Goal: Contribute content: Contribute content

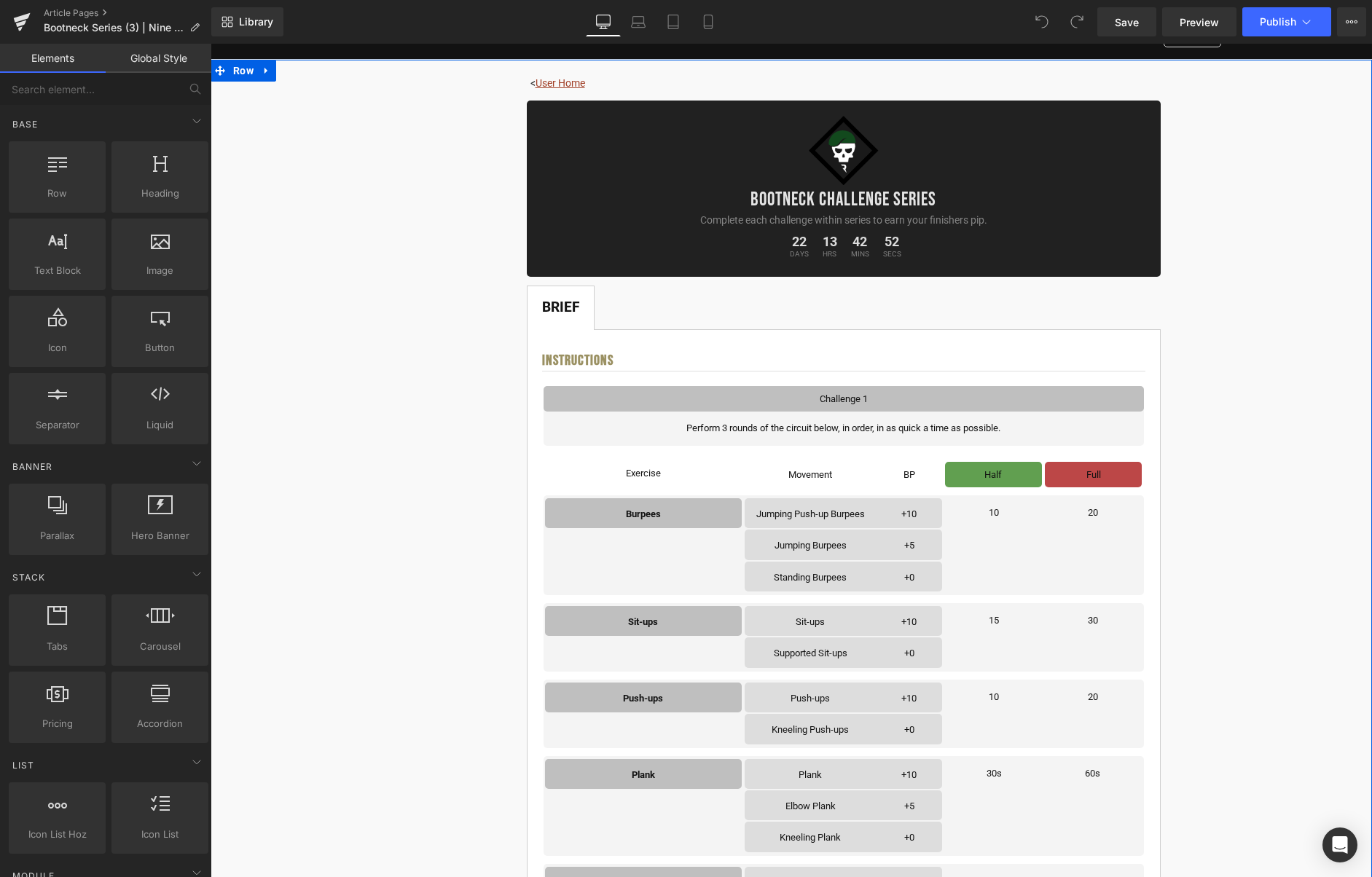
scroll to position [179, 0]
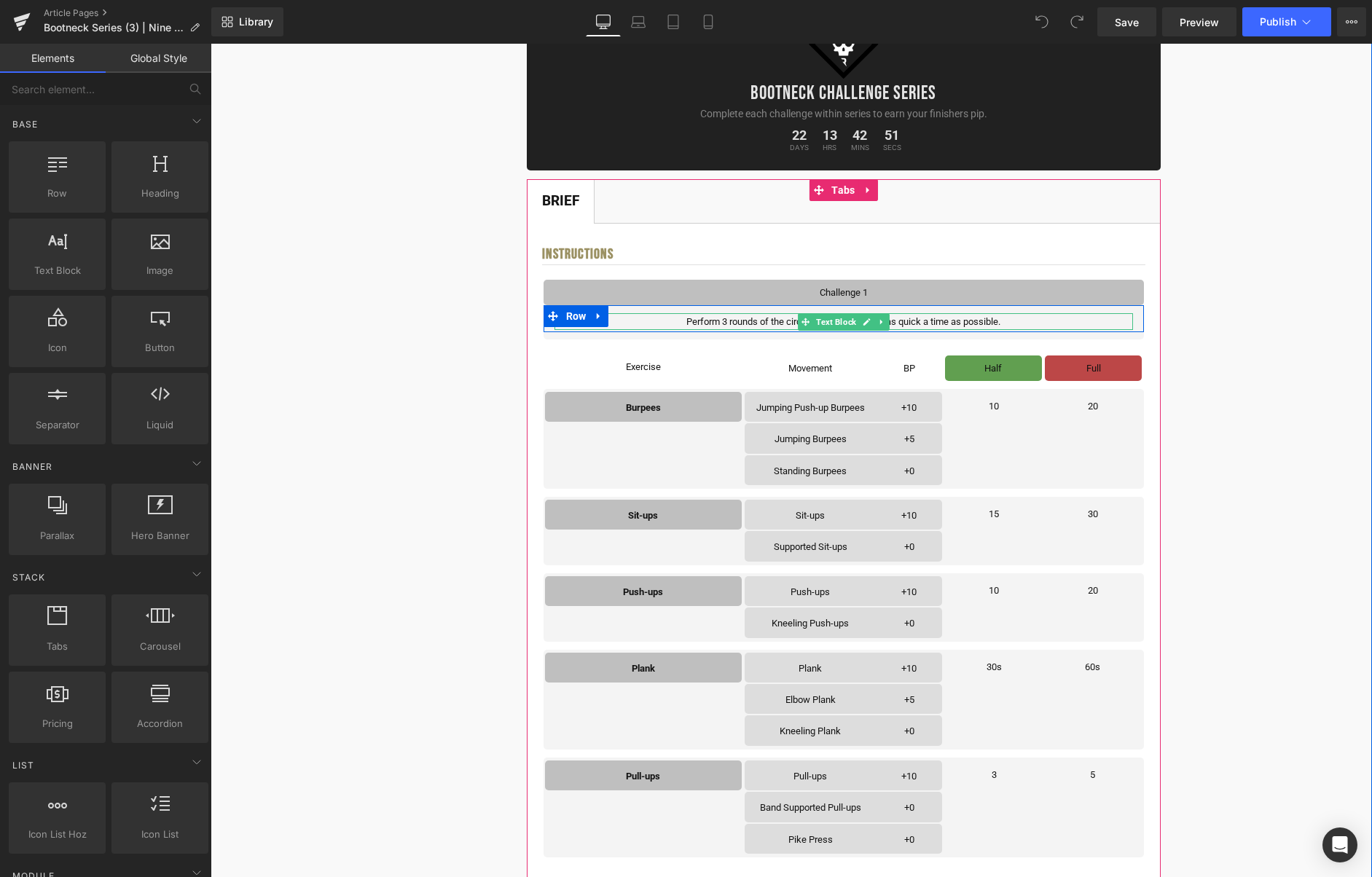
click at [993, 323] on p "Perform 3 rounds of the circuit below, in order, in as quick a time as possible." at bounding box center [844, 321] width 579 height 17
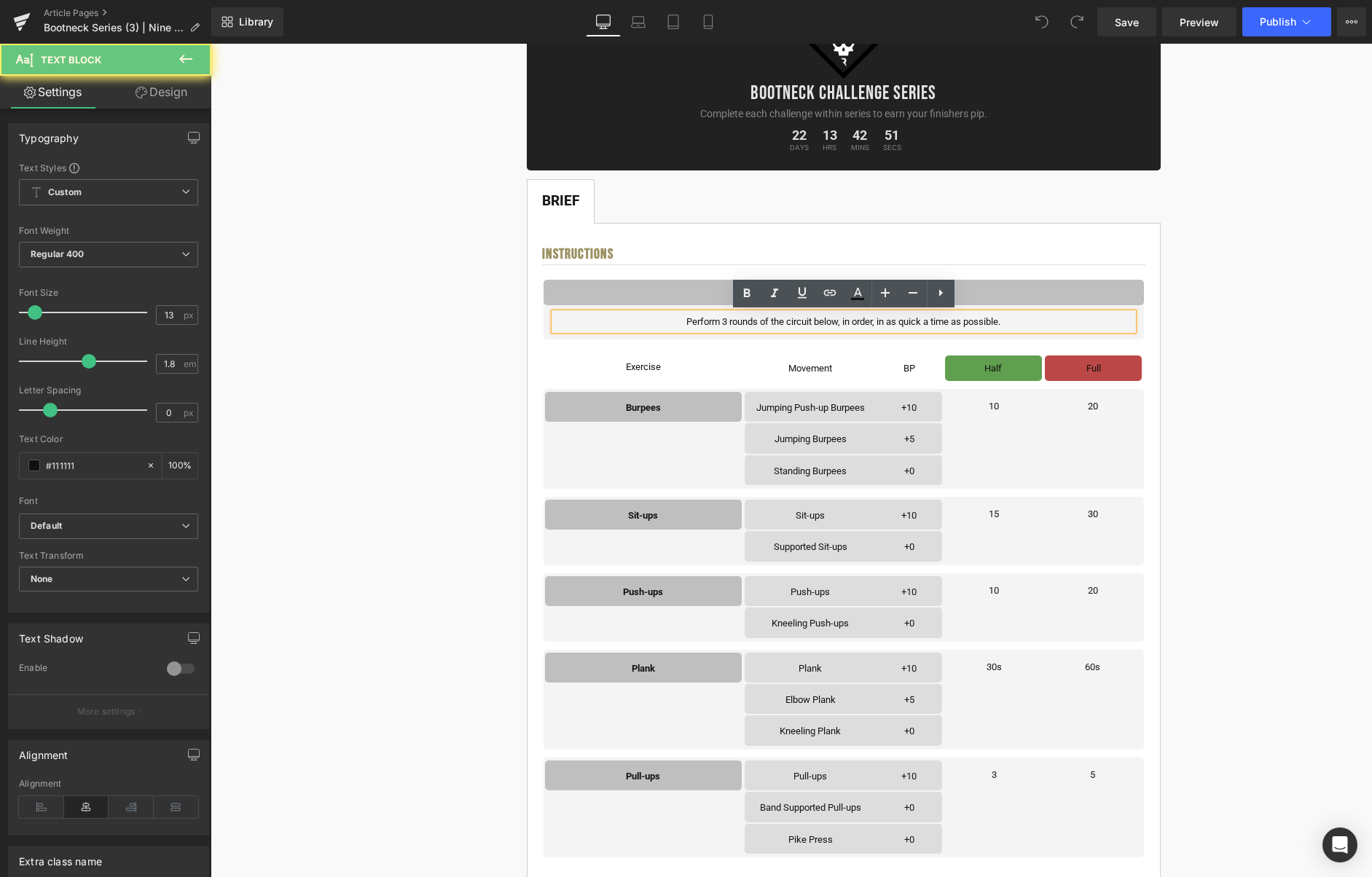
click at [1007, 323] on p "Perform 3 rounds of the circuit below, in order, in as quick a time as possible." at bounding box center [844, 321] width 579 height 17
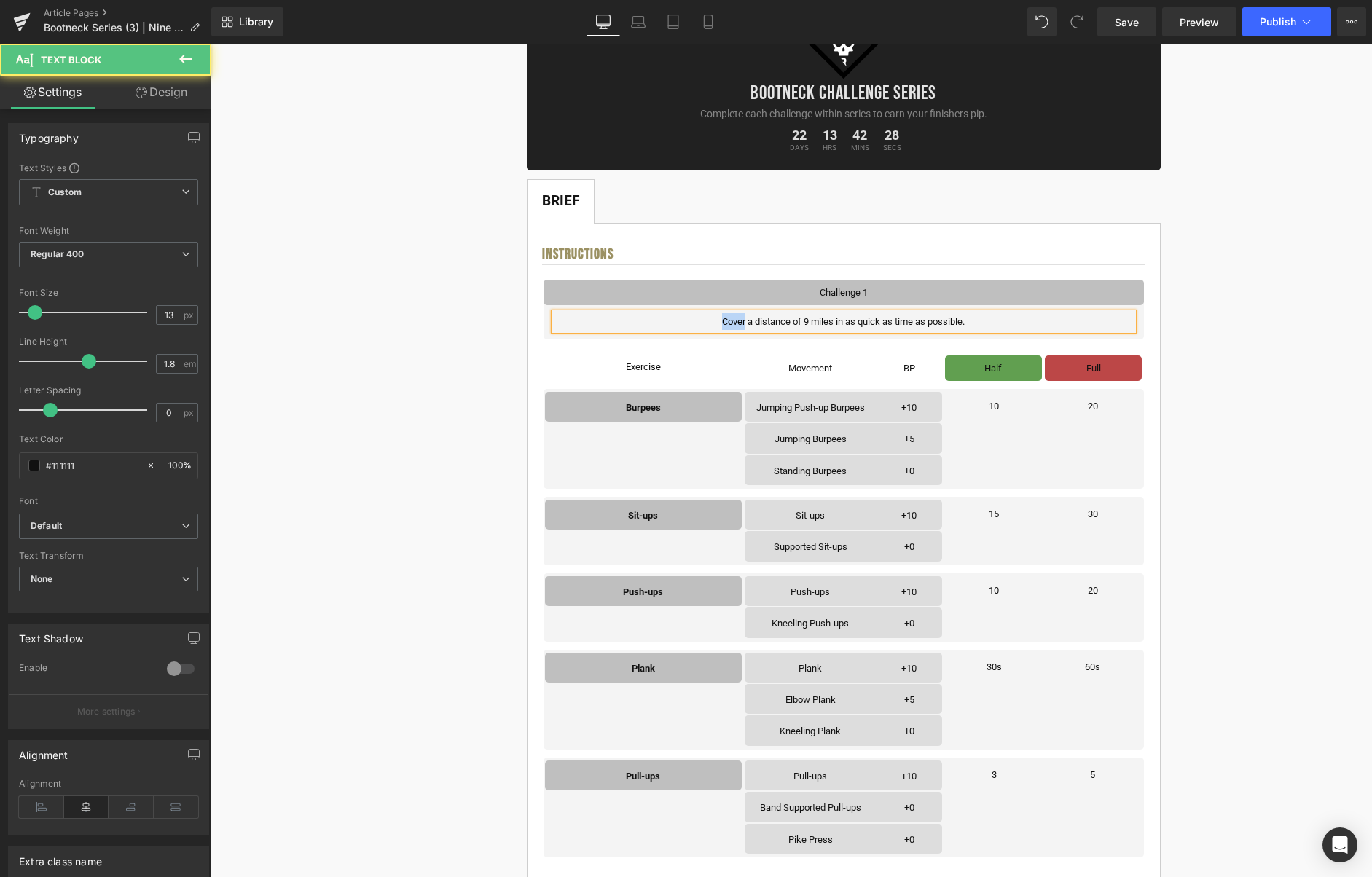
drag, startPoint x: 744, startPoint y: 323, endPoint x: 712, endPoint y: 325, distance: 32.1
click at [712, 325] on p "Cover a distance of 9 miles in as quick as time as possible." at bounding box center [844, 321] width 579 height 17
click at [937, 321] on p "Accumulate a distance of 9 miles in as quick as time as possible." at bounding box center [844, 321] width 579 height 17
click at [861, 323] on p "Accumulate a distance of 9 miles in as quick a time as possible." at bounding box center [844, 321] width 579 height 17
click at [851, 322] on p "Accumulate a distance of 9 miles in as quick a time as possible." at bounding box center [844, 321] width 579 height 17
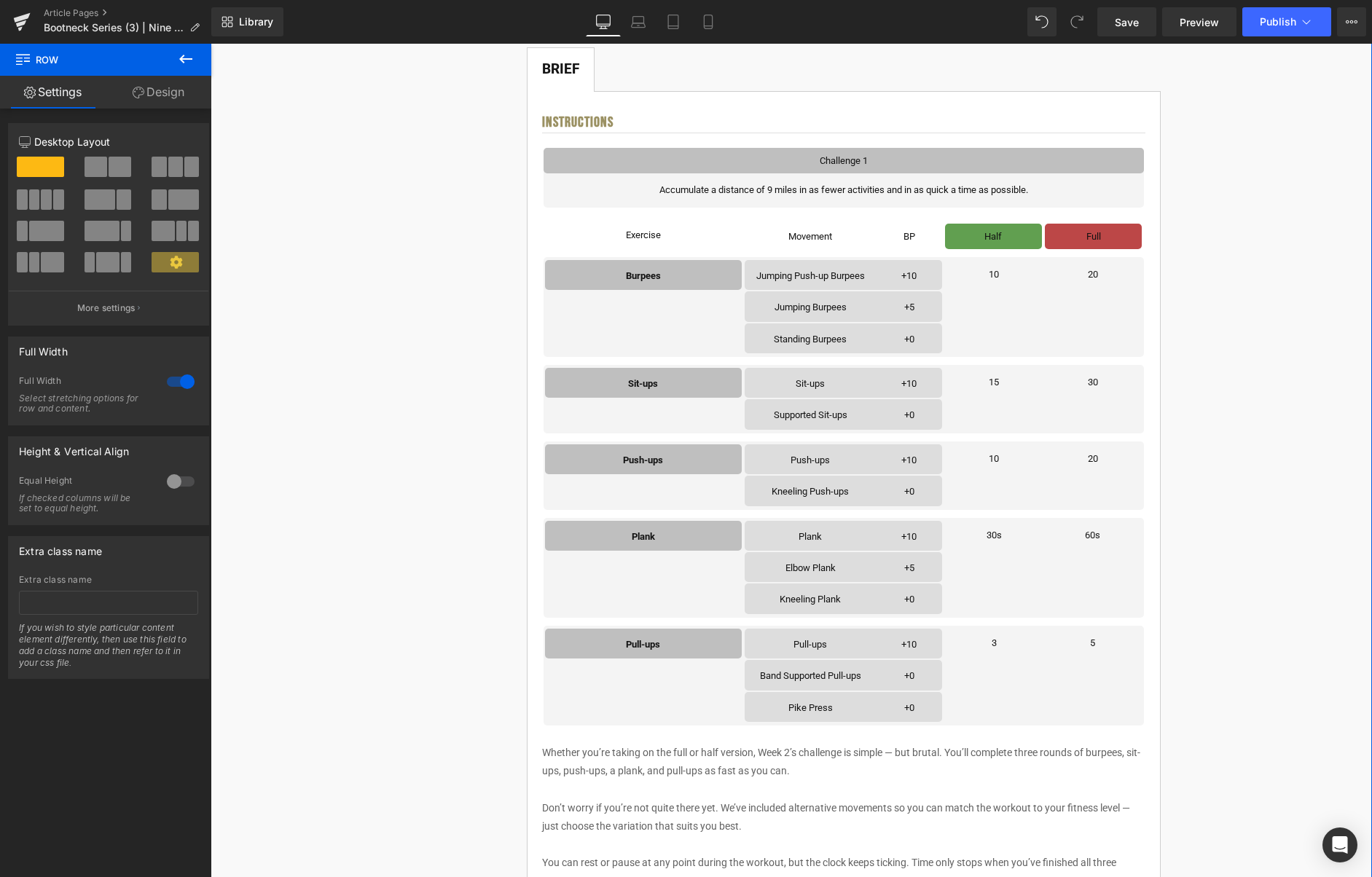
scroll to position [316, 0]
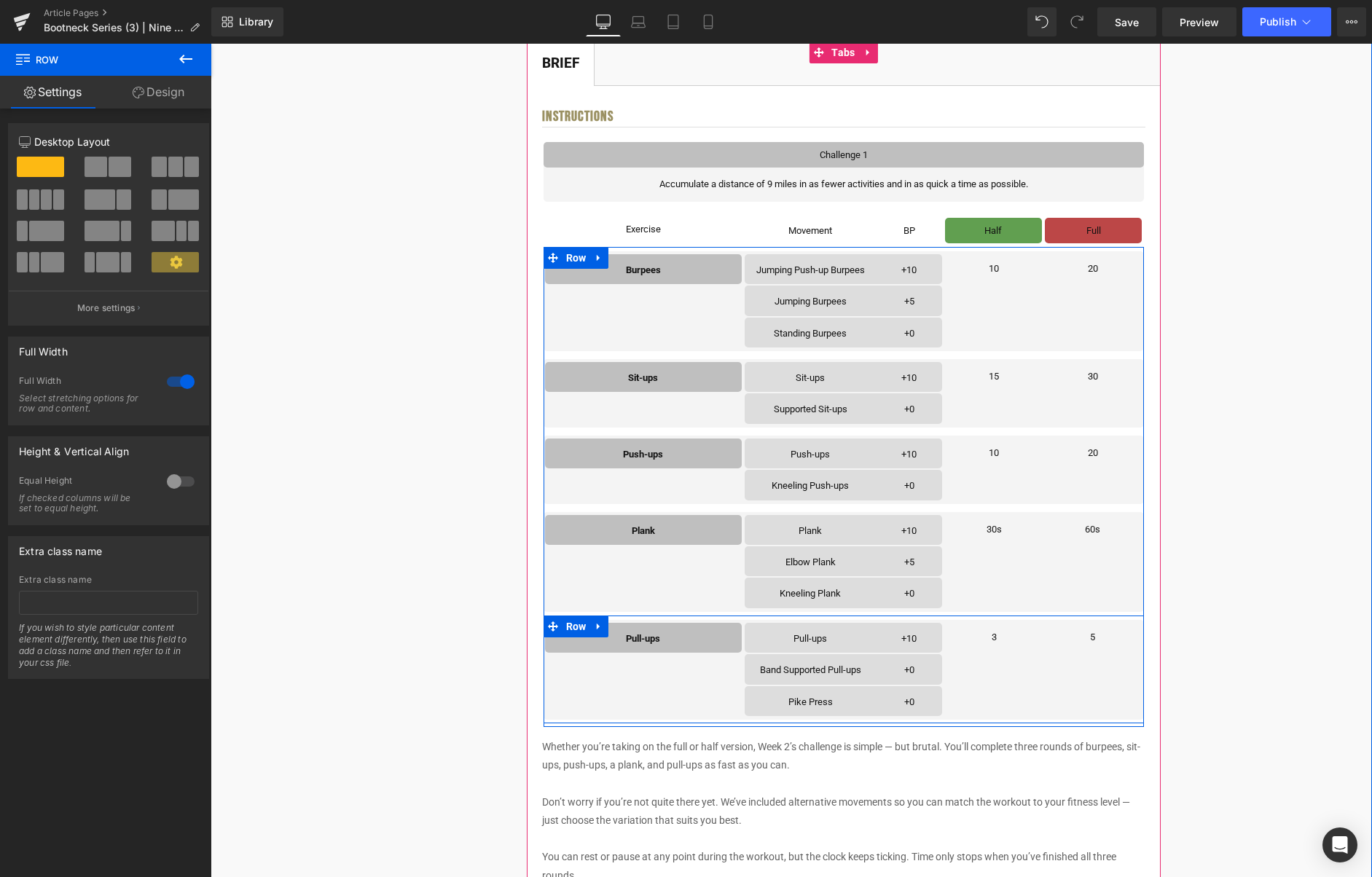
click at [602, 627] on icon at bounding box center [599, 626] width 10 height 11
click at [637, 627] on icon at bounding box center [637, 626] width 10 height 11
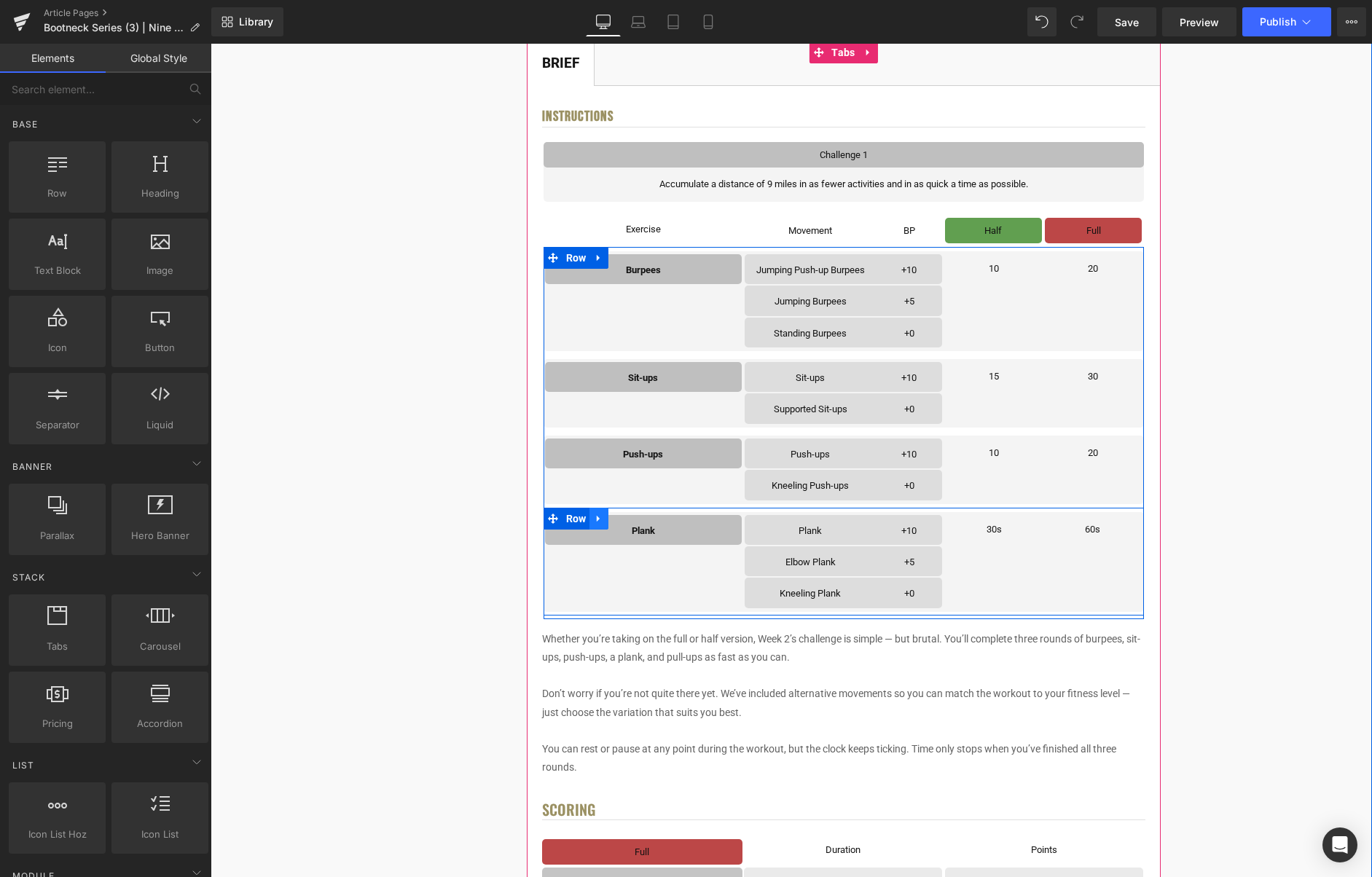
click at [603, 515] on icon at bounding box center [599, 518] width 10 height 11
click at [642, 518] on icon at bounding box center [637, 519] width 10 height 10
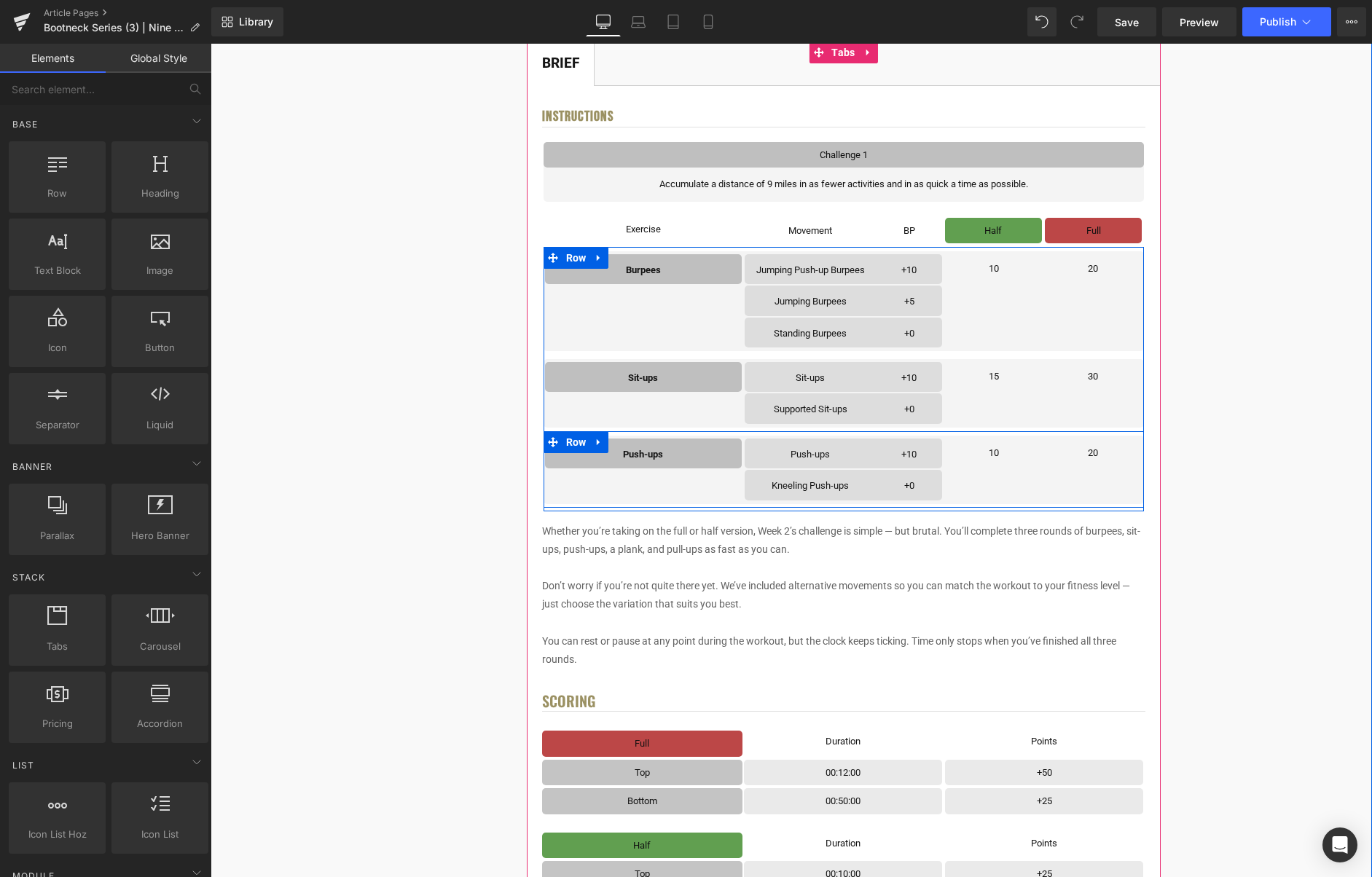
drag, startPoint x: 603, startPoint y: 442, endPoint x: 614, endPoint y: 442, distance: 11.0
click at [603, 442] on icon at bounding box center [599, 441] width 10 height 11
click at [635, 442] on icon at bounding box center [637, 442] width 10 height 10
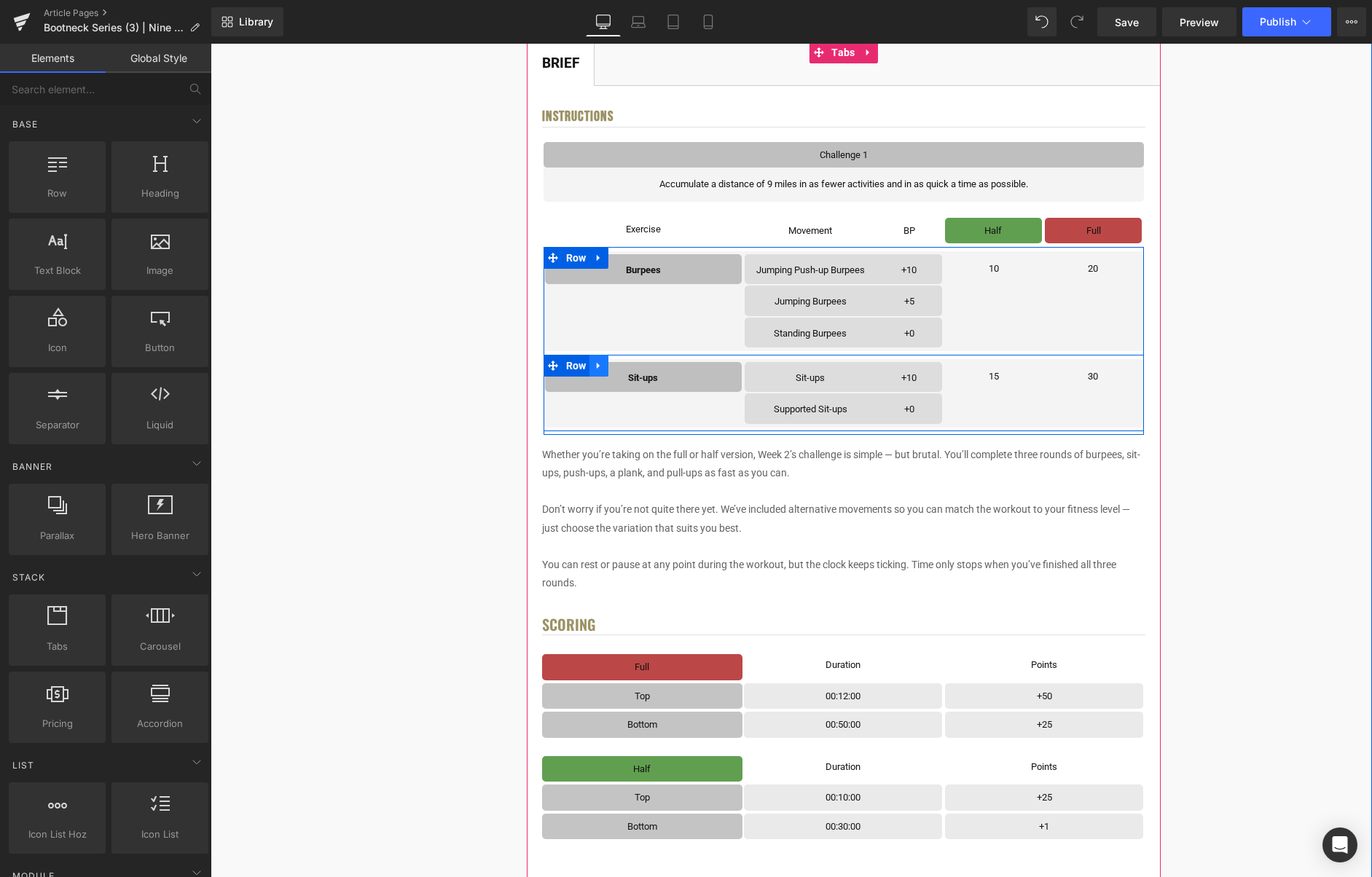
click at [608, 363] on link at bounding box center [599, 366] width 19 height 22
click at [634, 366] on icon at bounding box center [637, 365] width 10 height 10
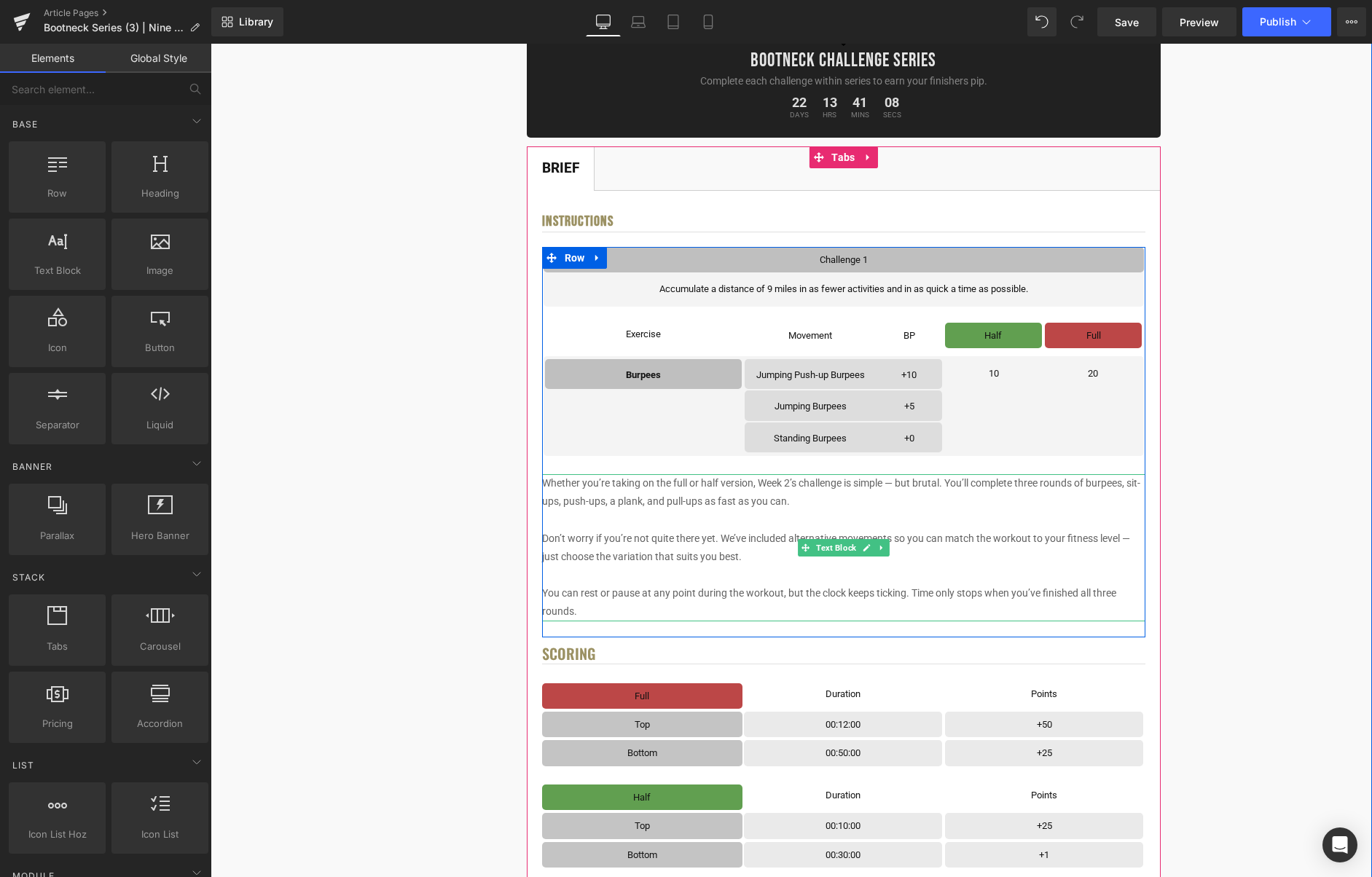
scroll to position [206, 0]
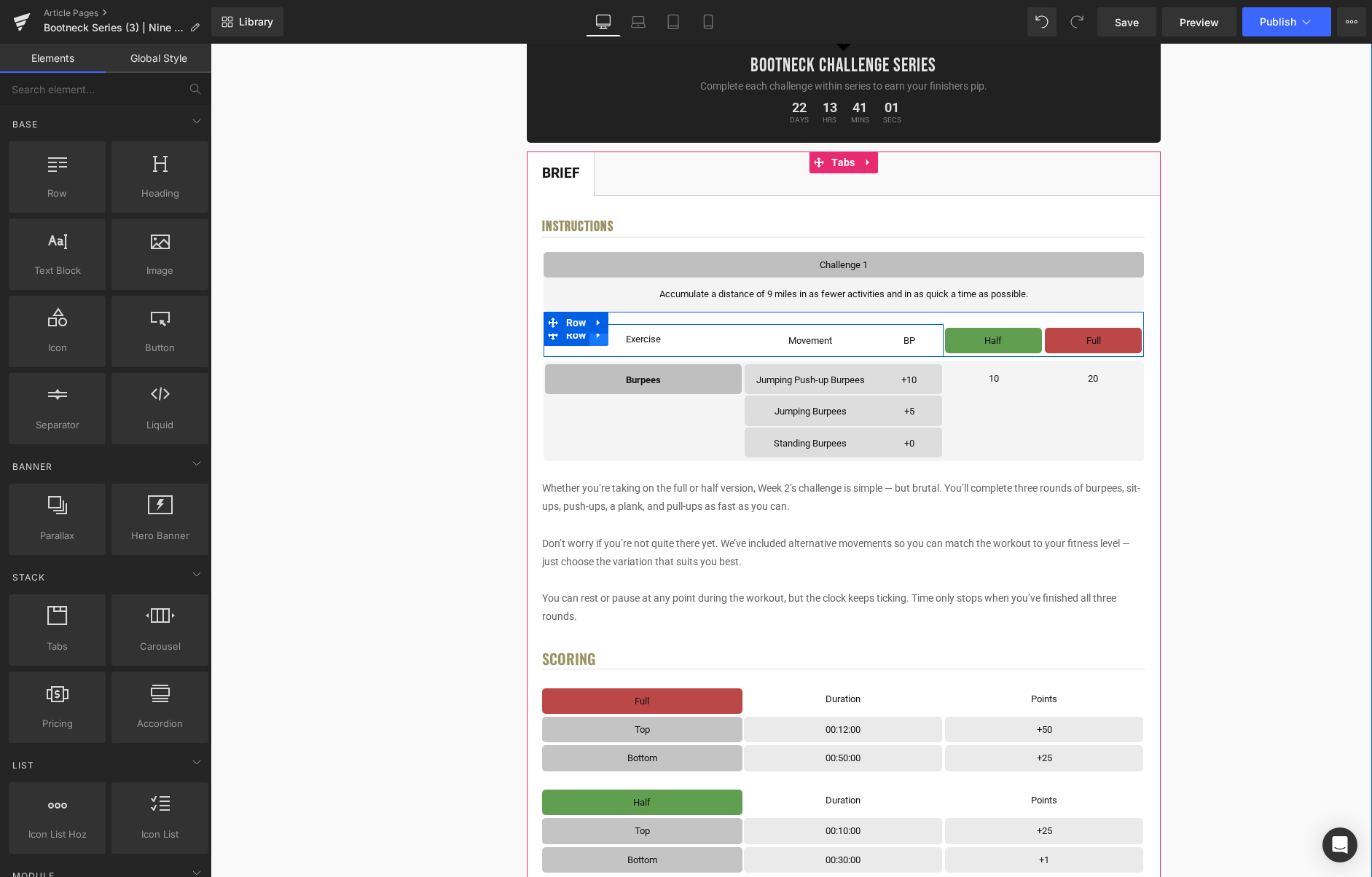
click at [600, 343] on link at bounding box center [599, 335] width 19 height 22
click at [637, 343] on link at bounding box center [637, 335] width 19 height 22
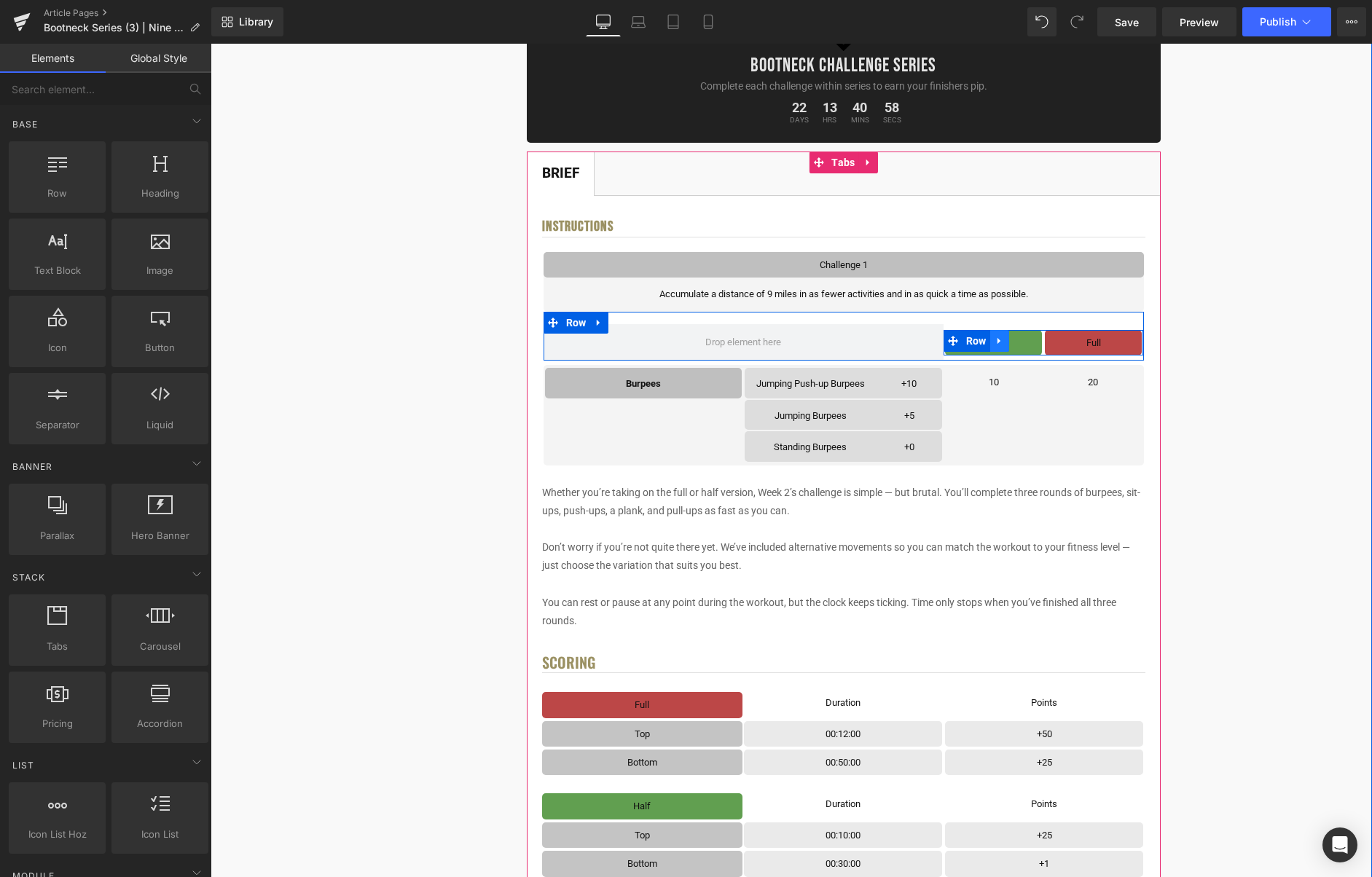
click at [996, 340] on icon at bounding box center [1000, 340] width 10 height 11
click at [1043, 345] on icon at bounding box center [1037, 340] width 10 height 11
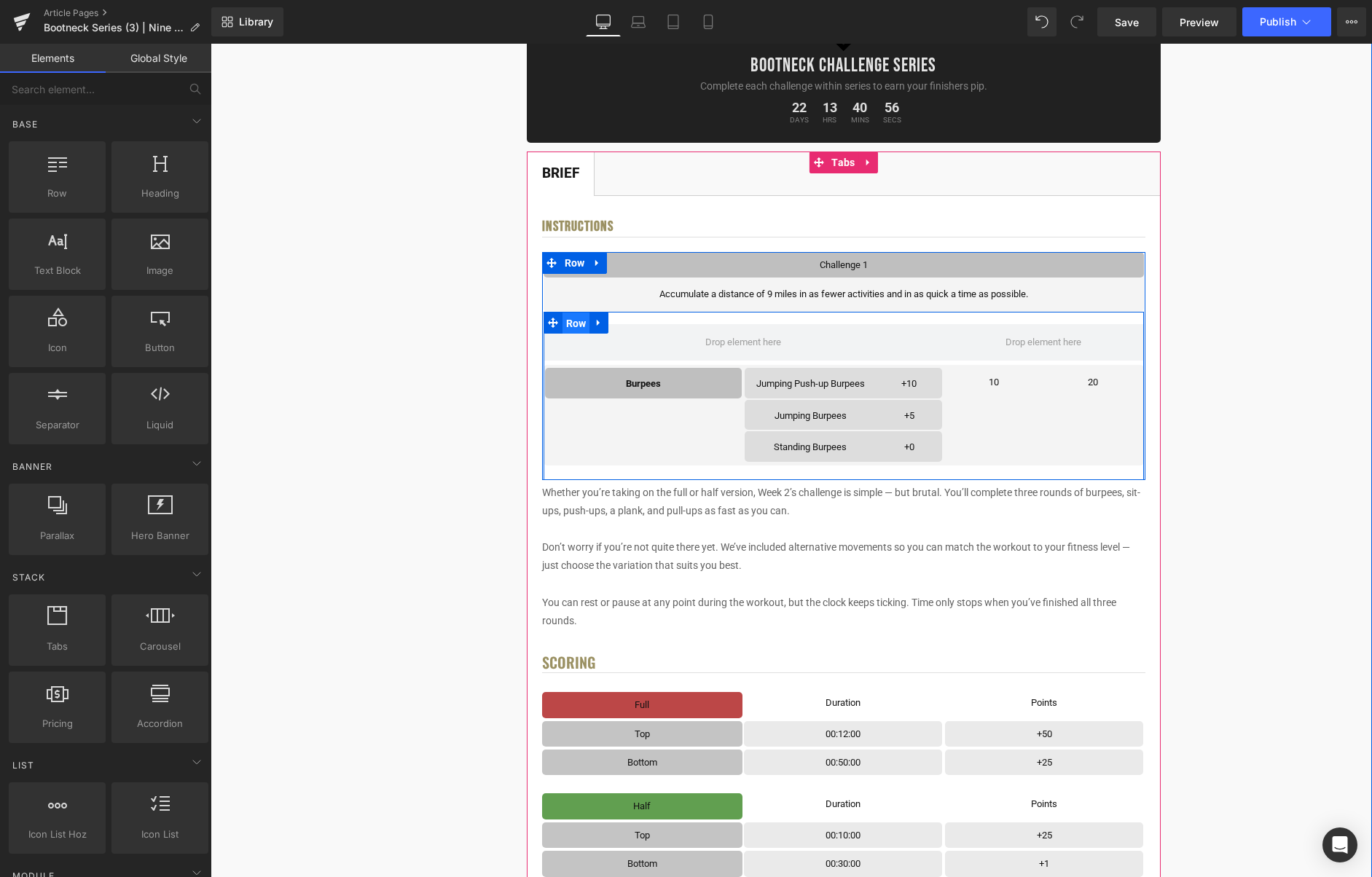
click at [583, 328] on span "Row" at bounding box center [576, 323] width 27 height 22
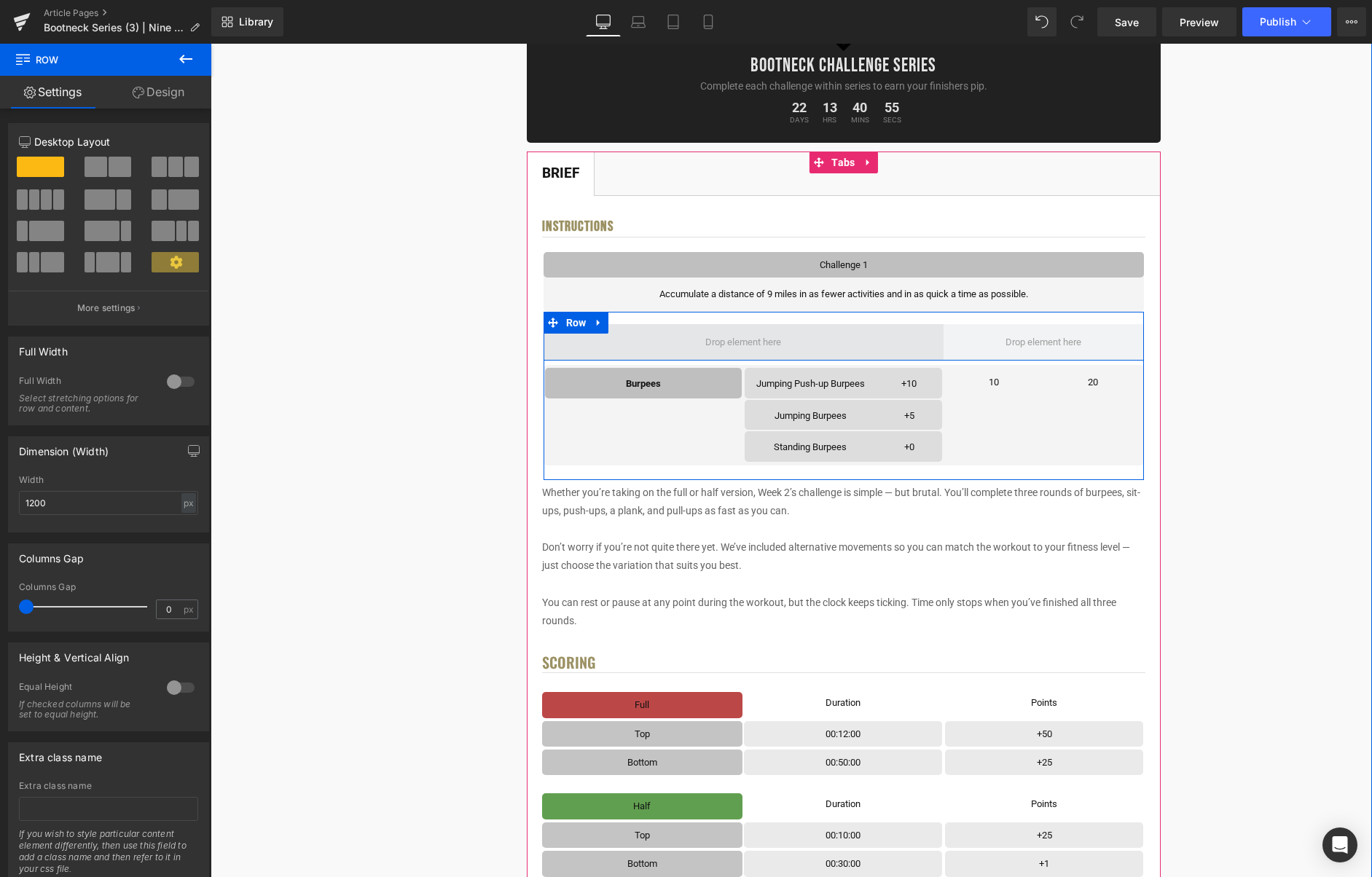
click at [650, 340] on span at bounding box center [744, 342] width 400 height 36
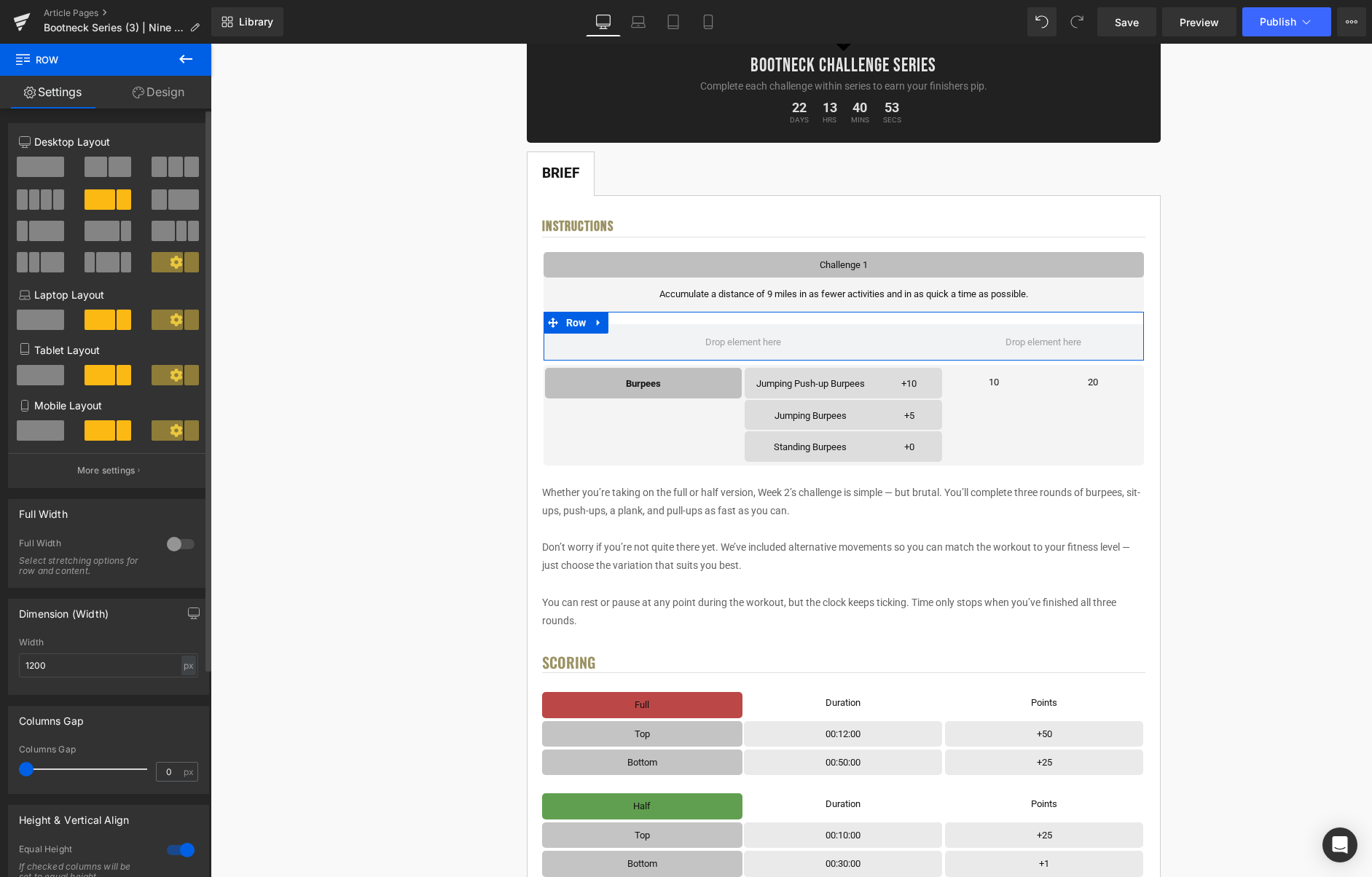
click at [169, 165] on span at bounding box center [176, 167] width 15 height 21
drag, startPoint x: 102, startPoint y: 371, endPoint x: 112, endPoint y: 386, distance: 18.0
click at [102, 371] on span at bounding box center [108, 375] width 15 height 21
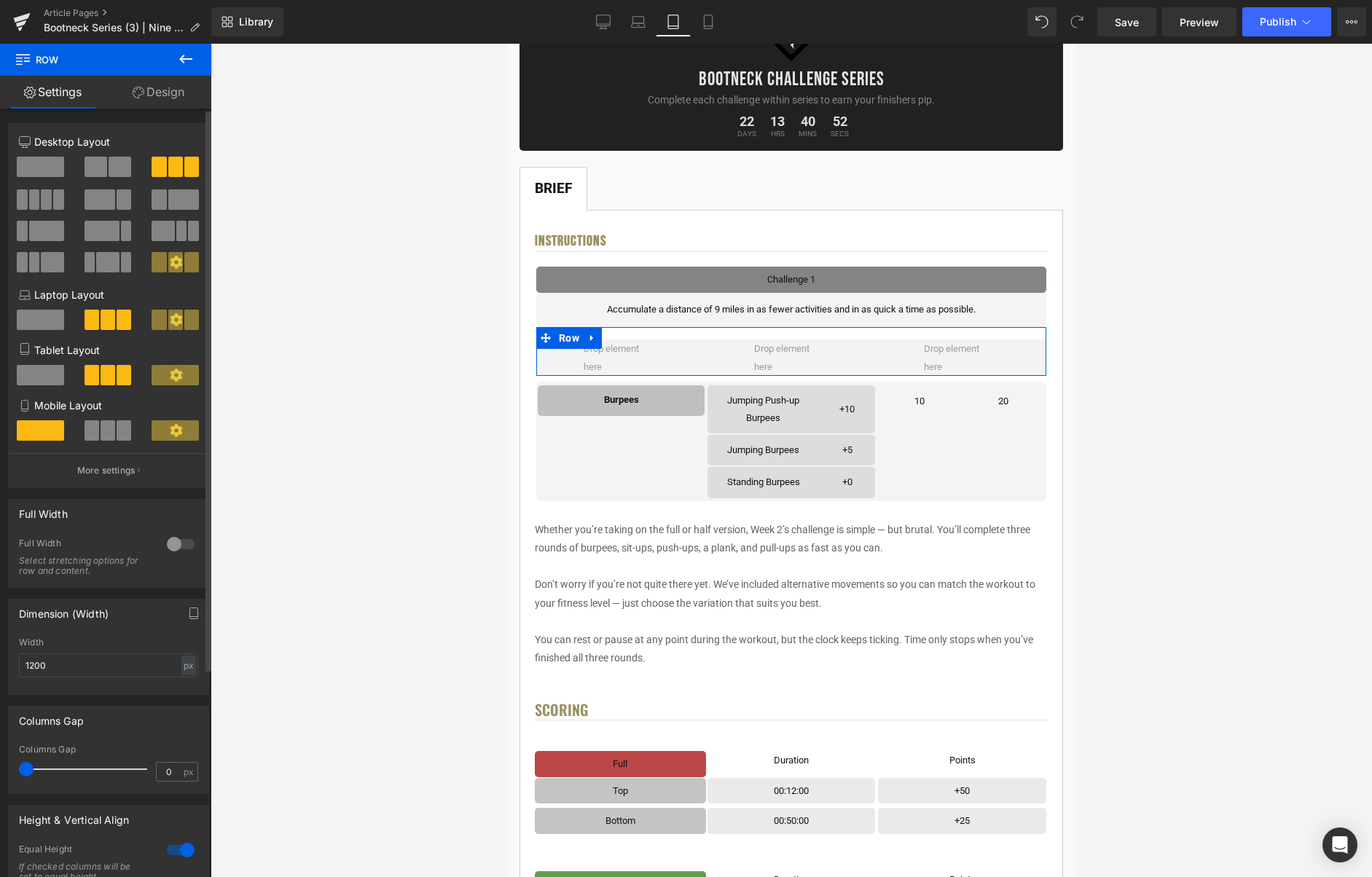
click at [112, 424] on button at bounding box center [109, 430] width 49 height 21
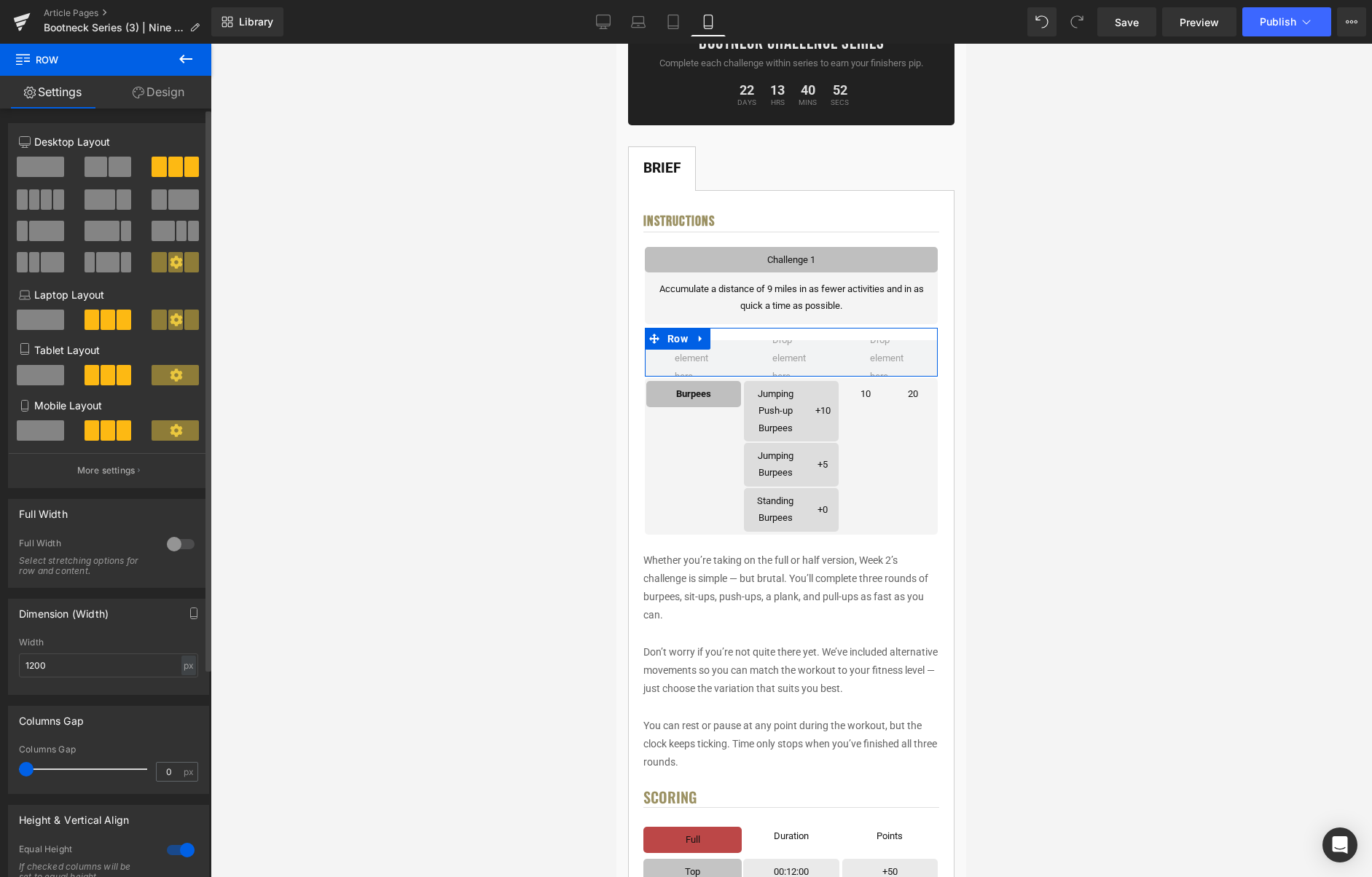
scroll to position [223, 0]
click at [603, 26] on icon at bounding box center [603, 21] width 14 height 11
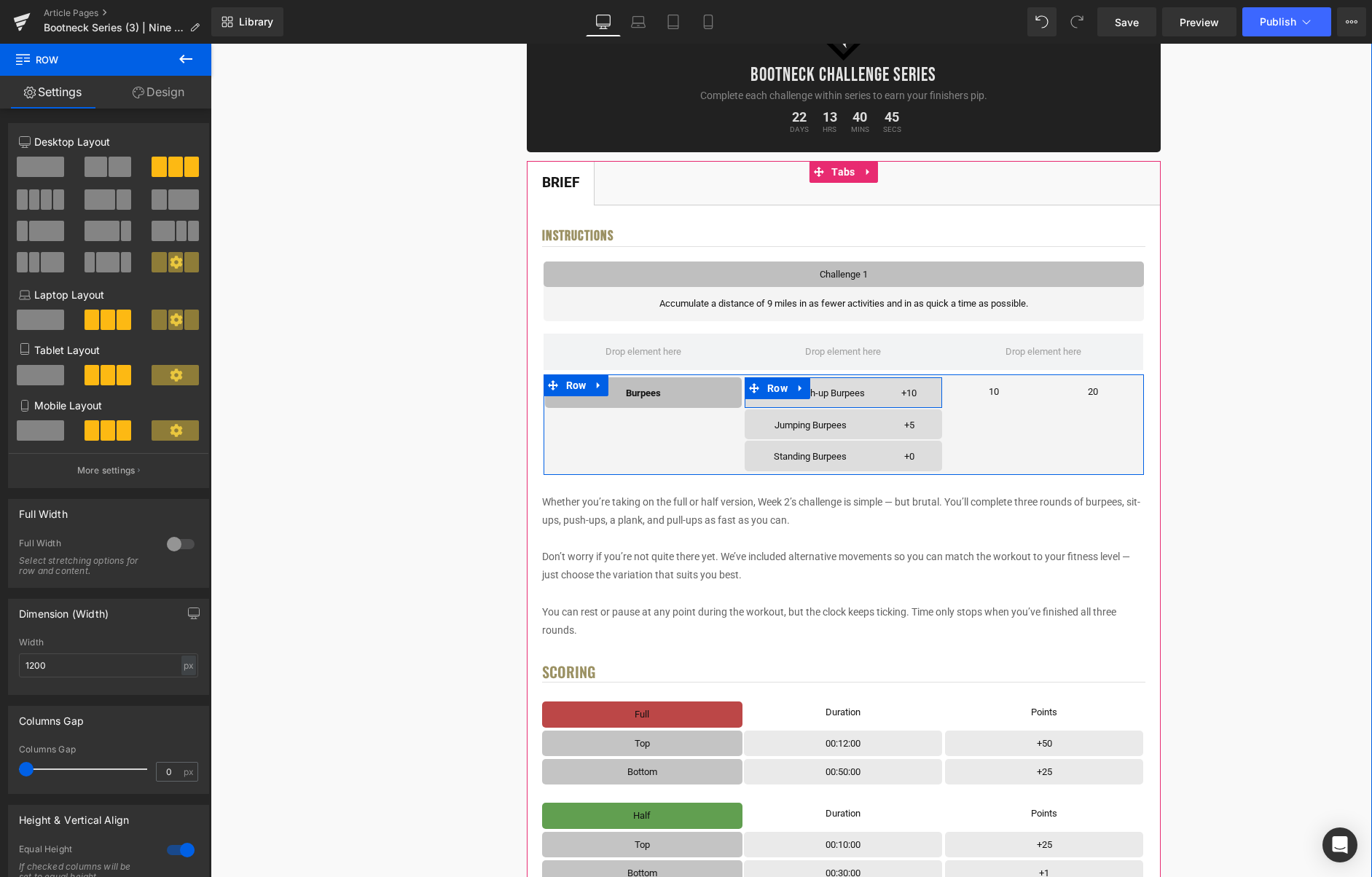
click at [801, 388] on icon at bounding box center [800, 388] width 3 height 7
click at [835, 391] on icon at bounding box center [839, 388] width 10 height 11
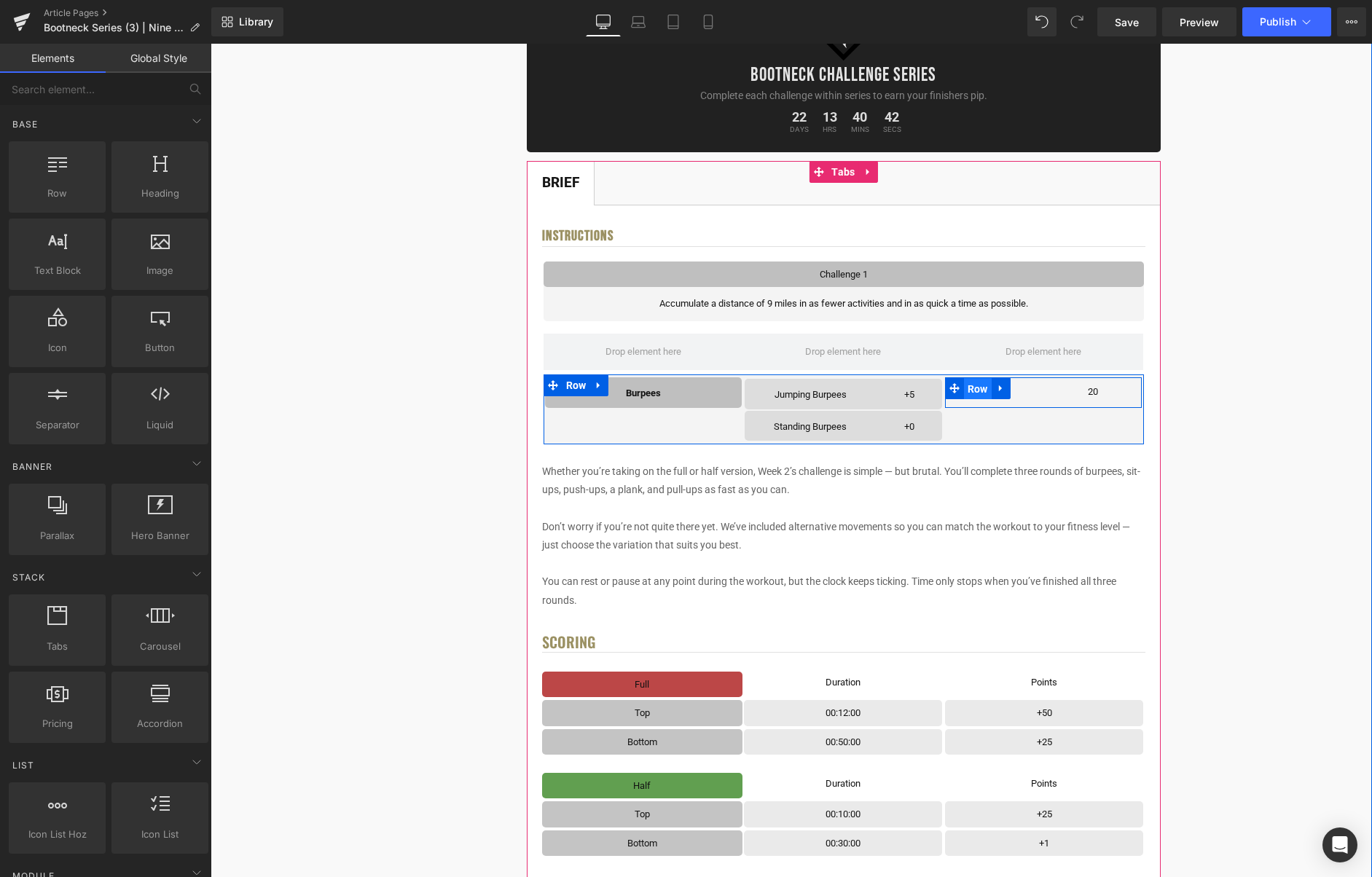
click at [981, 388] on span "Row" at bounding box center [978, 389] width 27 height 22
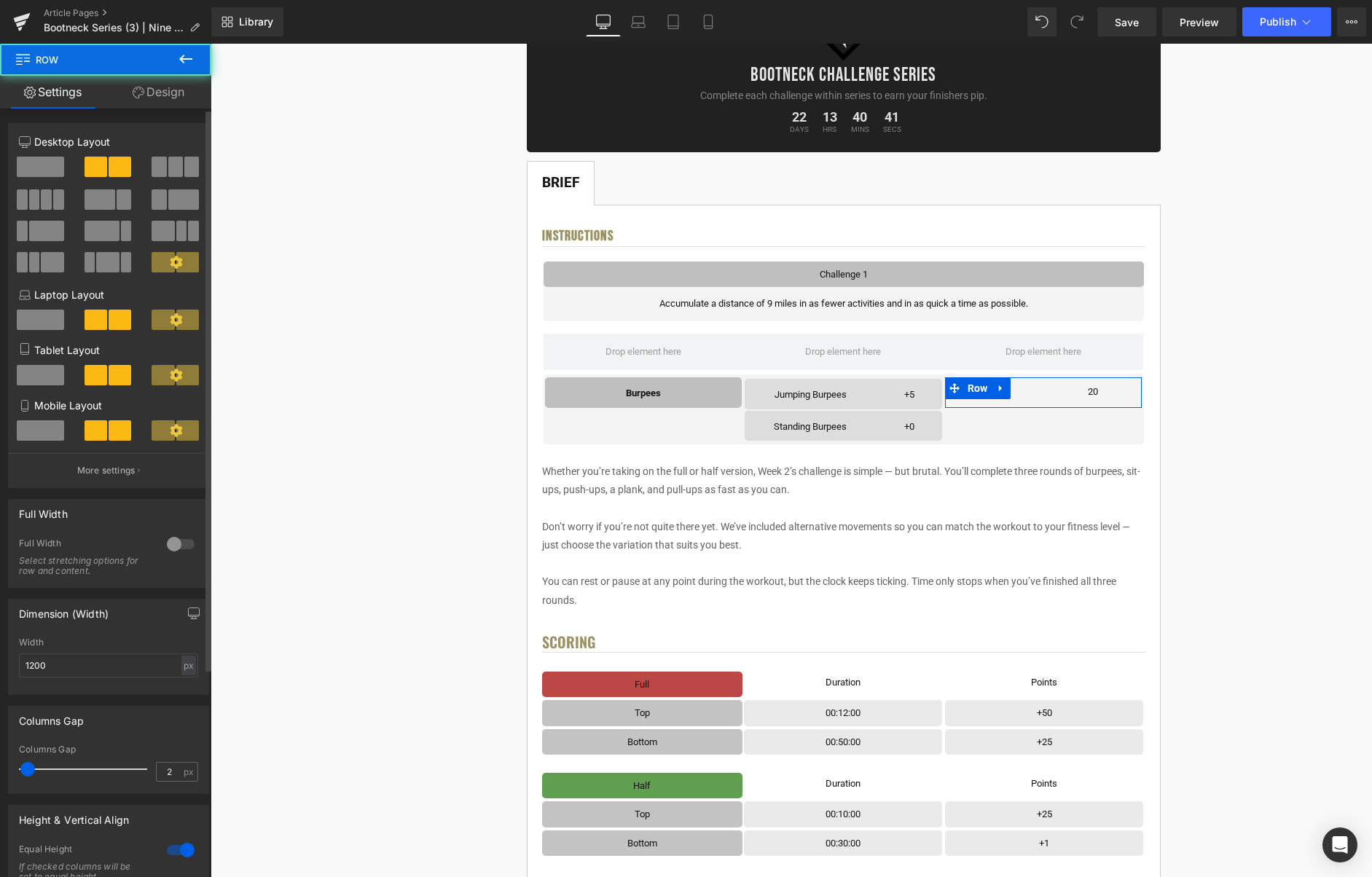
click at [56, 172] on span at bounding box center [41, 167] width 47 height 21
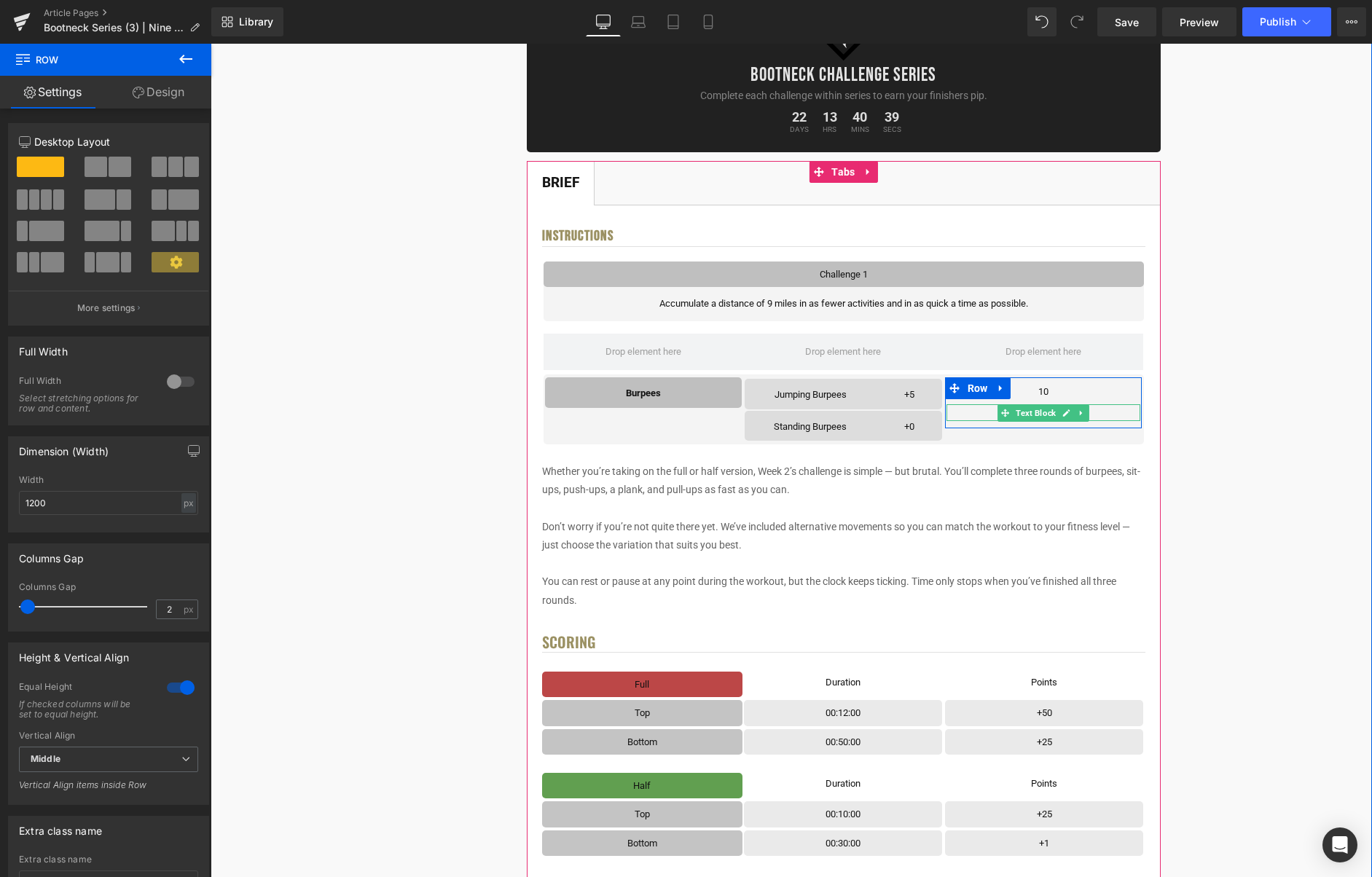
drag, startPoint x: 1079, startPoint y: 414, endPoint x: 1093, endPoint y: 413, distance: 14.0
click at [1079, 414] on icon at bounding box center [1081, 413] width 8 height 9
drag, startPoint x: 1094, startPoint y: 414, endPoint x: 1073, endPoint y: 408, distance: 21.8
click at [1094, 414] on link at bounding box center [1089, 413] width 16 height 18
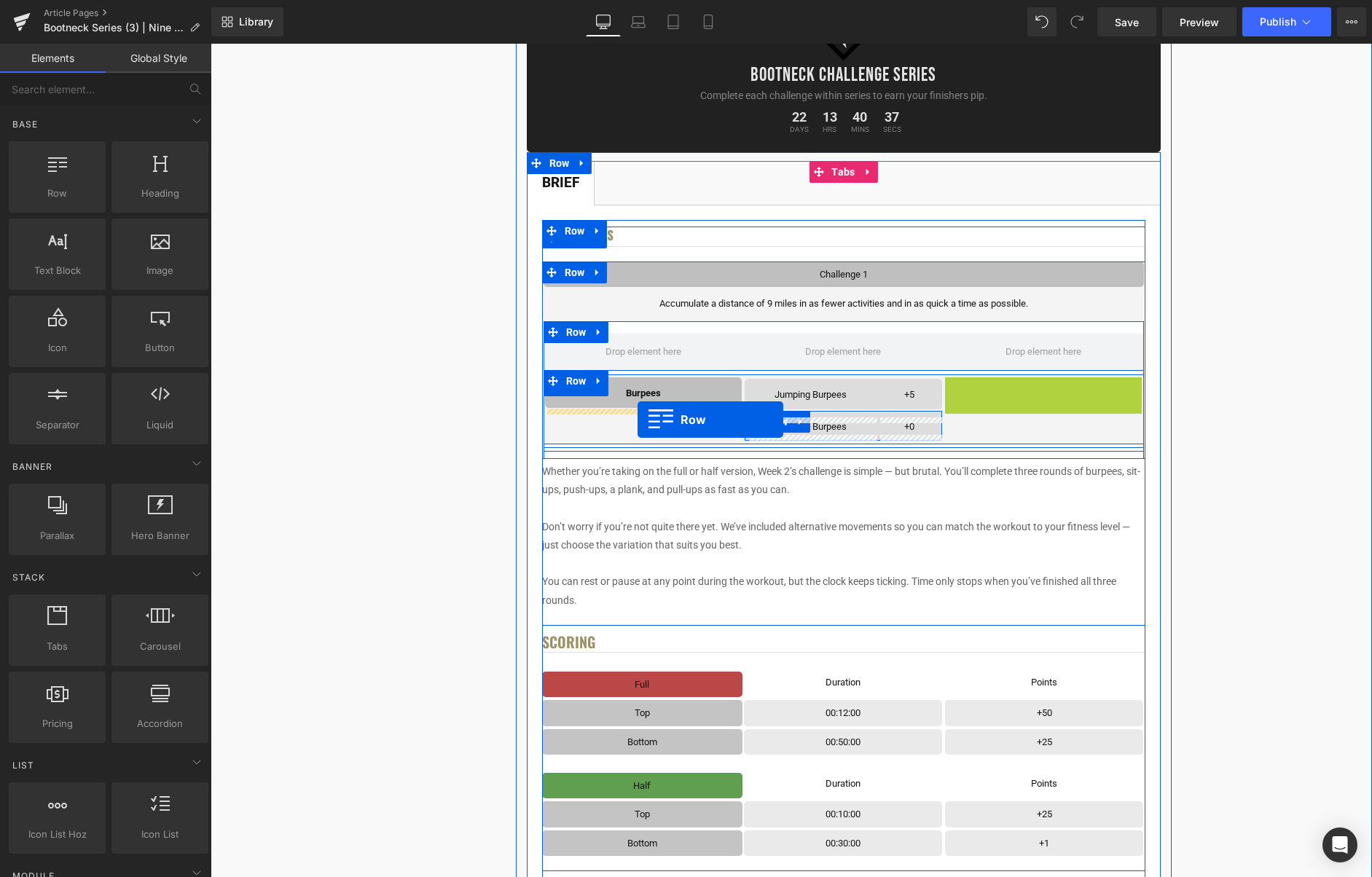
drag, startPoint x: 982, startPoint y: 394, endPoint x: 637, endPoint y: 419, distance: 345.9
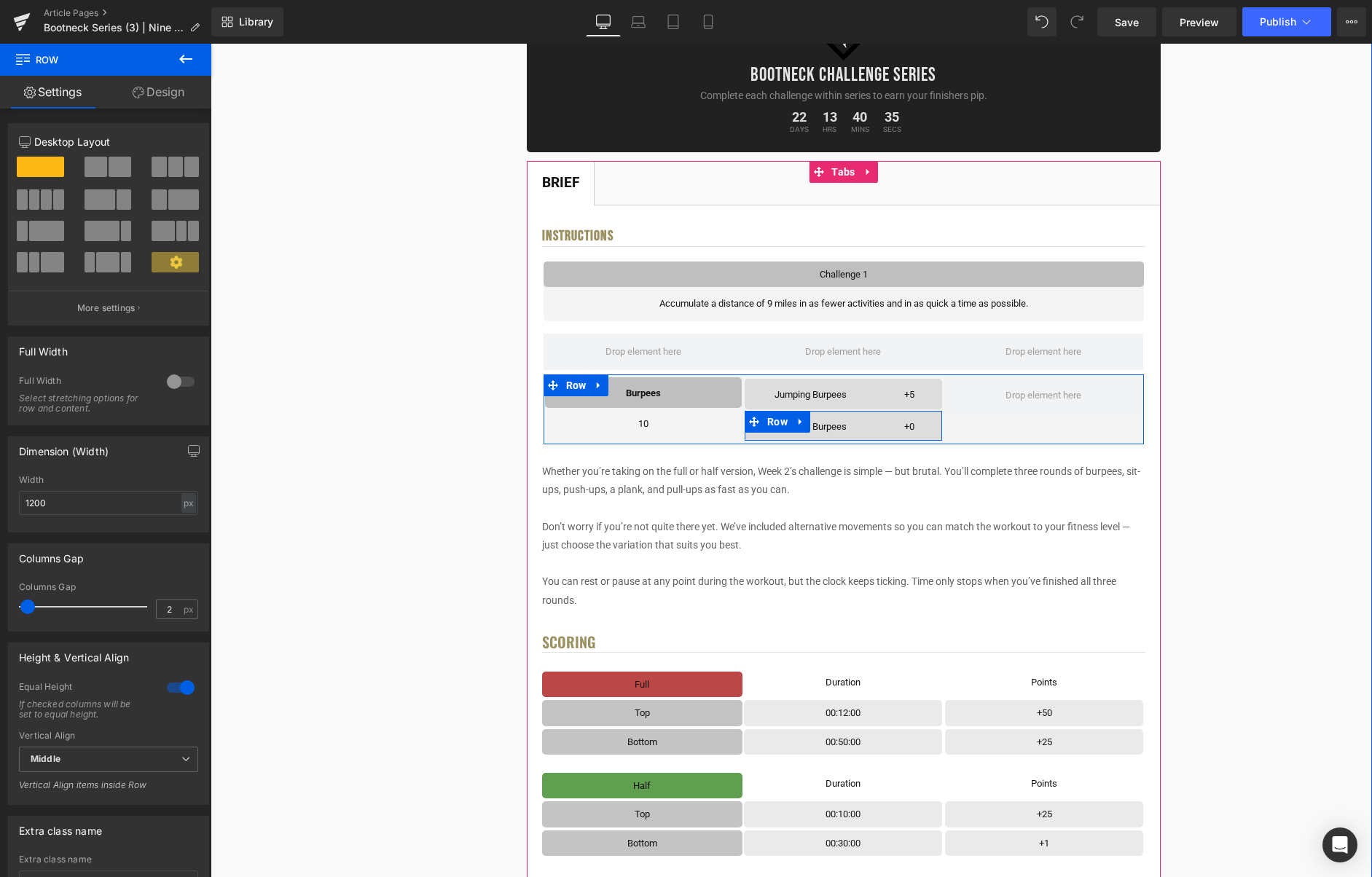
click at [802, 424] on icon at bounding box center [801, 421] width 10 height 11
click at [843, 429] on link at bounding box center [839, 422] width 19 height 22
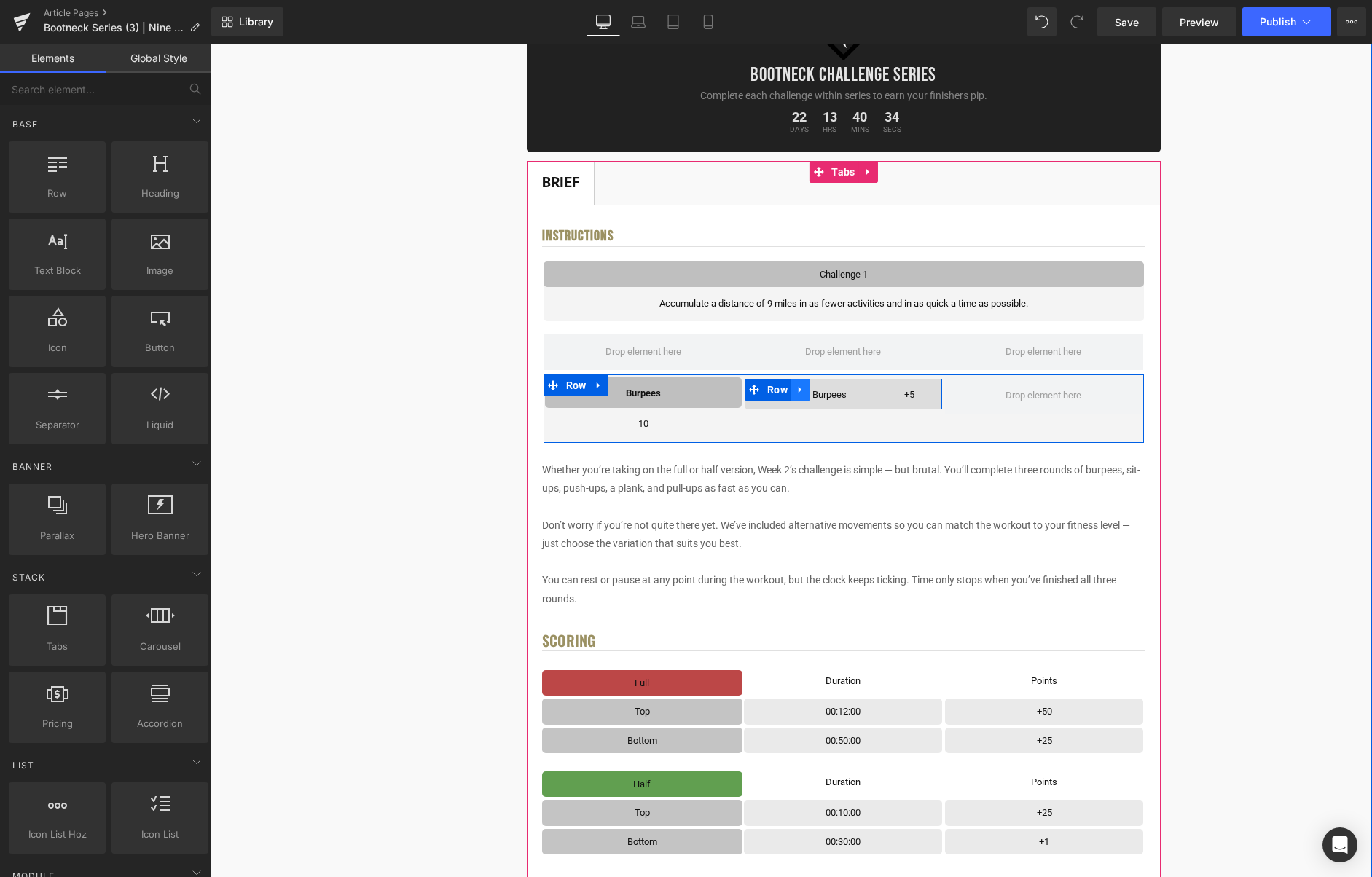
click at [804, 388] on icon at bounding box center [801, 390] width 10 height 11
click at [837, 391] on icon at bounding box center [839, 390] width 10 height 10
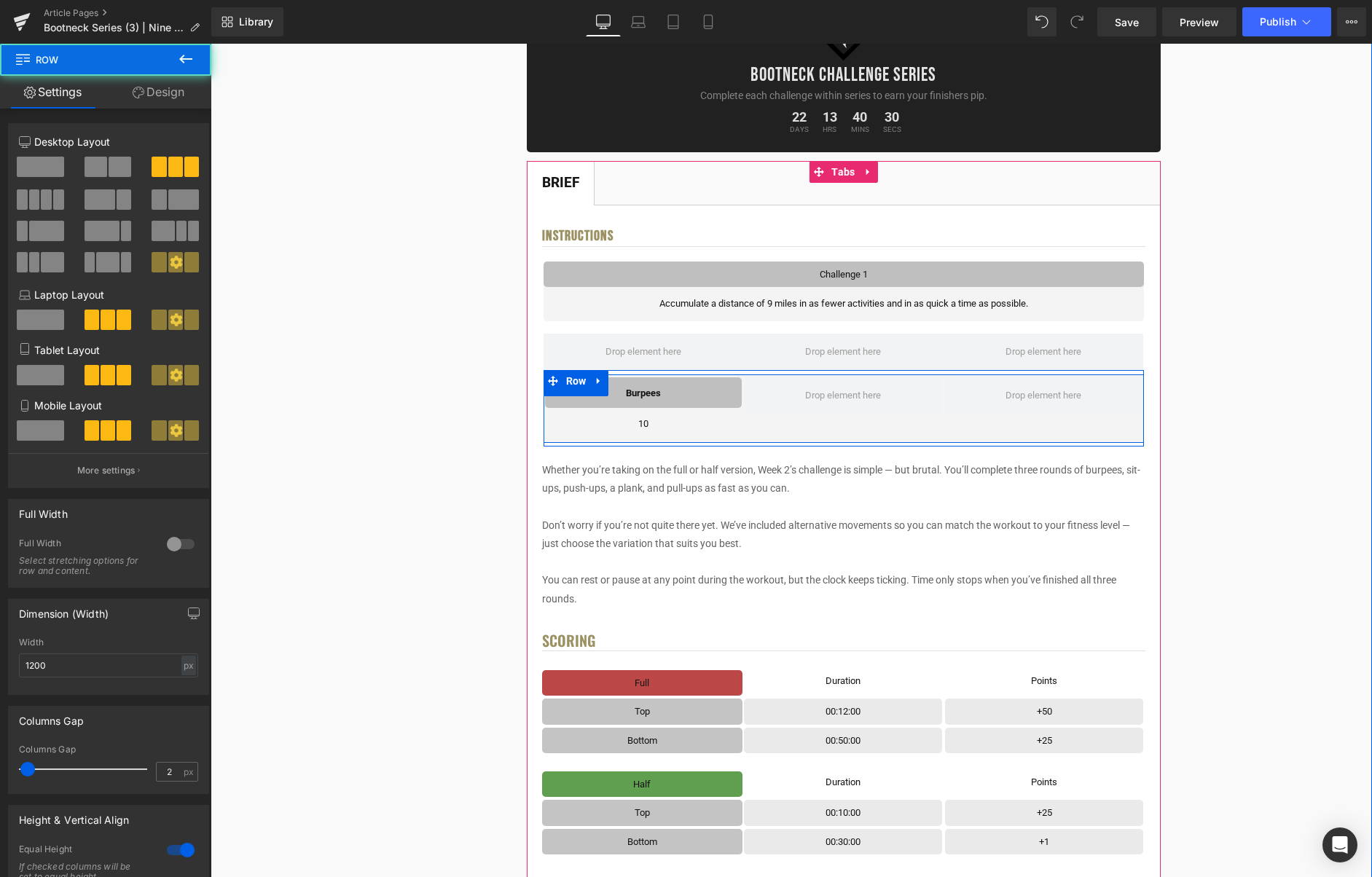
click at [769, 436] on div at bounding box center [843, 408] width 200 height 62
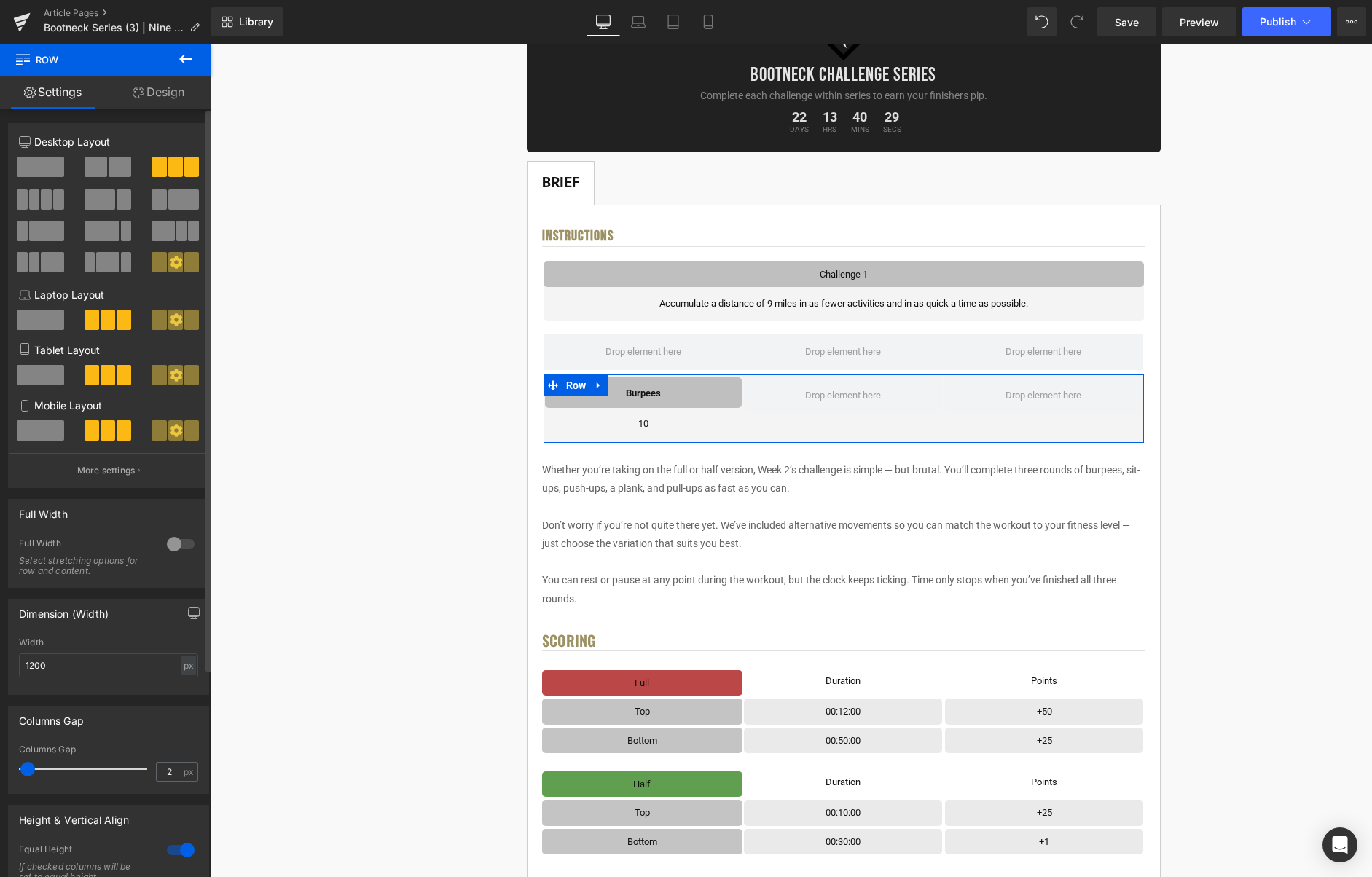
click at [32, 170] on span at bounding box center [41, 167] width 47 height 21
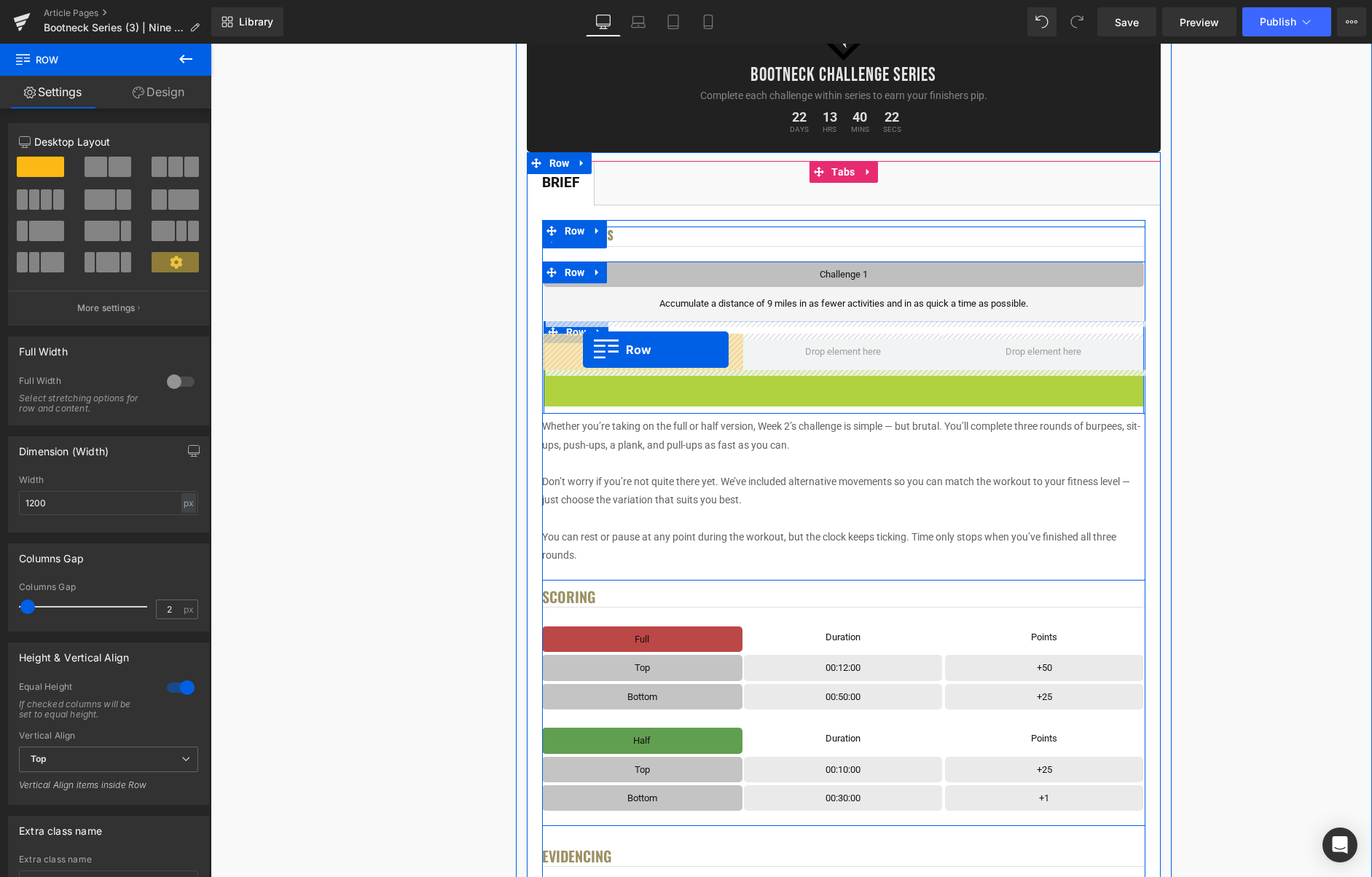
drag, startPoint x: 577, startPoint y: 385, endPoint x: 583, endPoint y: 350, distance: 35.5
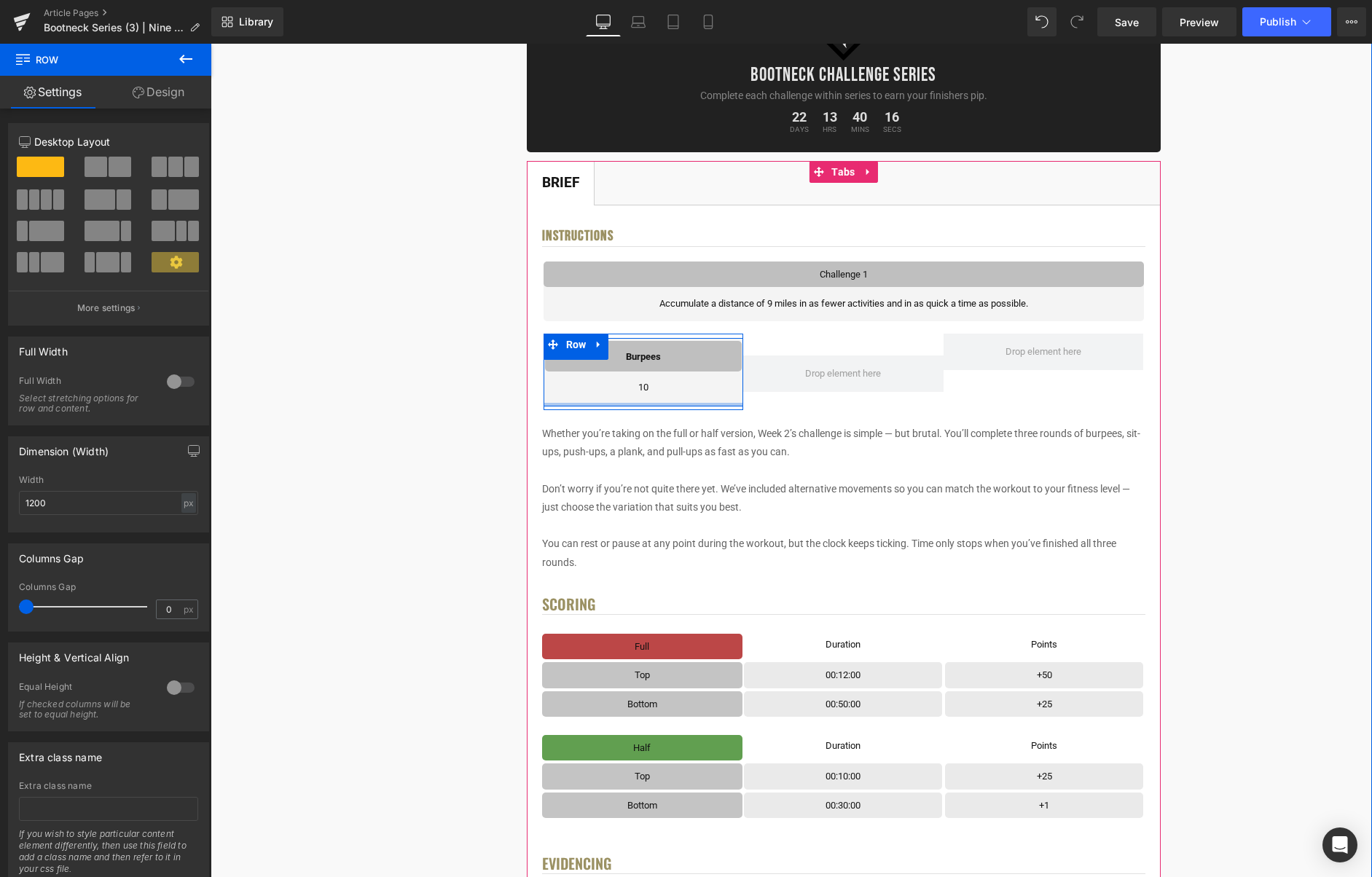
click at [733, 405] on div at bounding box center [643, 405] width 200 height 4
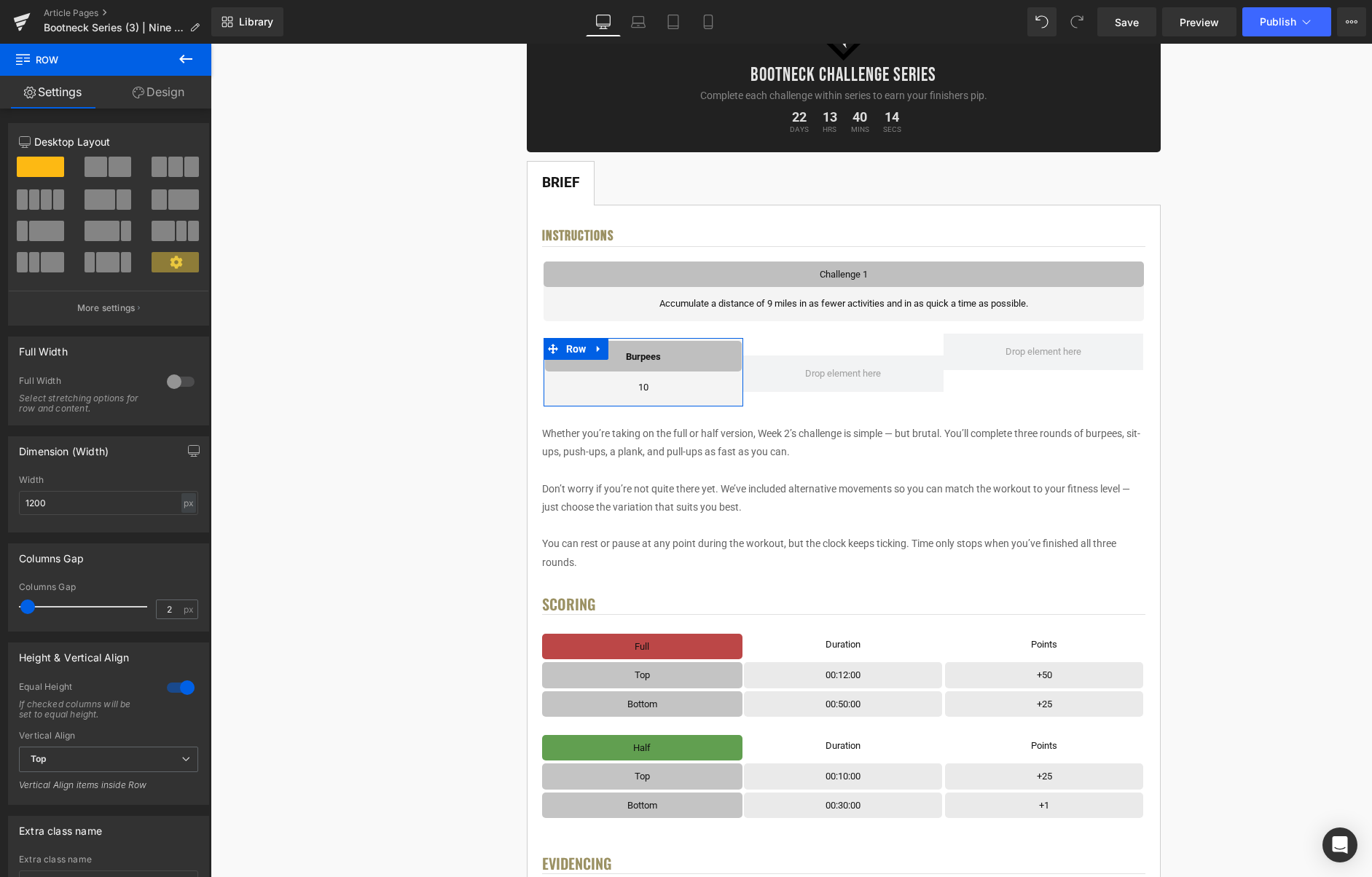
drag, startPoint x: 137, startPoint y: 97, endPoint x: 99, endPoint y: 160, distance: 73.6
click at [137, 97] on icon at bounding box center [139, 92] width 12 height 12
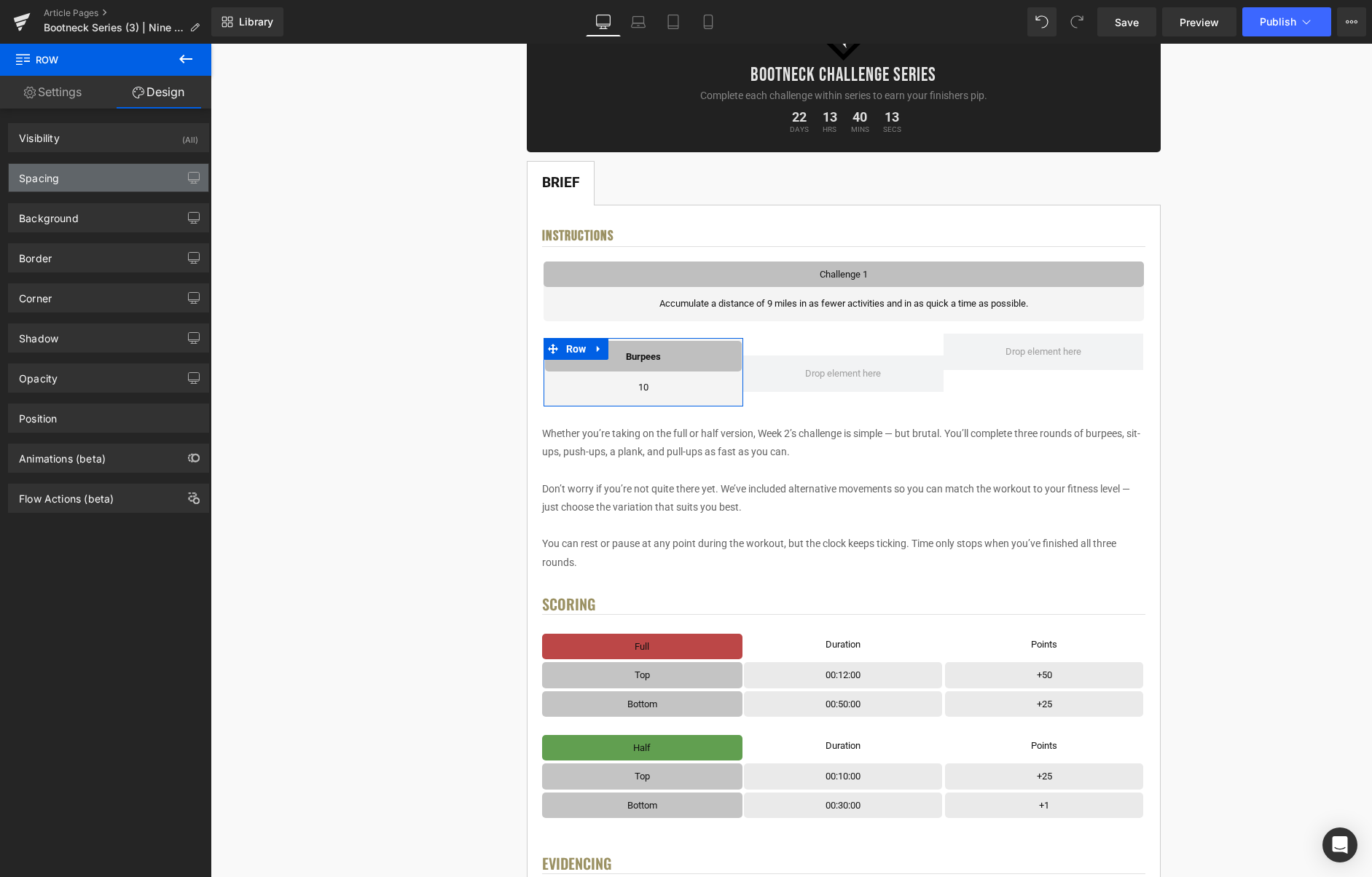
click at [84, 188] on div "Spacing" at bounding box center [109, 177] width 199 height 27
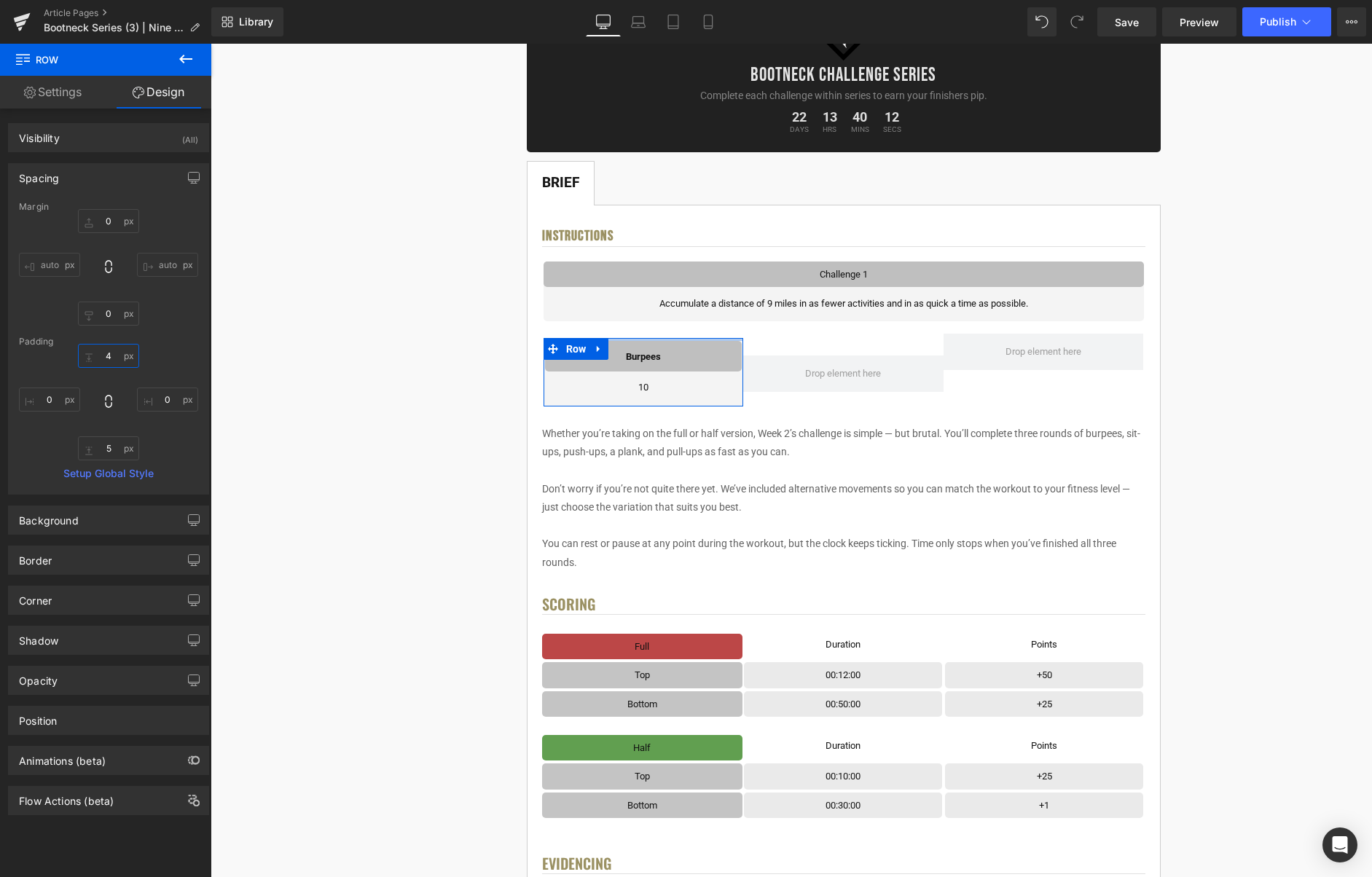
drag, startPoint x: 106, startPoint y: 354, endPoint x: 127, endPoint y: 371, distance: 27.0
click at [106, 354] on input "4" at bounding box center [109, 356] width 61 height 24
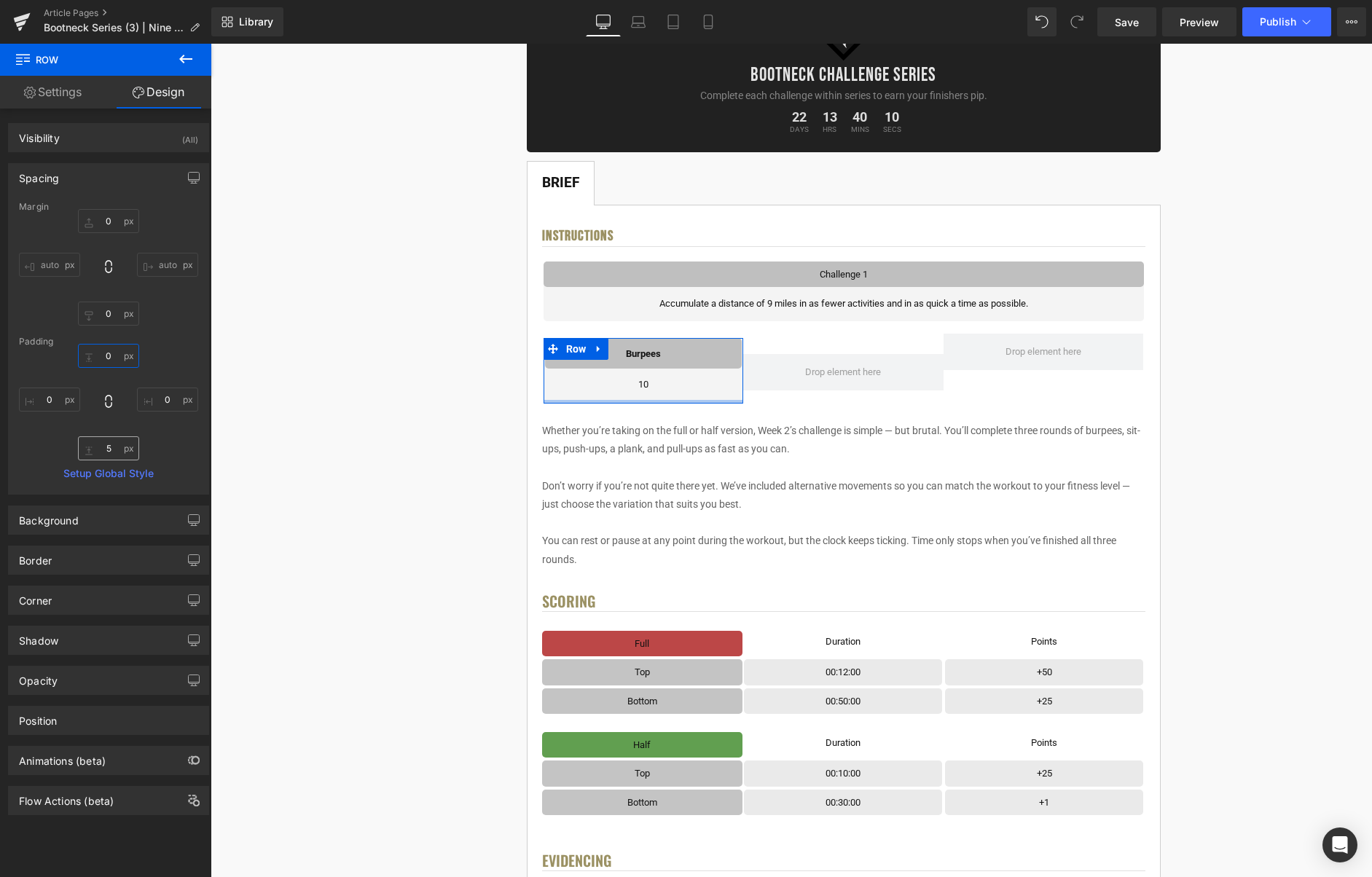
type input "0"
click at [106, 444] on input "5" at bounding box center [109, 448] width 61 height 24
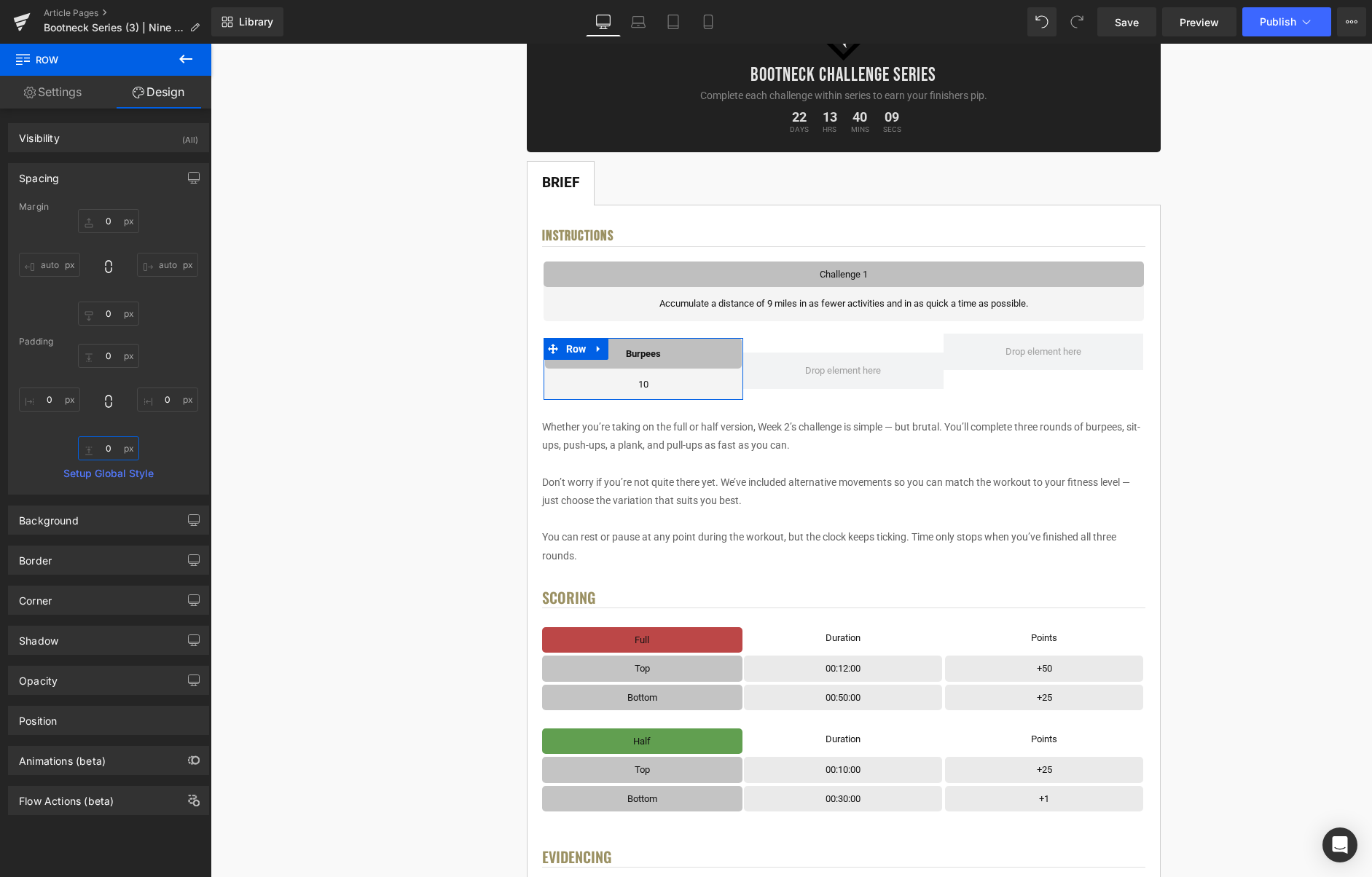
type input "0"
click at [44, 103] on link "Settings" at bounding box center [52, 92] width 106 height 32
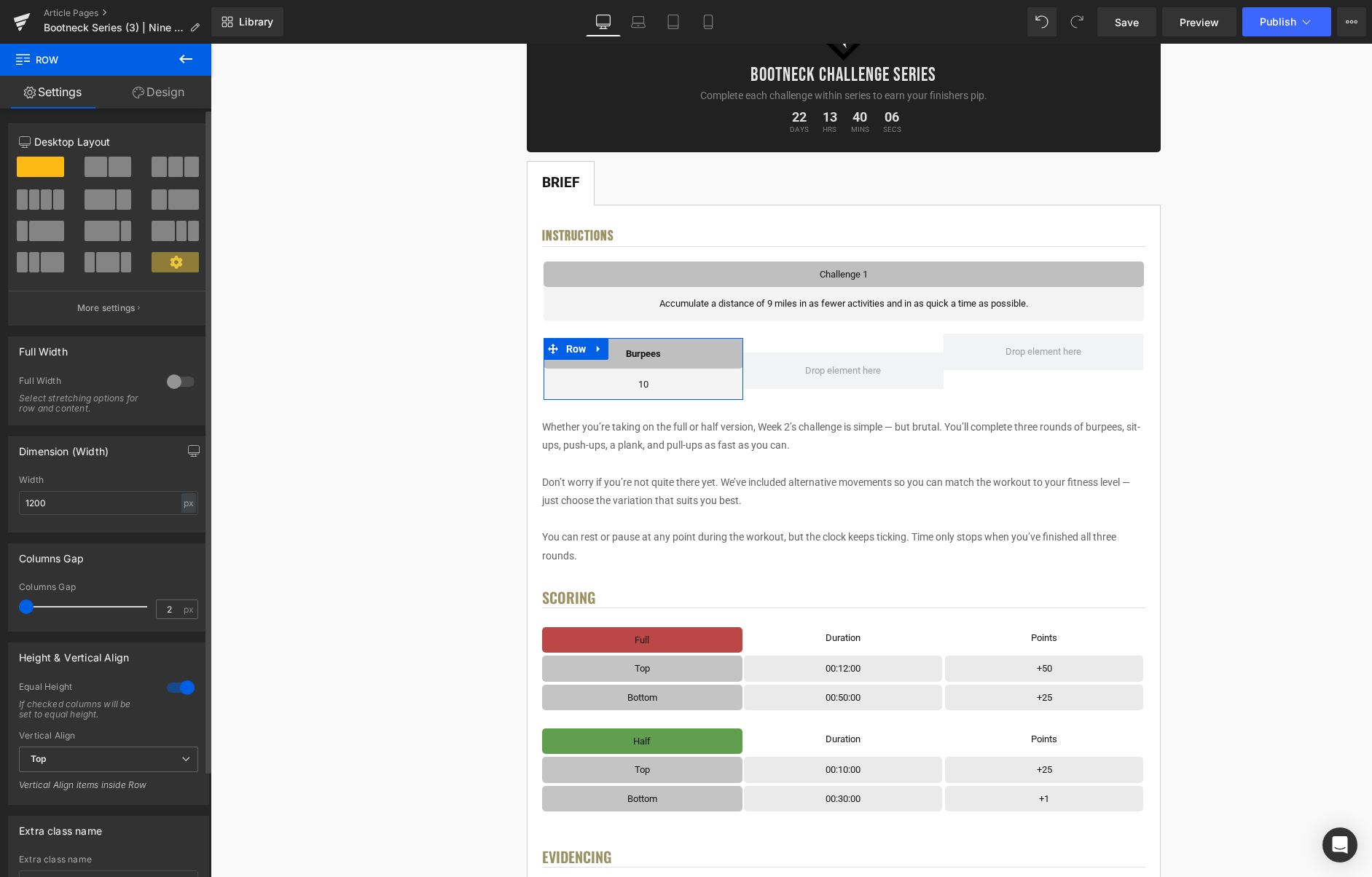
drag, startPoint x: 27, startPoint y: 610, endPoint x: 19, endPoint y: 609, distance: 8.1
click at [19, 609] on span at bounding box center [27, 607] width 15 height 15
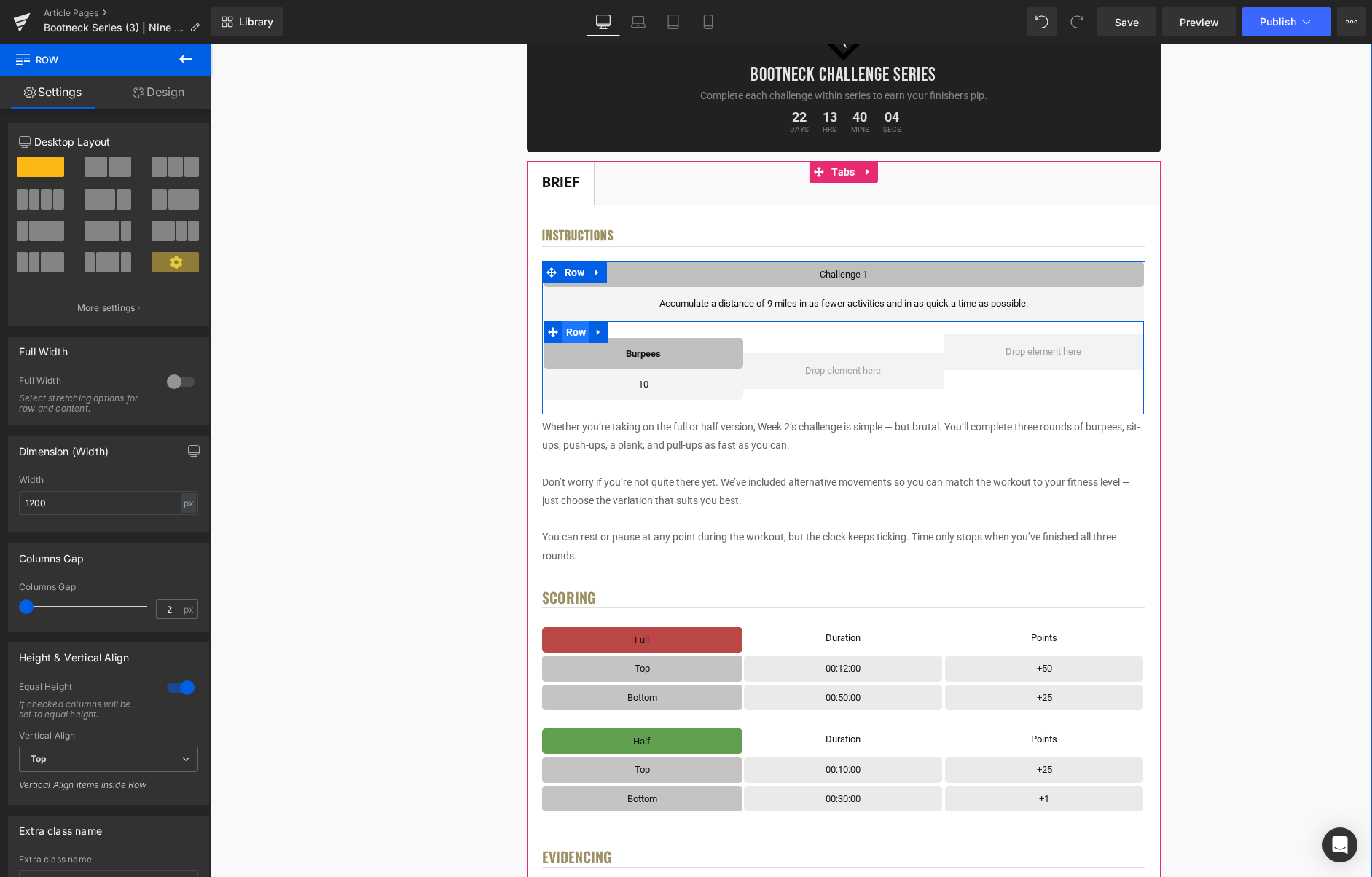
click at [574, 340] on span "Row" at bounding box center [576, 332] width 27 height 22
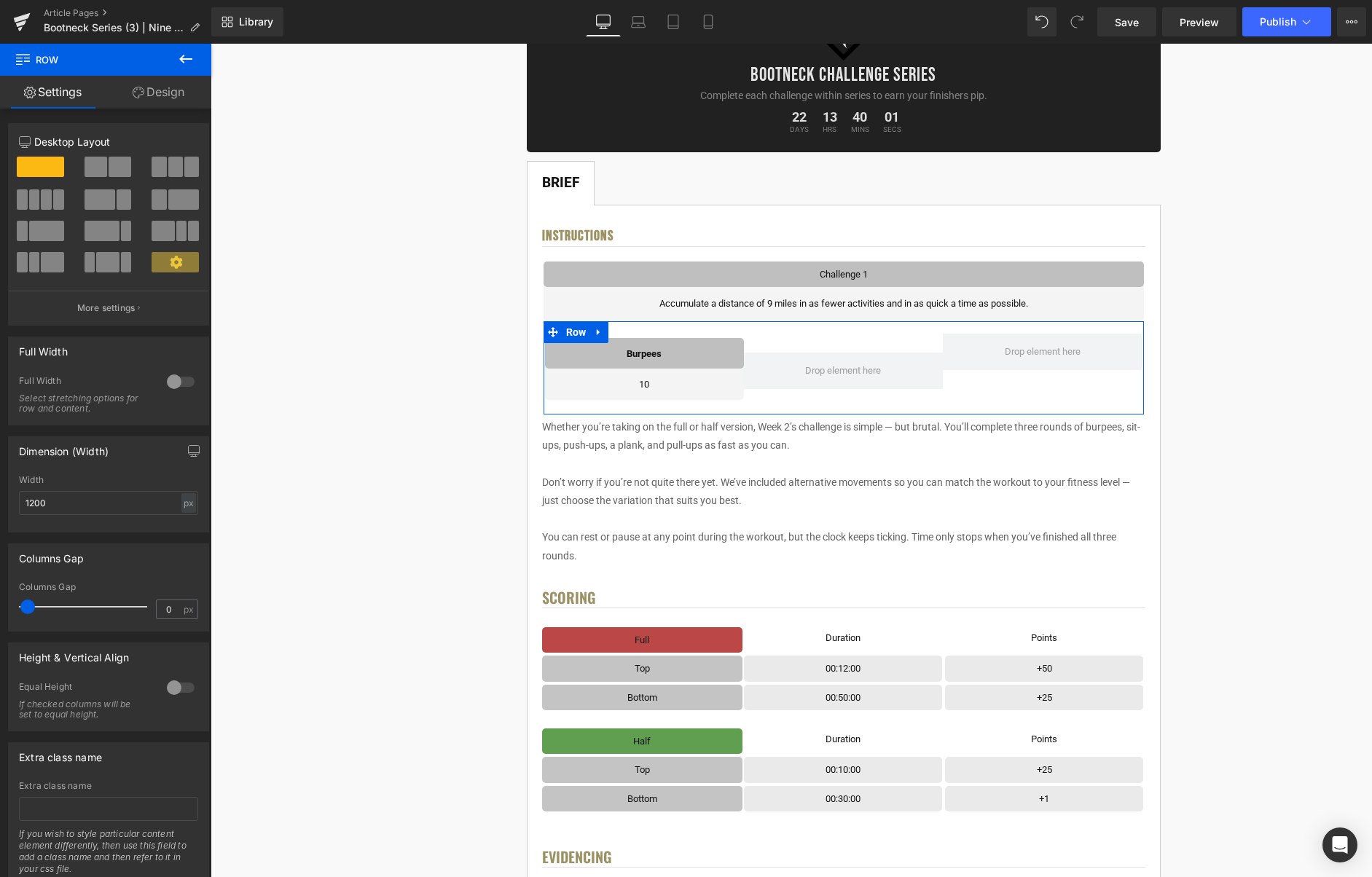
click at [31, 605] on span at bounding box center [28, 607] width 15 height 15
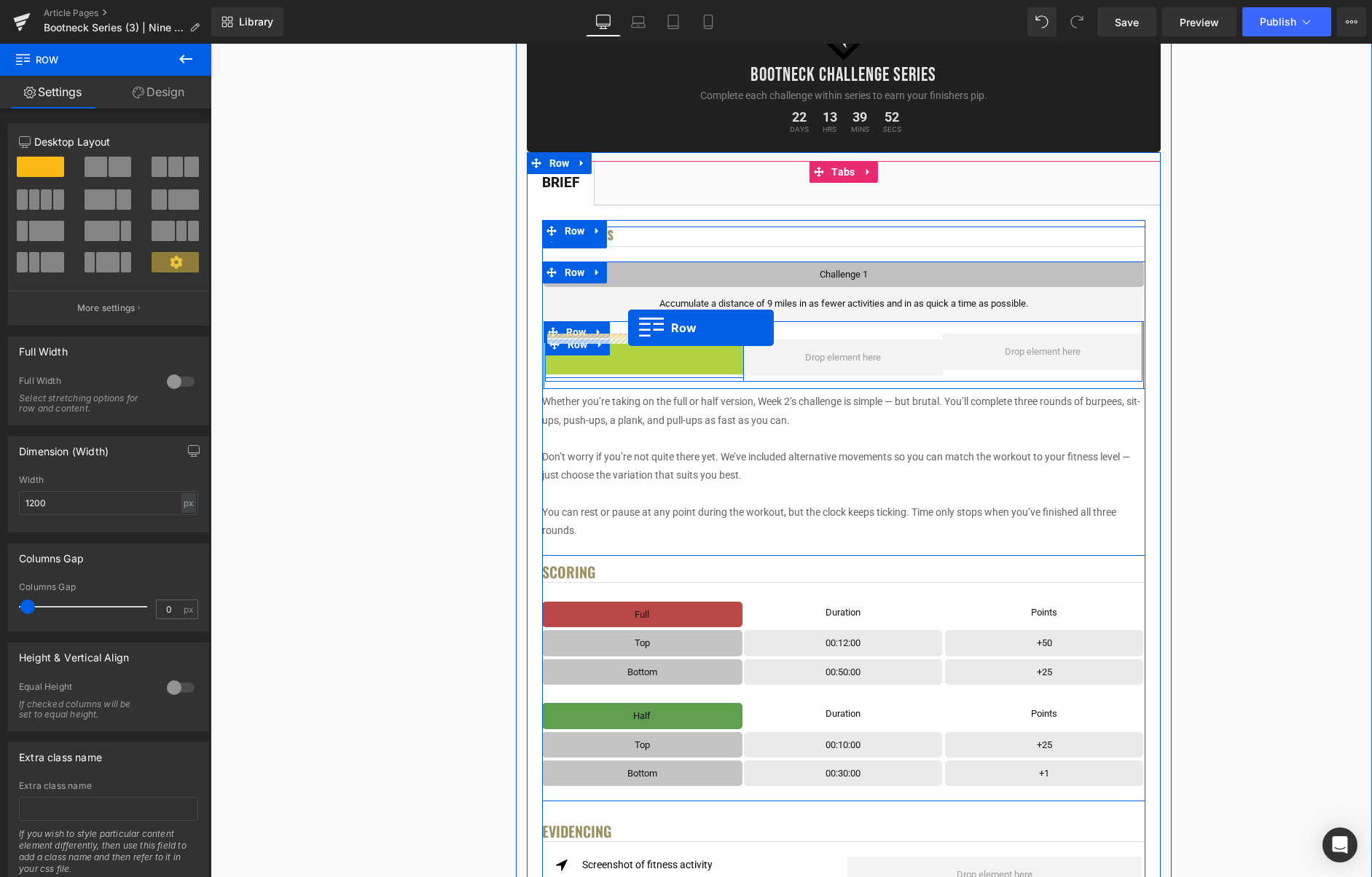
drag, startPoint x: 573, startPoint y: 359, endPoint x: 628, endPoint y: 328, distance: 63.1
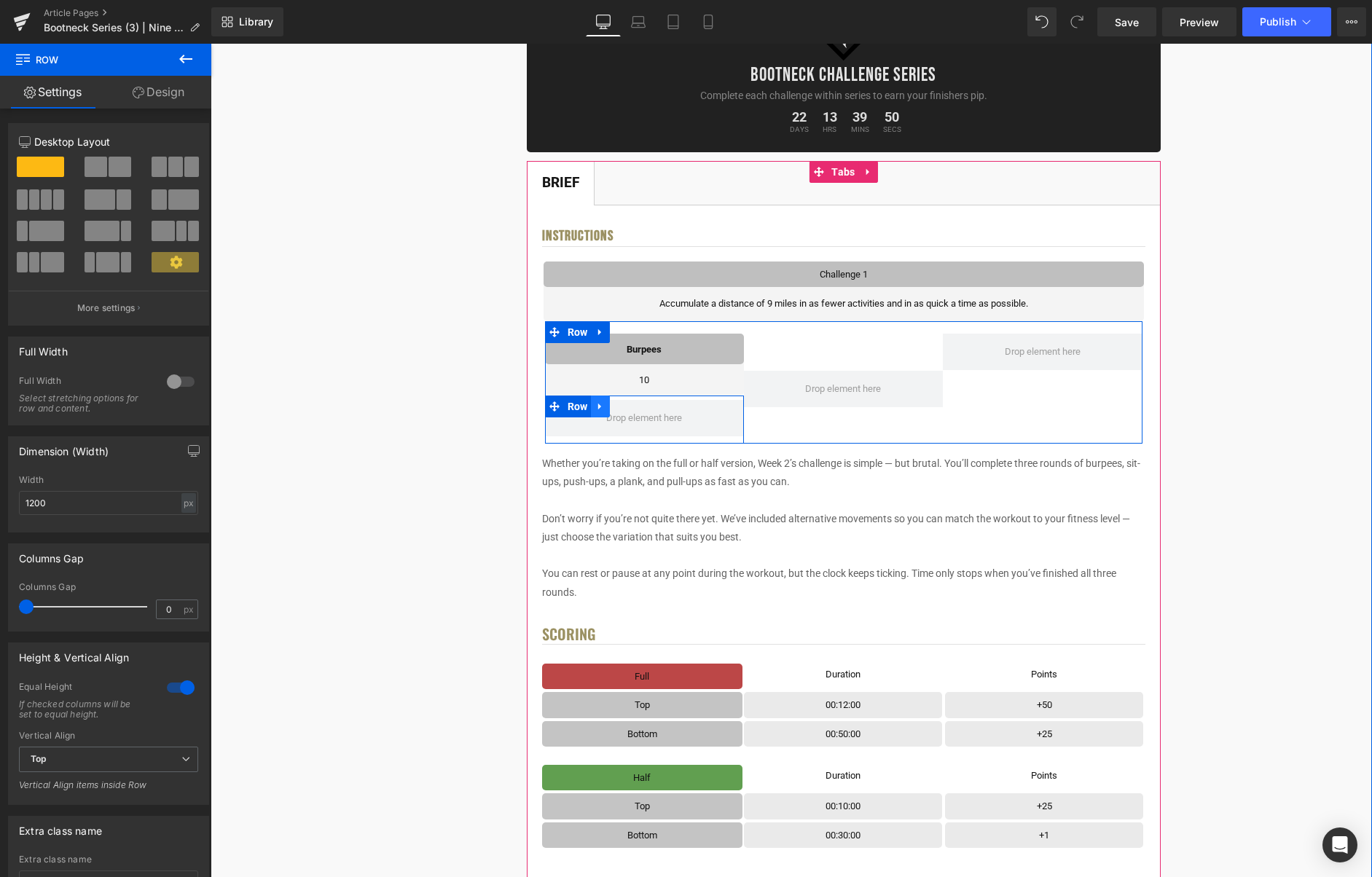
click at [606, 410] on icon at bounding box center [600, 407] width 10 height 11
click at [635, 410] on icon at bounding box center [639, 407] width 10 height 10
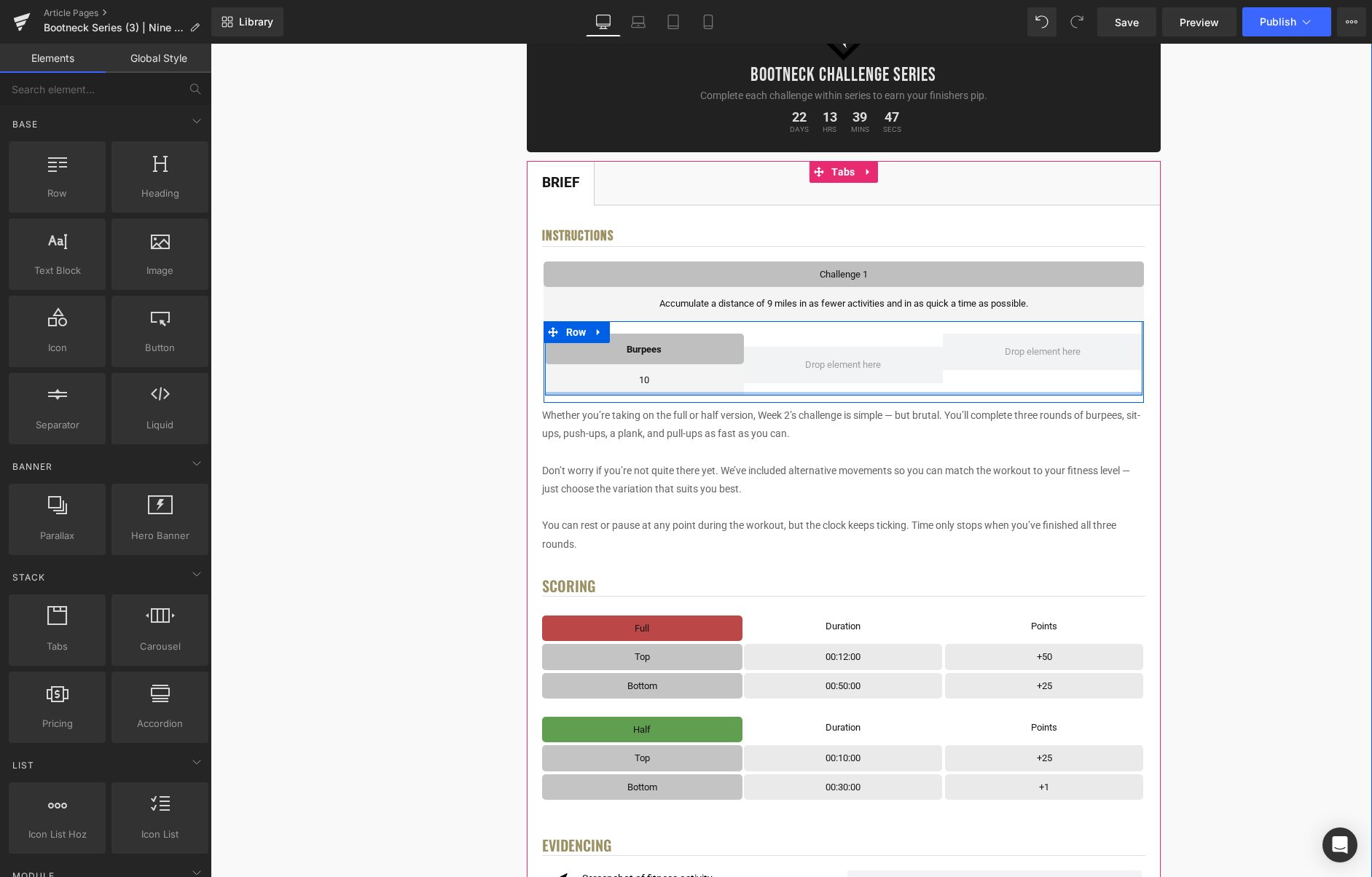
click at [773, 392] on div at bounding box center [843, 393] width 597 height 4
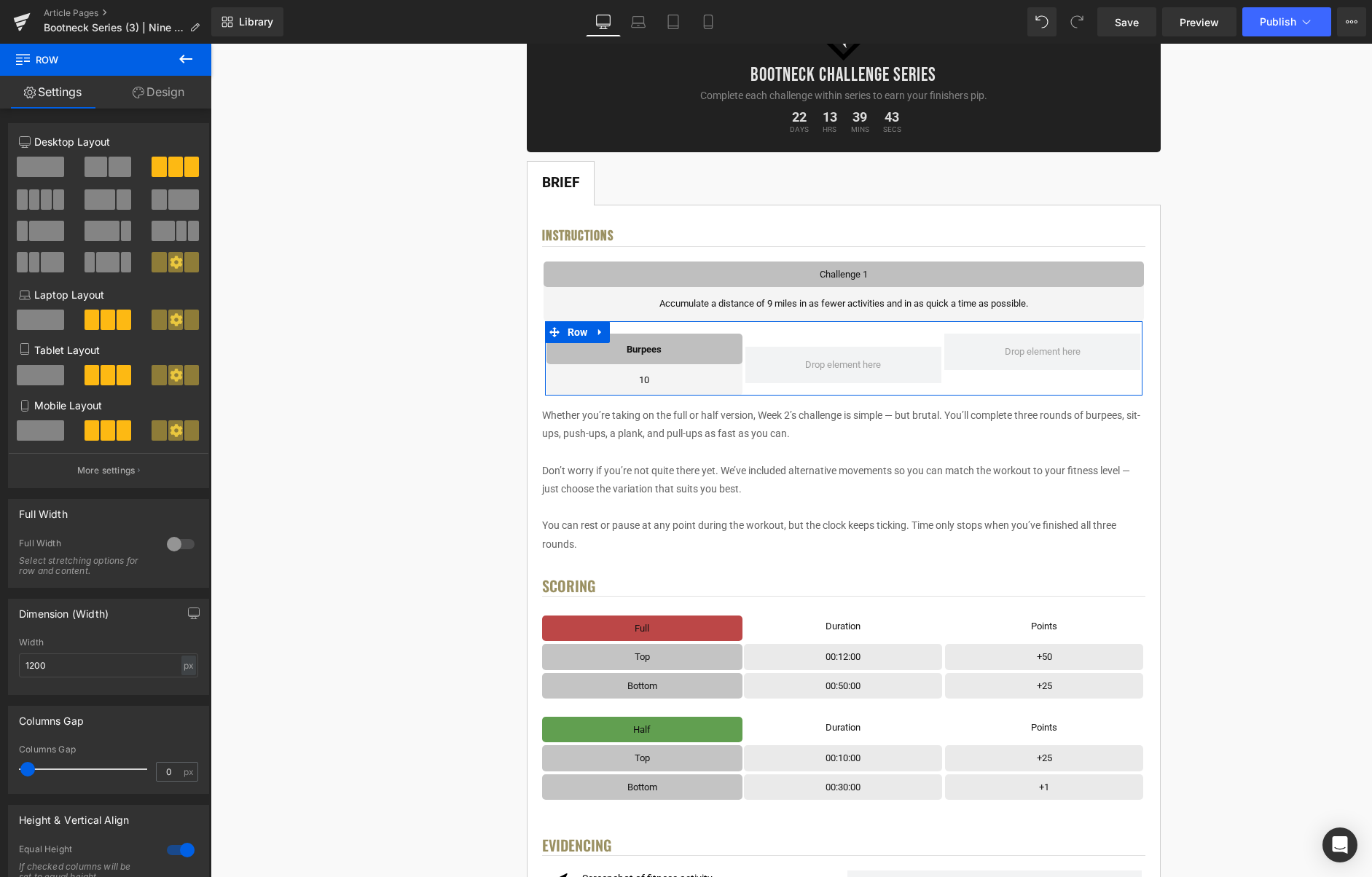
click at [32, 768] on span at bounding box center [28, 769] width 15 height 15
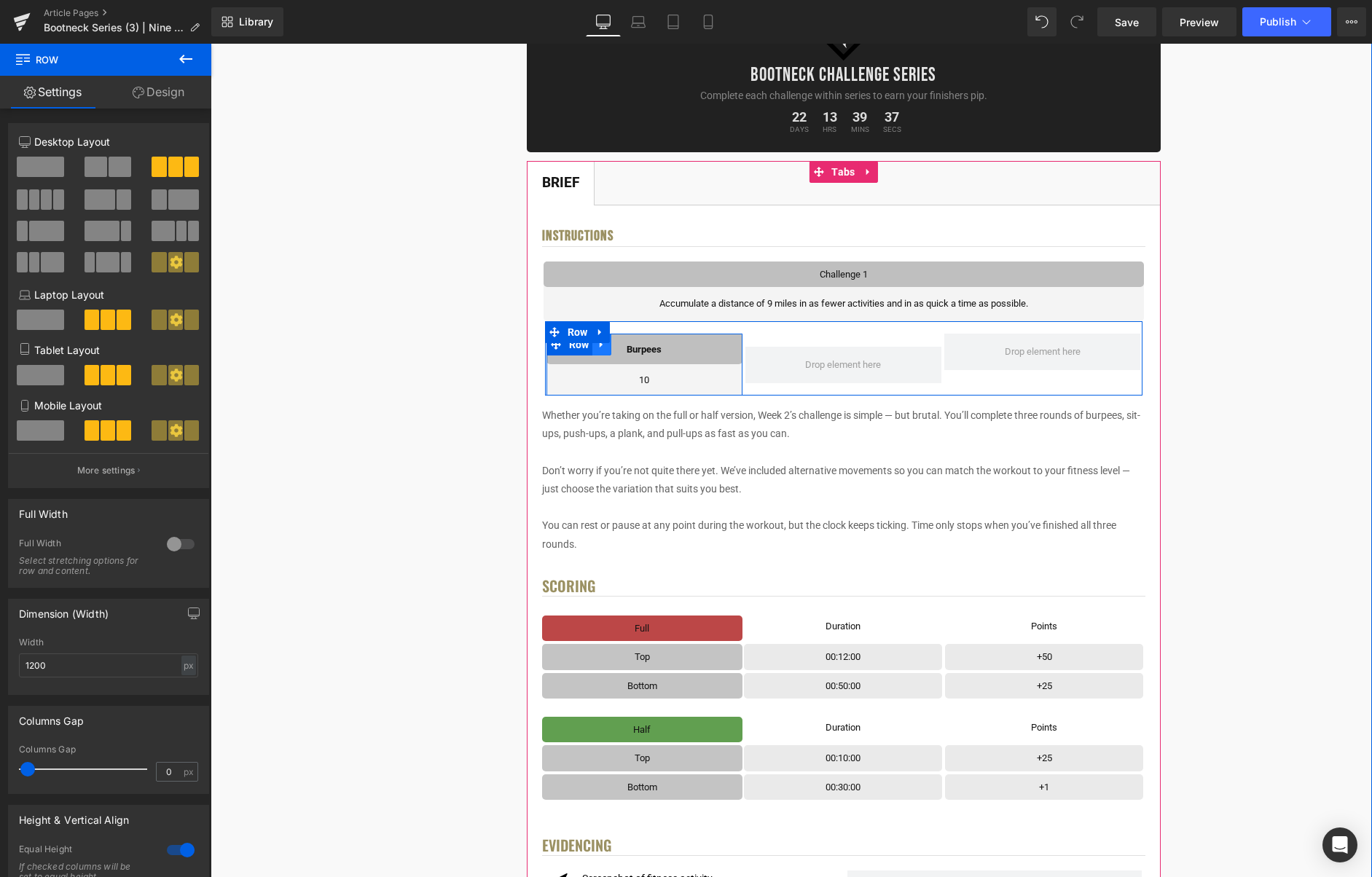
click at [605, 354] on link at bounding box center [602, 345] width 19 height 22
click at [622, 351] on link at bounding box center [621, 345] width 19 height 22
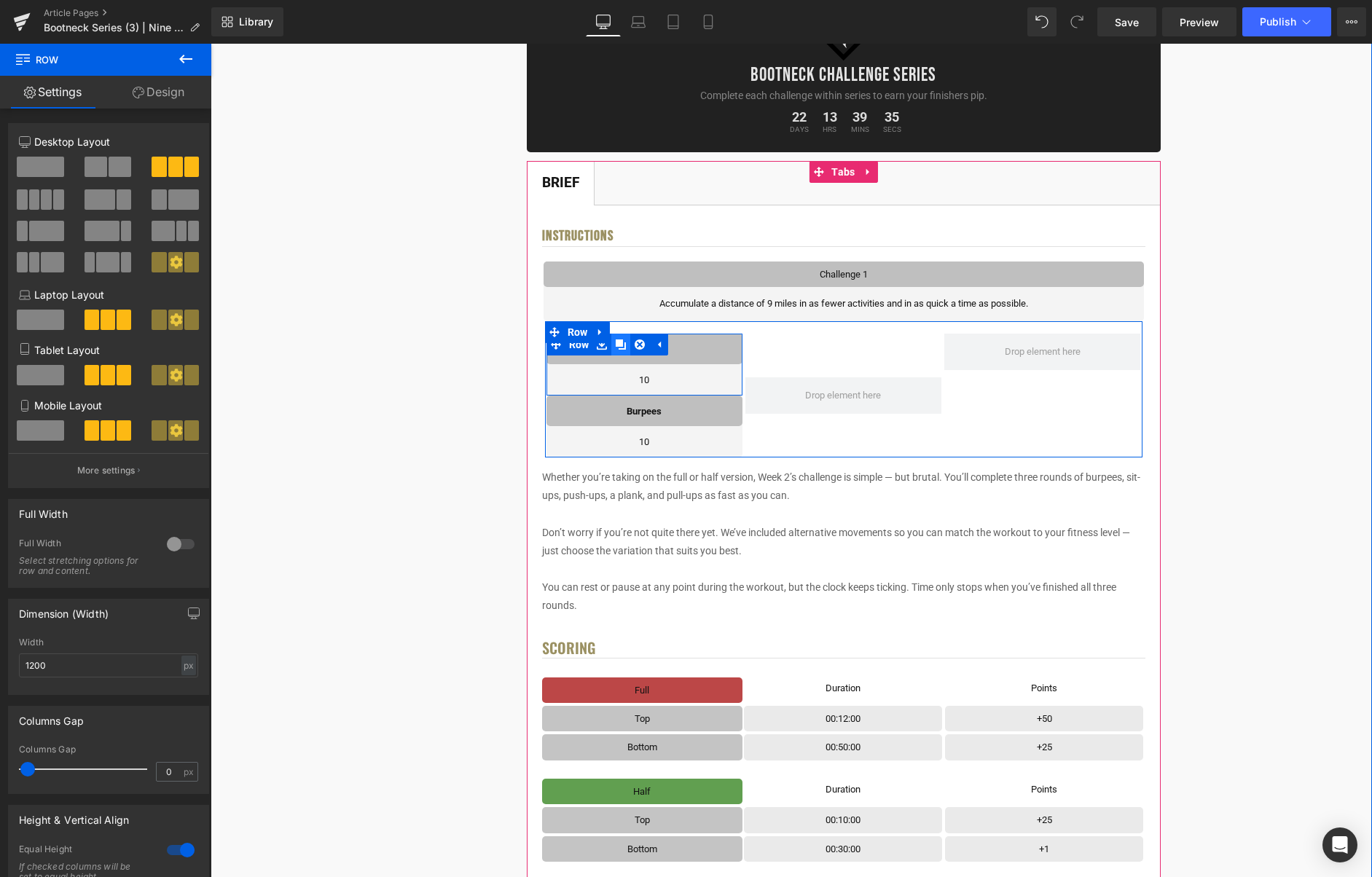
click at [622, 351] on link at bounding box center [621, 345] width 19 height 22
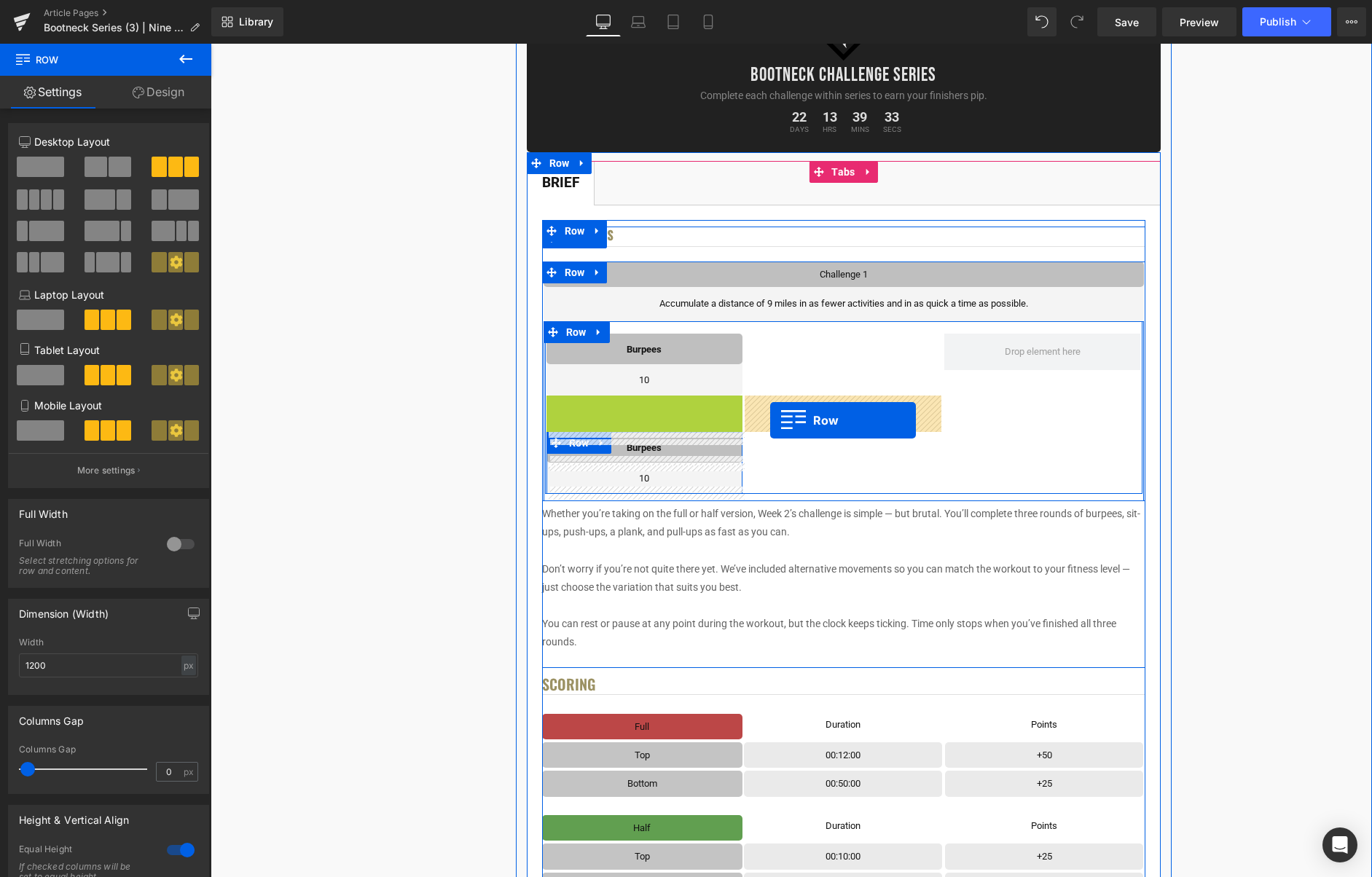
drag, startPoint x: 586, startPoint y: 413, endPoint x: 770, endPoint y: 420, distance: 184.1
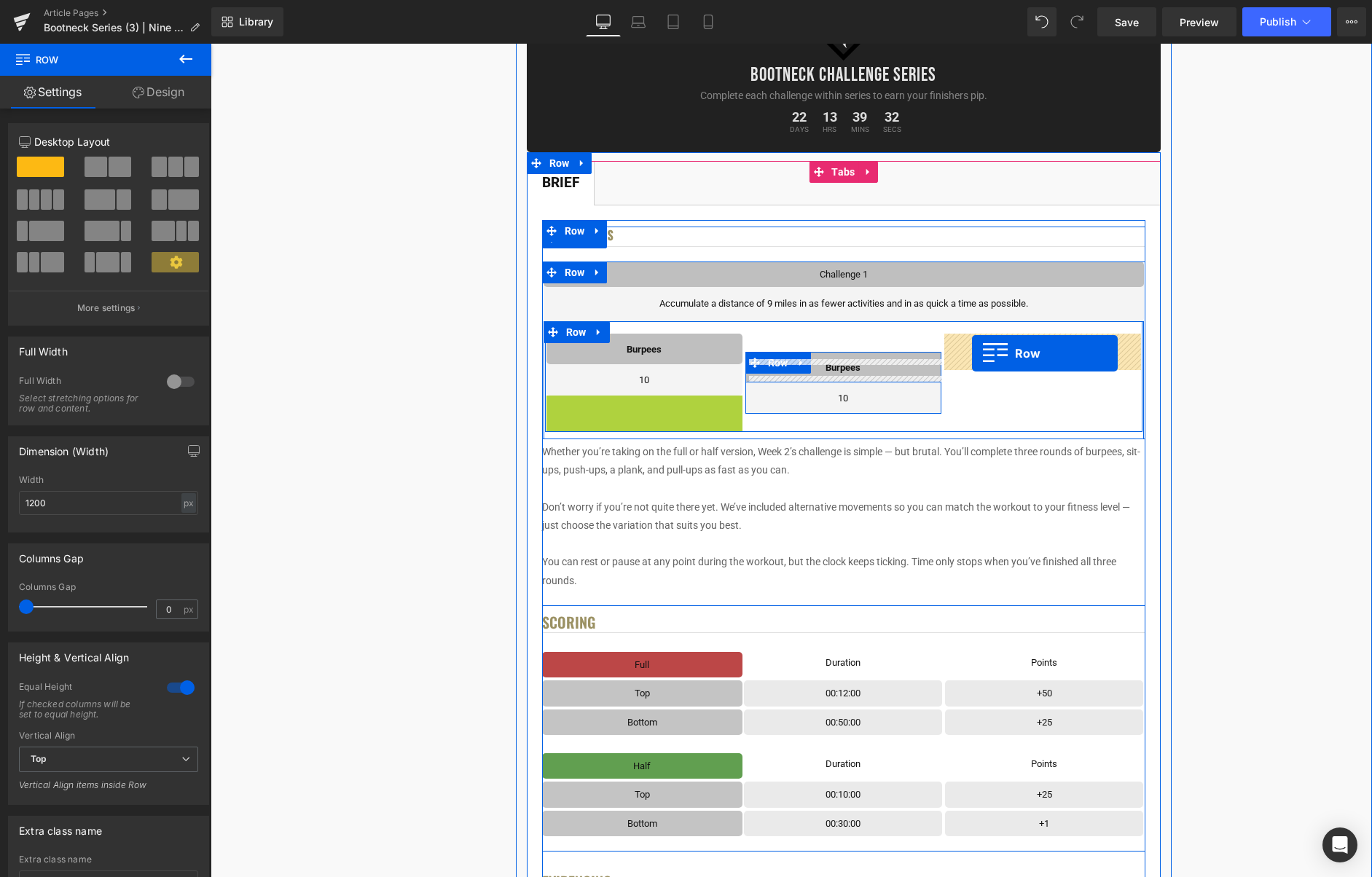
drag, startPoint x: 579, startPoint y: 412, endPoint x: 972, endPoint y: 354, distance: 397.3
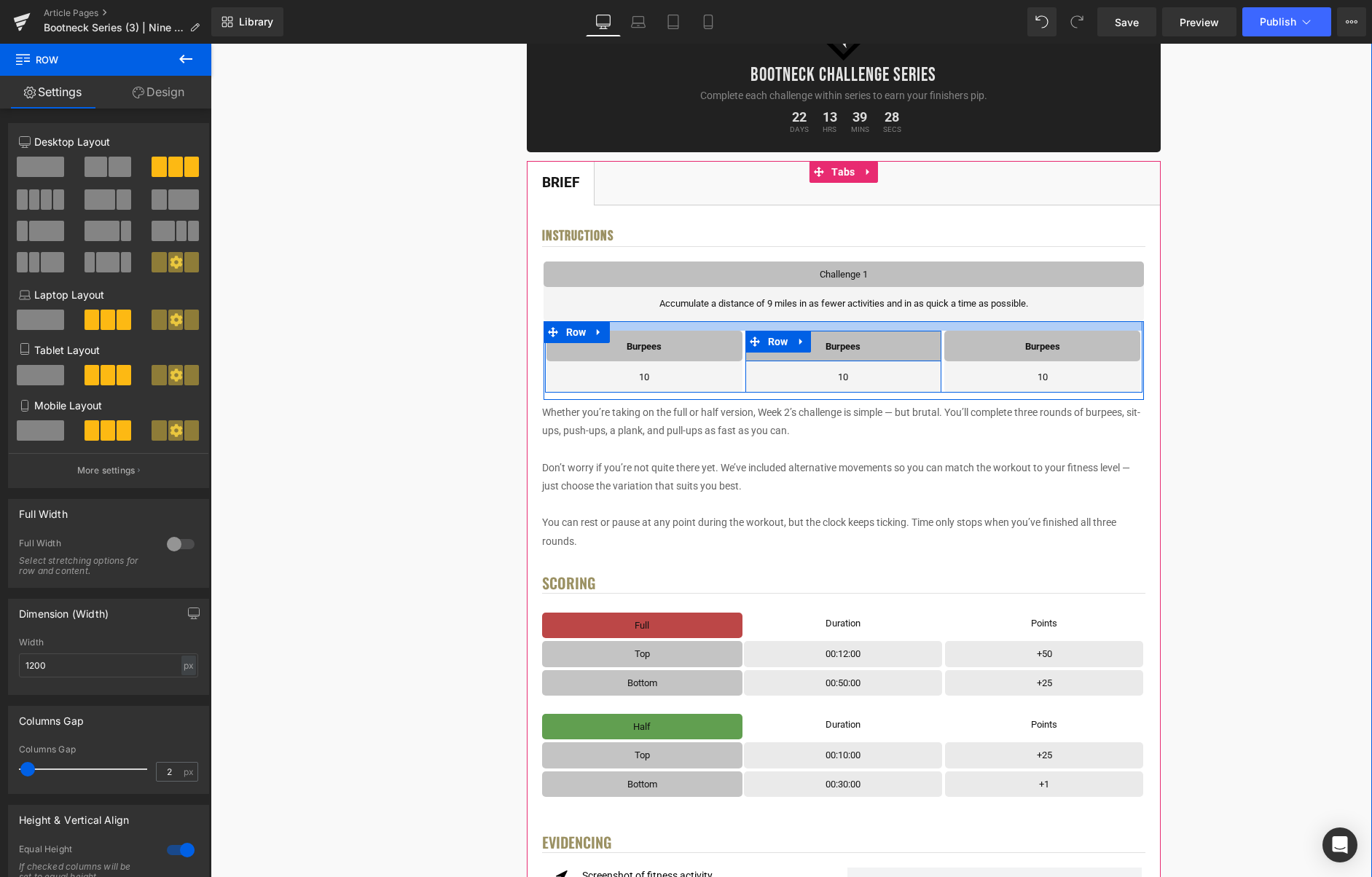
click at [967, 327] on div at bounding box center [843, 326] width 597 height 10
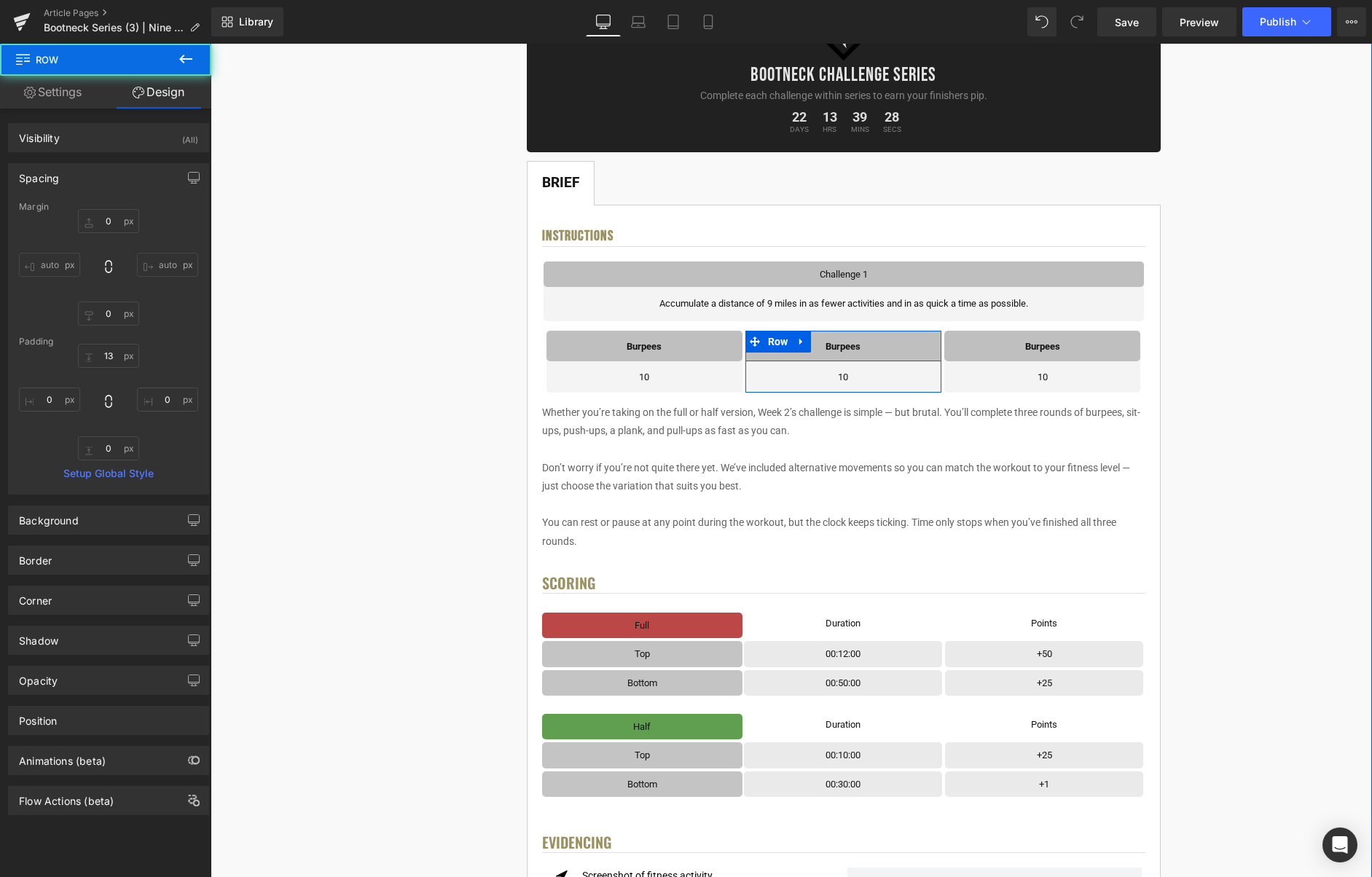
click at [1226, 328] on div "< User Home Text Block Row Image Bootneck Challenge Series Heading Complete eac…" at bounding box center [843, 859] width 1047 height 1837
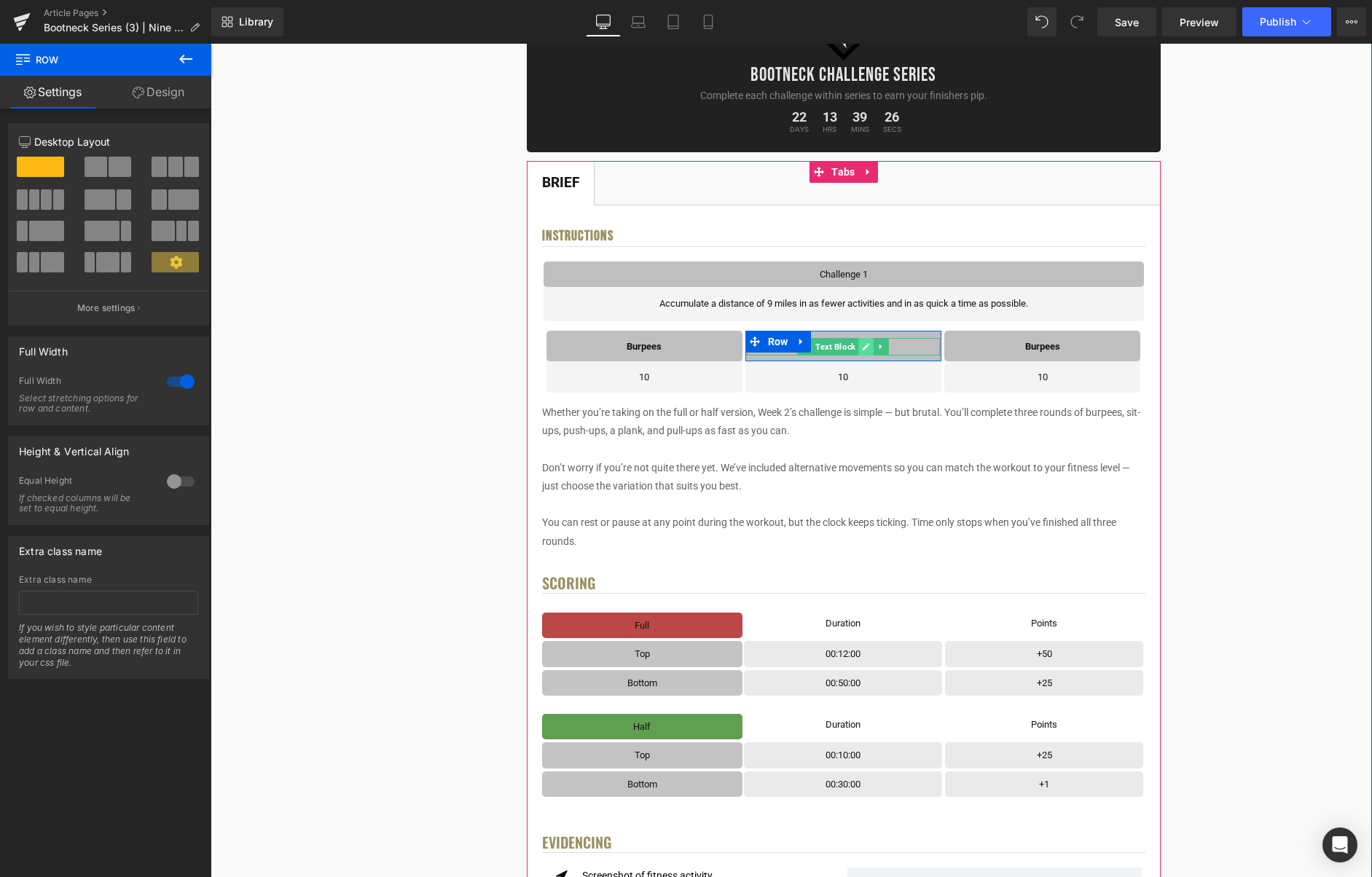
click at [864, 345] on icon at bounding box center [865, 347] width 8 height 9
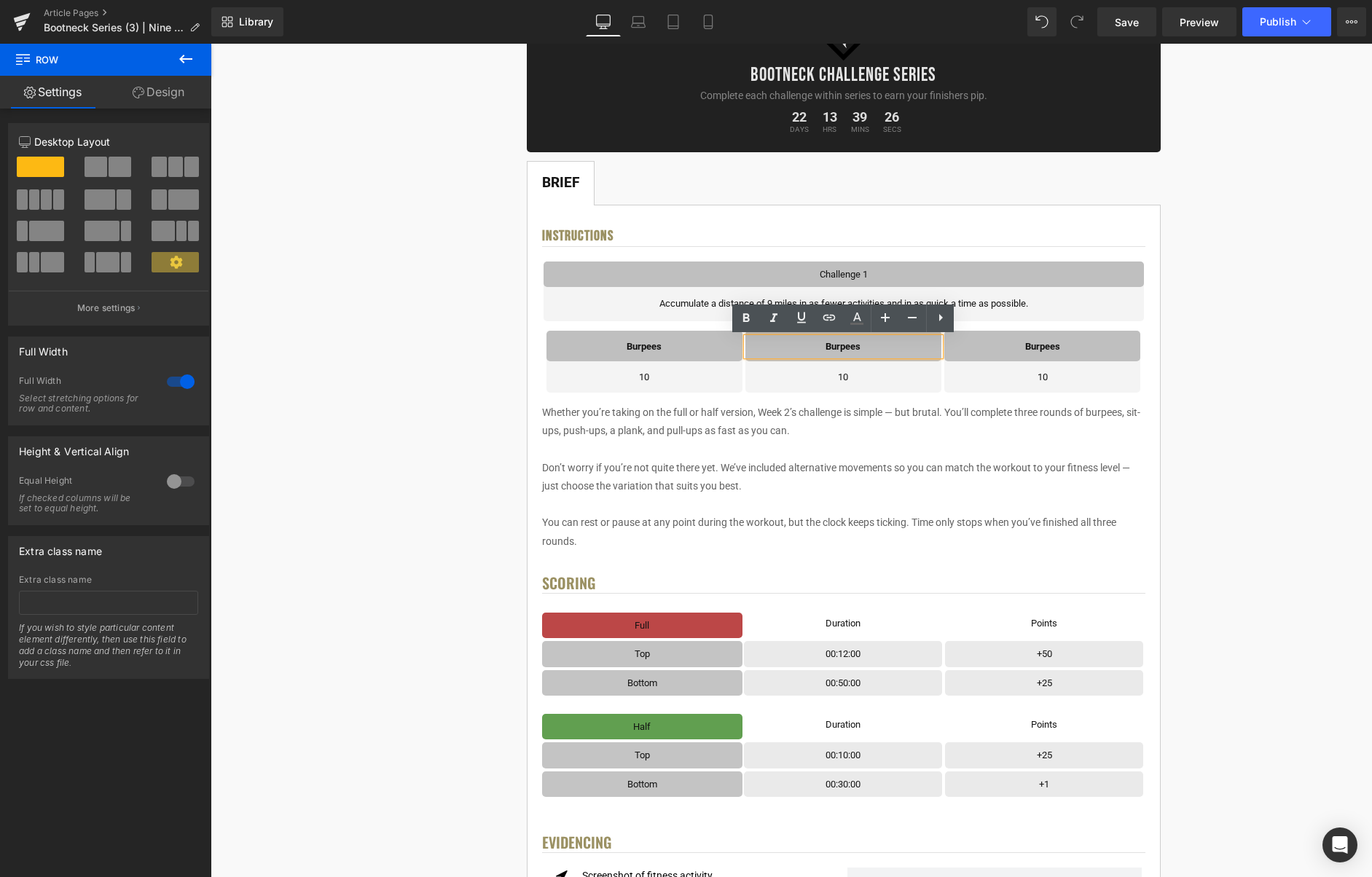
click at [867, 346] on p "Burpees" at bounding box center [843, 346] width 193 height 17
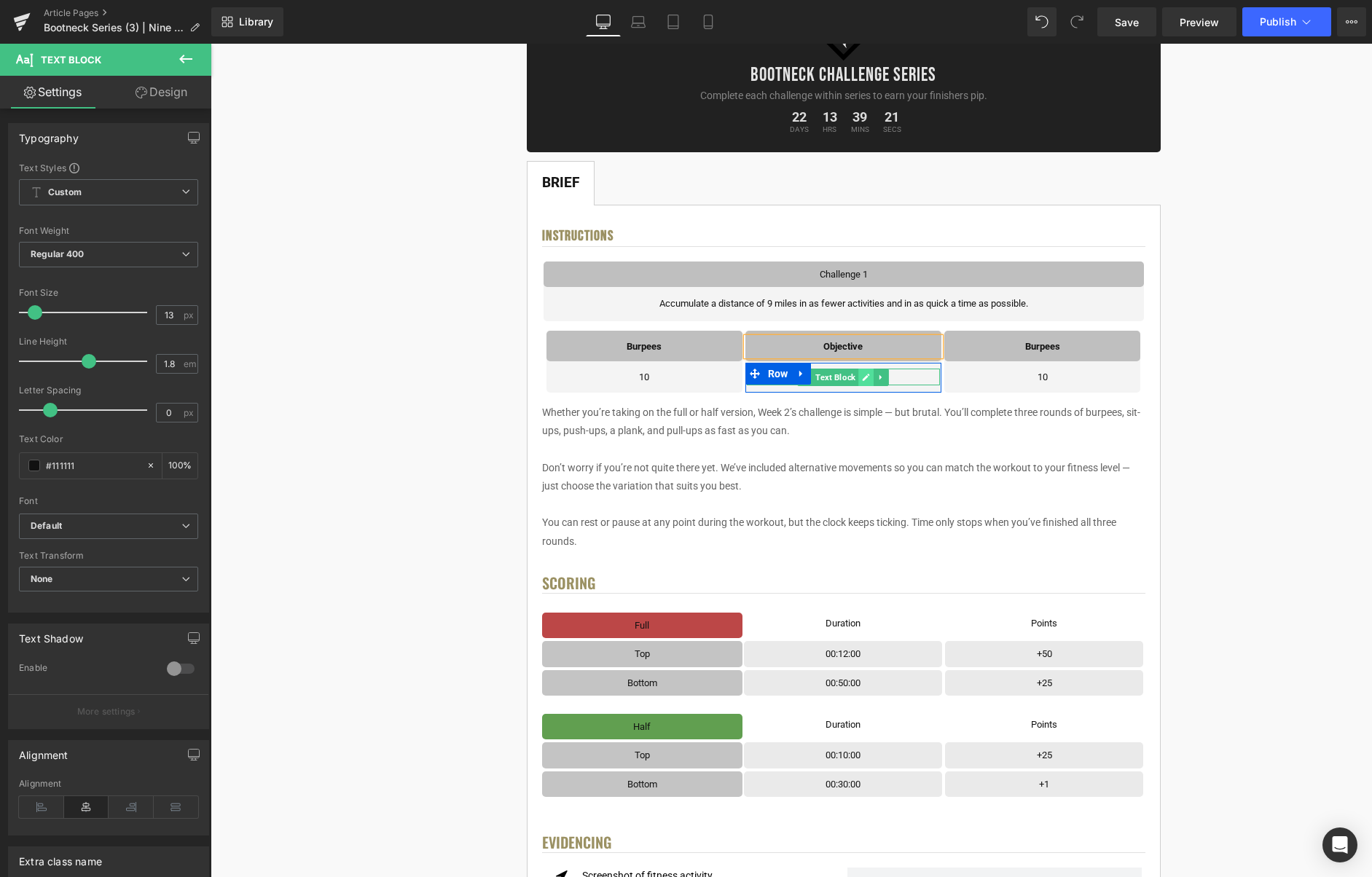
click at [866, 378] on icon at bounding box center [866, 377] width 7 height 7
click at [860, 379] on p "10" at bounding box center [843, 376] width 193 height 17
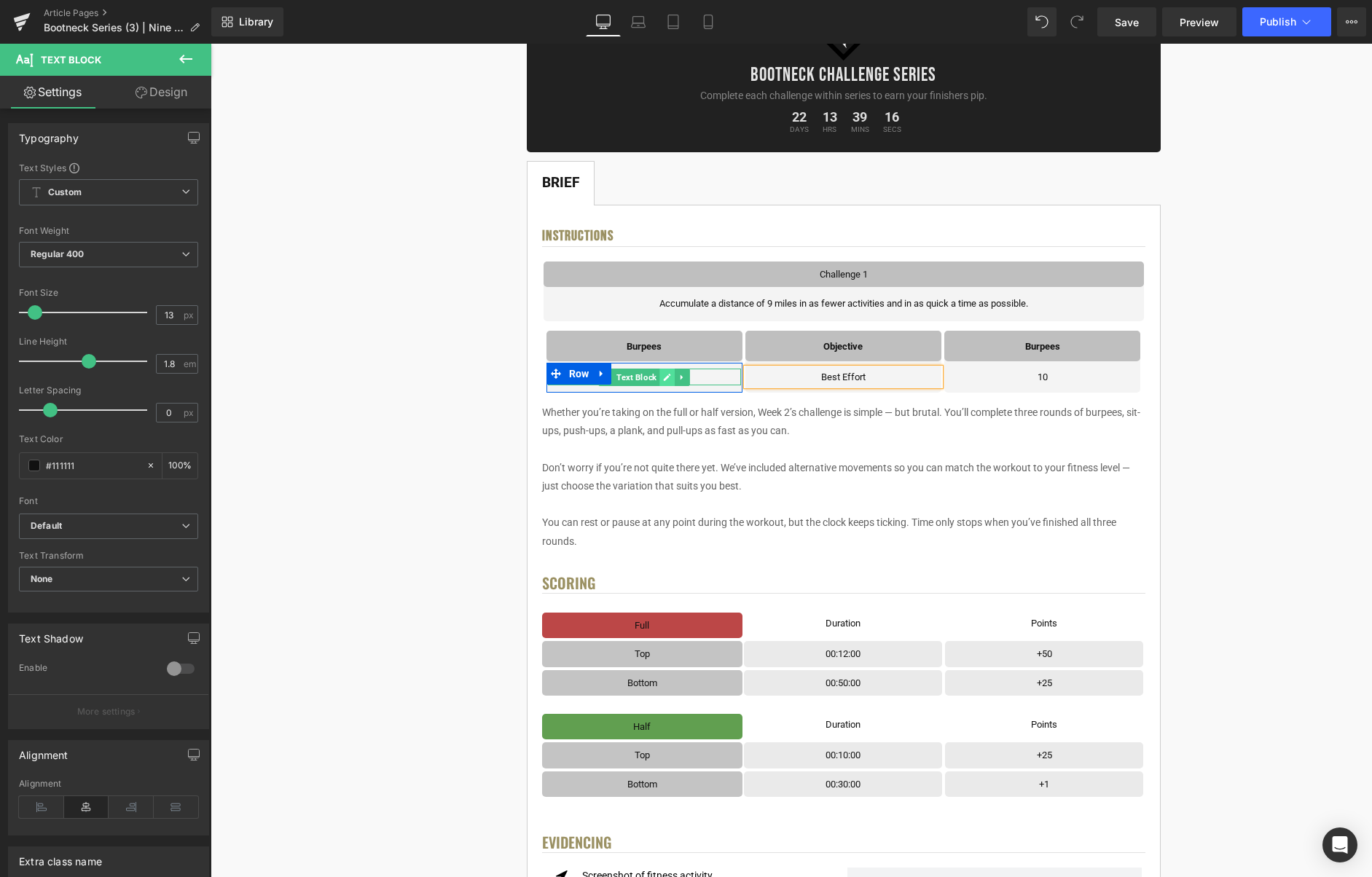
click at [667, 375] on icon at bounding box center [667, 377] width 8 height 9
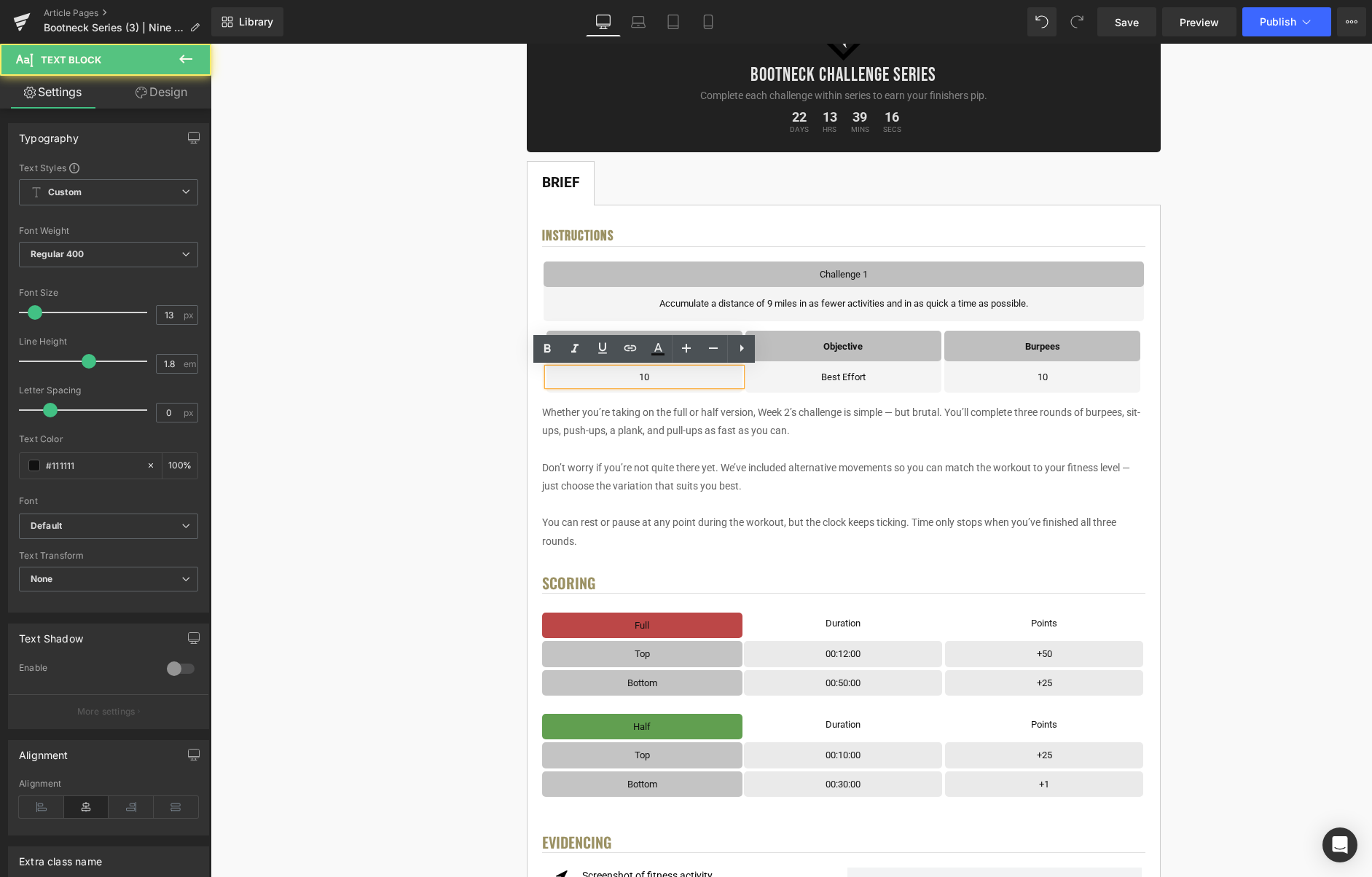
click at [668, 378] on p "10" at bounding box center [644, 376] width 193 height 17
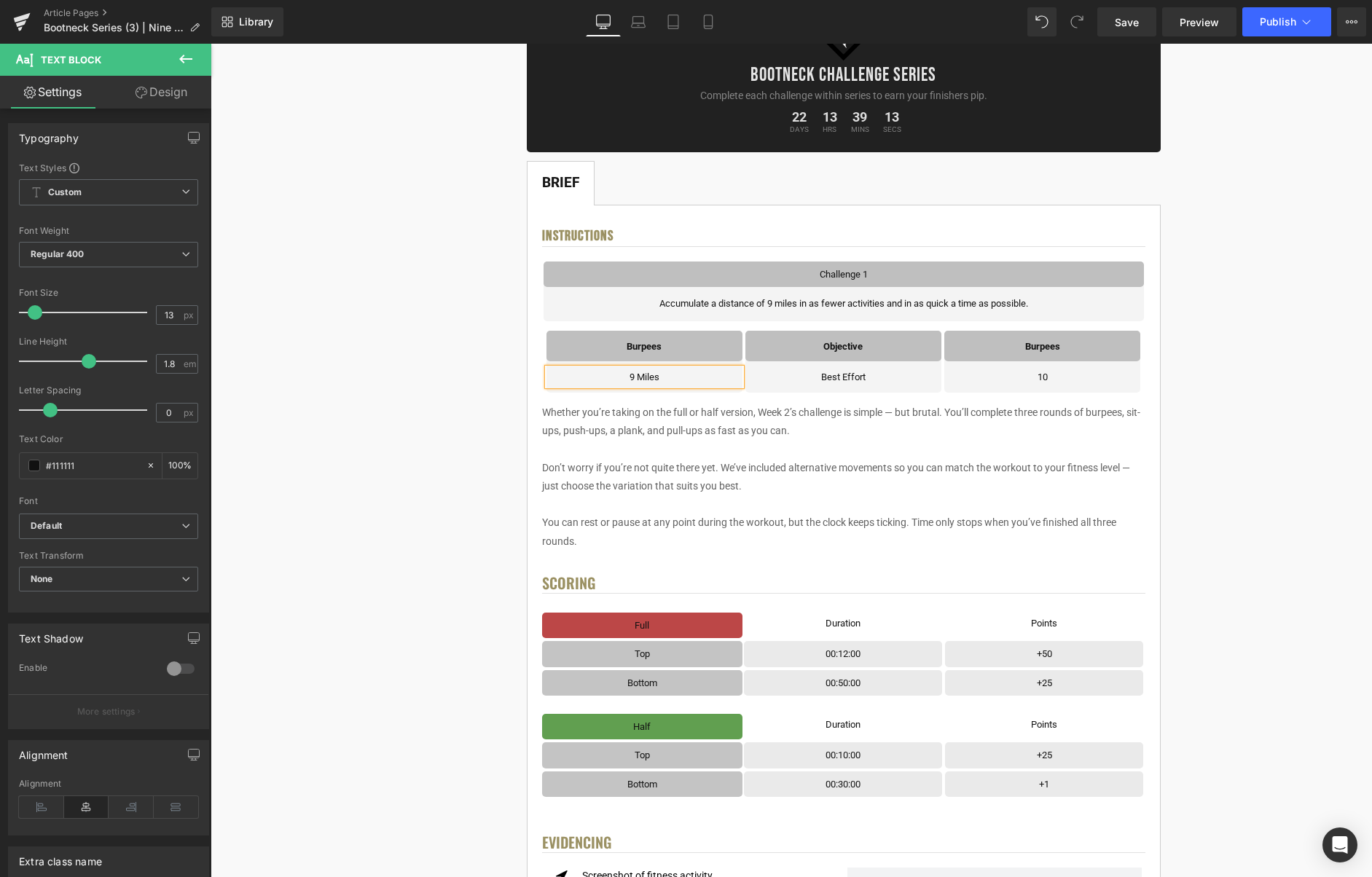
click at [1234, 364] on div "< User Home Text Block Row Image Bootneck Challenge Series Heading Complete eac…" at bounding box center [843, 859] width 1047 height 1837
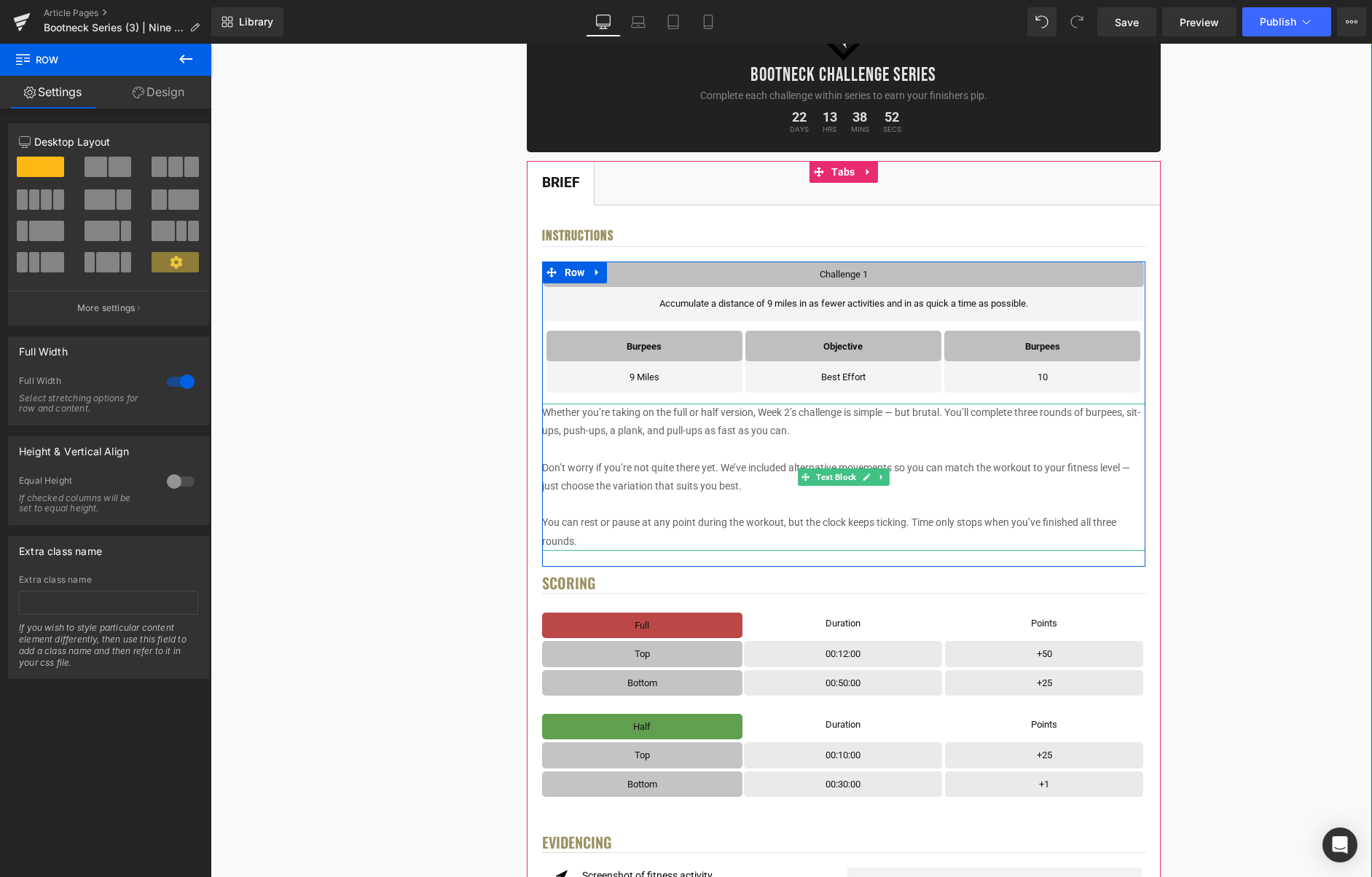
click at [936, 469] on p "Don’t worry if you’re not quite there yet. We’ve included alternative movements…" at bounding box center [843, 477] width 603 height 36
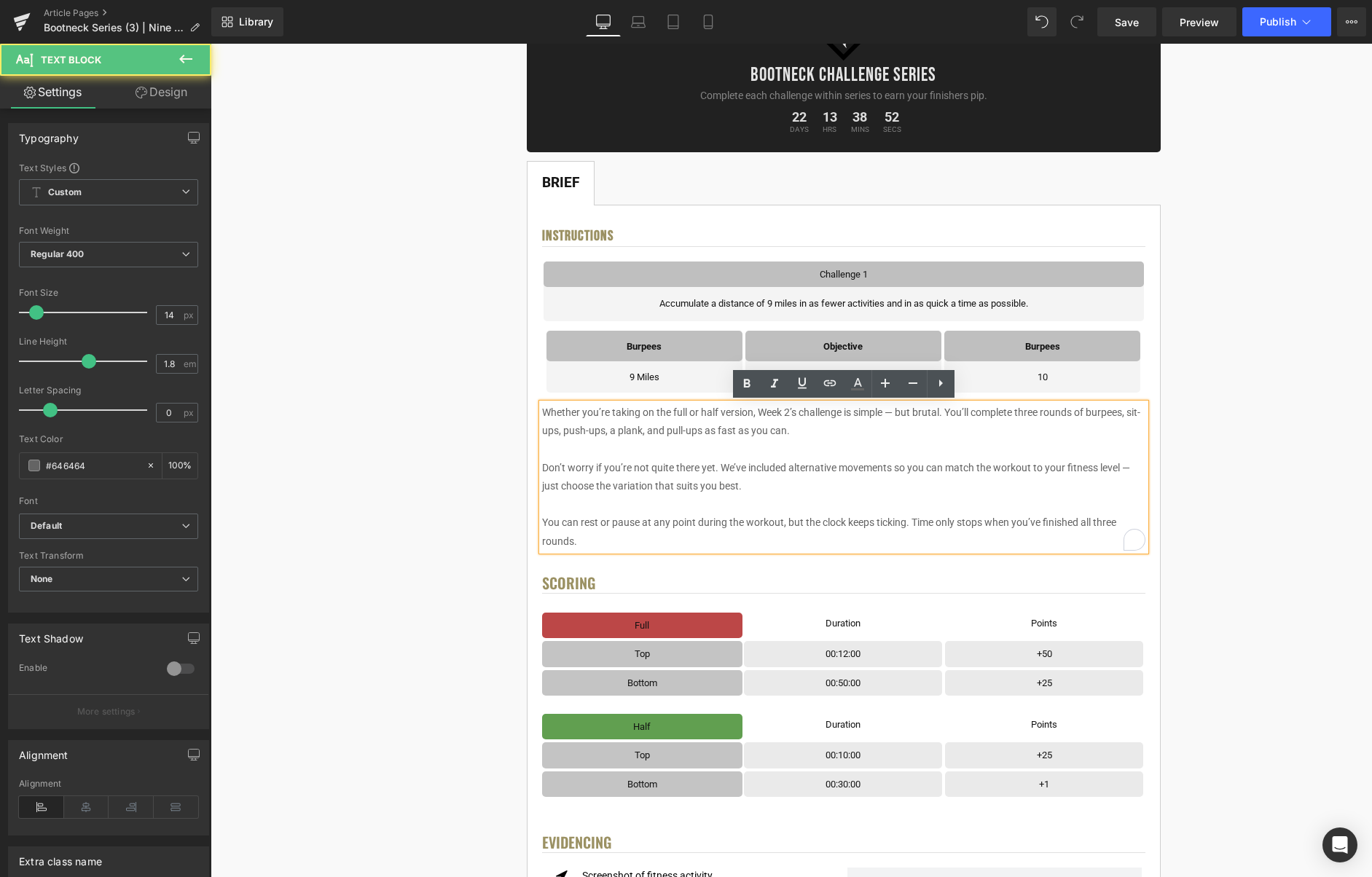
click at [947, 469] on p "Don’t worry if you’re not quite there yet. We’ve included alternative movements…" at bounding box center [843, 477] width 603 height 36
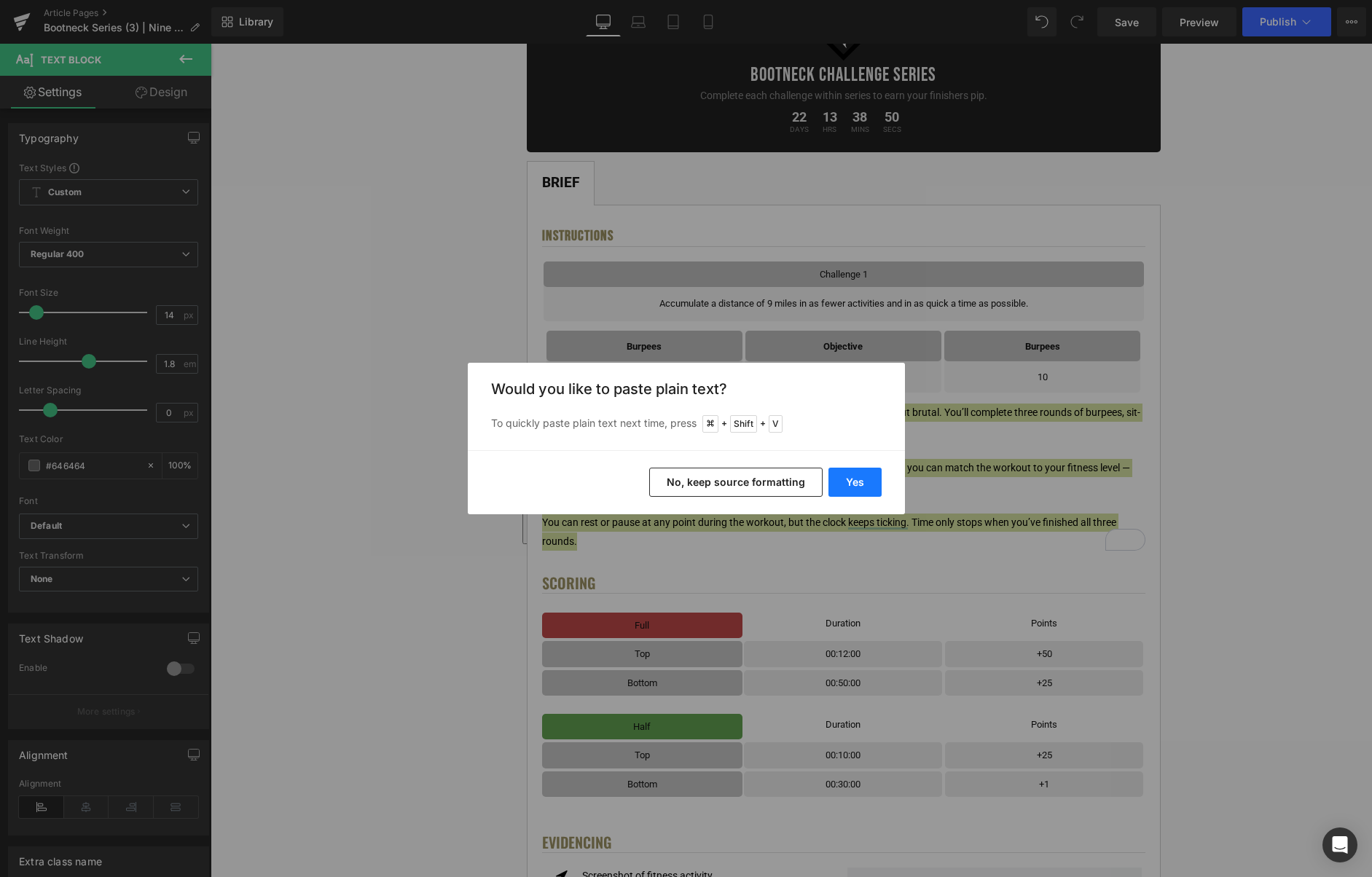
click at [868, 475] on button "Yes" at bounding box center [855, 482] width 53 height 29
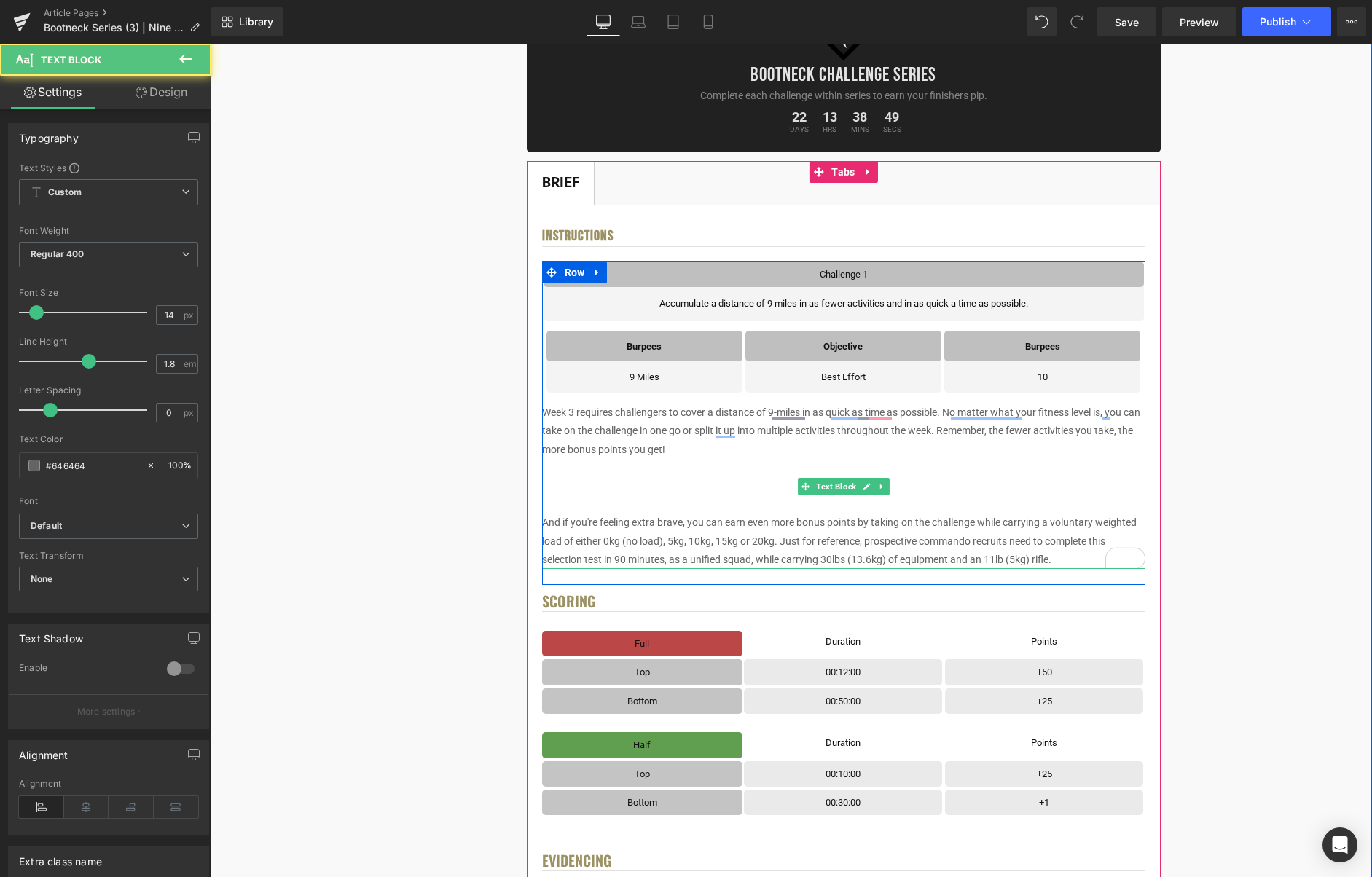
click at [693, 516] on p "And if you're feeling extra brave, you can earn even more bonus points by takin…" at bounding box center [843, 541] width 603 height 55
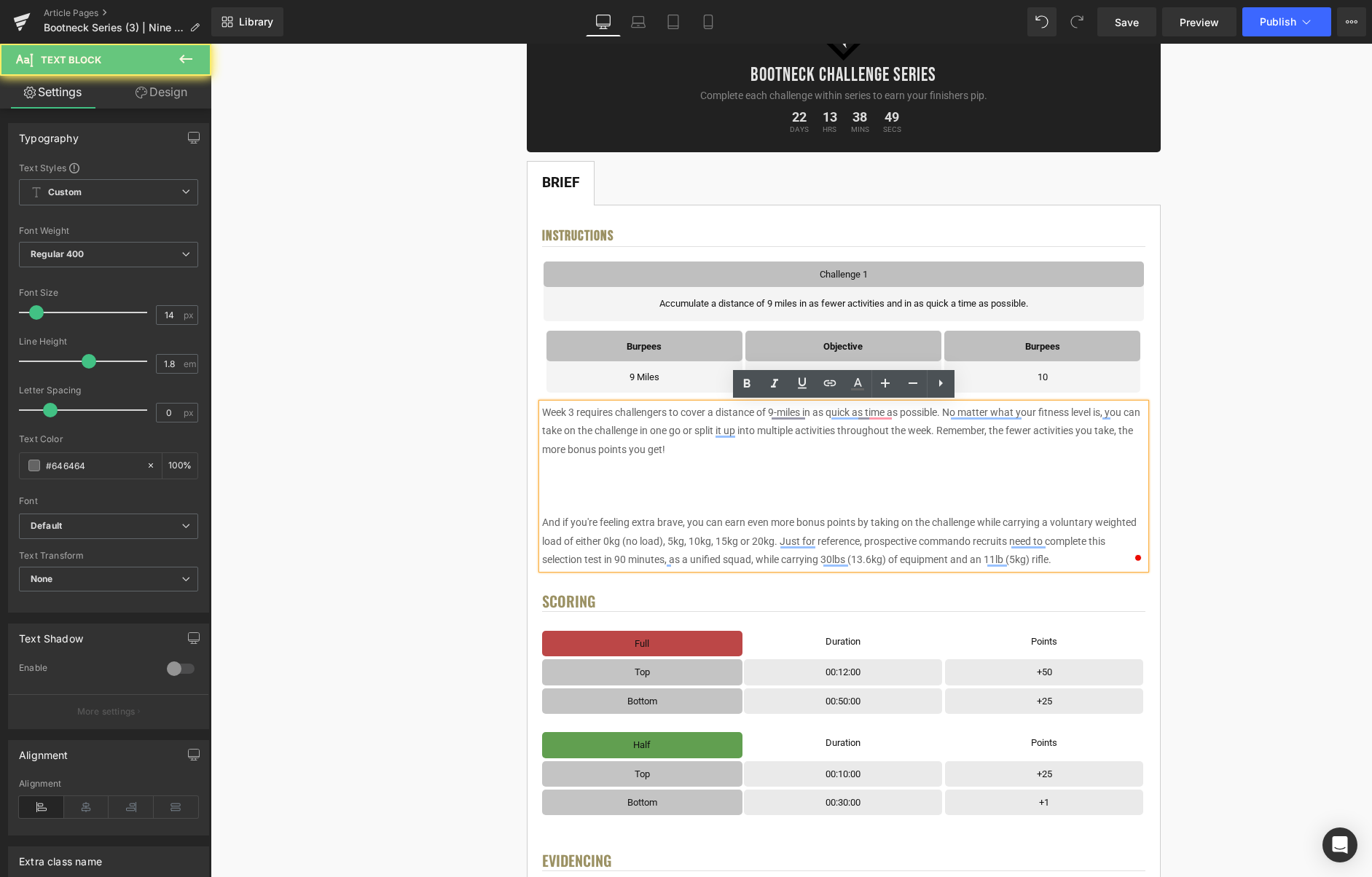
click at [695, 514] on p "And if you're feeling extra brave, you can earn even more bonus points by takin…" at bounding box center [843, 541] width 603 height 55
click at [699, 501] on p "To enrich screen reader interactions, please activate Accessibility in Grammarl…" at bounding box center [843, 504] width 603 height 18
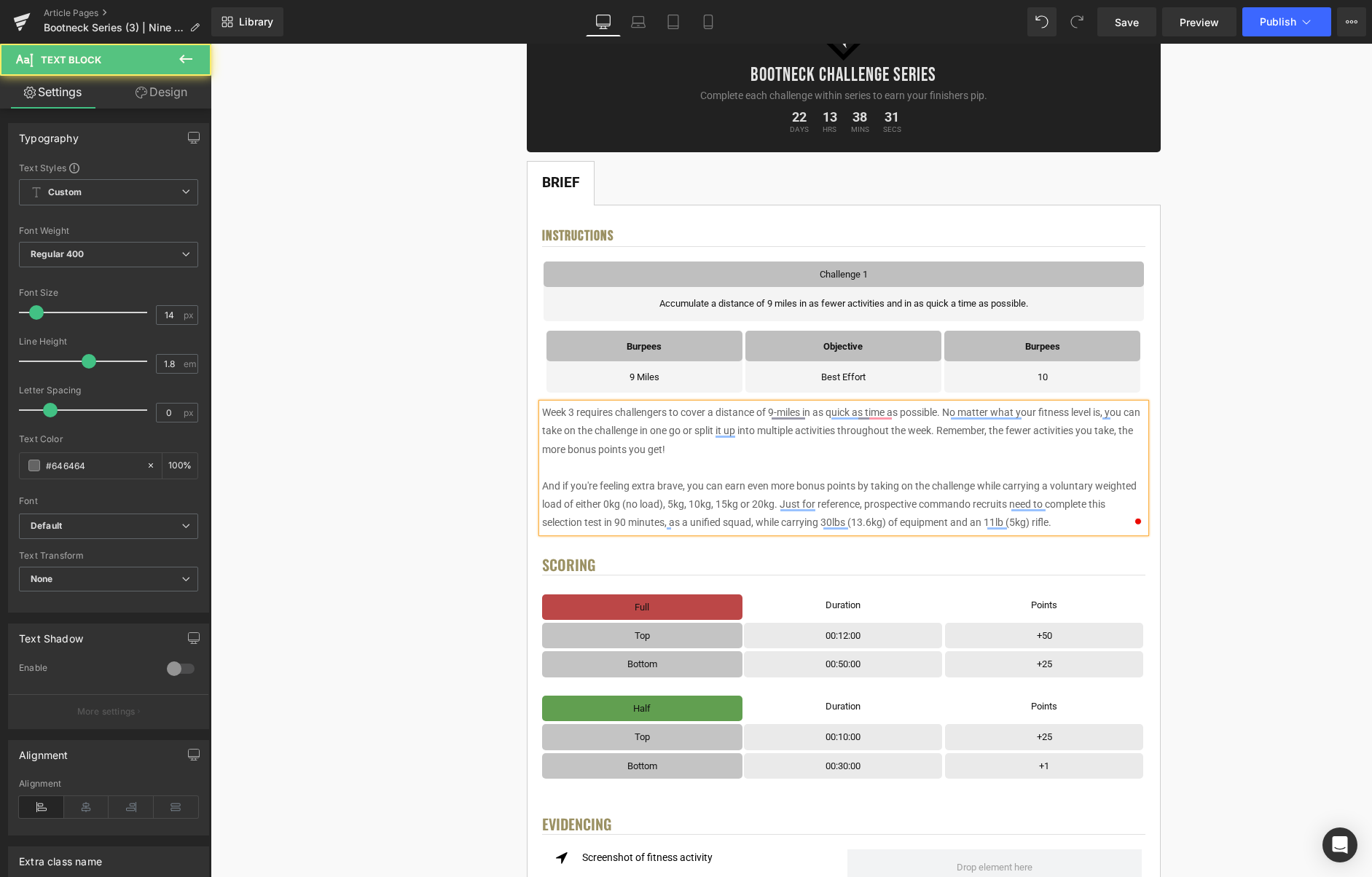
click at [910, 505] on p "And if you're feeling extra brave, you can earn even more bonus points by takin…" at bounding box center [843, 504] width 603 height 55
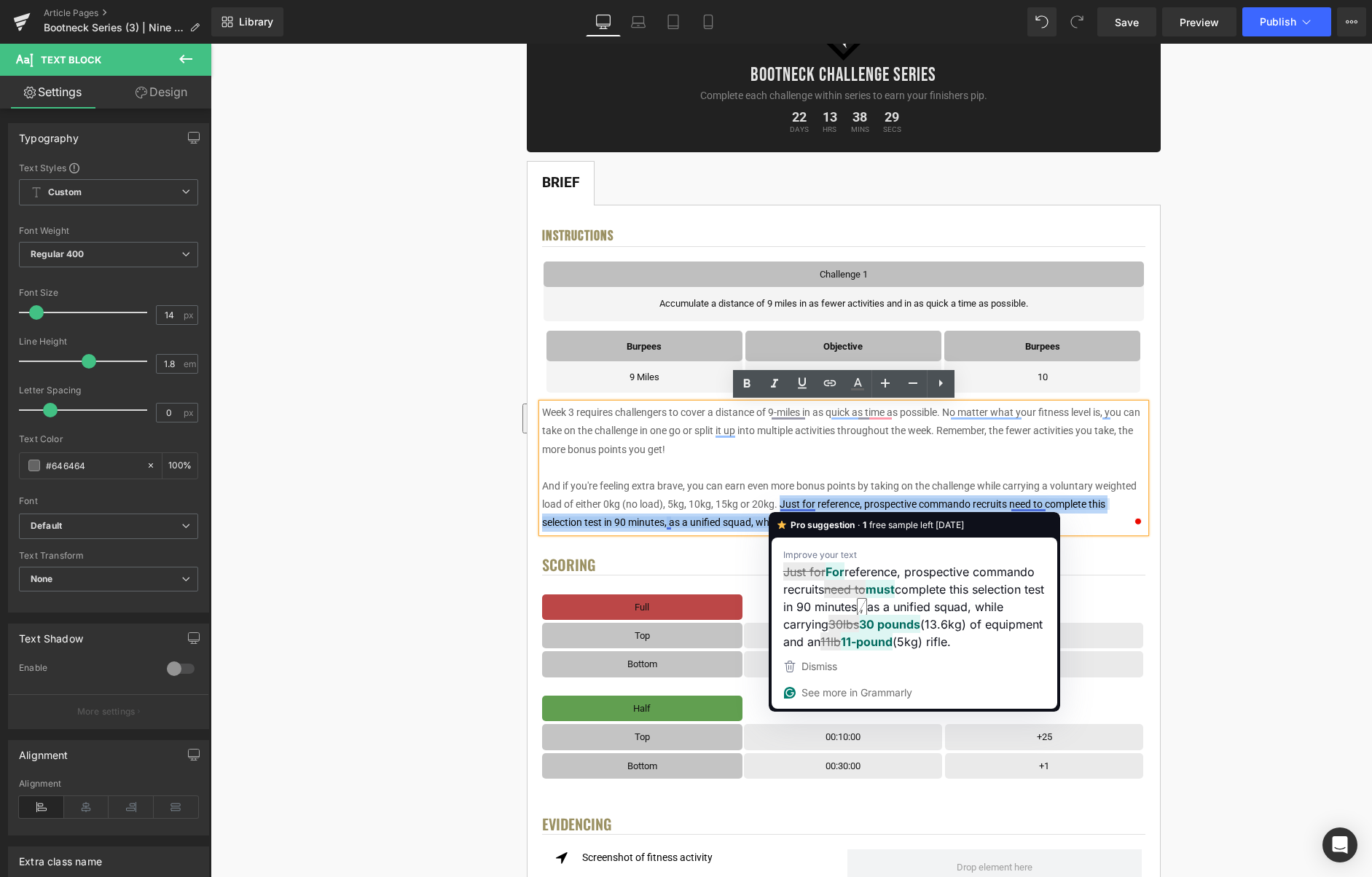
drag, startPoint x: 1071, startPoint y: 524, endPoint x: 781, endPoint y: 507, distance: 290.5
click at [781, 507] on p "And if you're feeling extra brave, you can earn even more bonus points by takin…" at bounding box center [843, 504] width 603 height 55
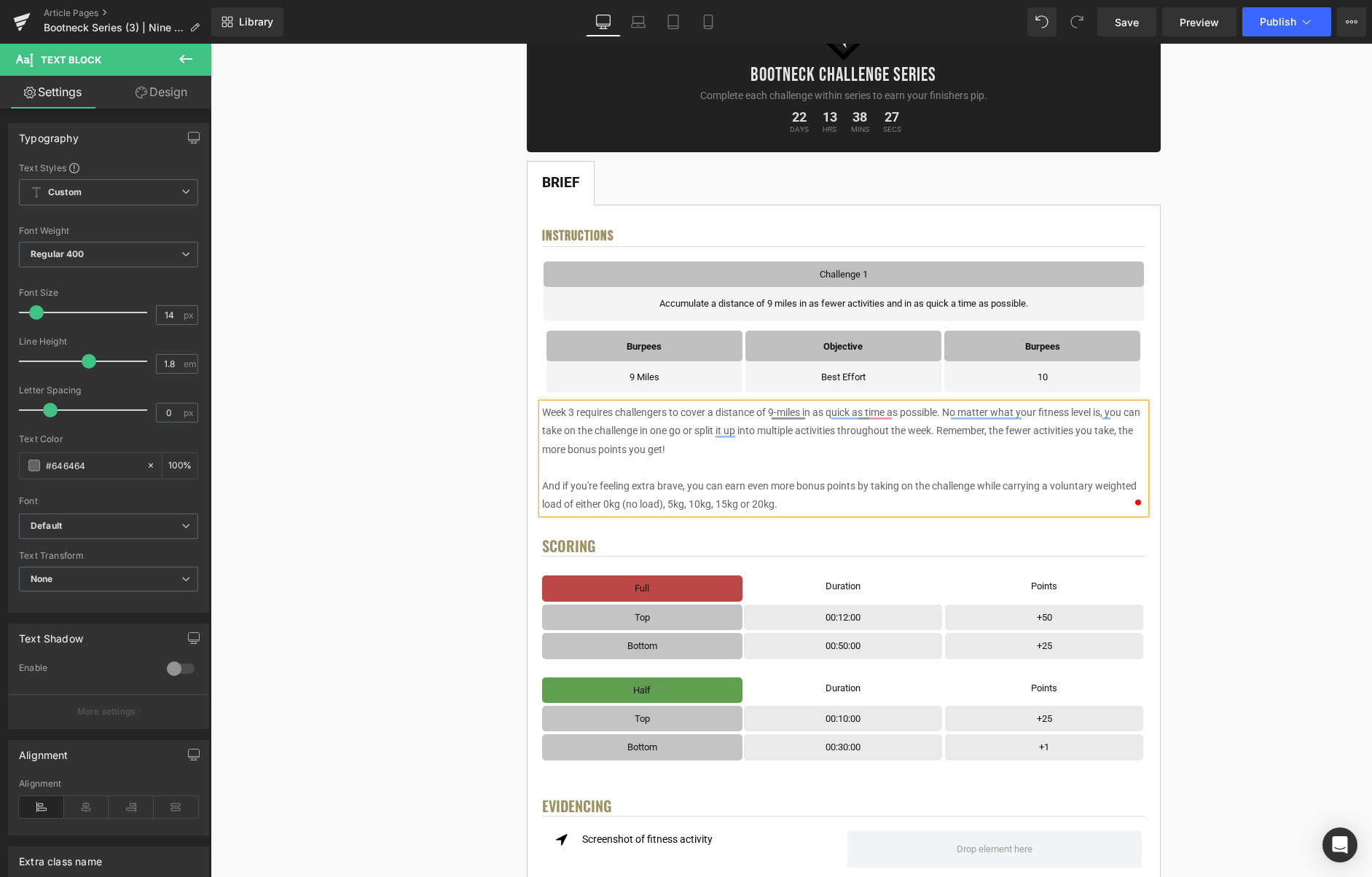
click at [543, 484] on p "And if you're feeling extra brave, you can earn even more bonus points by takin…" at bounding box center [843, 495] width 603 height 36
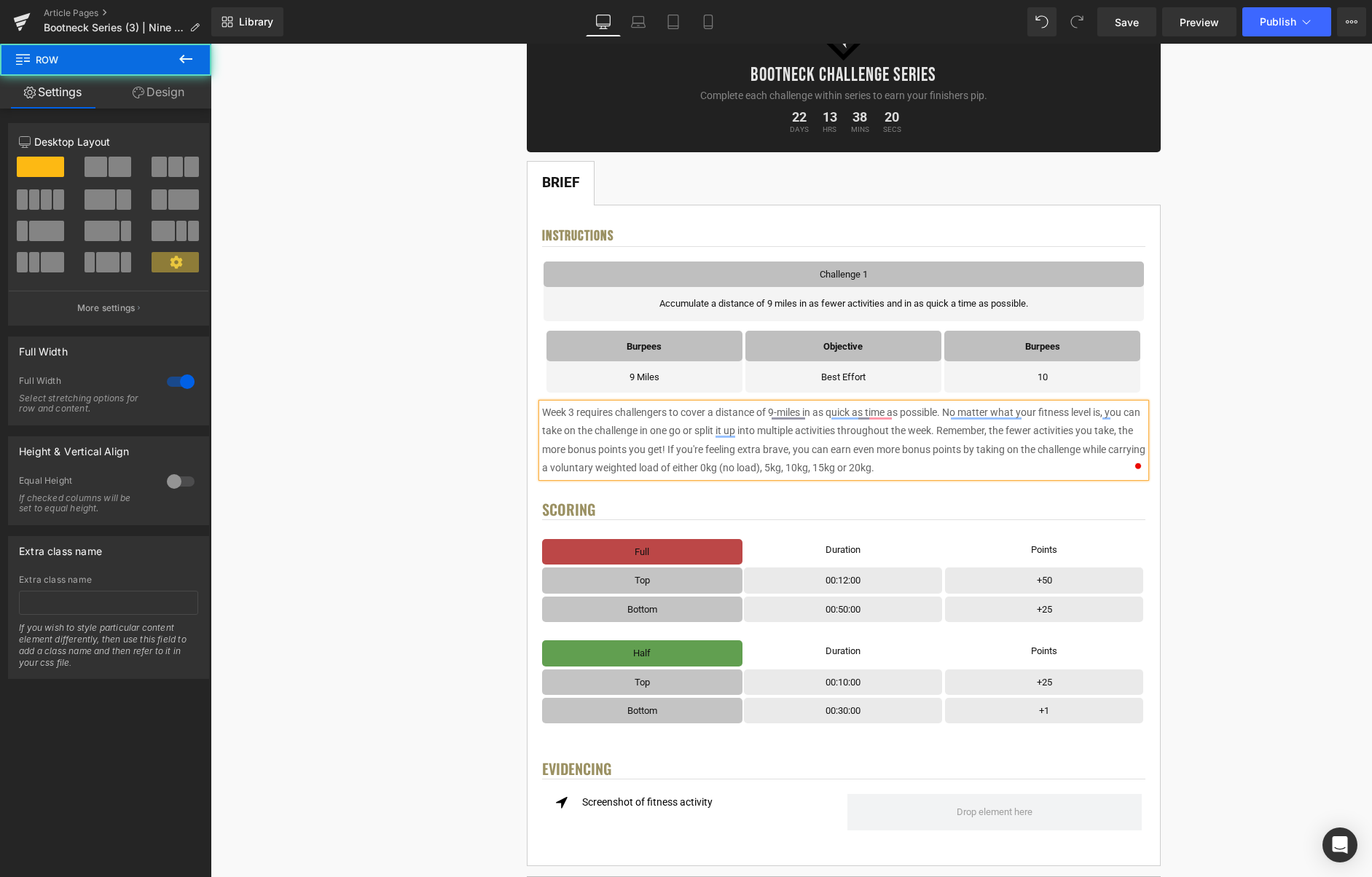
click at [1207, 384] on div "< User Home Text Block Row Image Bootneck Challenge Series Heading Complete eac…" at bounding box center [843, 822] width 1047 height 1764
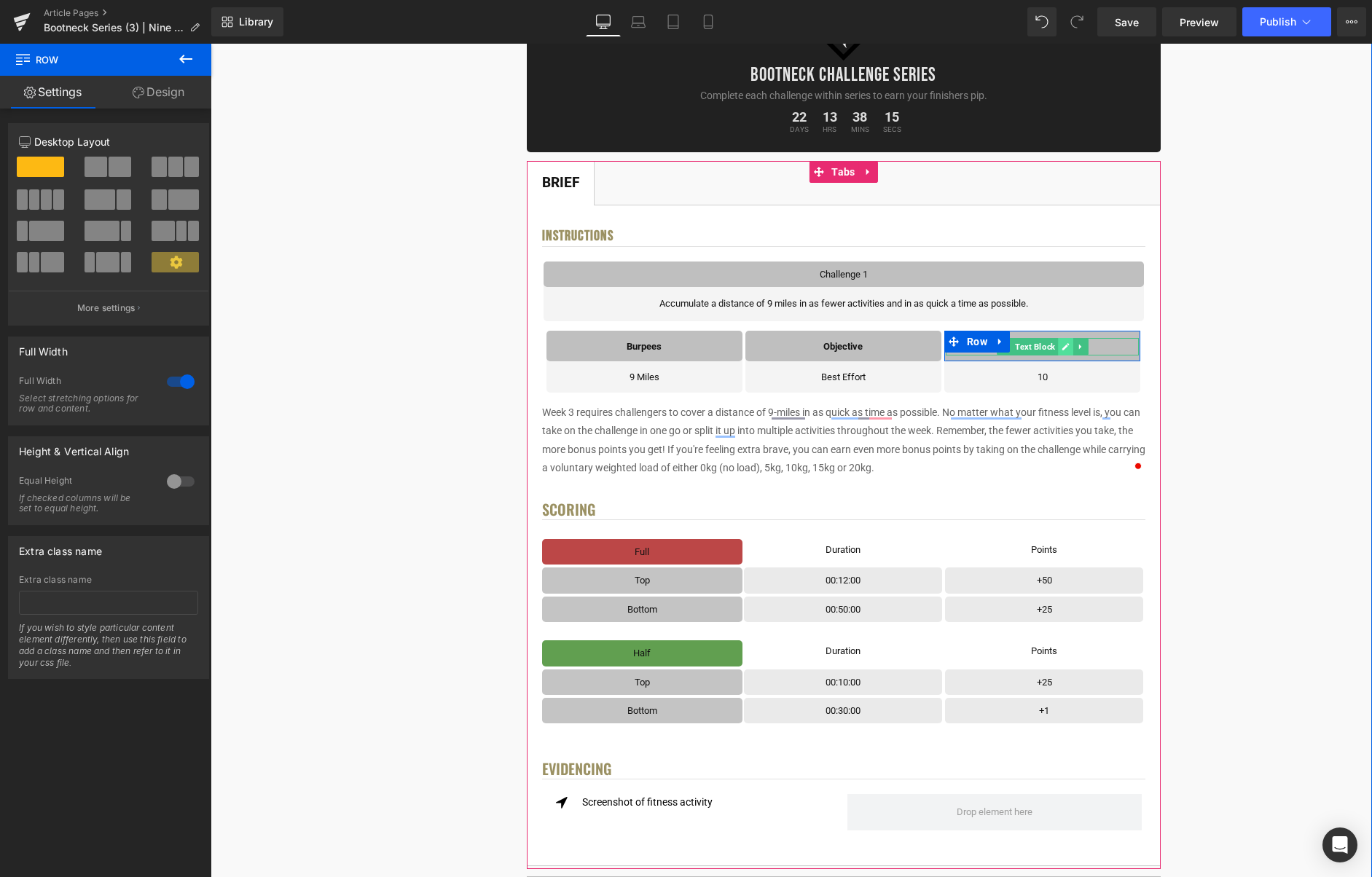
click at [1064, 349] on icon at bounding box center [1066, 347] width 7 height 7
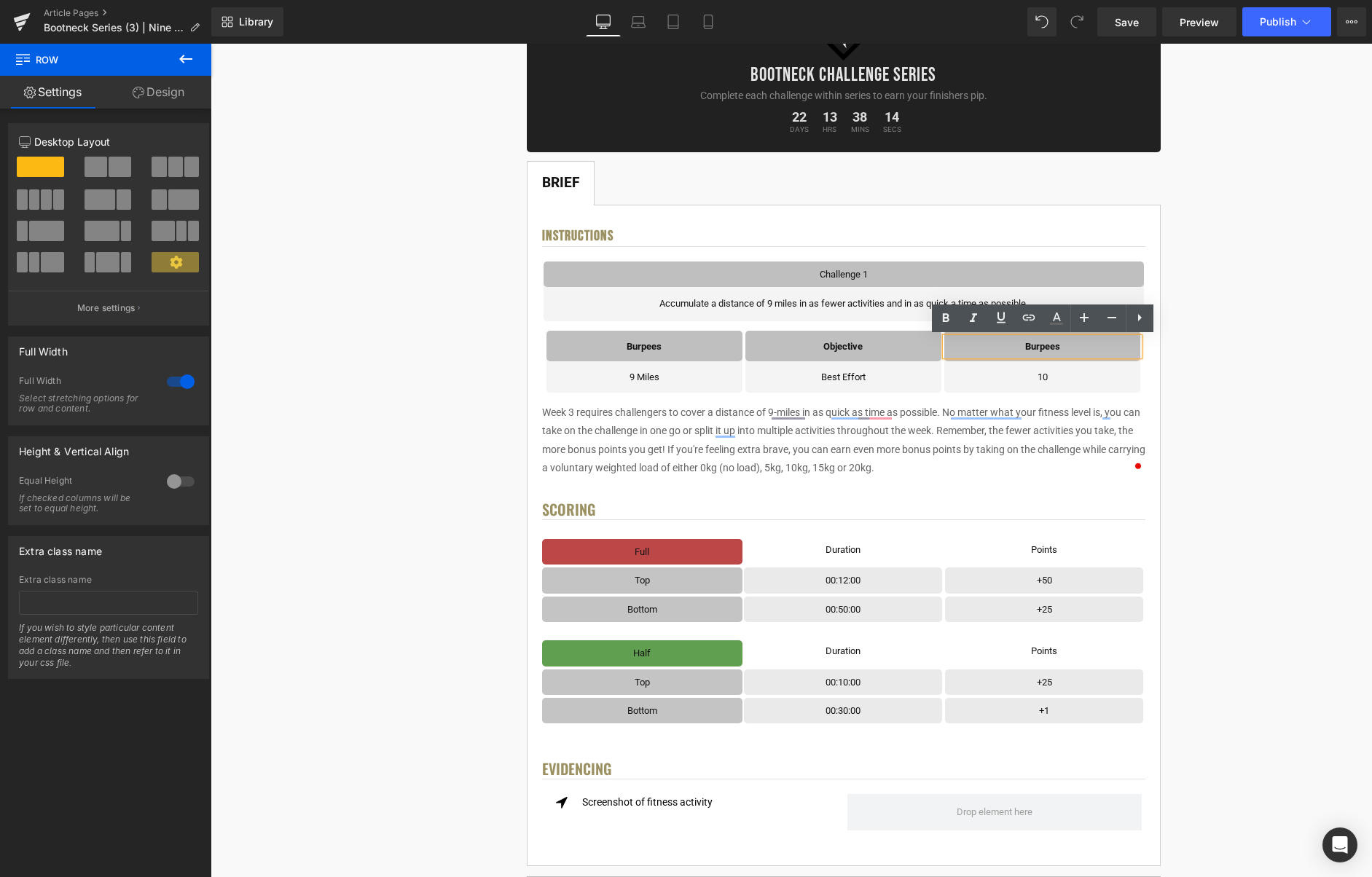
click at [1066, 348] on p "Burpees" at bounding box center [1042, 346] width 193 height 17
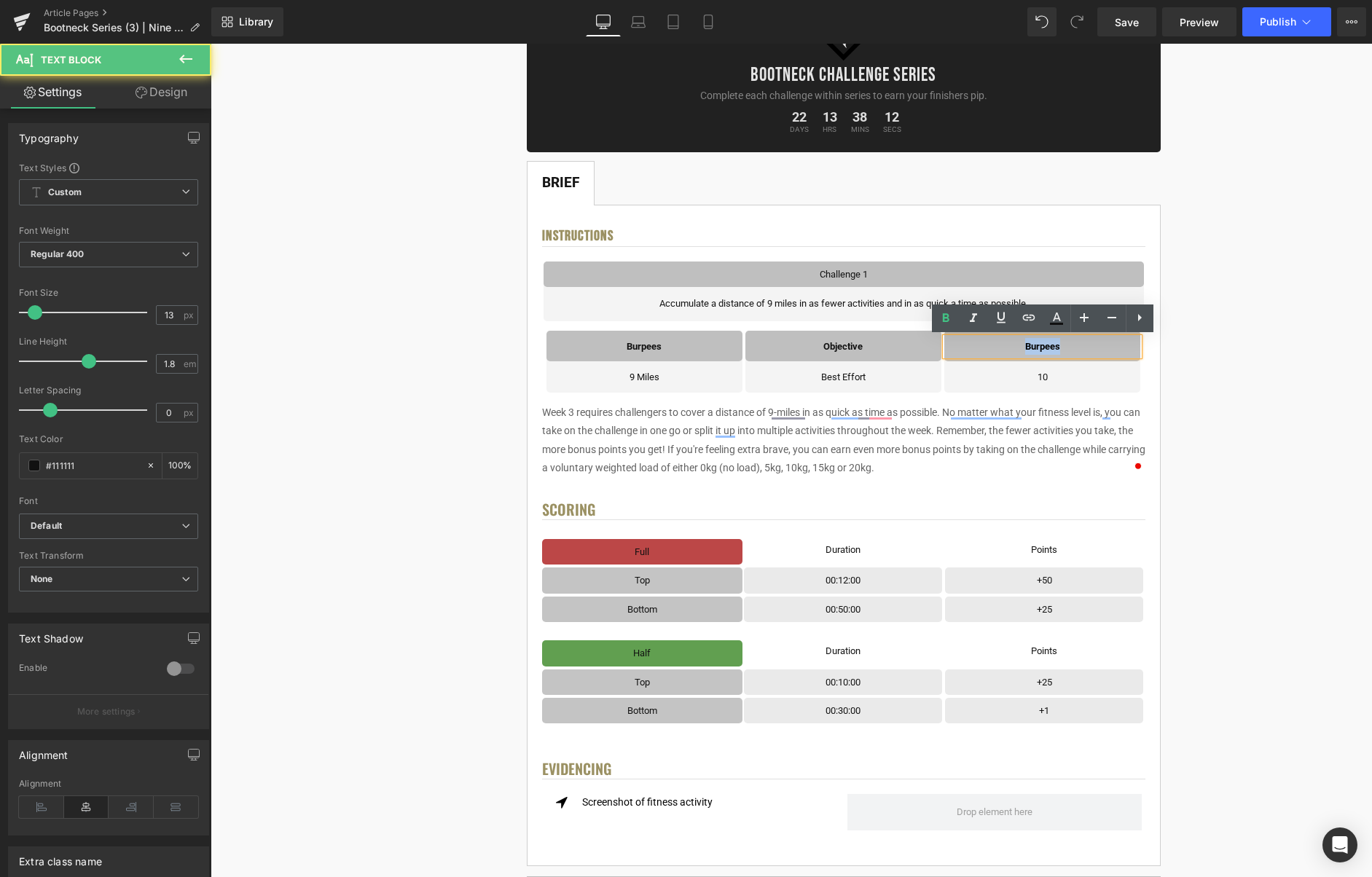
drag, startPoint x: 1061, startPoint y: 348, endPoint x: 1020, endPoint y: 345, distance: 41.1
click at [1020, 345] on p "Burpees" at bounding box center [1042, 346] width 193 height 17
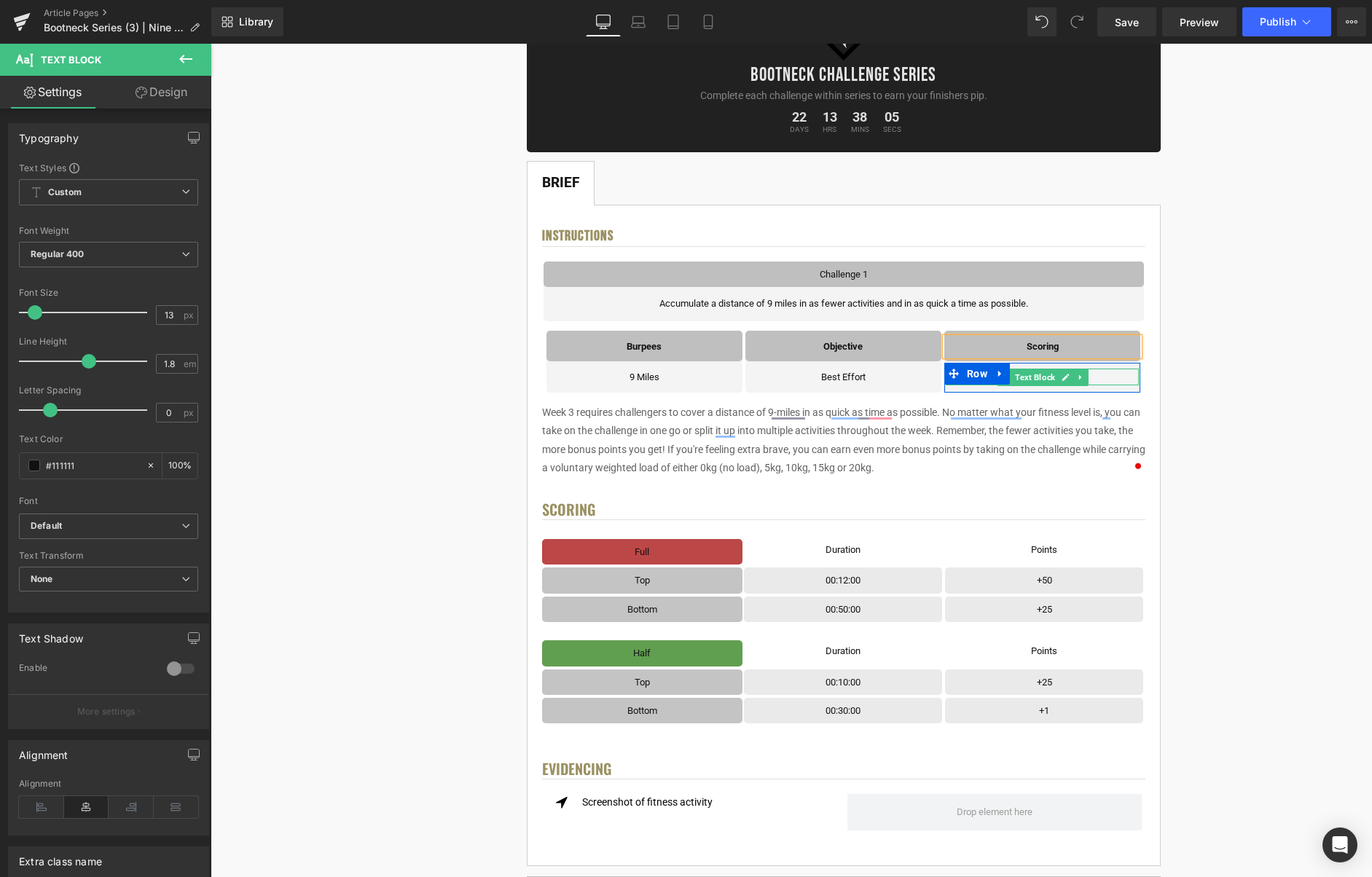
click at [1064, 376] on icon at bounding box center [1066, 377] width 8 height 9
click at [1074, 377] on p "10" at bounding box center [1042, 376] width 193 height 17
drag, startPoint x: 1075, startPoint y: 379, endPoint x: 1081, endPoint y: 386, distance: 9.2
click at [1075, 379] on p "Time, Activity Count, Load" at bounding box center [1042, 376] width 193 height 17
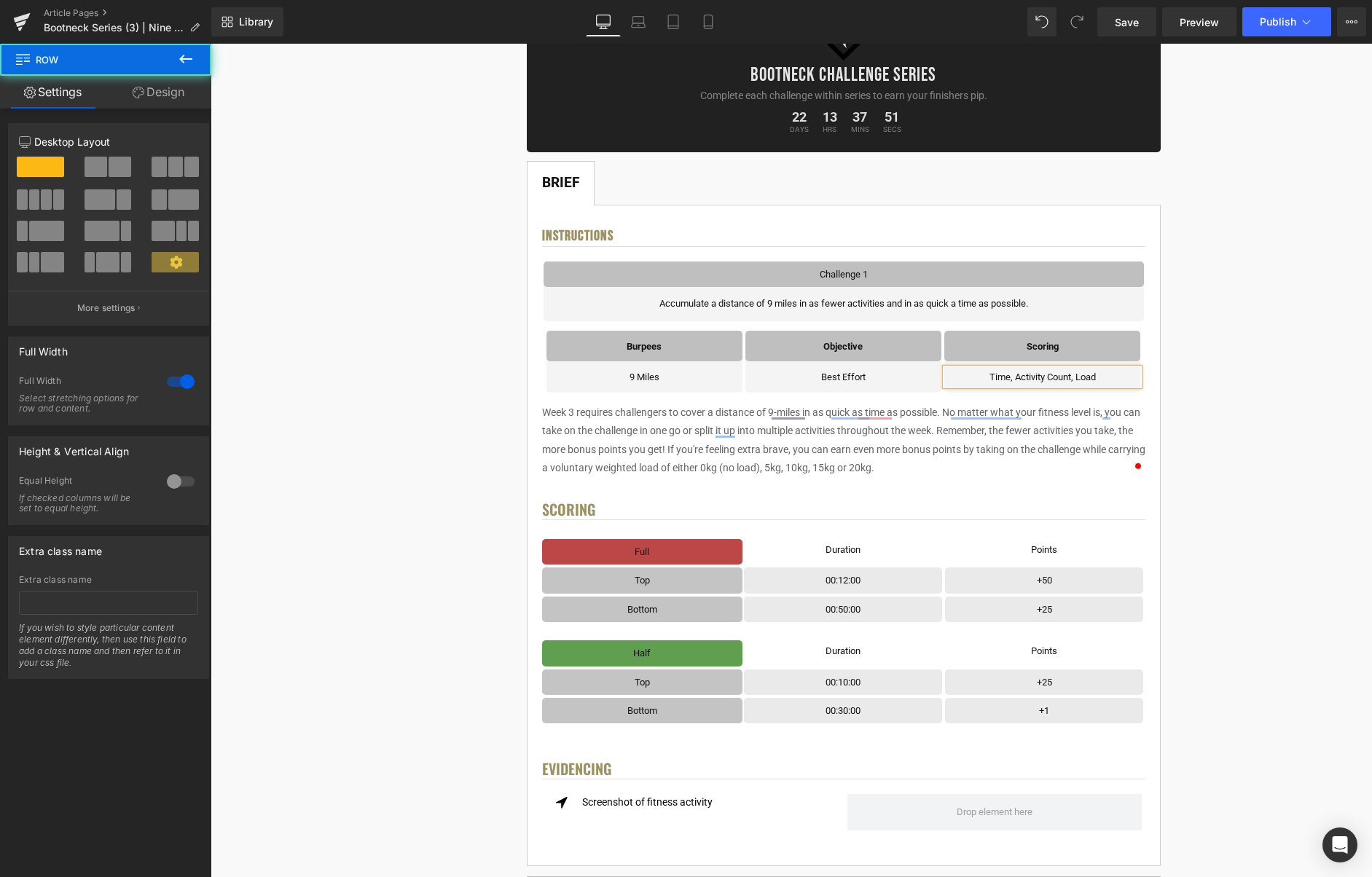
click at [1258, 326] on div "< User Home Text Block Row Image Bootneck Challenge Series Heading Complete eac…" at bounding box center [843, 822] width 1047 height 1764
click at [1125, 28] on span "Save" at bounding box center [1127, 22] width 24 height 16
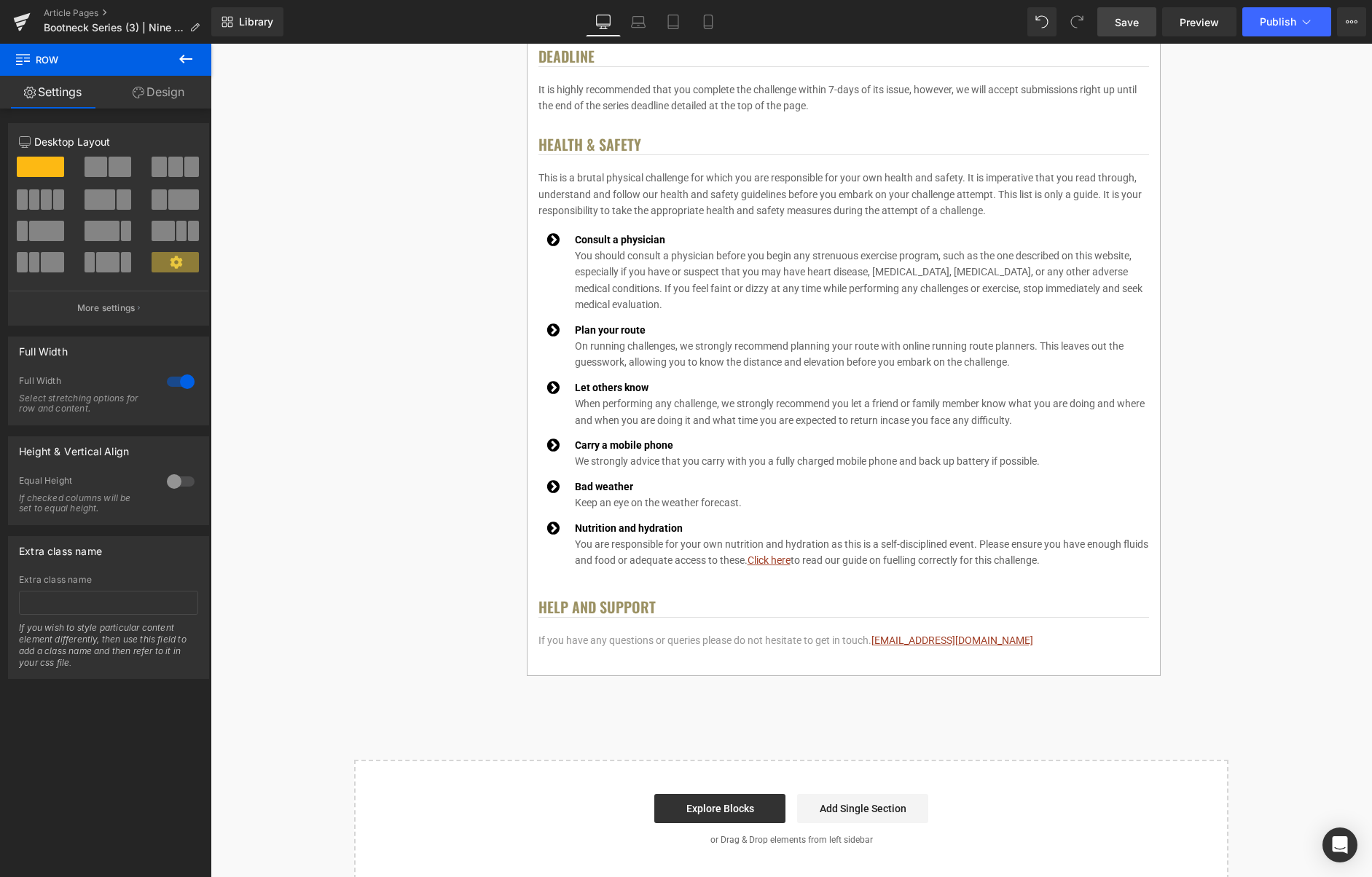
scroll to position [1544, 0]
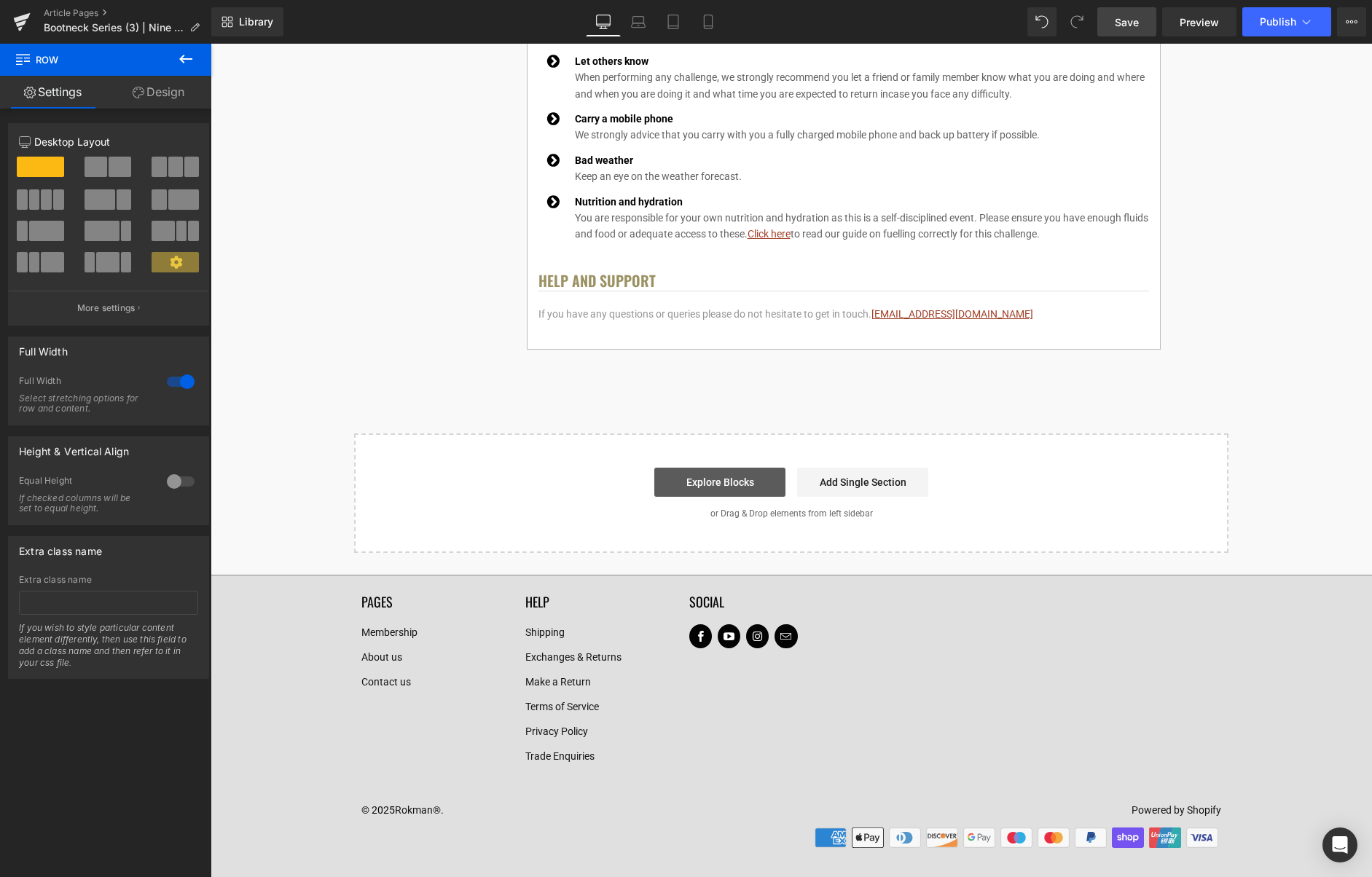
click at [713, 492] on link "Explore Blocks" at bounding box center [720, 482] width 131 height 29
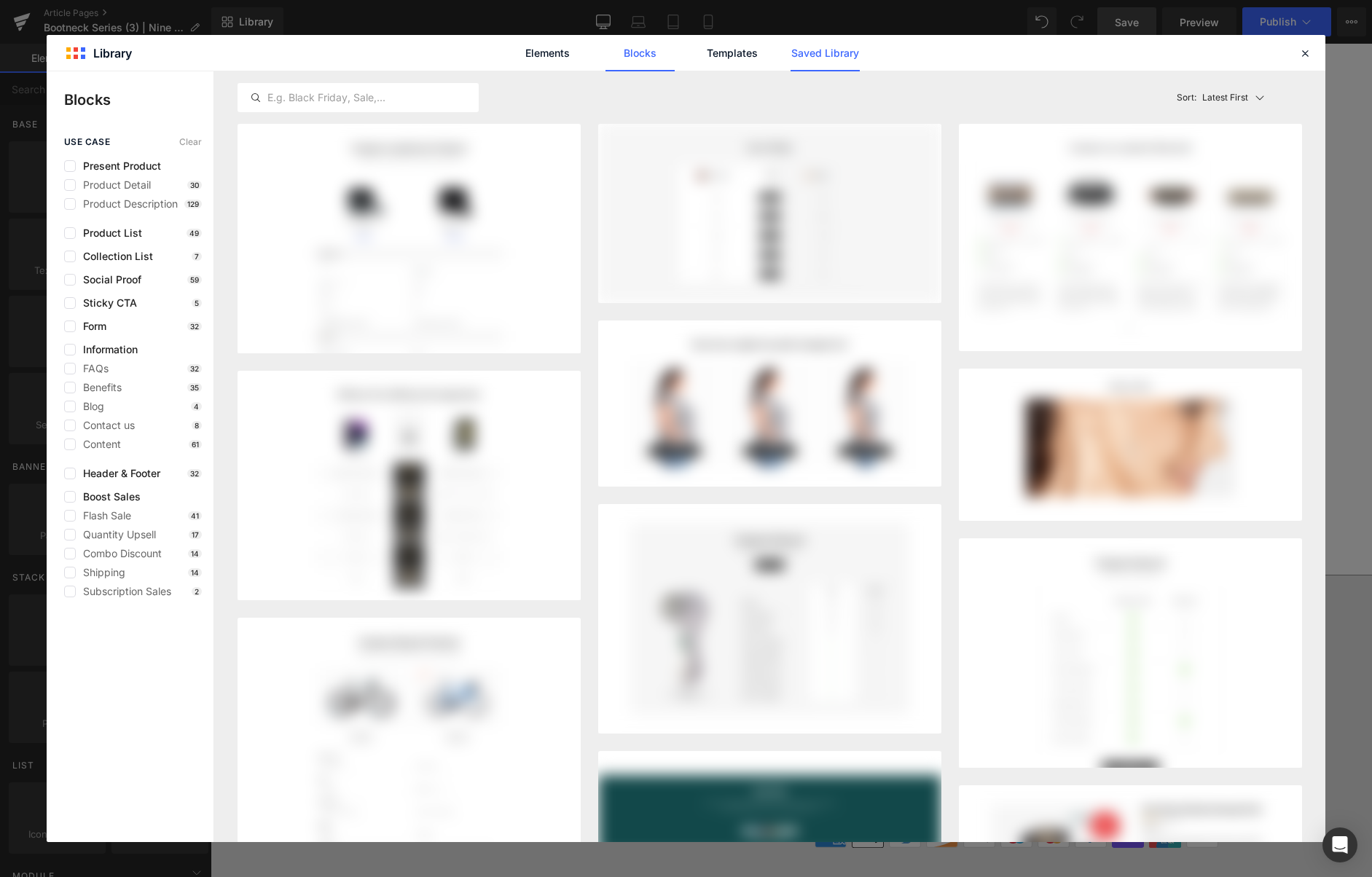
click at [827, 52] on link "Saved Library" at bounding box center [826, 52] width 69 height 36
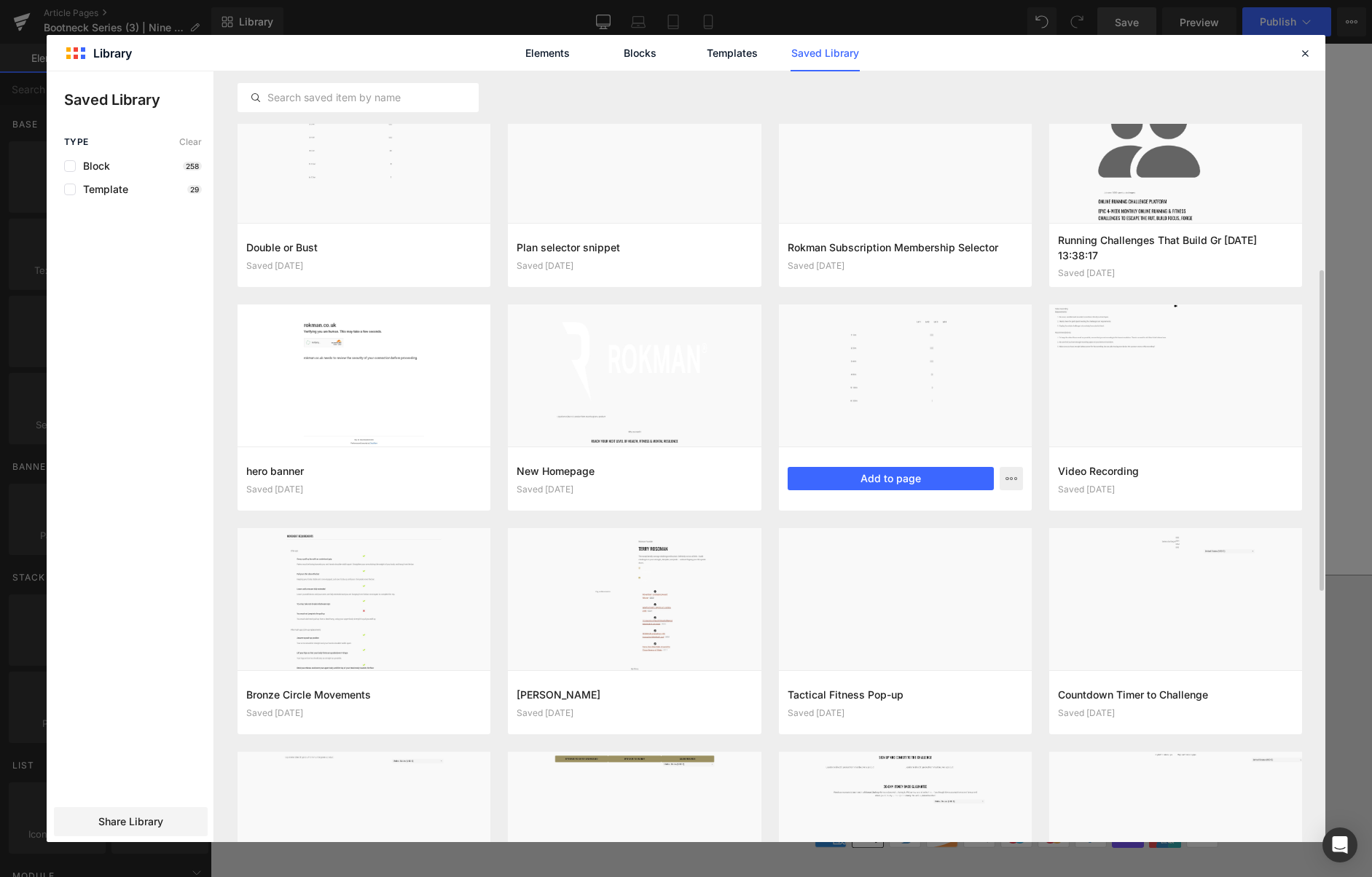
scroll to position [0, 0]
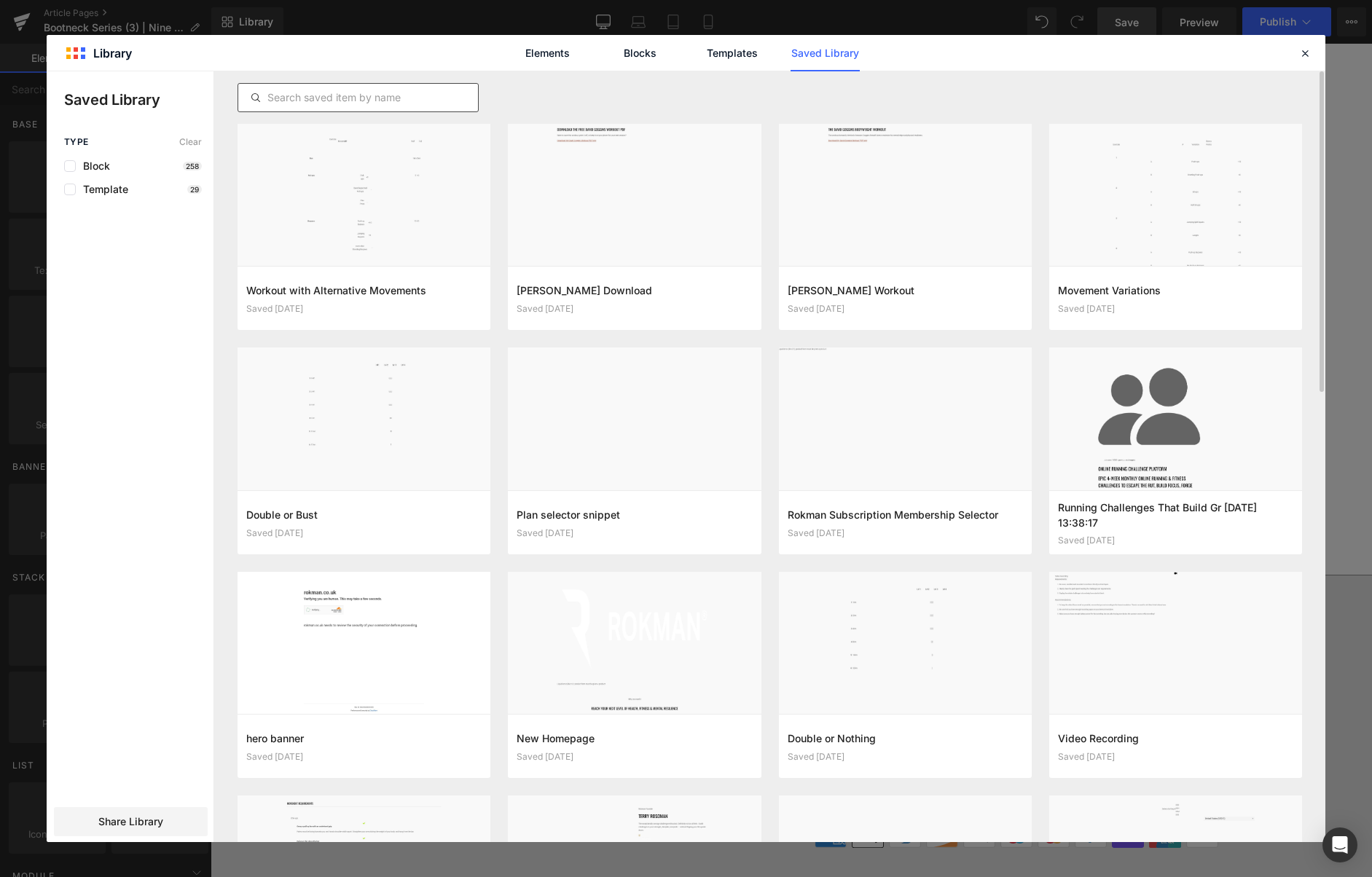
click at [383, 98] on input "text" at bounding box center [358, 97] width 240 height 18
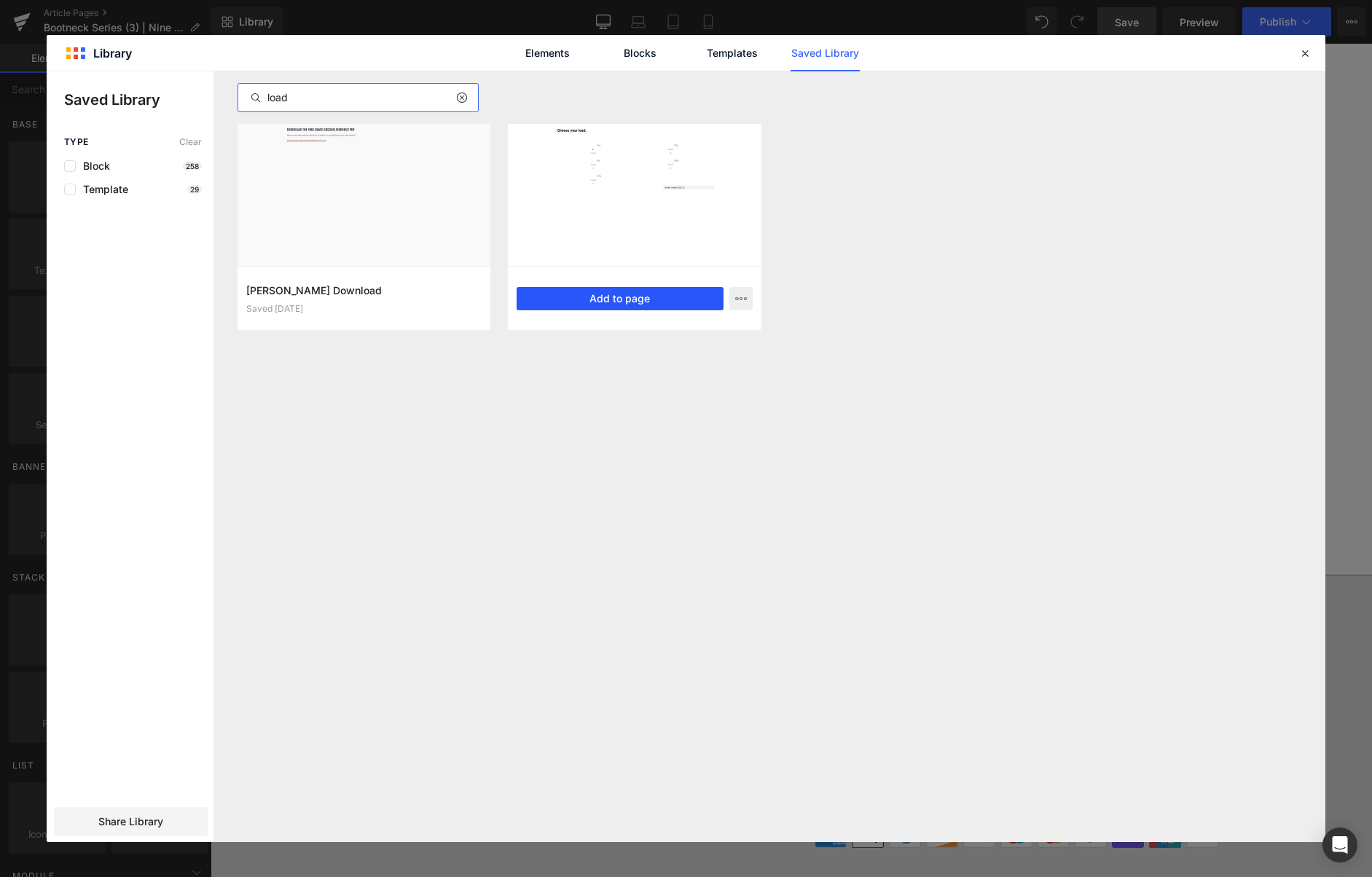
type input "load"
click at [624, 303] on button "Add to page" at bounding box center [620, 299] width 206 height 24
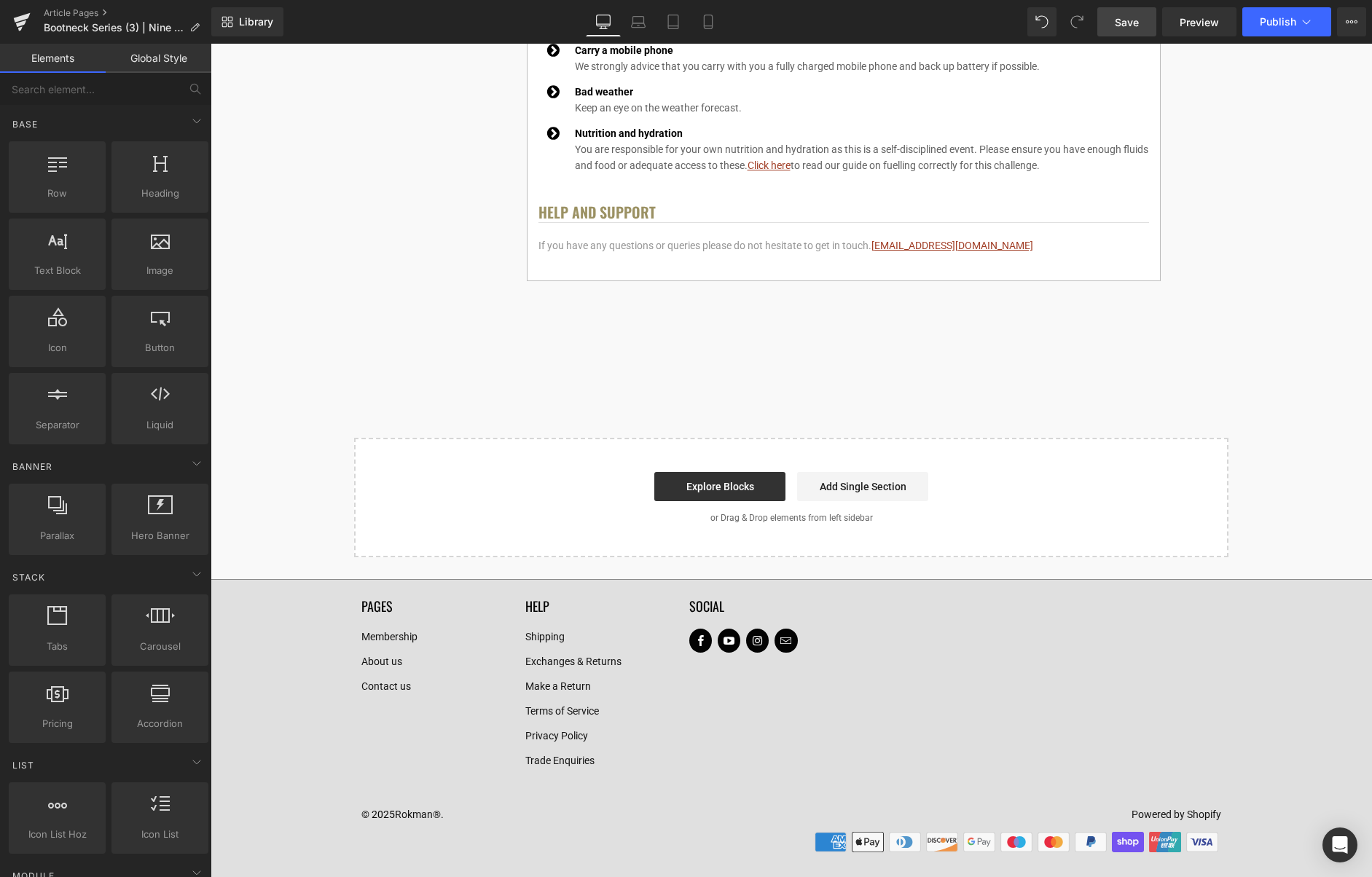
scroll to position [1617, 0]
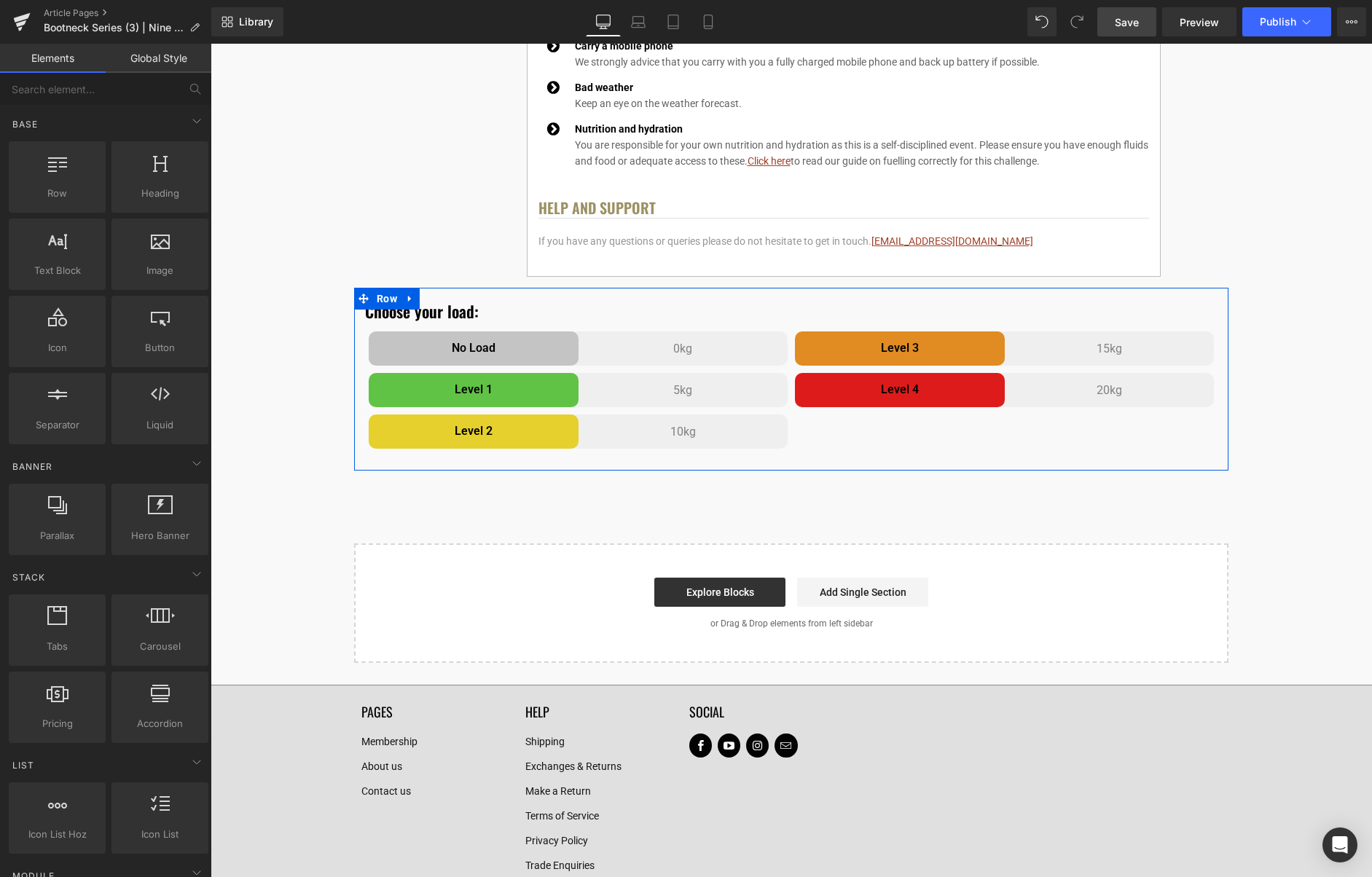
drag, startPoint x: 411, startPoint y: 295, endPoint x: 435, endPoint y: 301, distance: 24.7
click at [411, 295] on icon at bounding box center [411, 299] width 10 height 11
click at [448, 302] on icon at bounding box center [448, 299] width 10 height 10
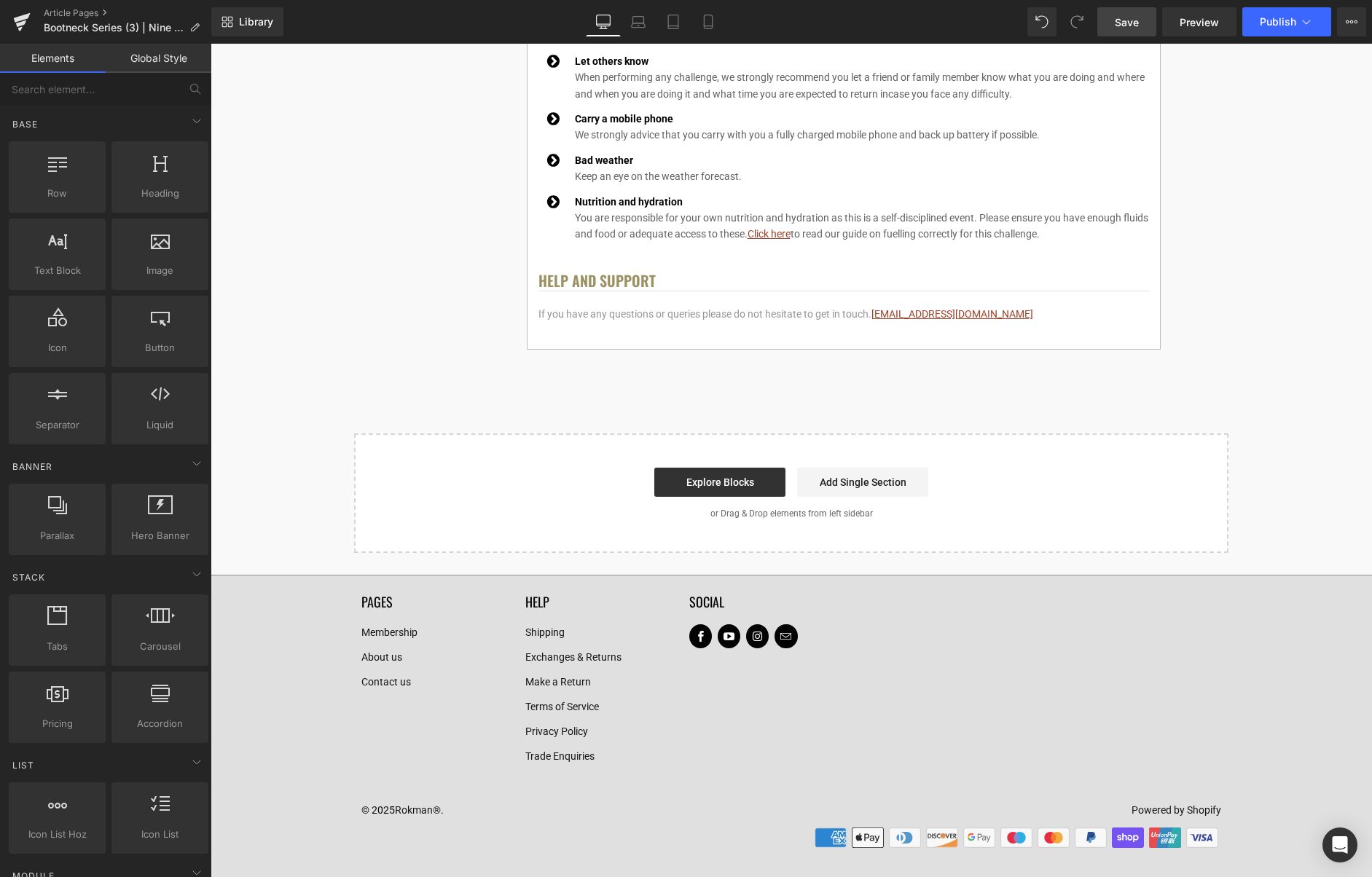
scroll to position [1536, 0]
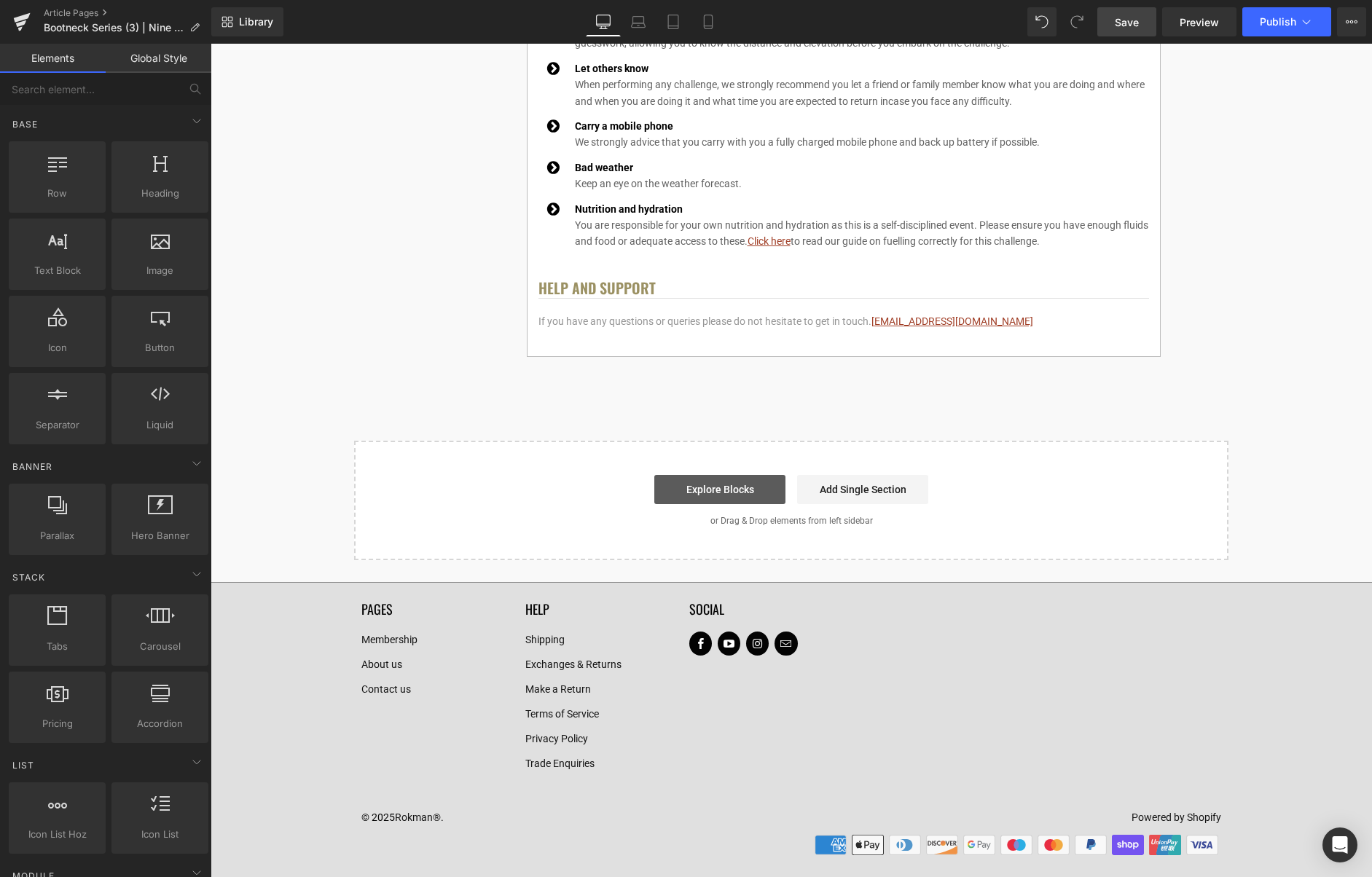
click at [712, 489] on link "Explore Blocks" at bounding box center [720, 489] width 131 height 29
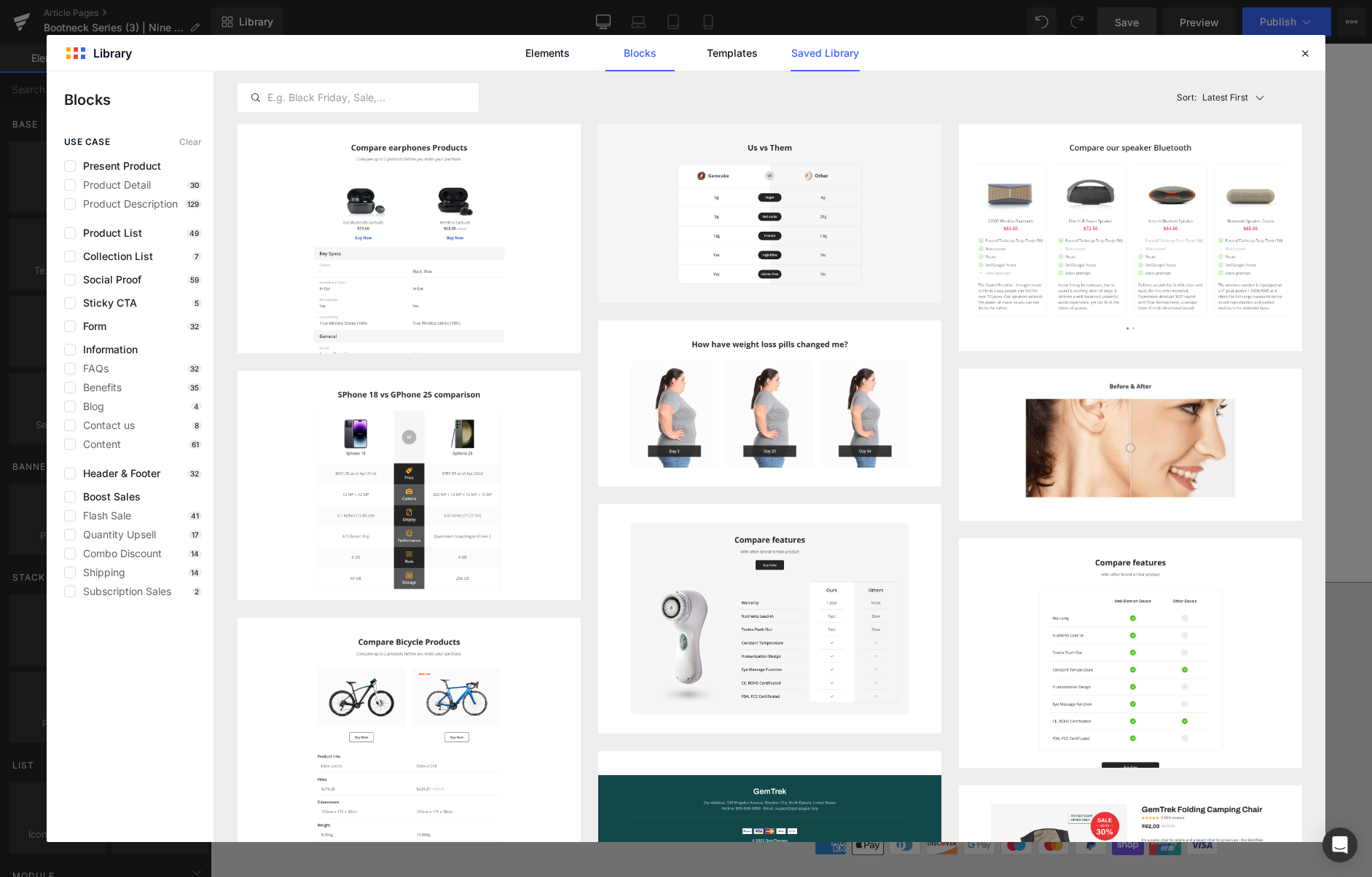
click at [818, 47] on link "Saved Library" at bounding box center [826, 52] width 69 height 36
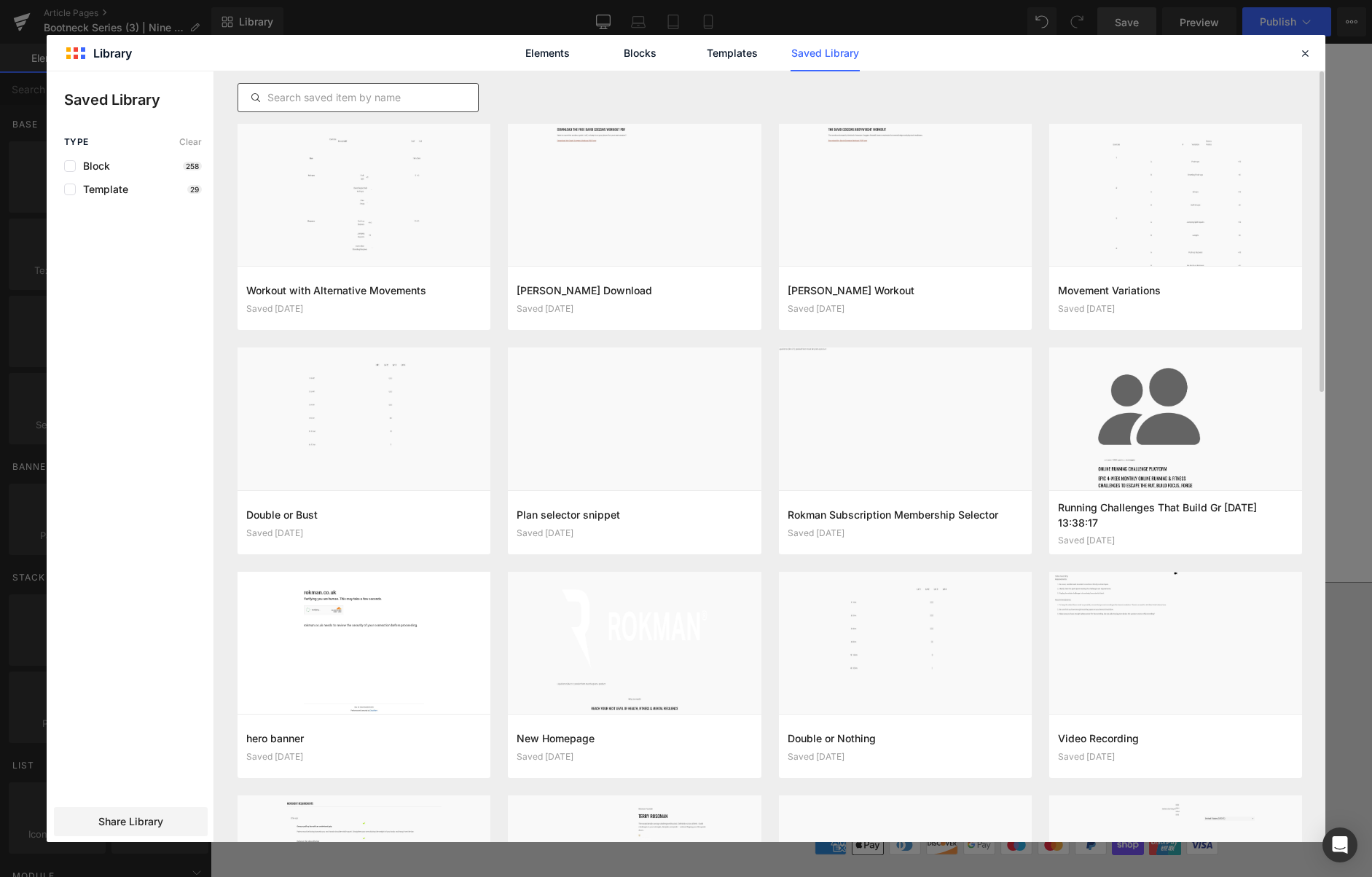
click at [377, 98] on input "text" at bounding box center [358, 97] width 240 height 18
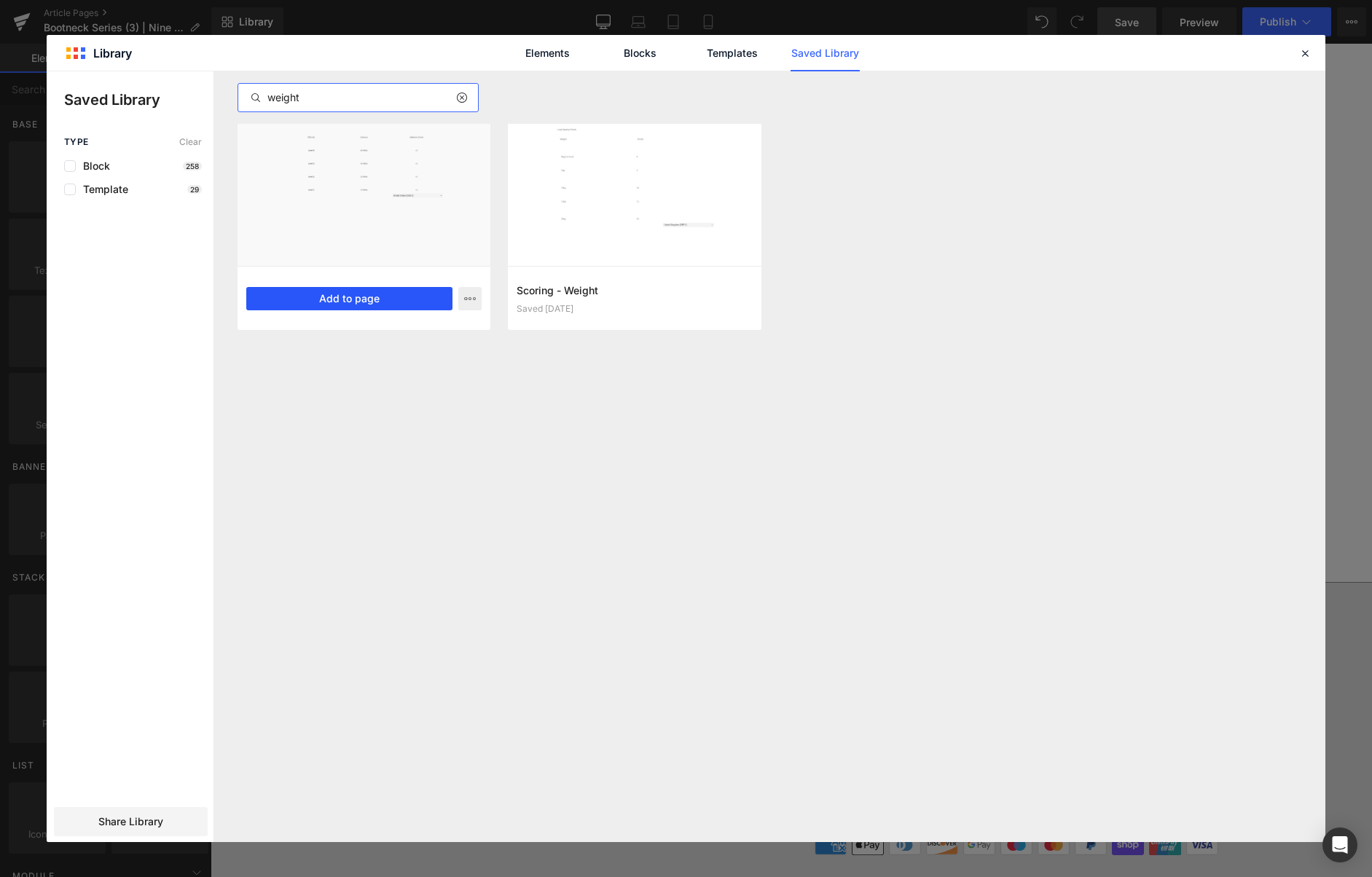
type input "weight"
click at [353, 301] on button "Add to page" at bounding box center [349, 299] width 206 height 24
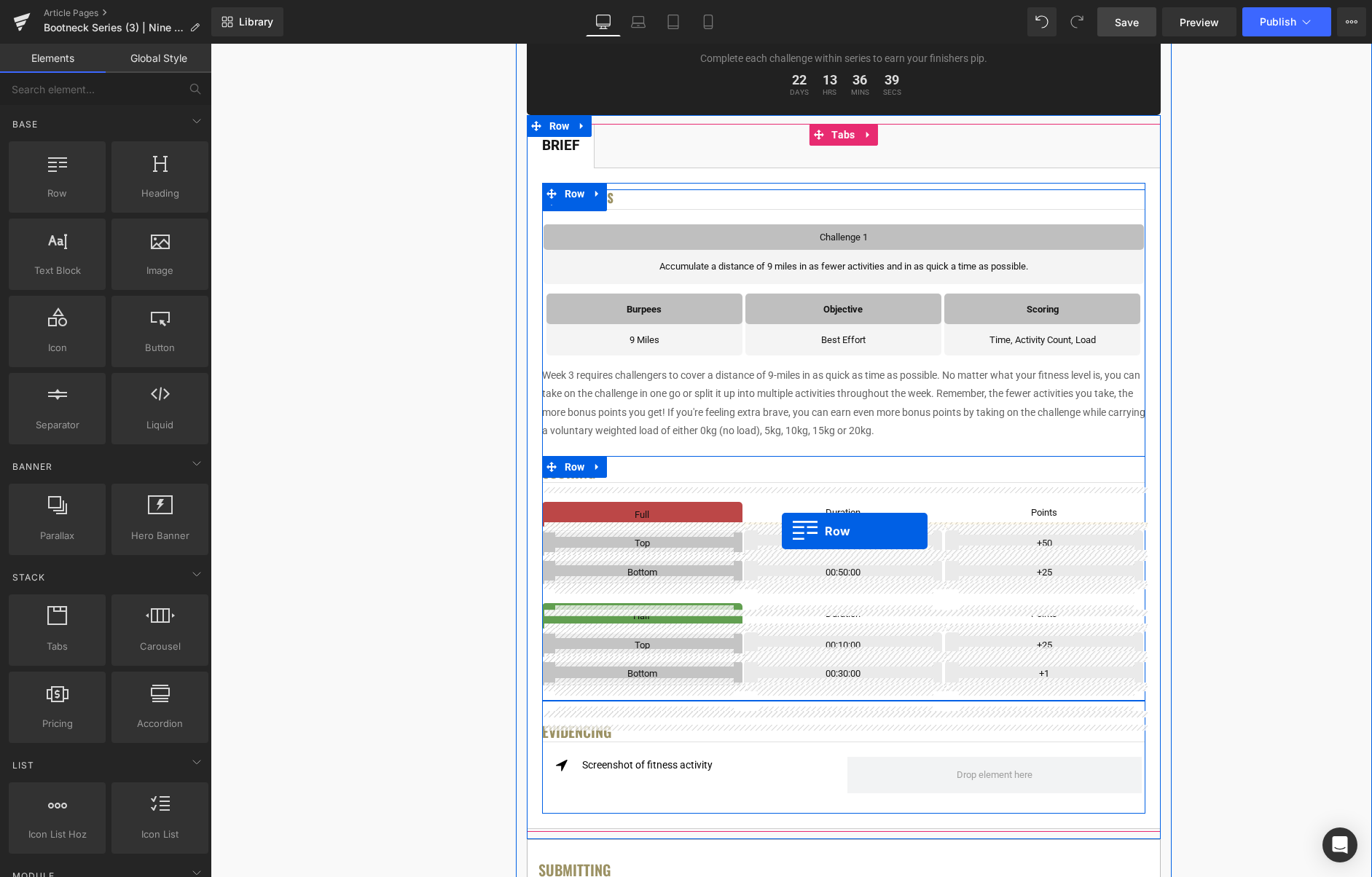
scroll to position [238, 0]
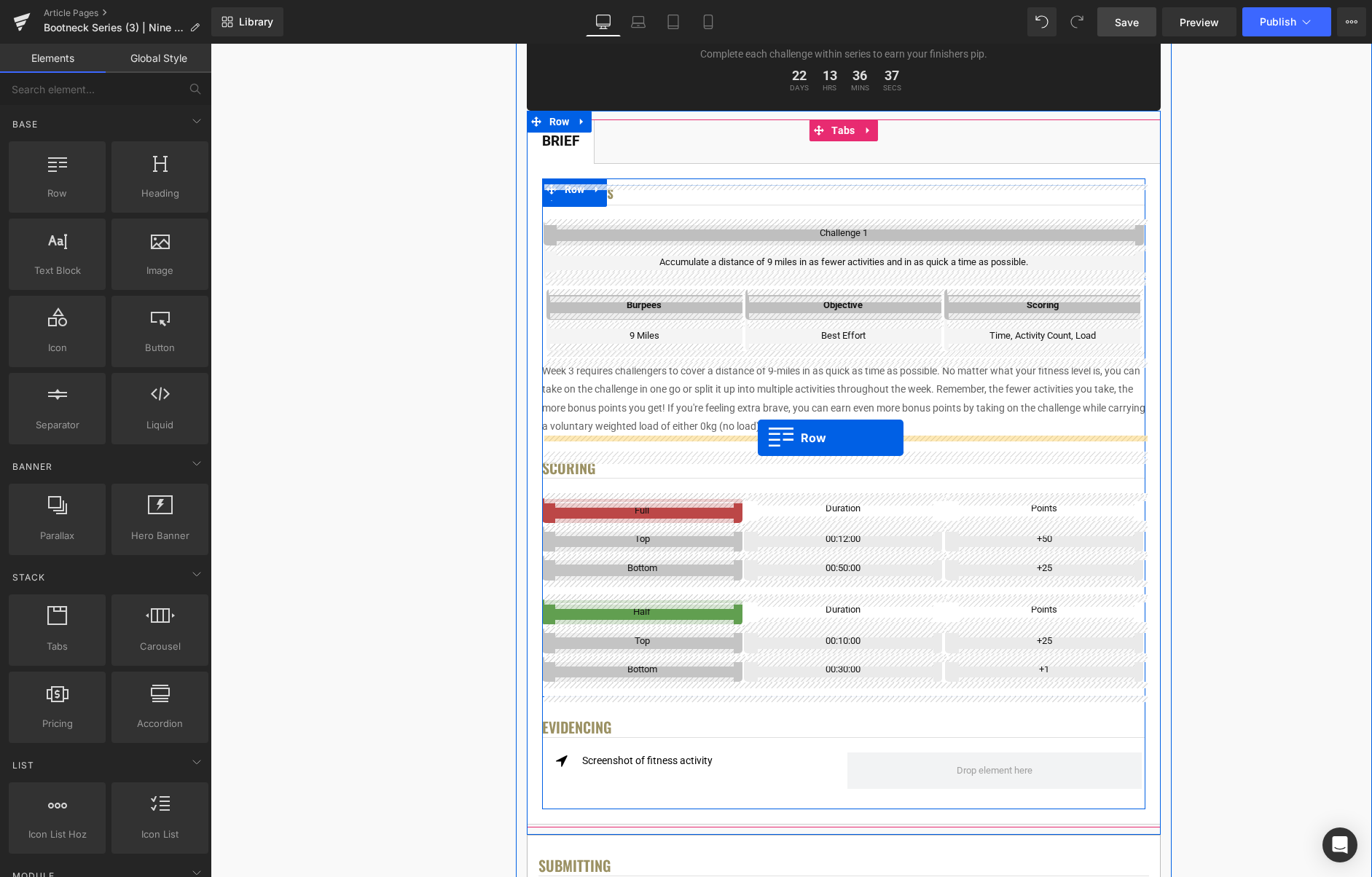
drag, startPoint x: 388, startPoint y: 295, endPoint x: 758, endPoint y: 438, distance: 396.7
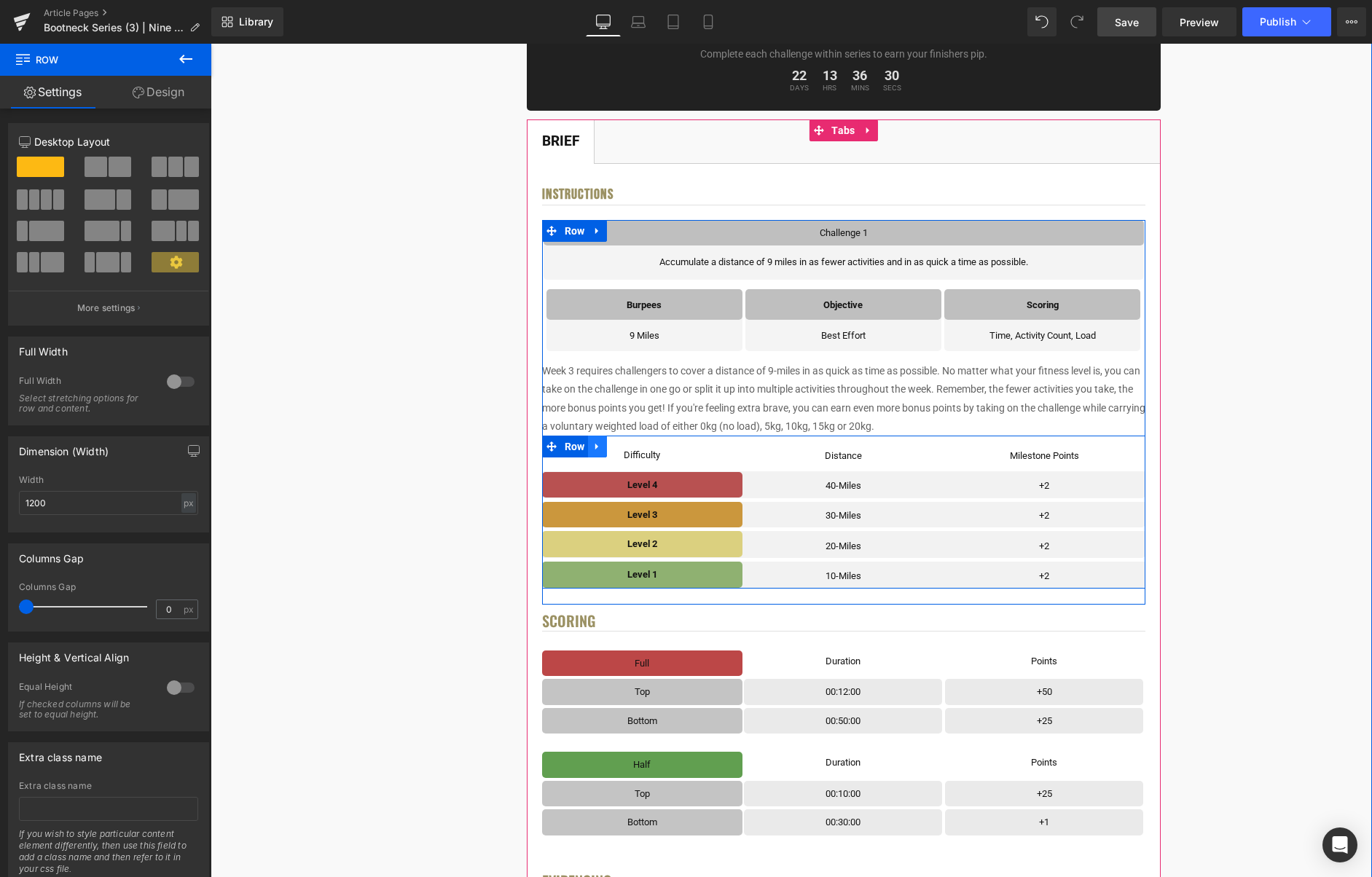
click at [599, 444] on icon at bounding box center [597, 447] width 10 height 11
drag, startPoint x: 613, startPoint y: 450, endPoint x: 642, endPoint y: 455, distance: 29.4
click at [613, 449] on icon at bounding box center [617, 447] width 10 height 11
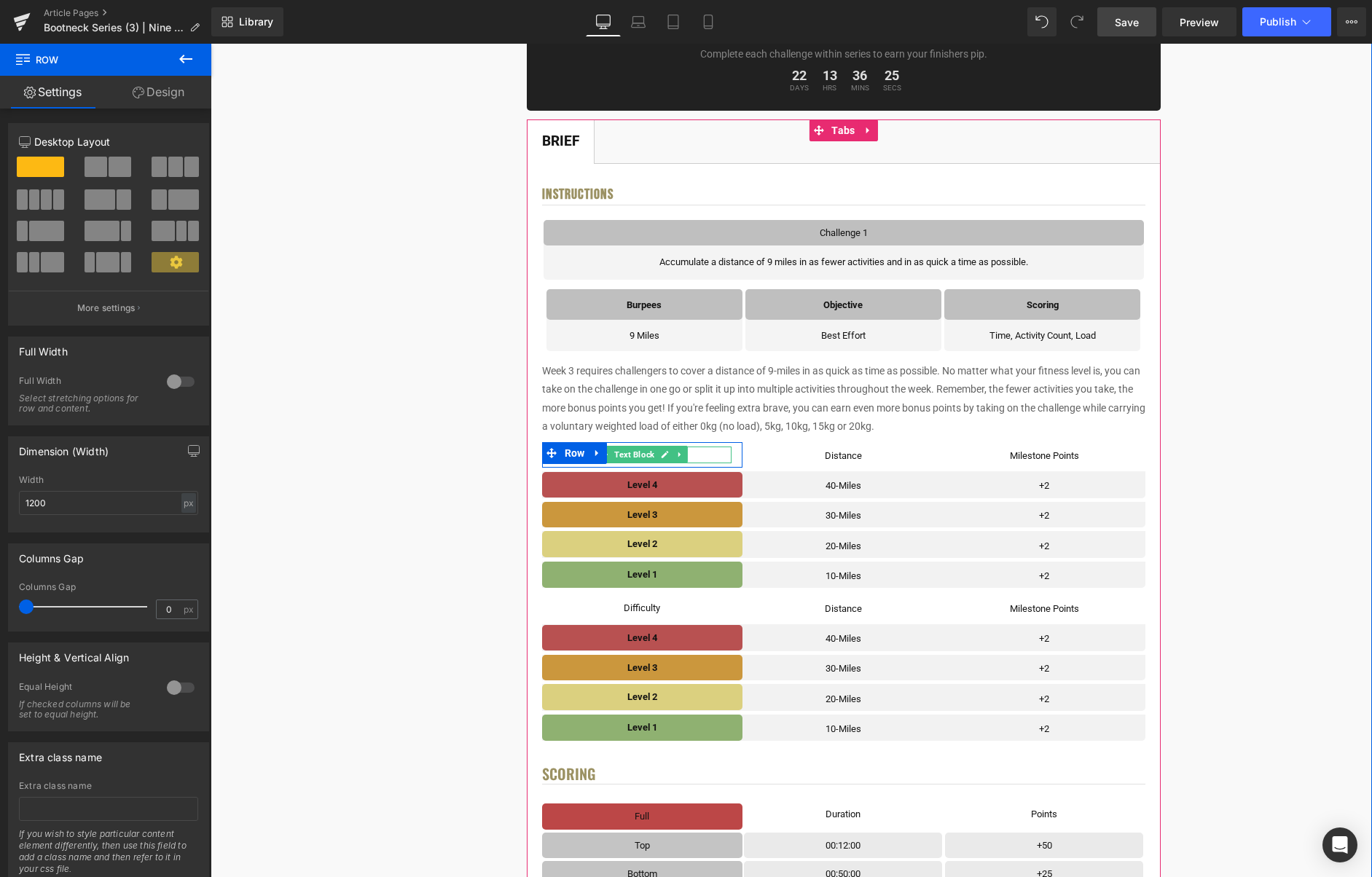
click at [663, 457] on icon at bounding box center [665, 455] width 7 height 7
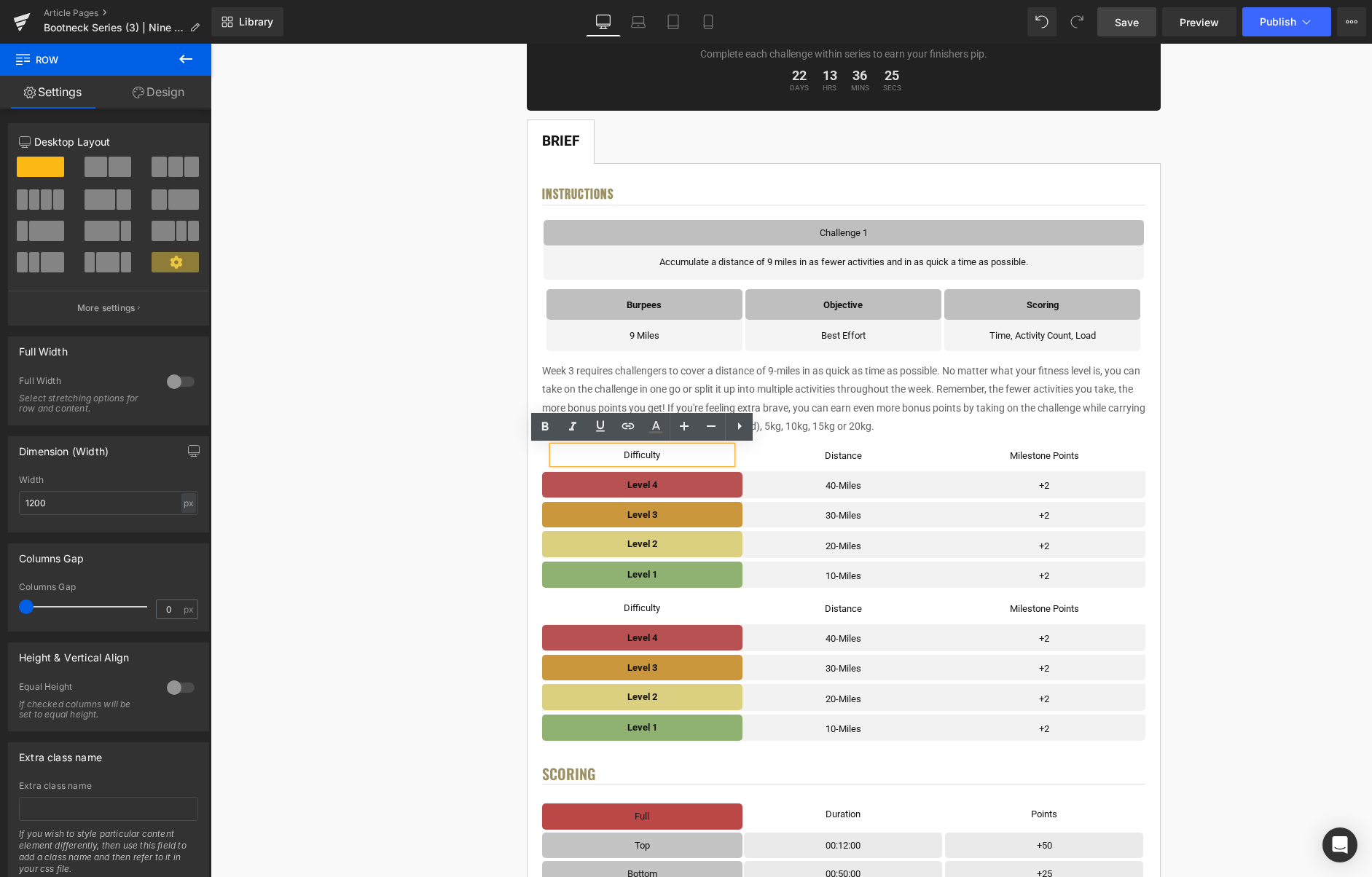
click at [676, 457] on p "Difficulty" at bounding box center [642, 455] width 179 height 17
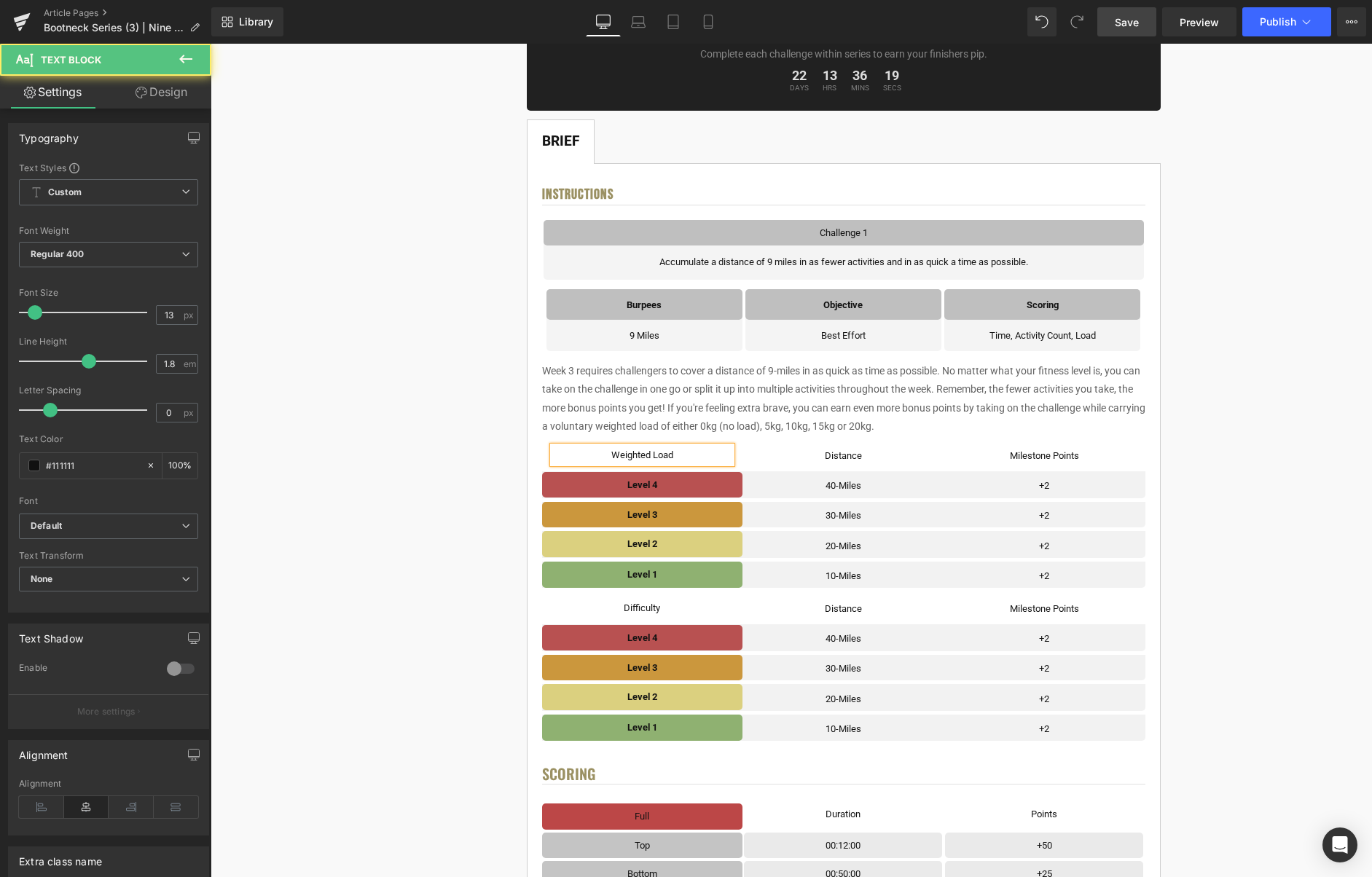
click at [678, 454] on p "Weighted Load" at bounding box center [642, 455] width 179 height 17
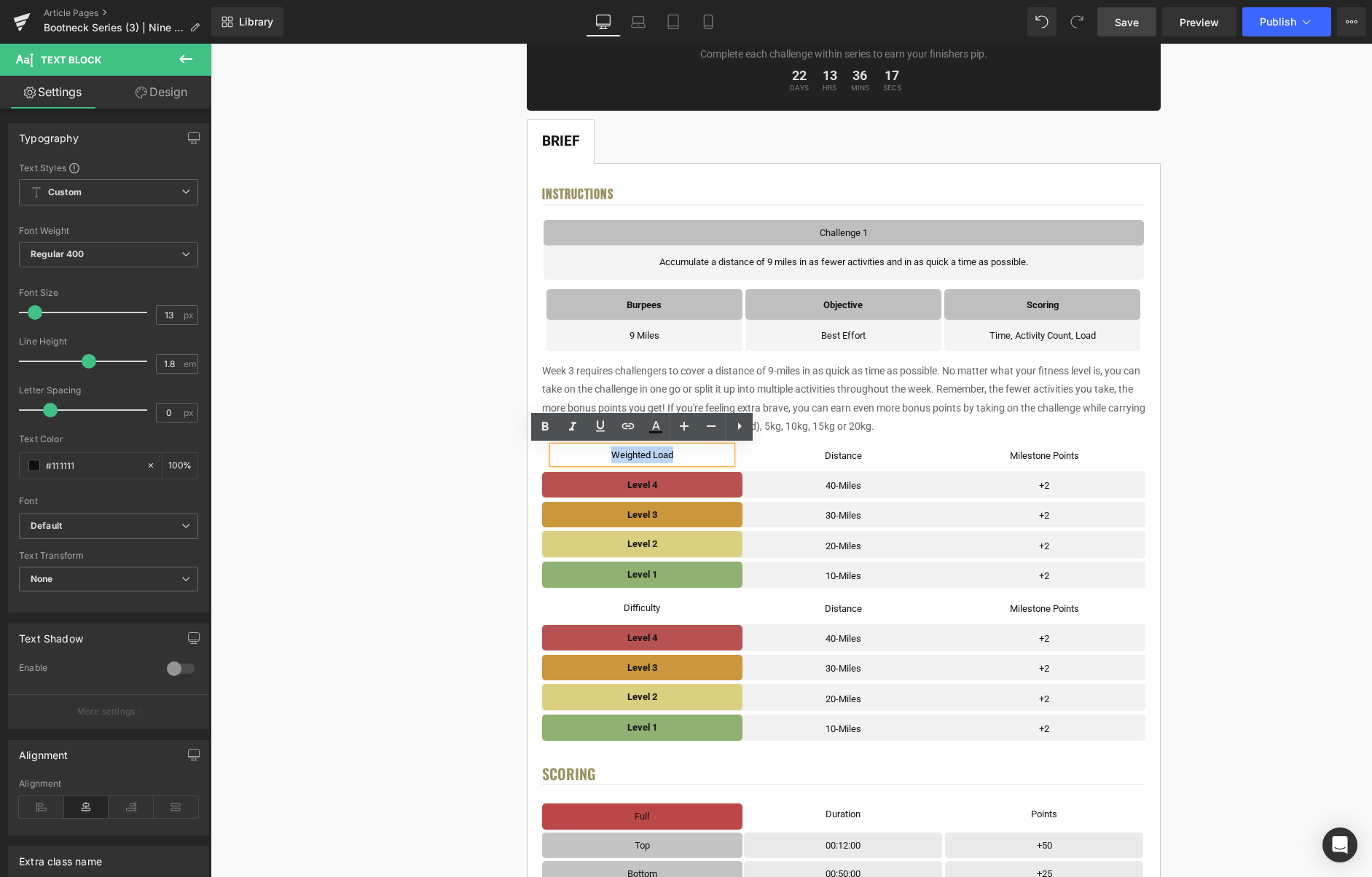
drag, startPoint x: 677, startPoint y: 454, endPoint x: 580, endPoint y: 442, distance: 97.7
click at [614, 455] on p "Weighted Load" at bounding box center [642, 455] width 179 height 17
click at [549, 430] on icon at bounding box center [545, 427] width 18 height 18
click at [664, 609] on icon at bounding box center [665, 608] width 7 height 7
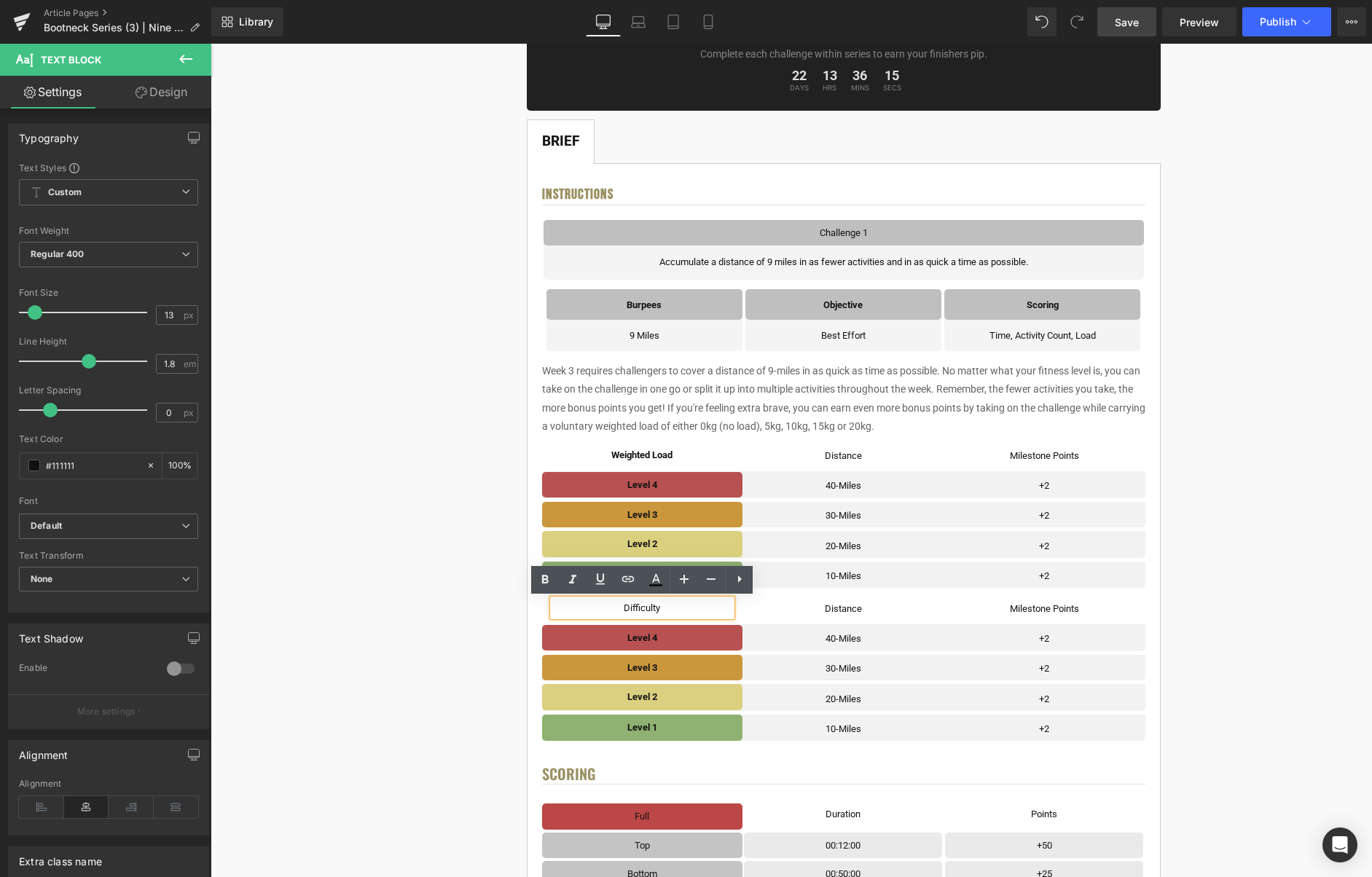
click at [668, 608] on p "Difficulty" at bounding box center [642, 608] width 179 height 17
drag, startPoint x: 678, startPoint y: 607, endPoint x: 609, endPoint y: 610, distance: 69.1
click at [609, 610] on p "Activity Count" at bounding box center [642, 608] width 179 height 17
click at [547, 580] on icon at bounding box center [545, 579] width 7 height 9
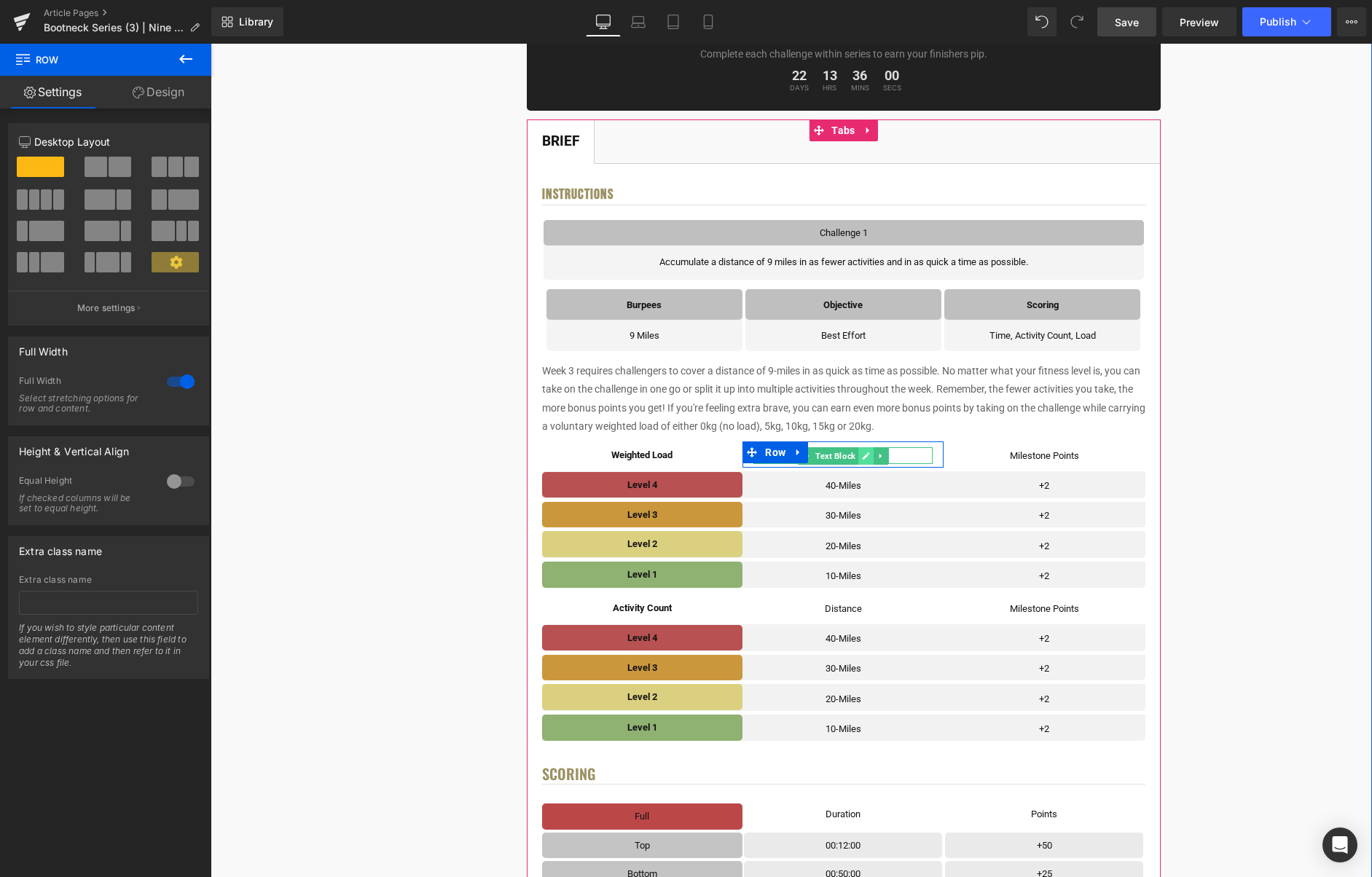
click at [870, 458] on icon at bounding box center [865, 456] width 8 height 9
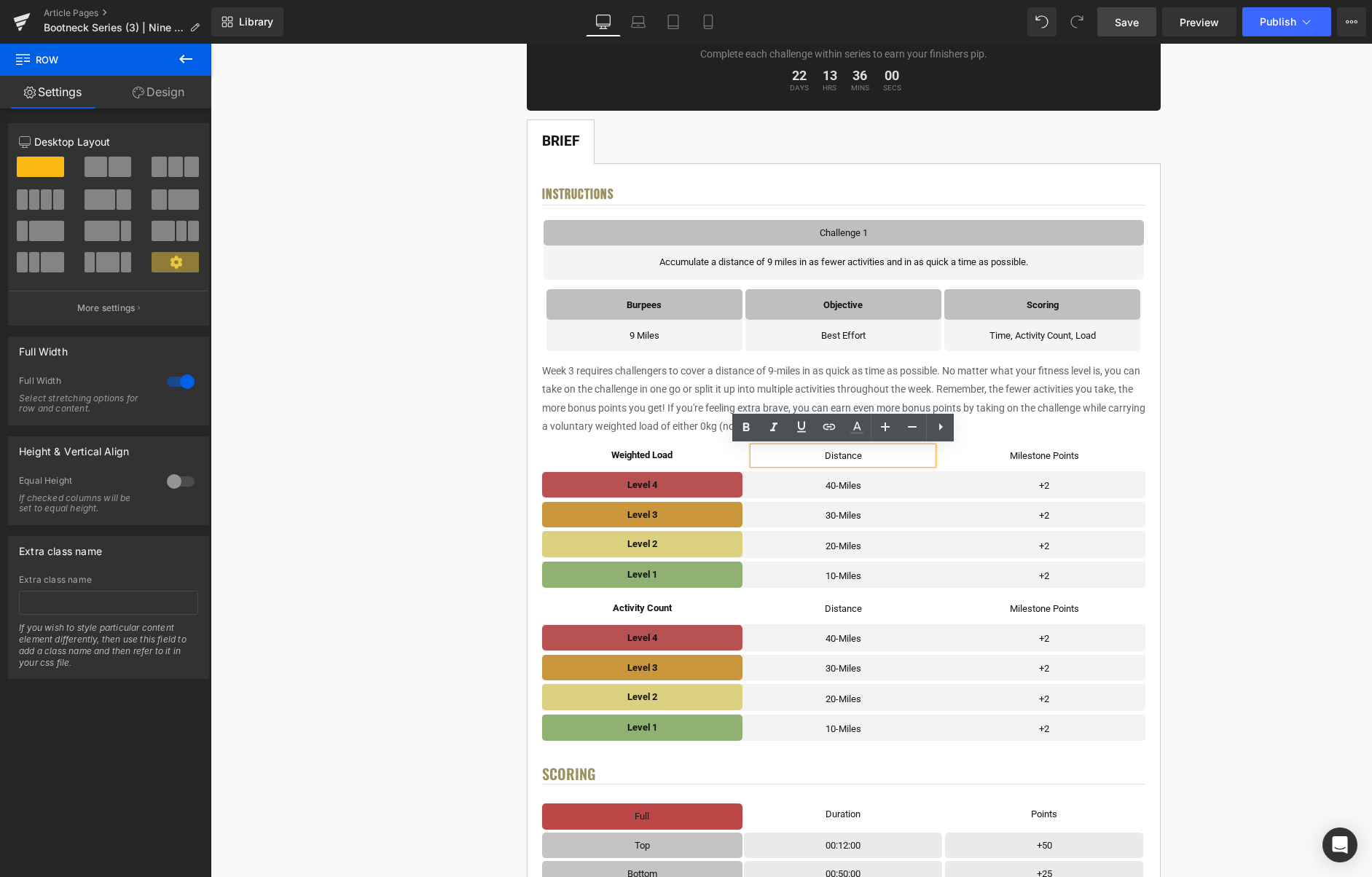
click at [865, 458] on p "Distance" at bounding box center [843, 455] width 179 height 17
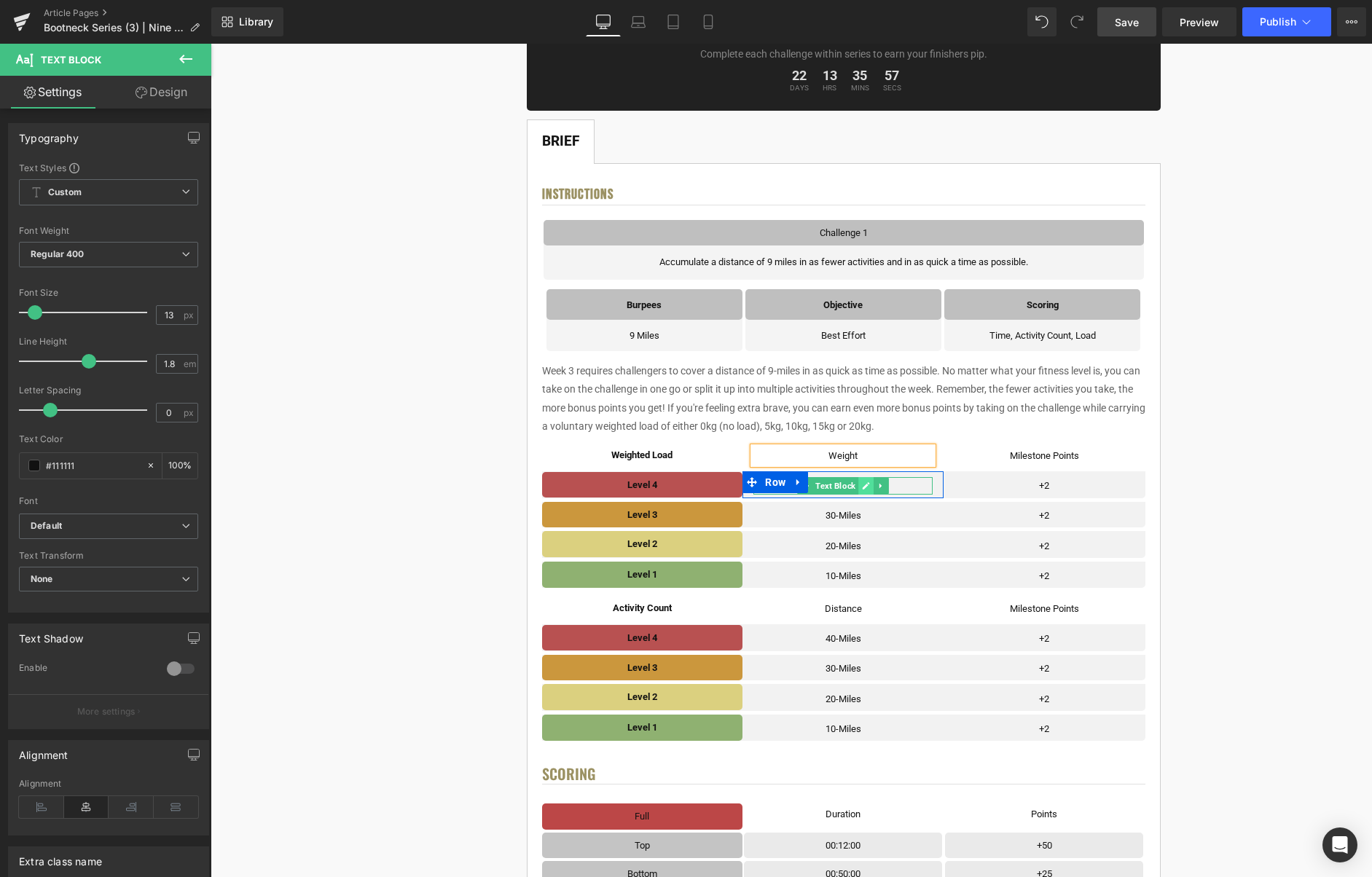
click at [867, 485] on icon at bounding box center [866, 486] width 7 height 7
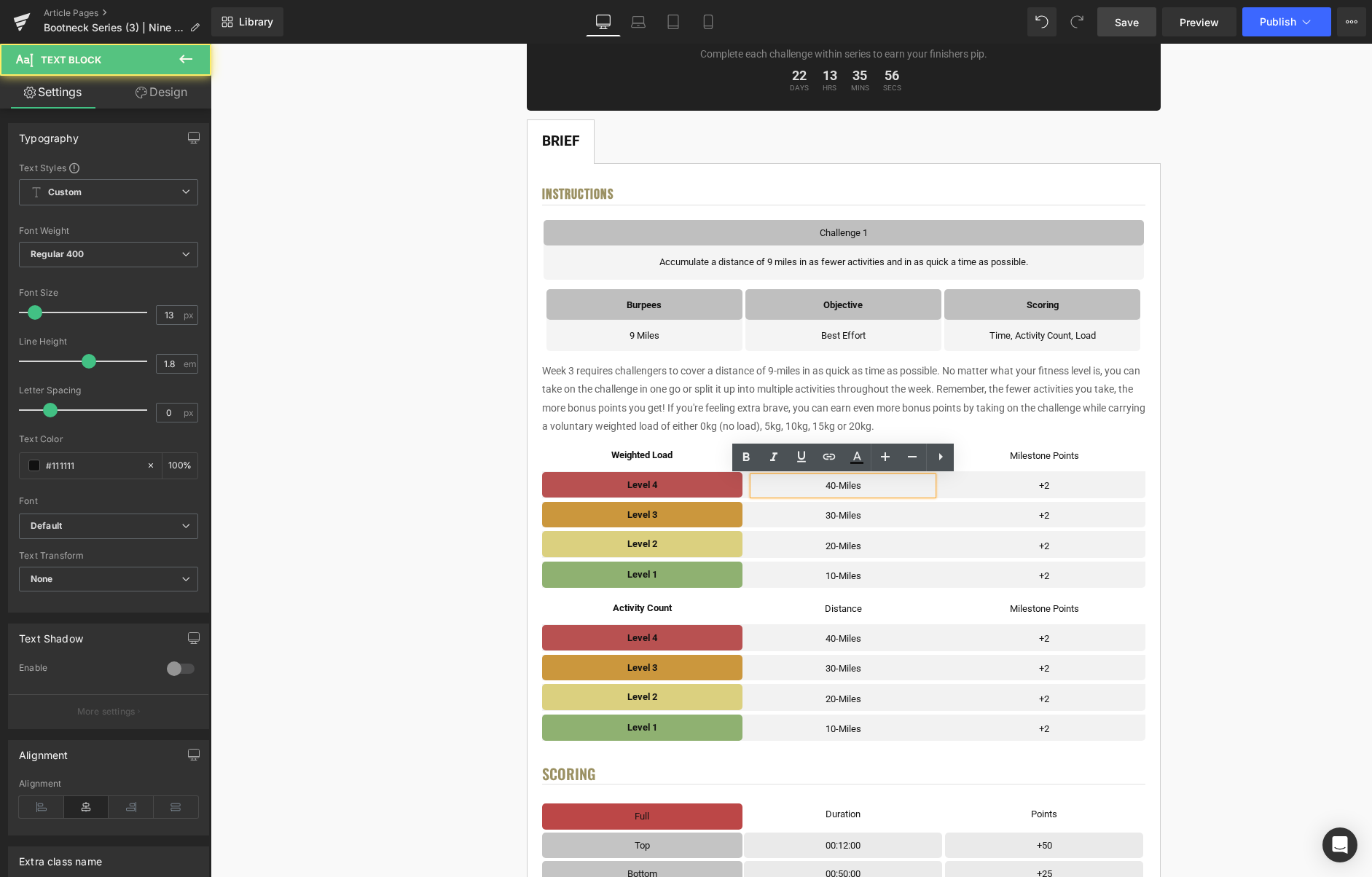
click at [867, 485] on p "40-Miles" at bounding box center [843, 485] width 179 height 17
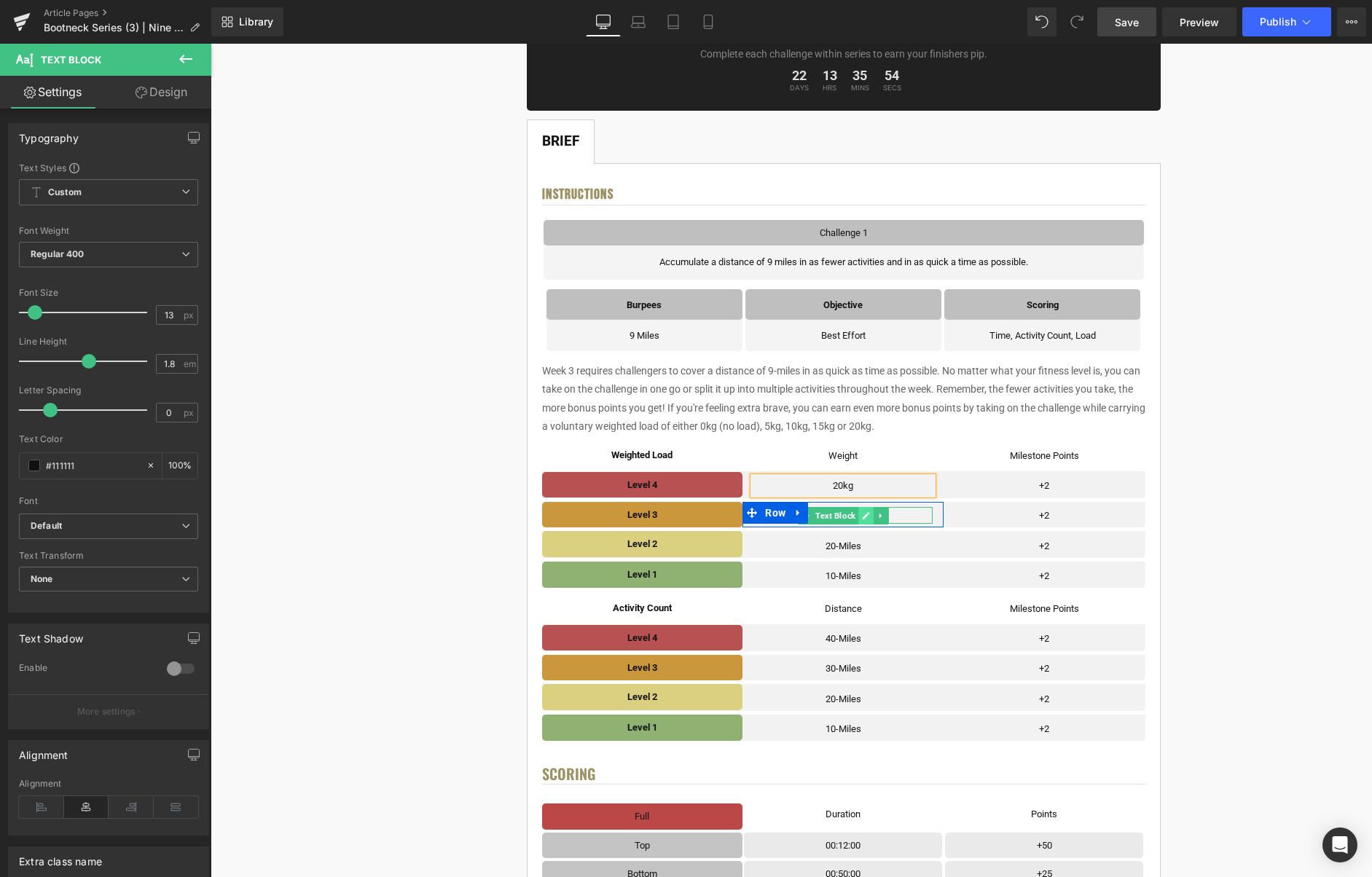
click at [868, 515] on icon at bounding box center [866, 516] width 7 height 7
click at [868, 515] on p "30-Miles" at bounding box center [843, 515] width 179 height 17
click at [865, 548] on icon at bounding box center [866, 546] width 7 height 7
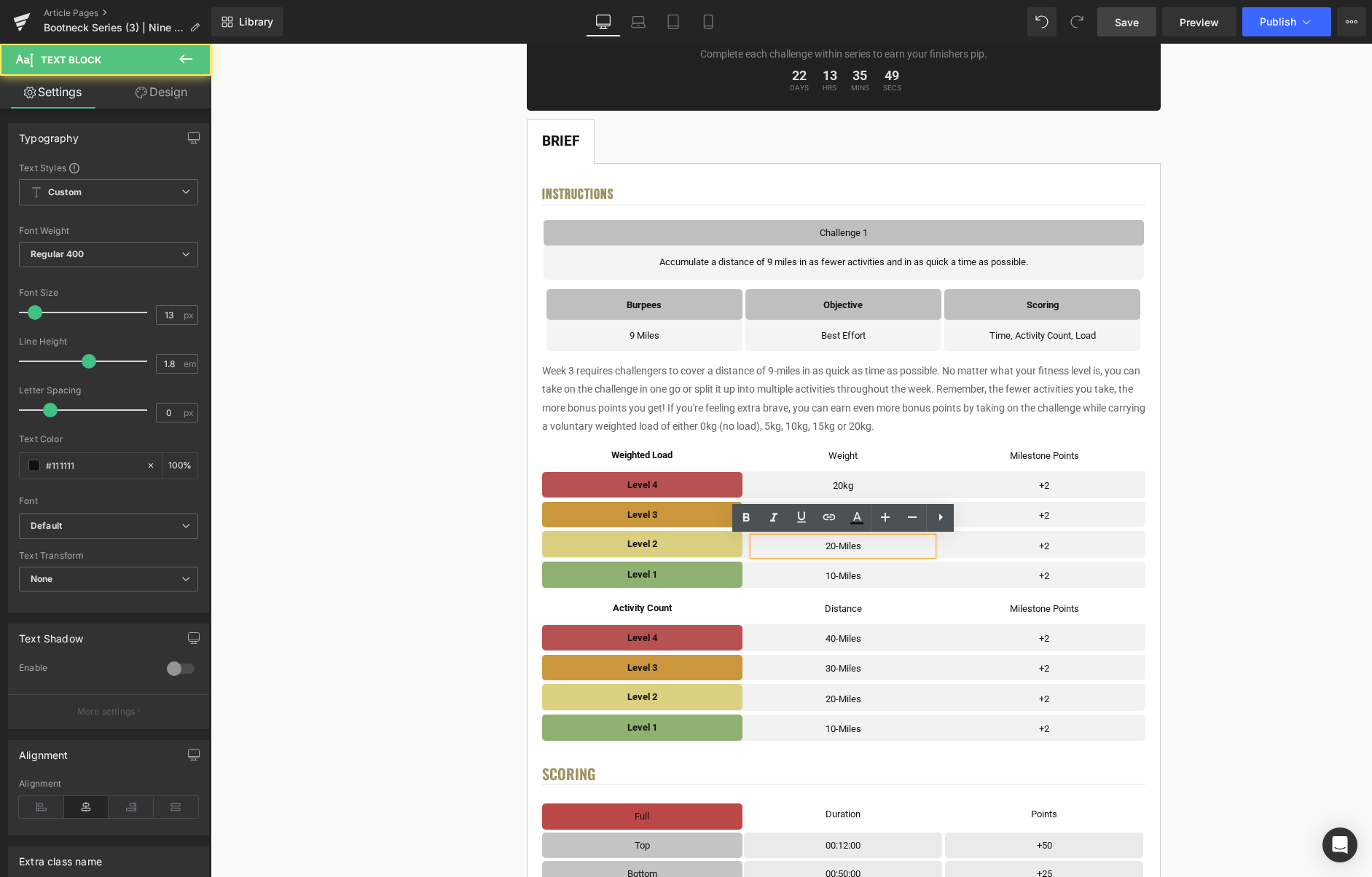
click at [868, 547] on p "20-Miles" at bounding box center [843, 546] width 179 height 17
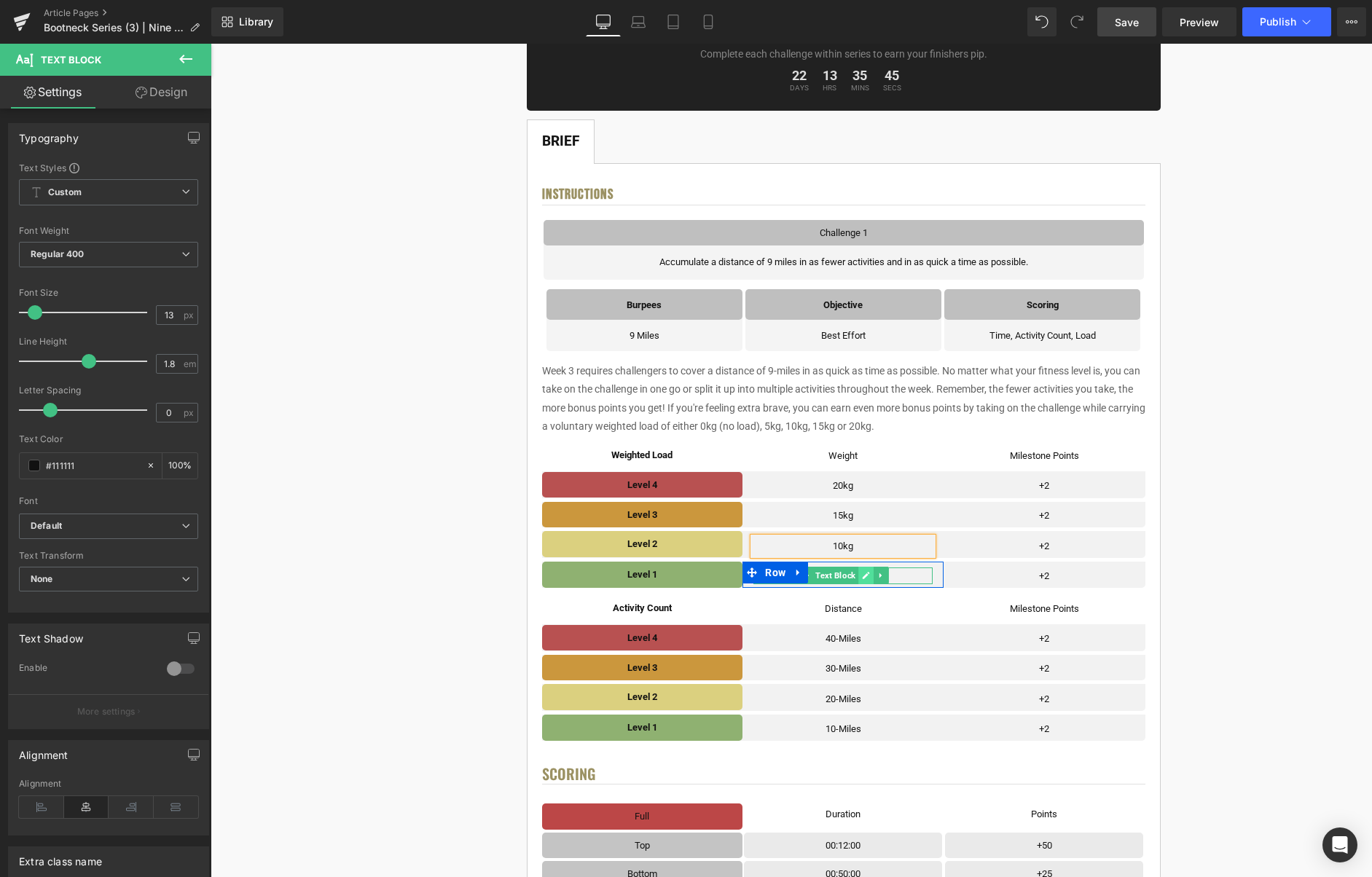
click at [862, 576] on link at bounding box center [866, 576] width 16 height 18
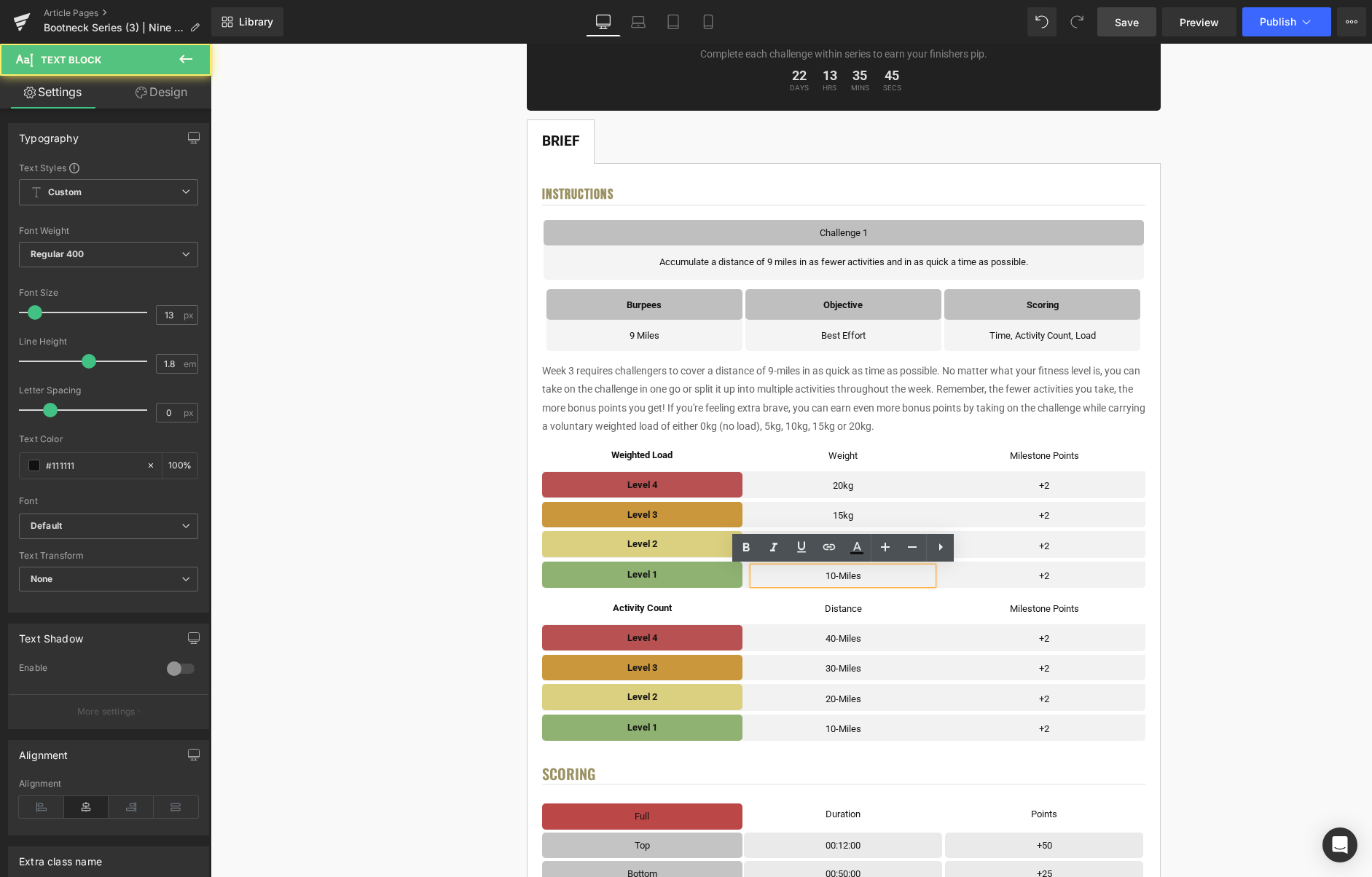
click at [869, 578] on p "10-Miles" at bounding box center [843, 576] width 179 height 17
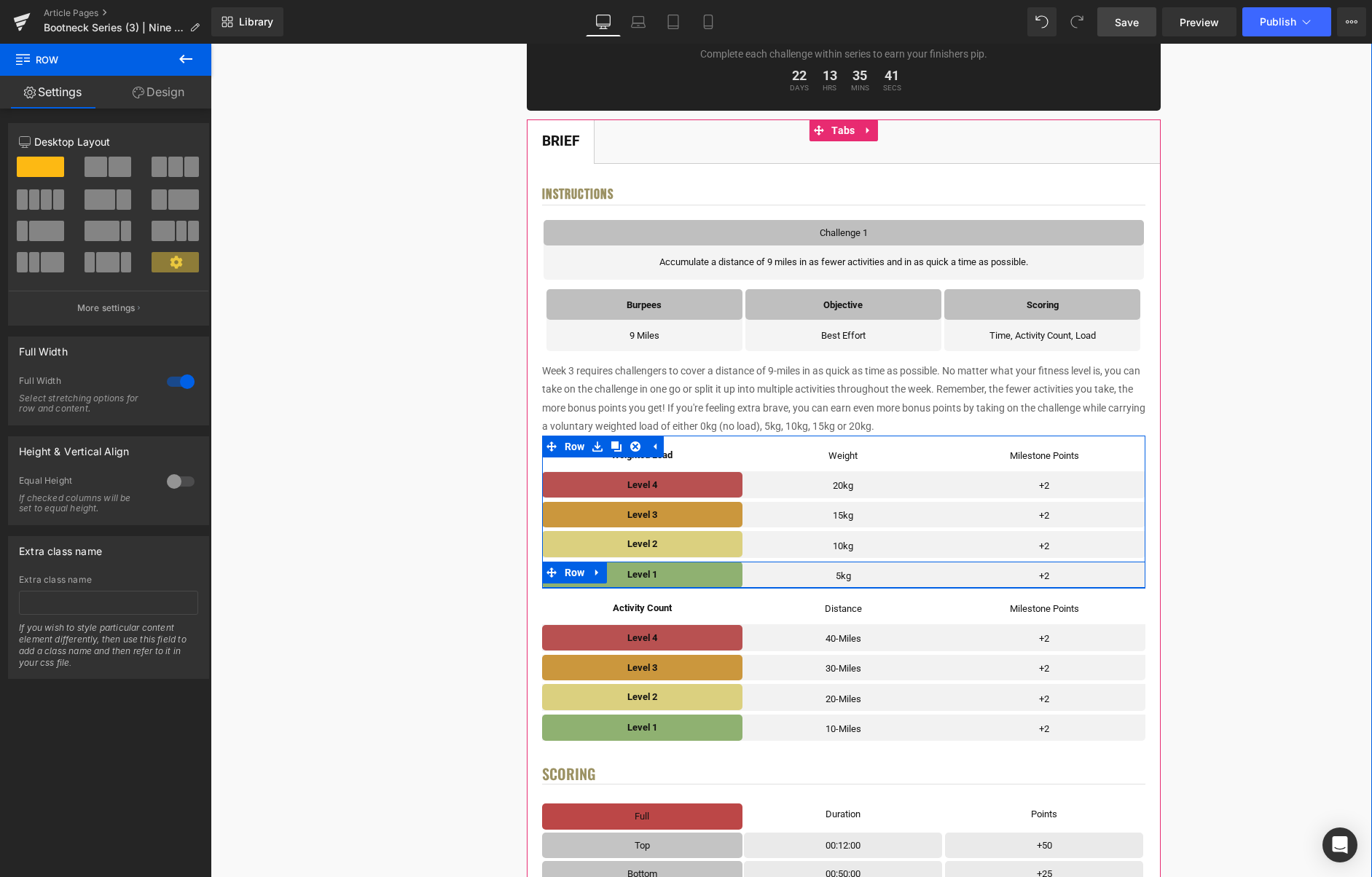
click at [596, 570] on icon at bounding box center [597, 572] width 10 height 11
click at [620, 574] on icon at bounding box center [617, 573] width 10 height 10
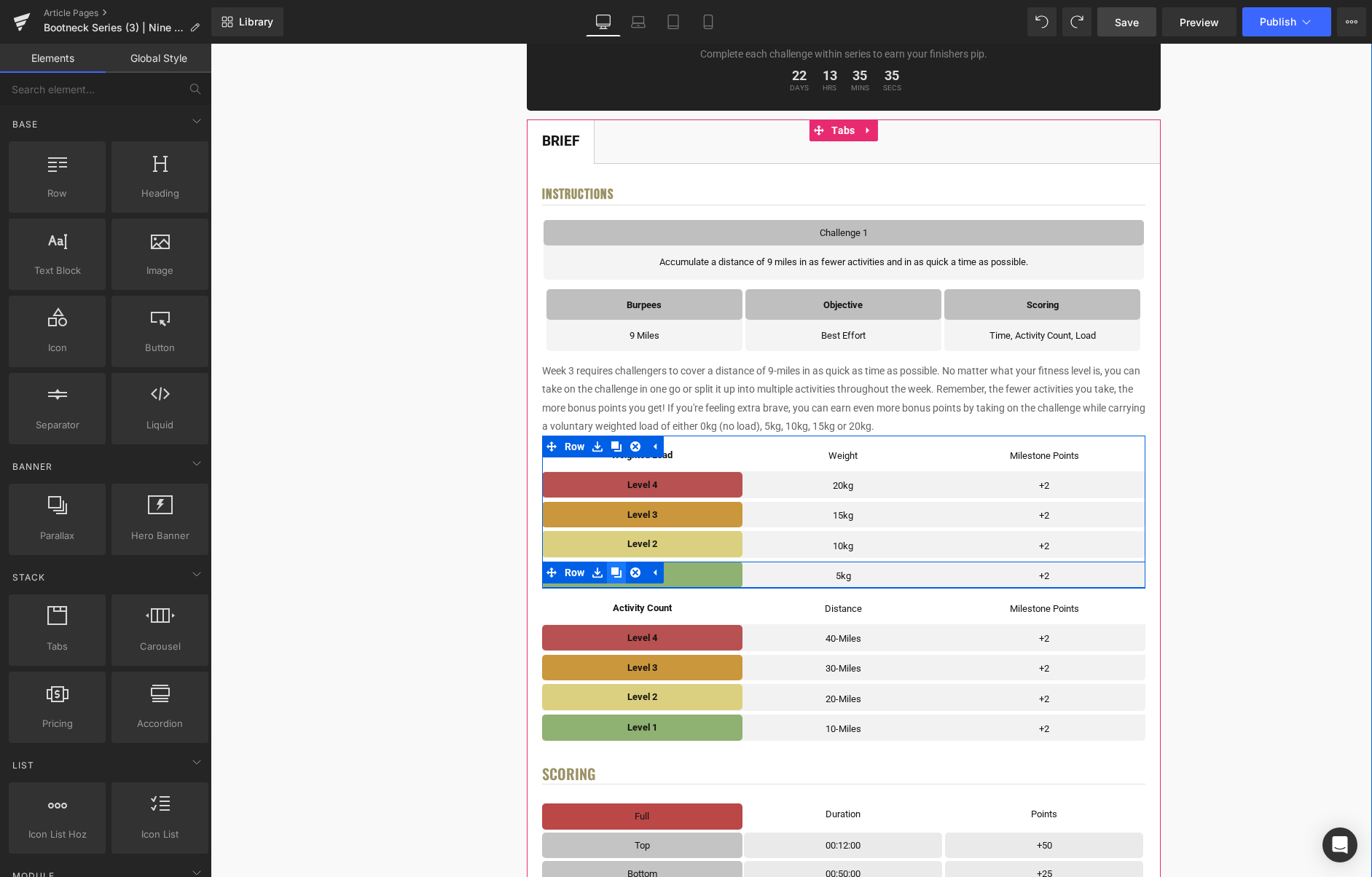
click at [618, 567] on icon at bounding box center [617, 572] width 10 height 11
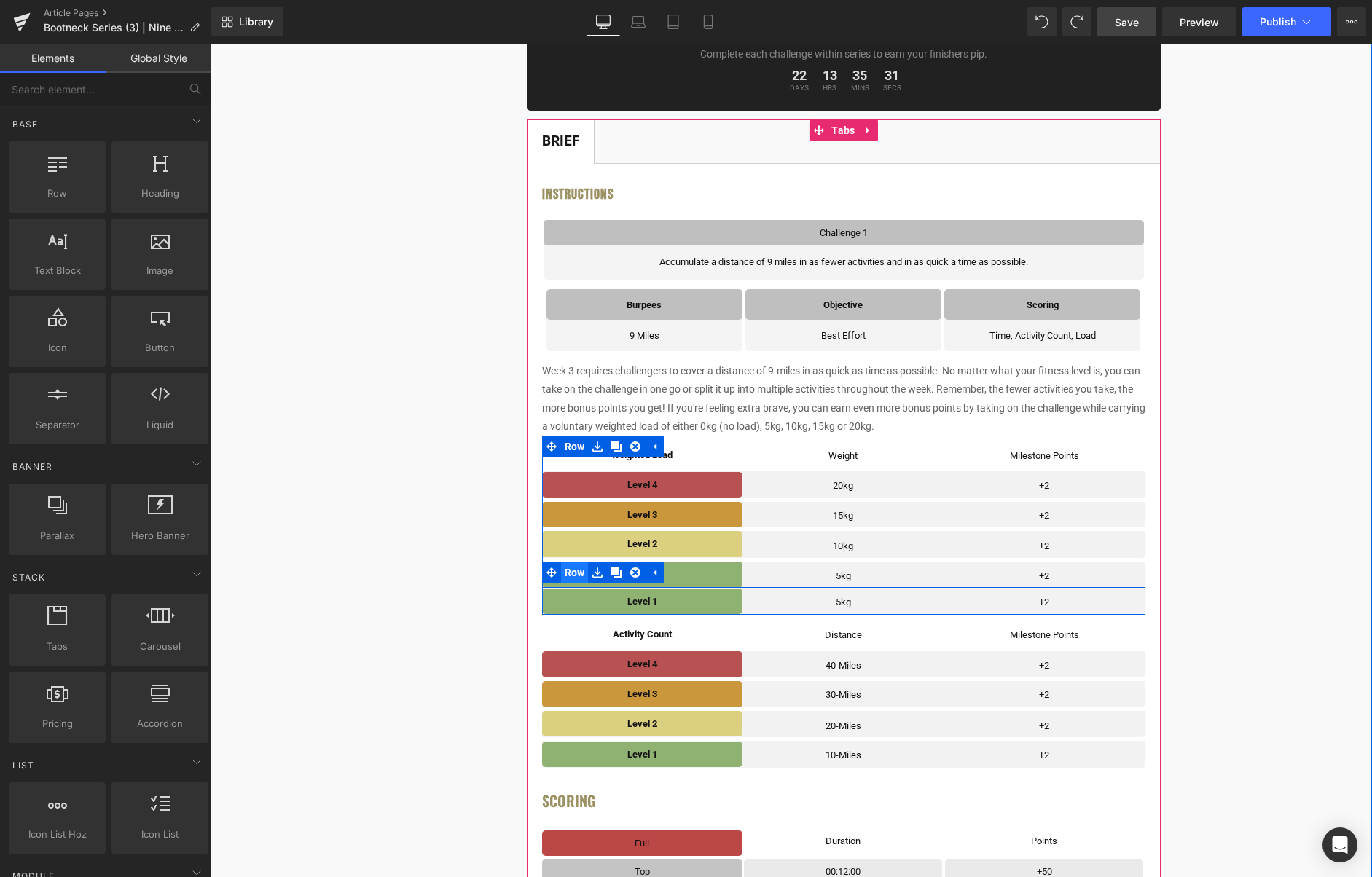
click at [583, 573] on span "Row" at bounding box center [574, 573] width 27 height 22
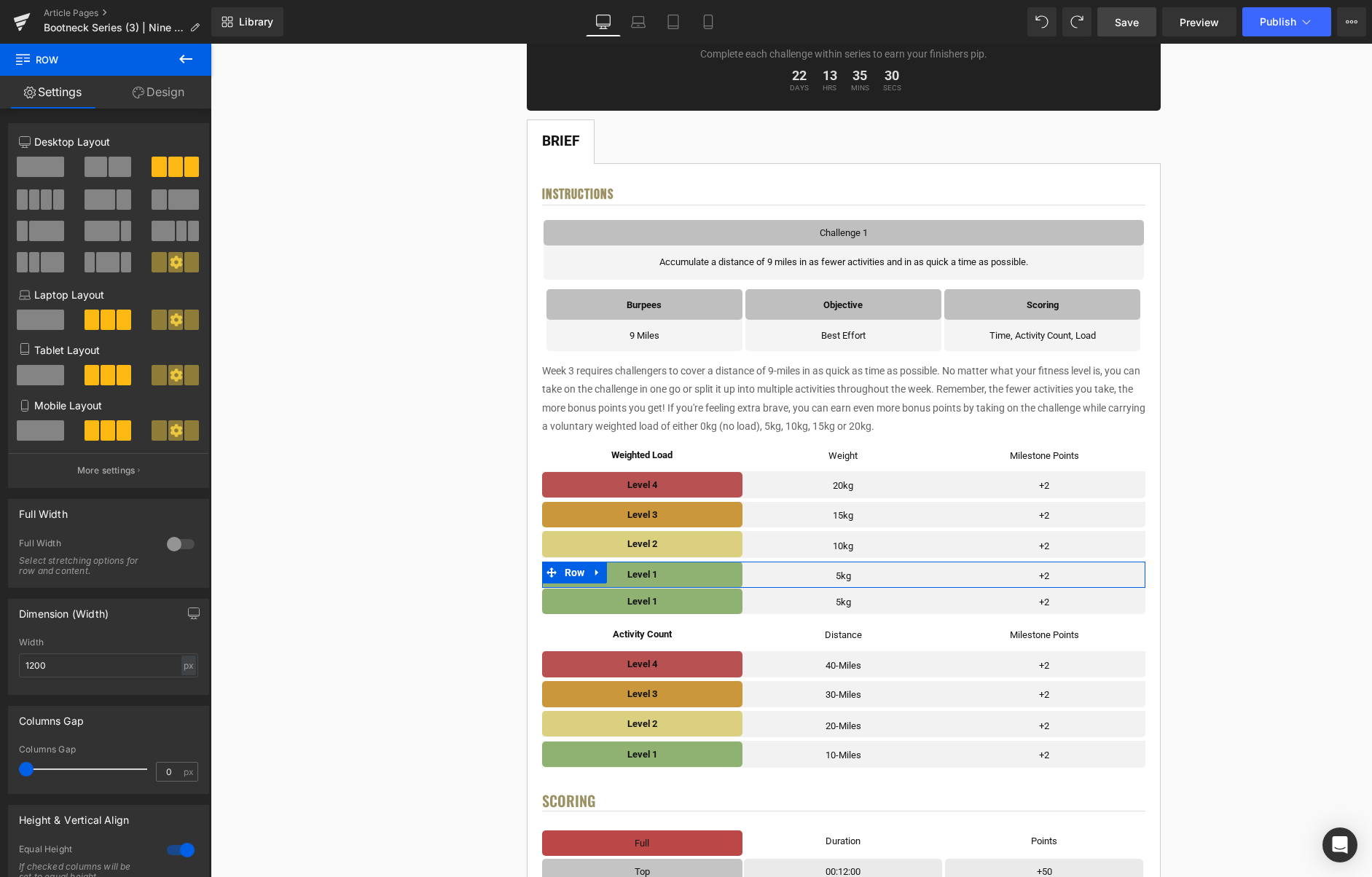
drag, startPoint x: 182, startPoint y: 99, endPoint x: 108, endPoint y: 140, distance: 84.6
click at [182, 99] on link "Design" at bounding box center [158, 92] width 106 height 32
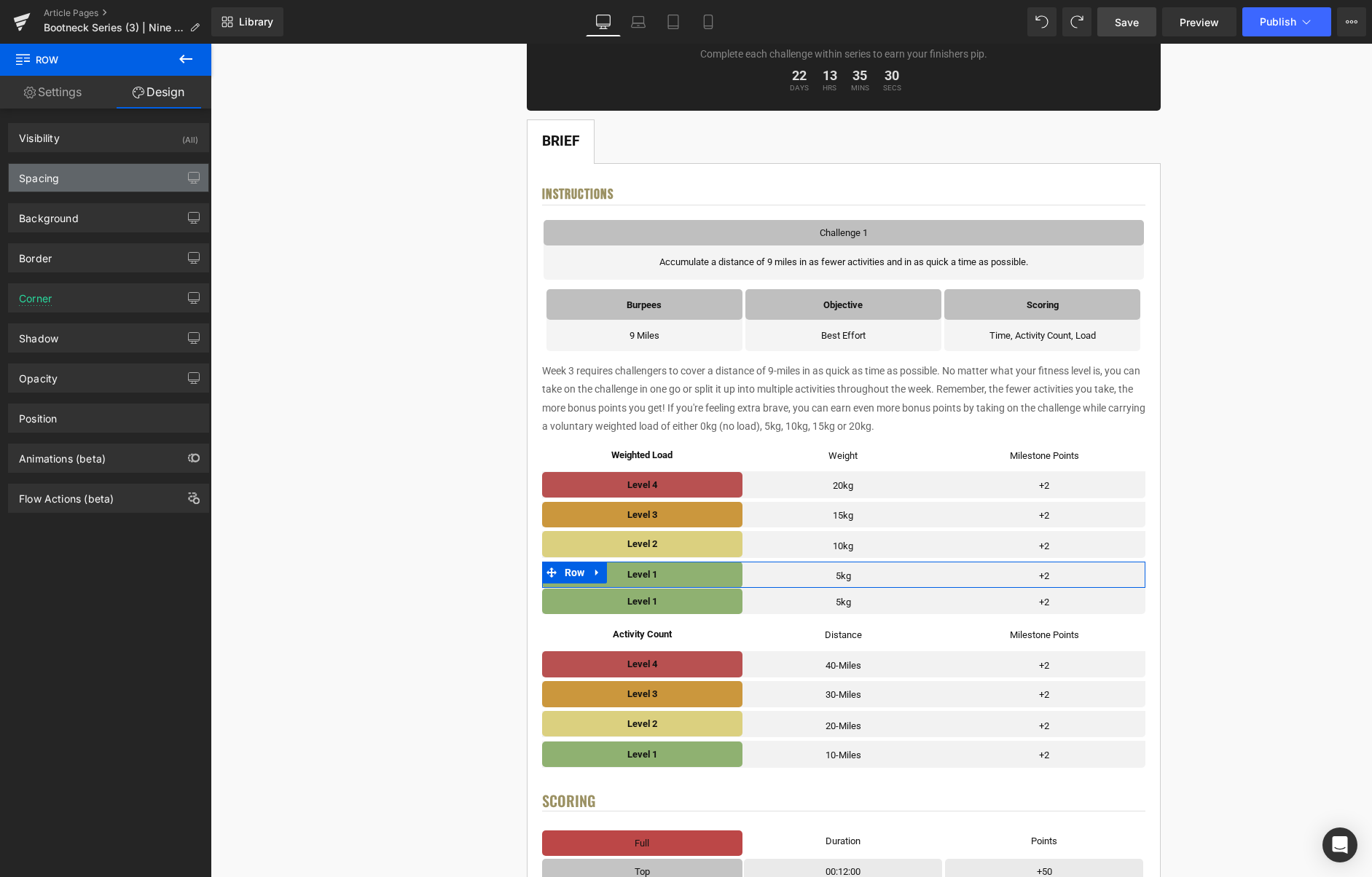
click at [90, 172] on div "Spacing" at bounding box center [109, 177] width 199 height 27
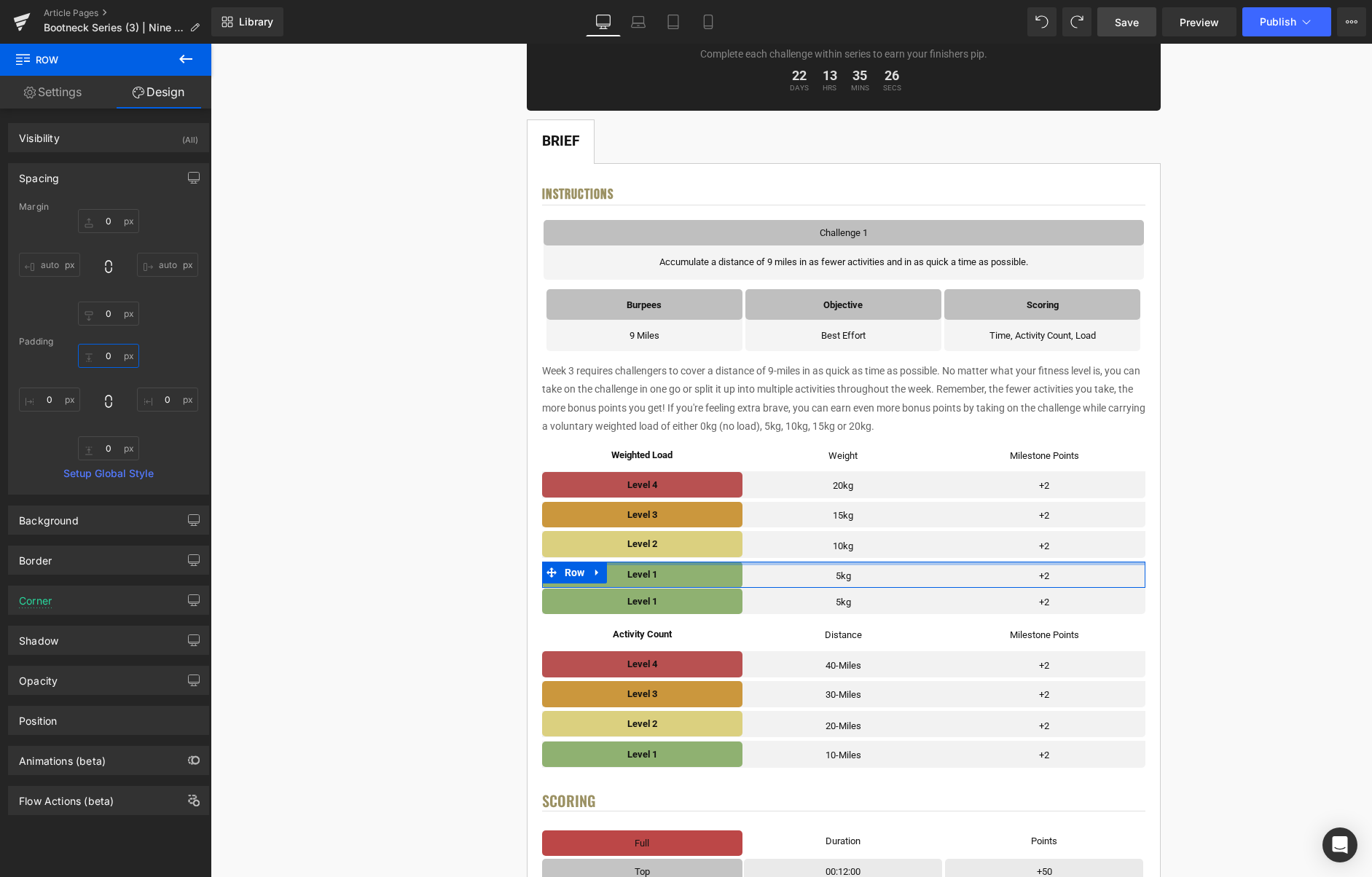
drag, startPoint x: 109, startPoint y: 359, endPoint x: 109, endPoint y: 346, distance: 13.0
click at [109, 359] on input "0" at bounding box center [109, 356] width 61 height 24
click at [112, 317] on input "0" at bounding box center [109, 314] width 61 height 24
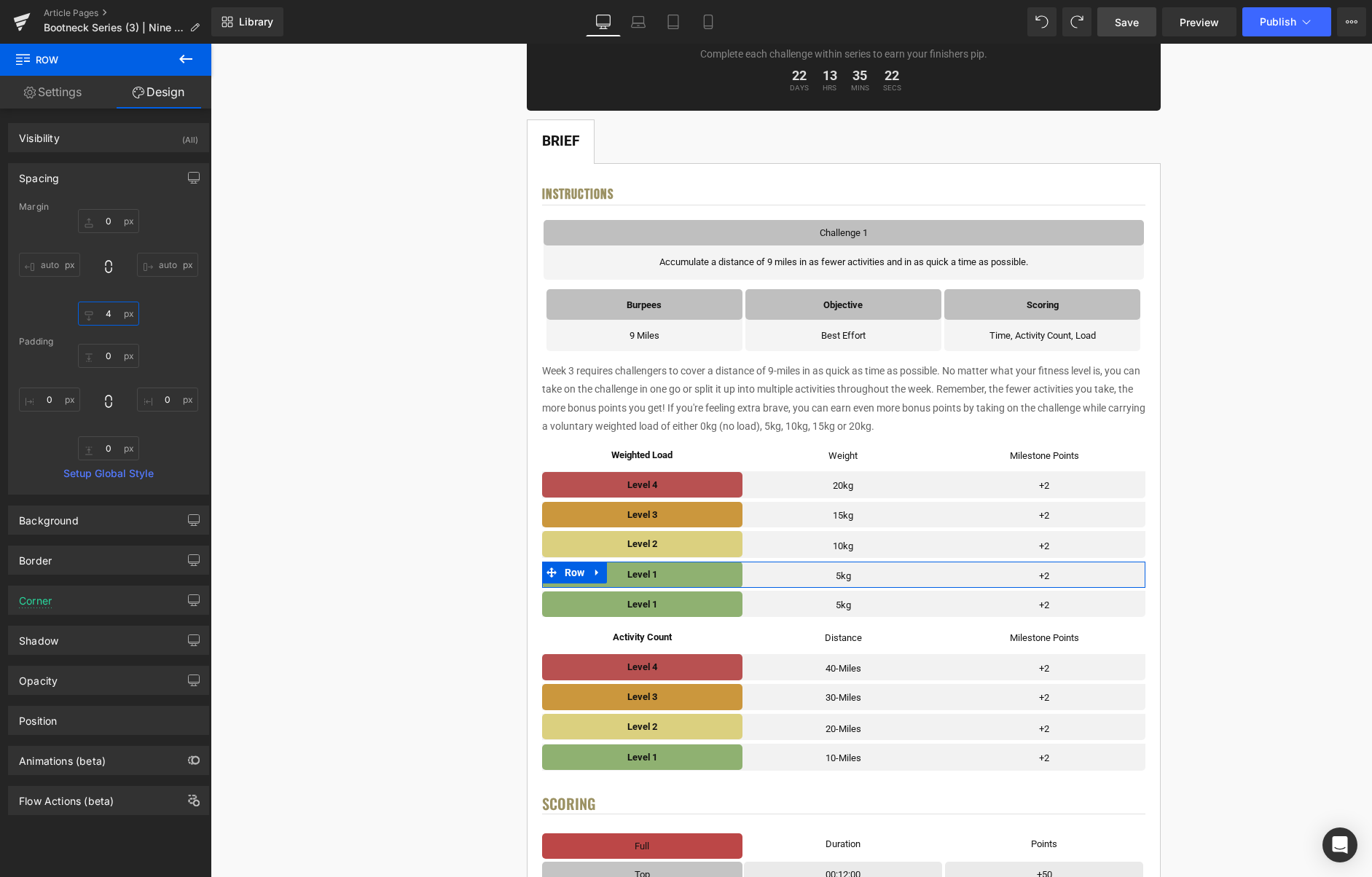
type input "5"
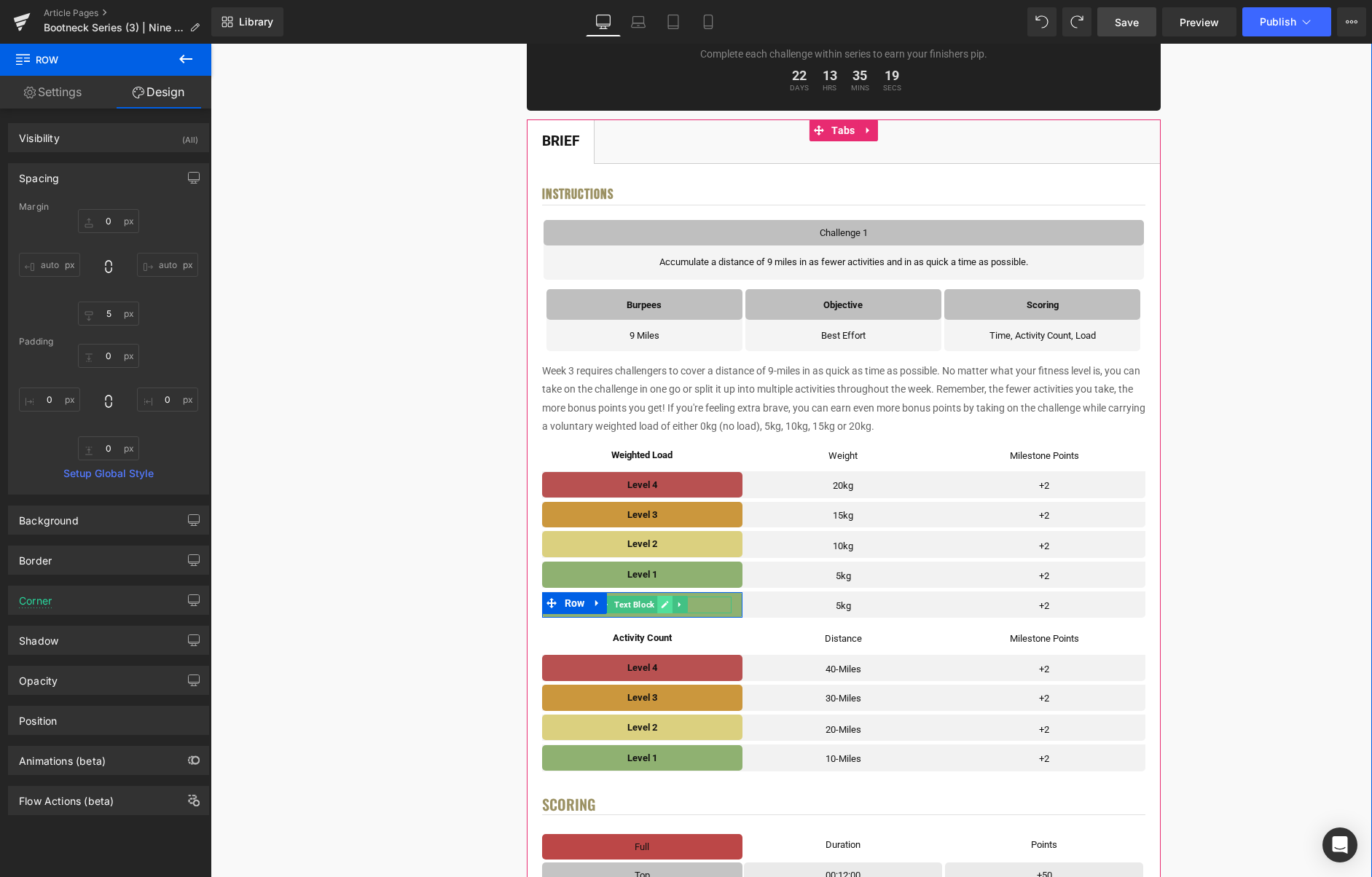
click at [669, 606] on icon at bounding box center [665, 605] width 8 height 9
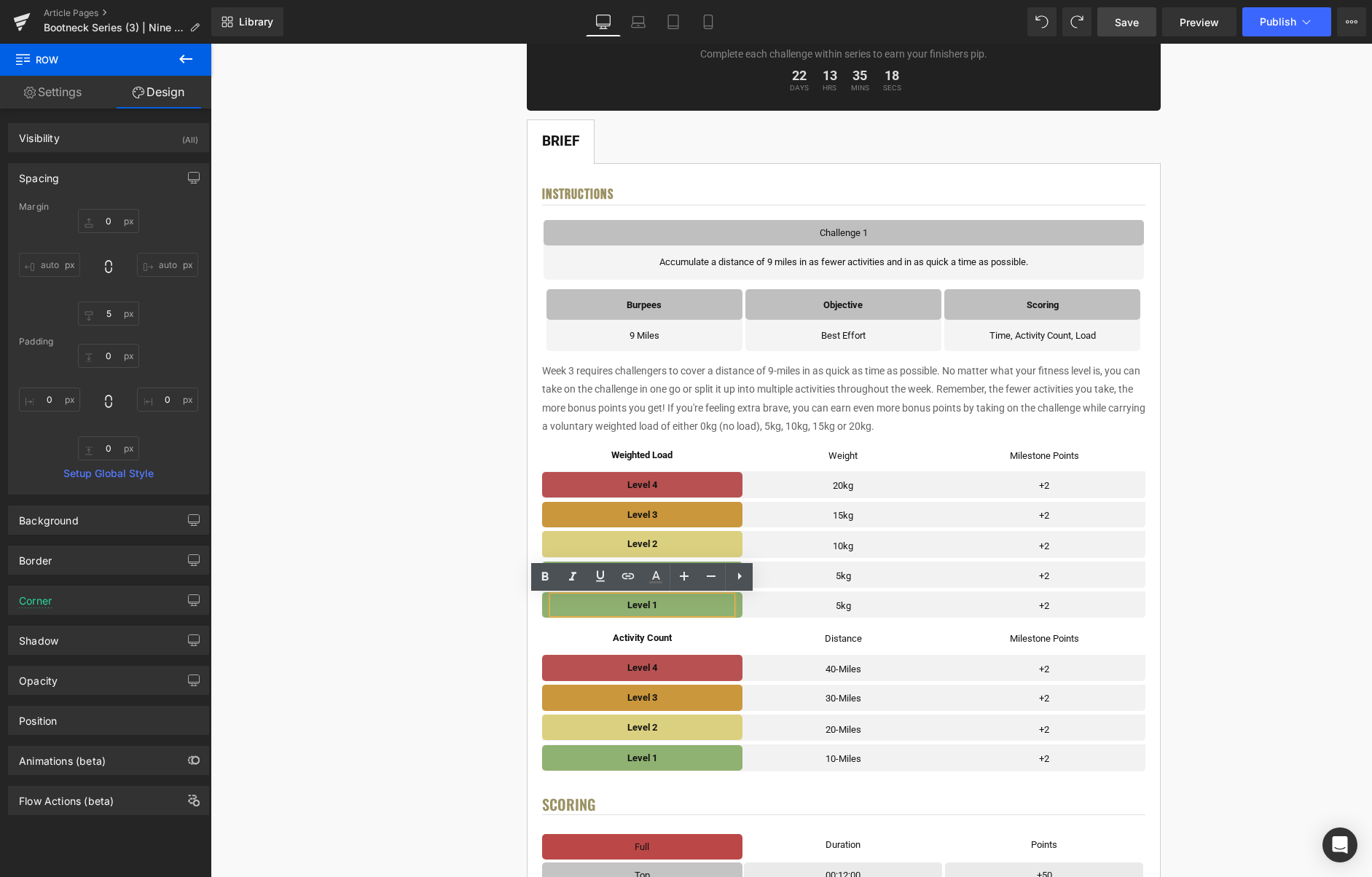
click at [663, 606] on p "Level 1" at bounding box center [642, 605] width 179 height 17
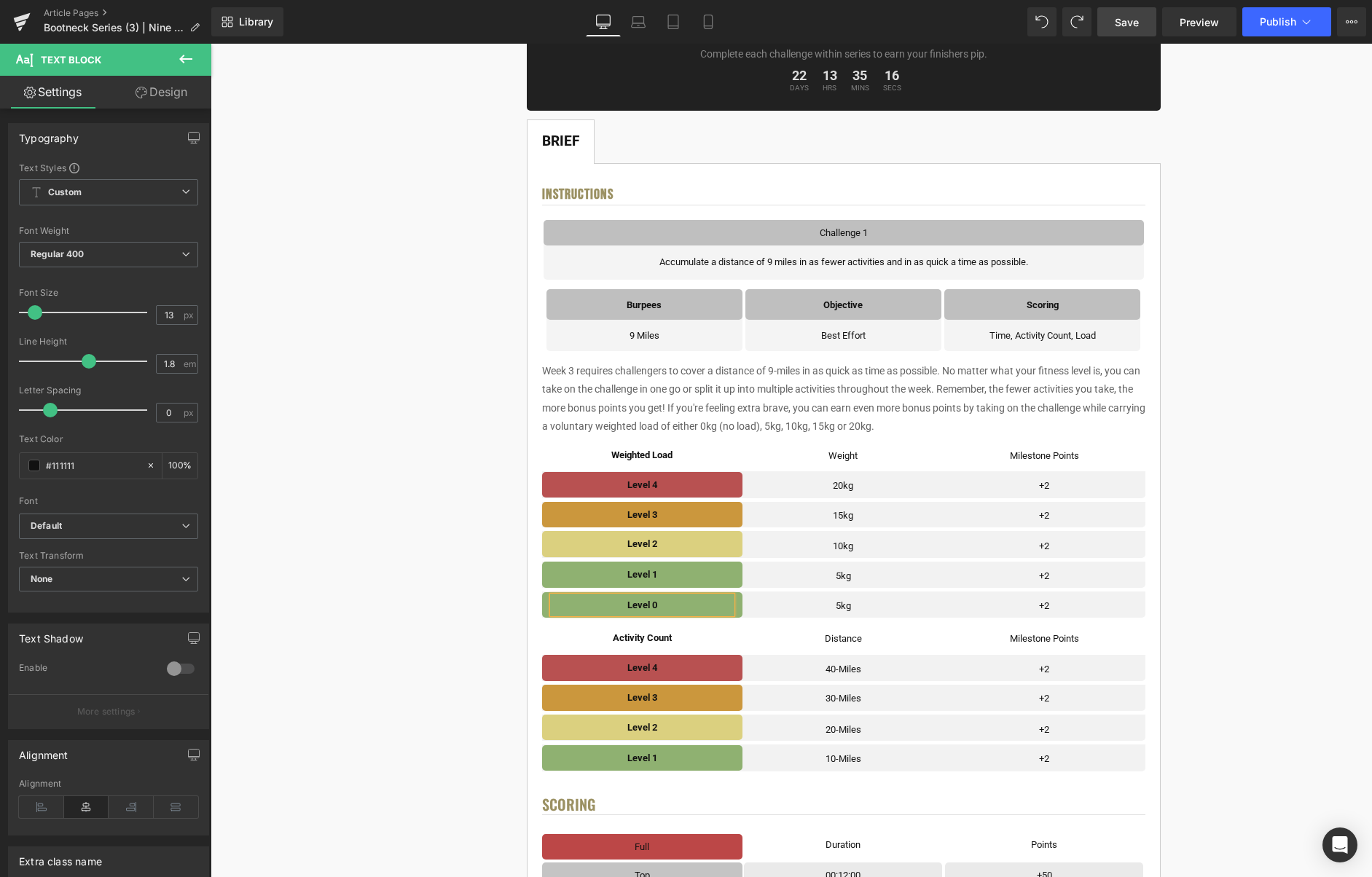
click at [740, 605] on div "Level 0 Text Block" at bounding box center [642, 605] width 201 height 17
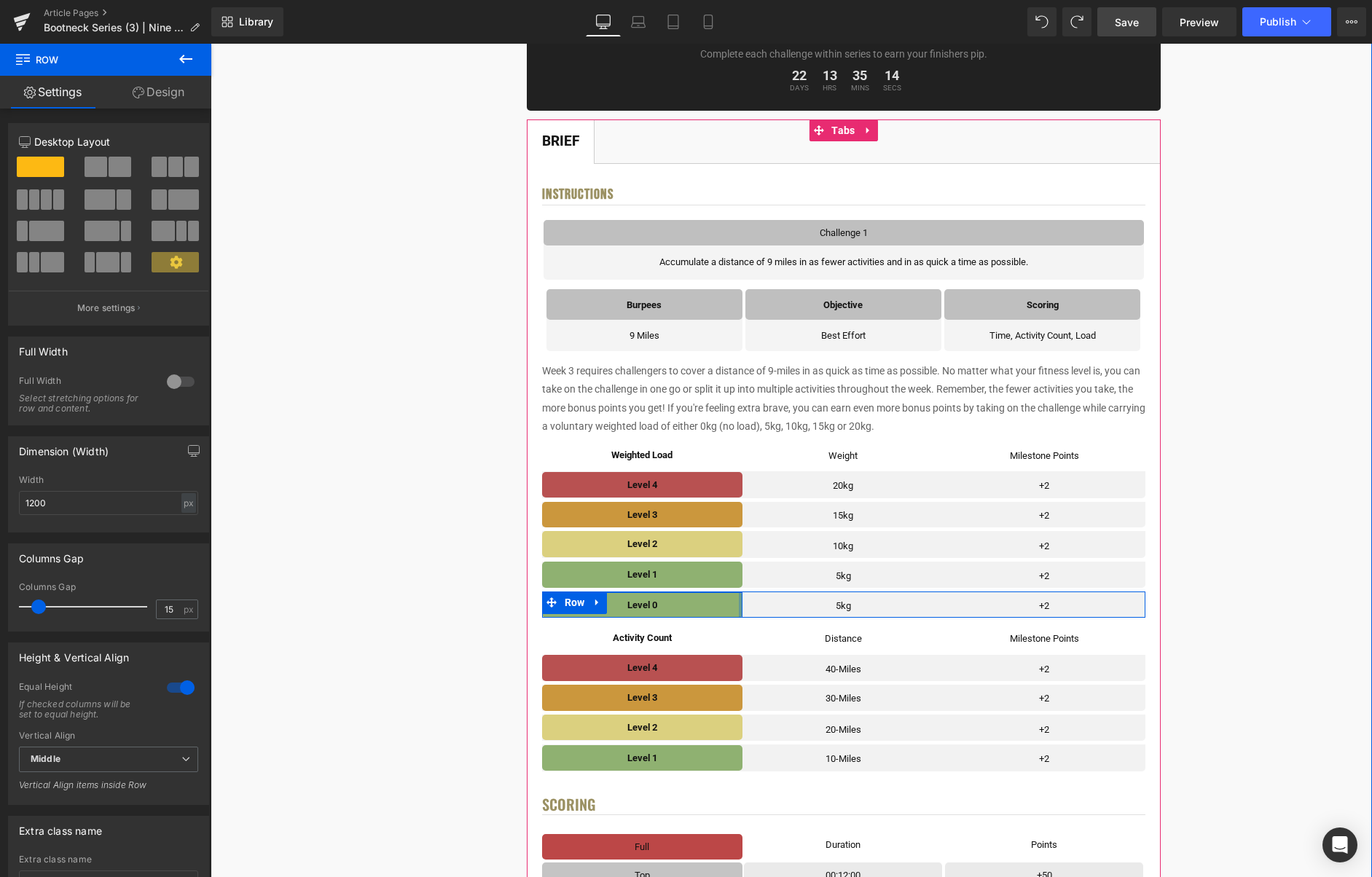
click at [741, 606] on div at bounding box center [741, 605] width 4 height 26
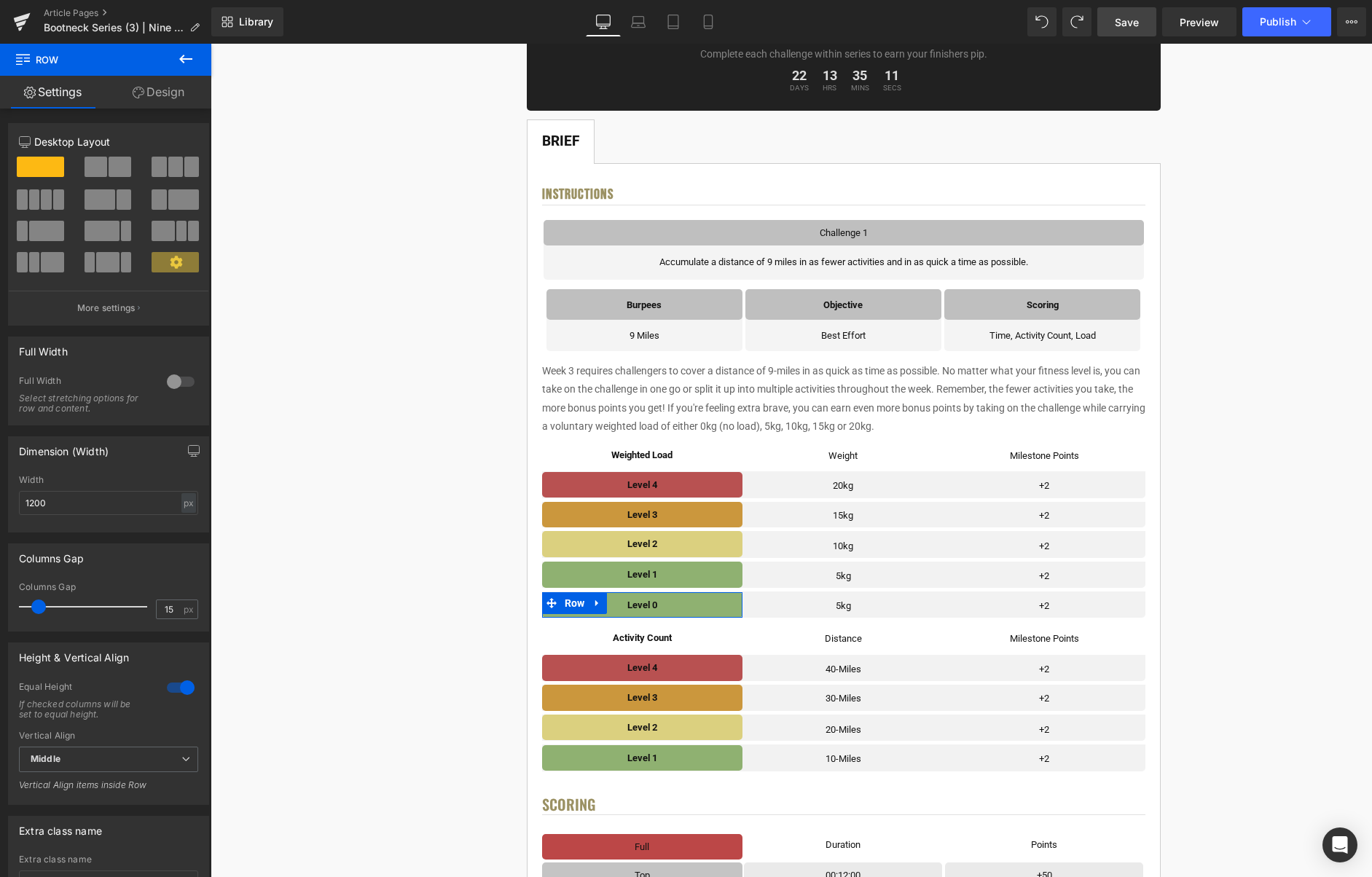
click at [156, 88] on link "Design" at bounding box center [158, 92] width 106 height 32
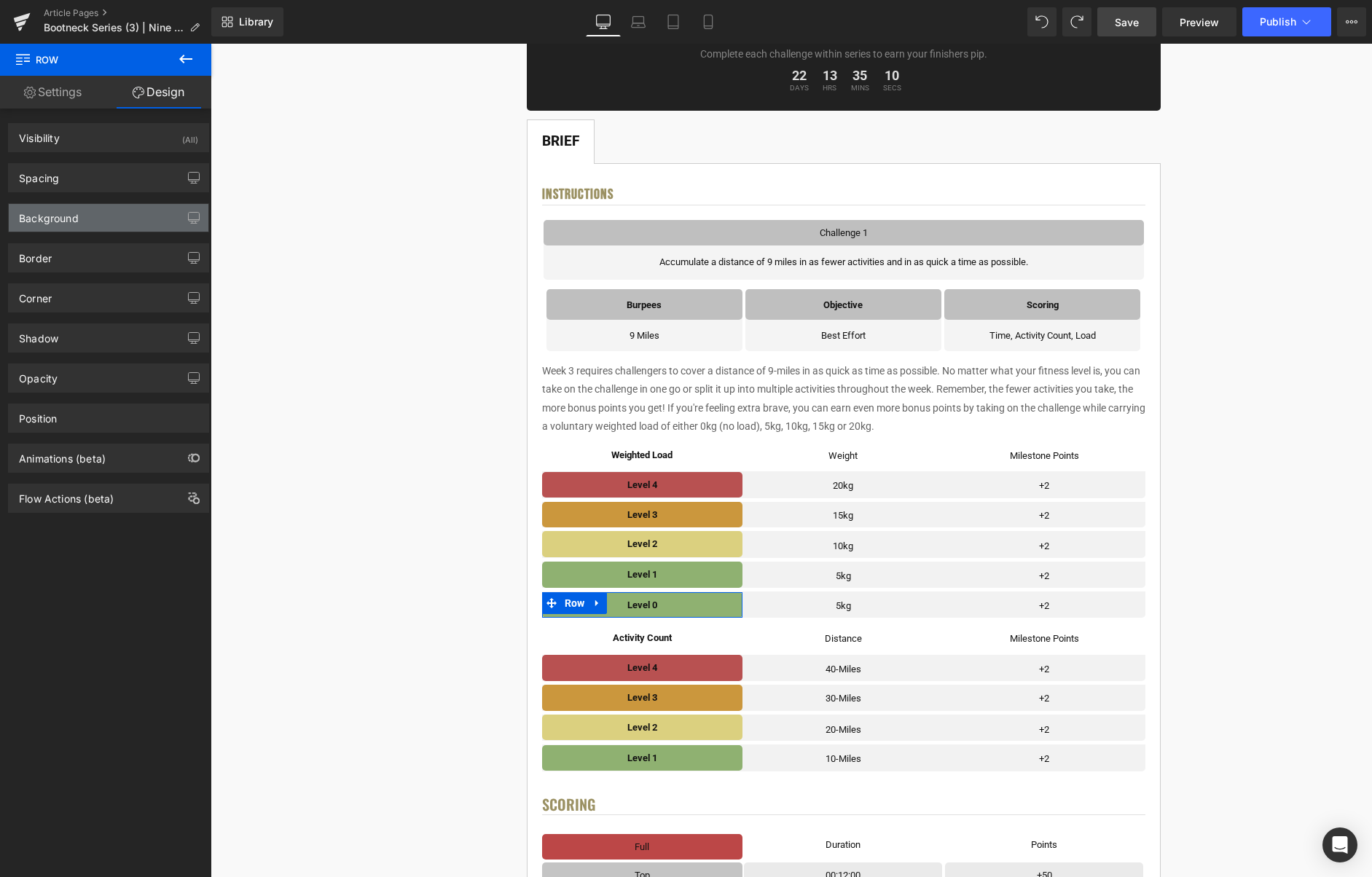
click at [55, 224] on div "Background" at bounding box center [109, 217] width 199 height 27
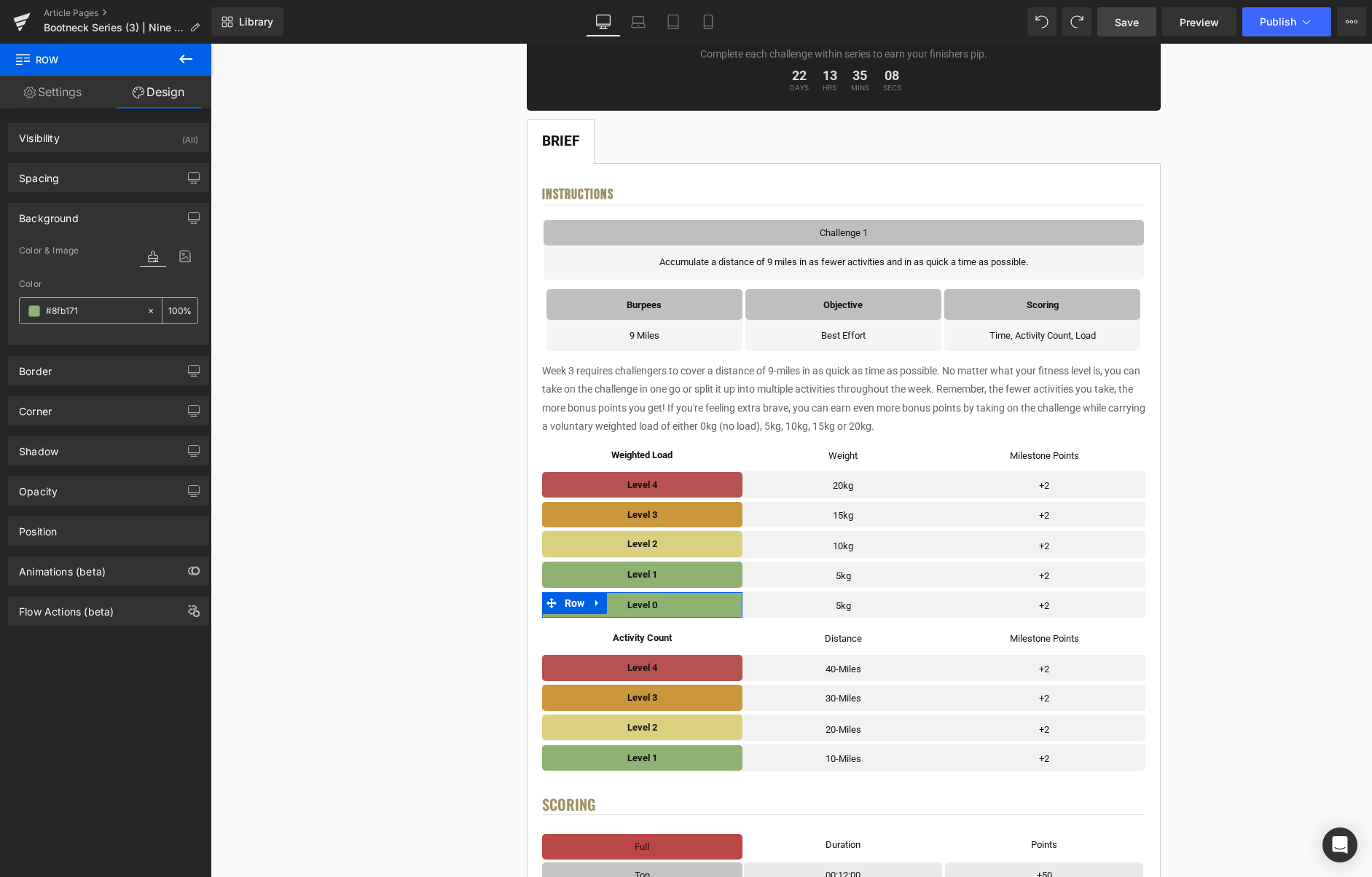
click at [34, 309] on span at bounding box center [34, 311] width 12 height 12
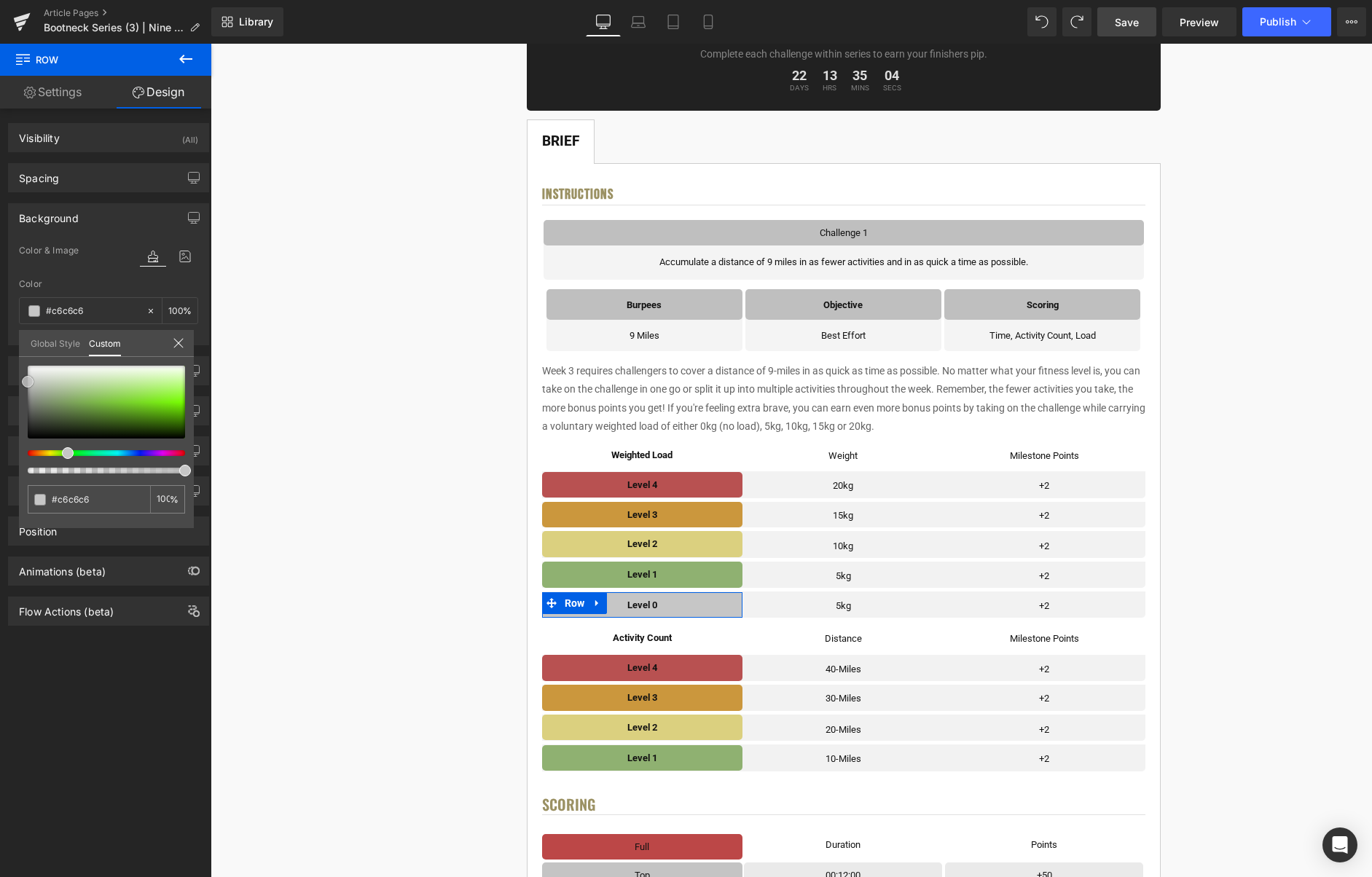
drag, startPoint x: 47, startPoint y: 392, endPoint x: 76, endPoint y: 391, distance: 29.0
click at [27, 382] on div at bounding box center [106, 402] width 157 height 73
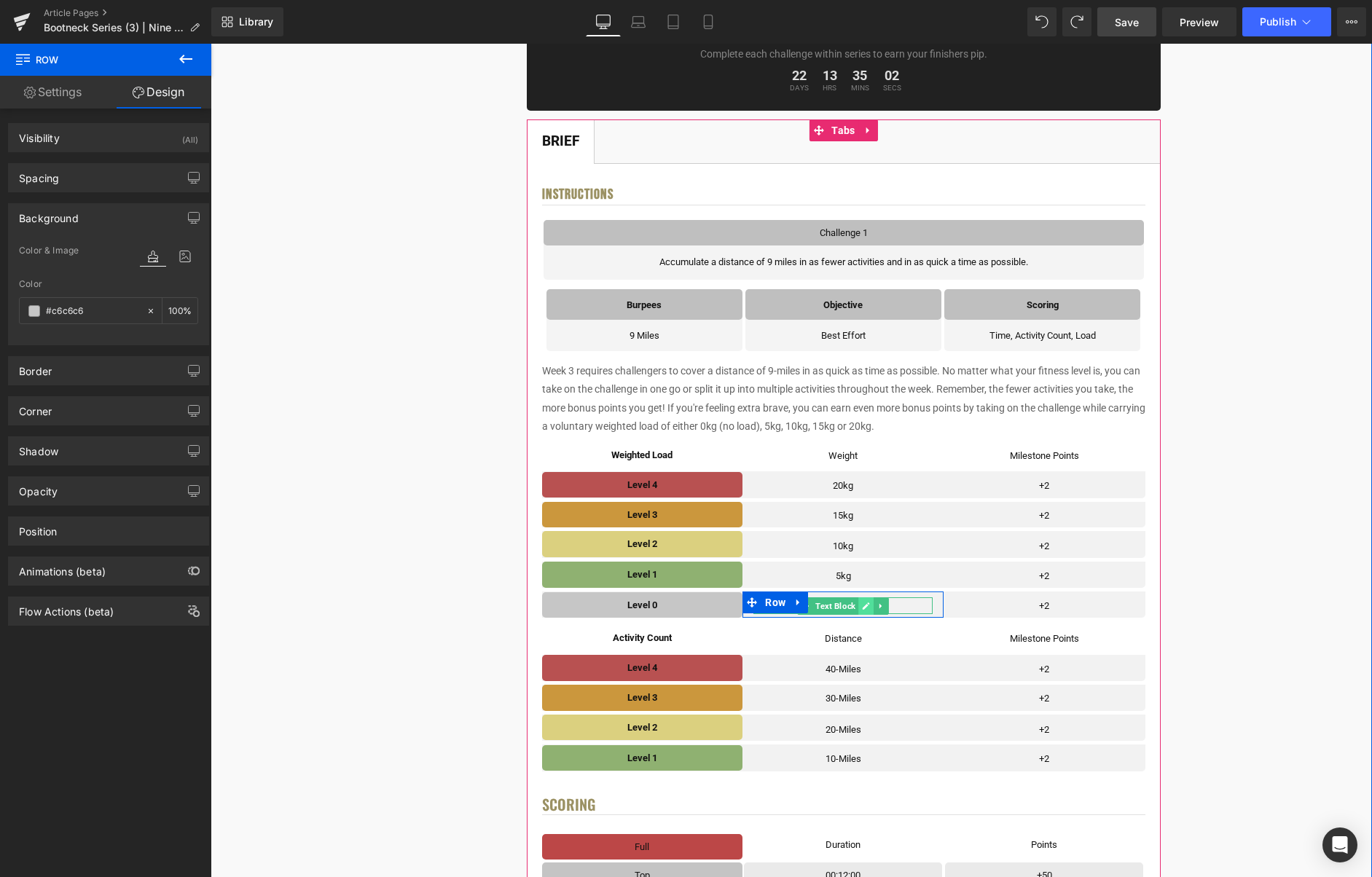
click at [870, 608] on icon at bounding box center [865, 606] width 8 height 9
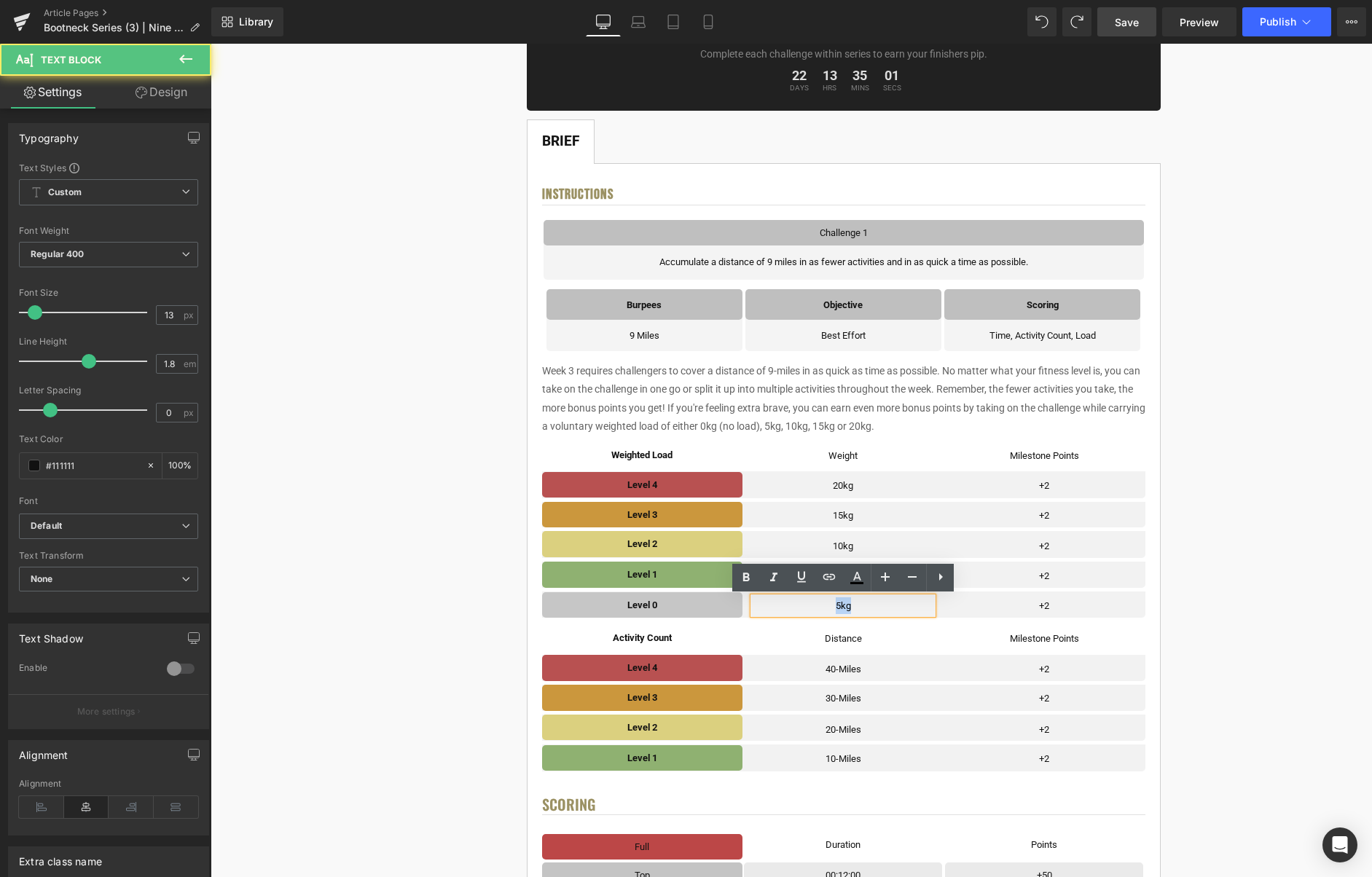
drag, startPoint x: 858, startPoint y: 607, endPoint x: 829, endPoint y: 605, distance: 29.1
click at [829, 605] on p "5kg" at bounding box center [843, 605] width 179 height 17
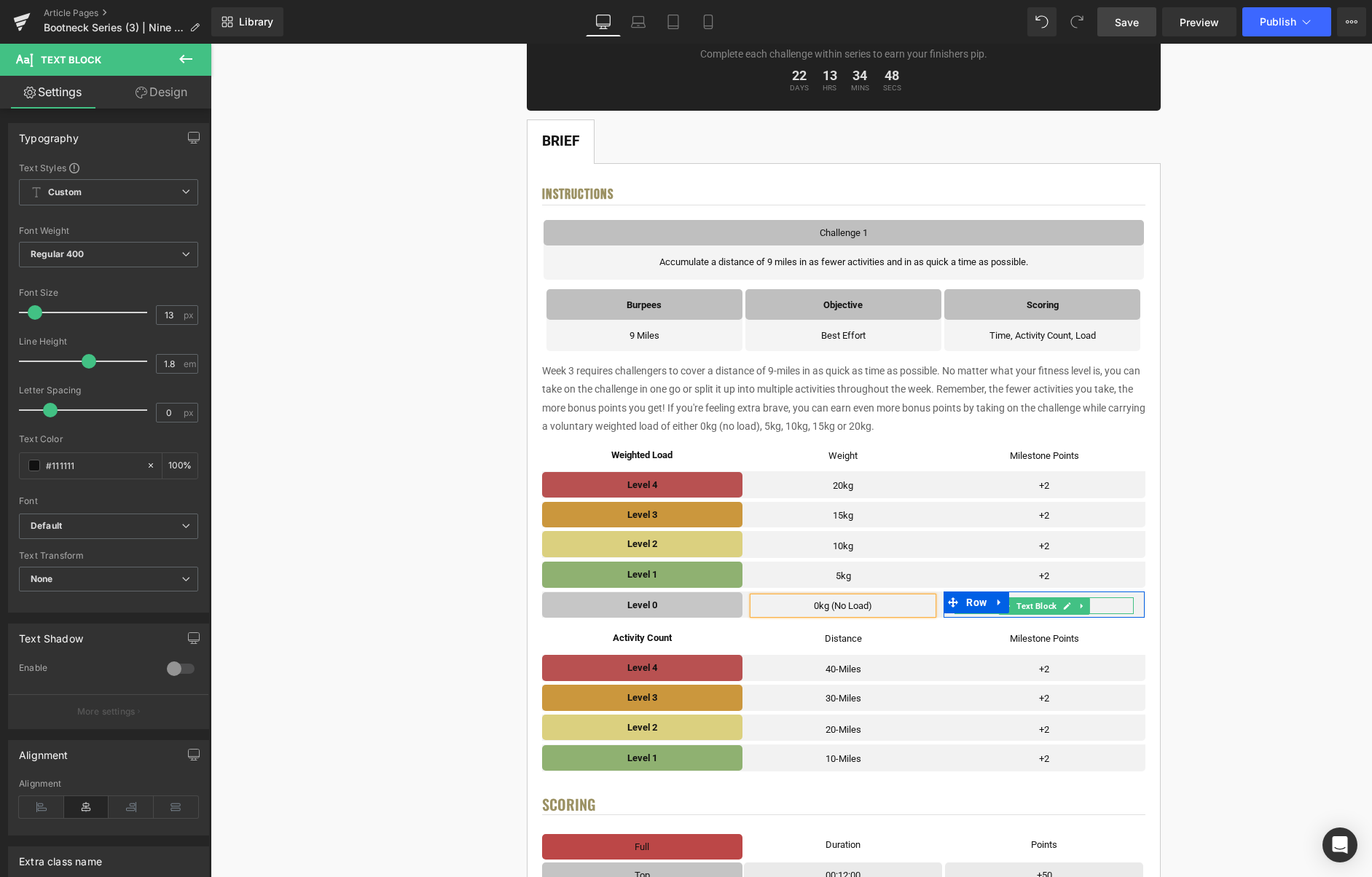
click at [1073, 603] on link at bounding box center [1068, 606] width 16 height 18
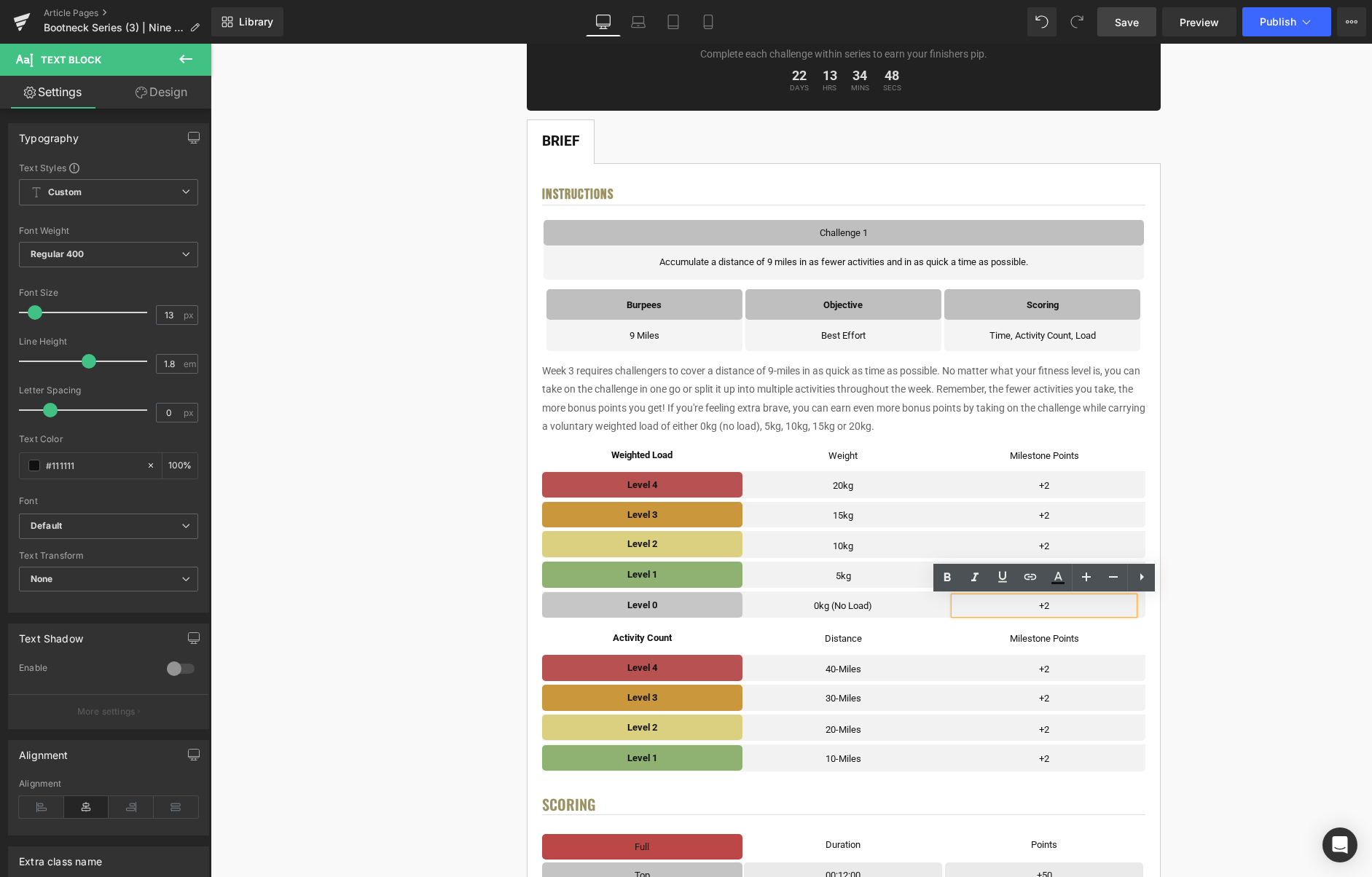
click at [1051, 608] on p "+2" at bounding box center [1044, 605] width 179 height 17
click at [1068, 578] on icon at bounding box center [1068, 577] width 7 height 7
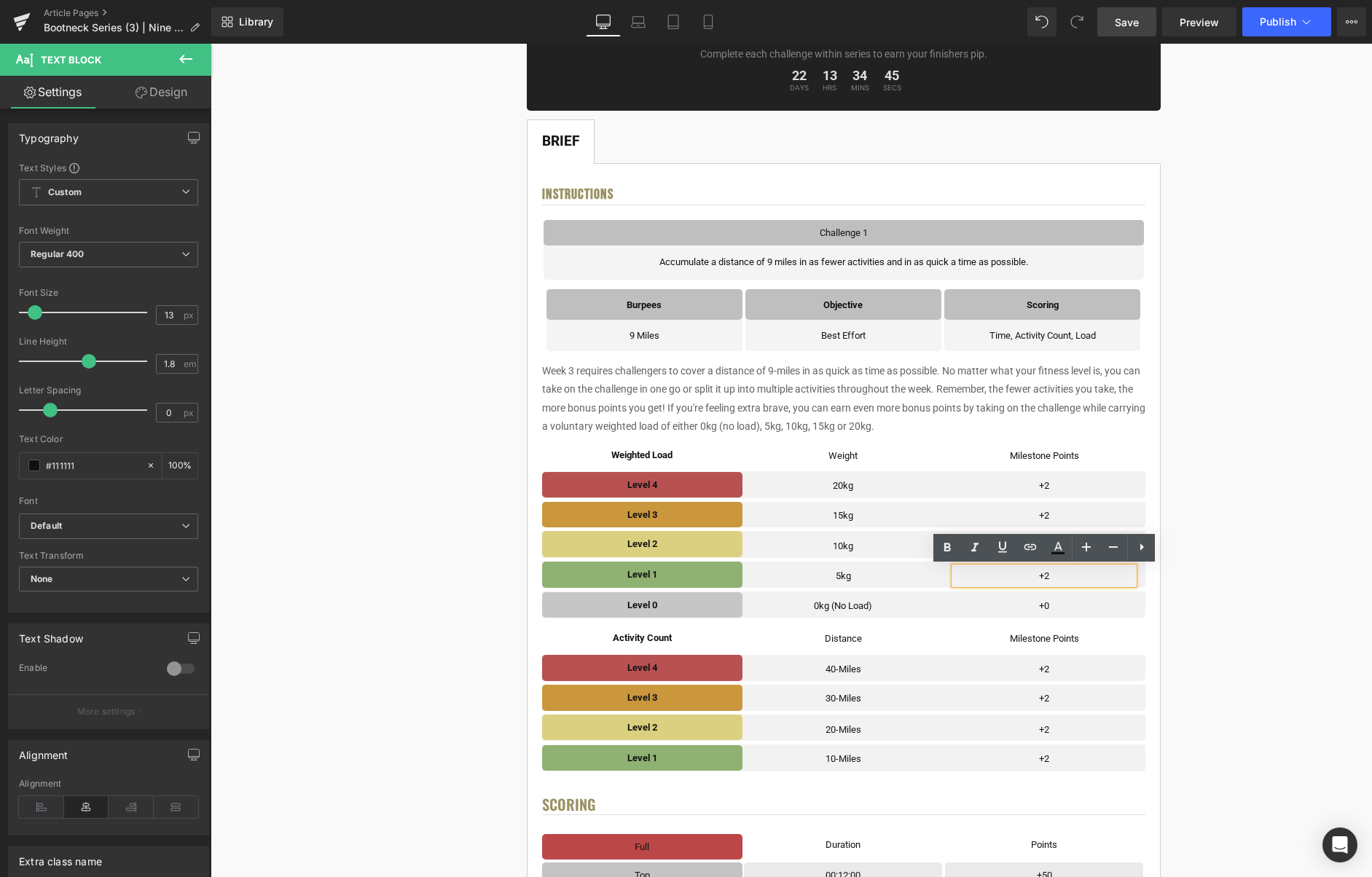
click at [1068, 577] on p "+2" at bounding box center [1044, 576] width 179 height 17
click at [1066, 544] on icon at bounding box center [1067, 546] width 8 height 9
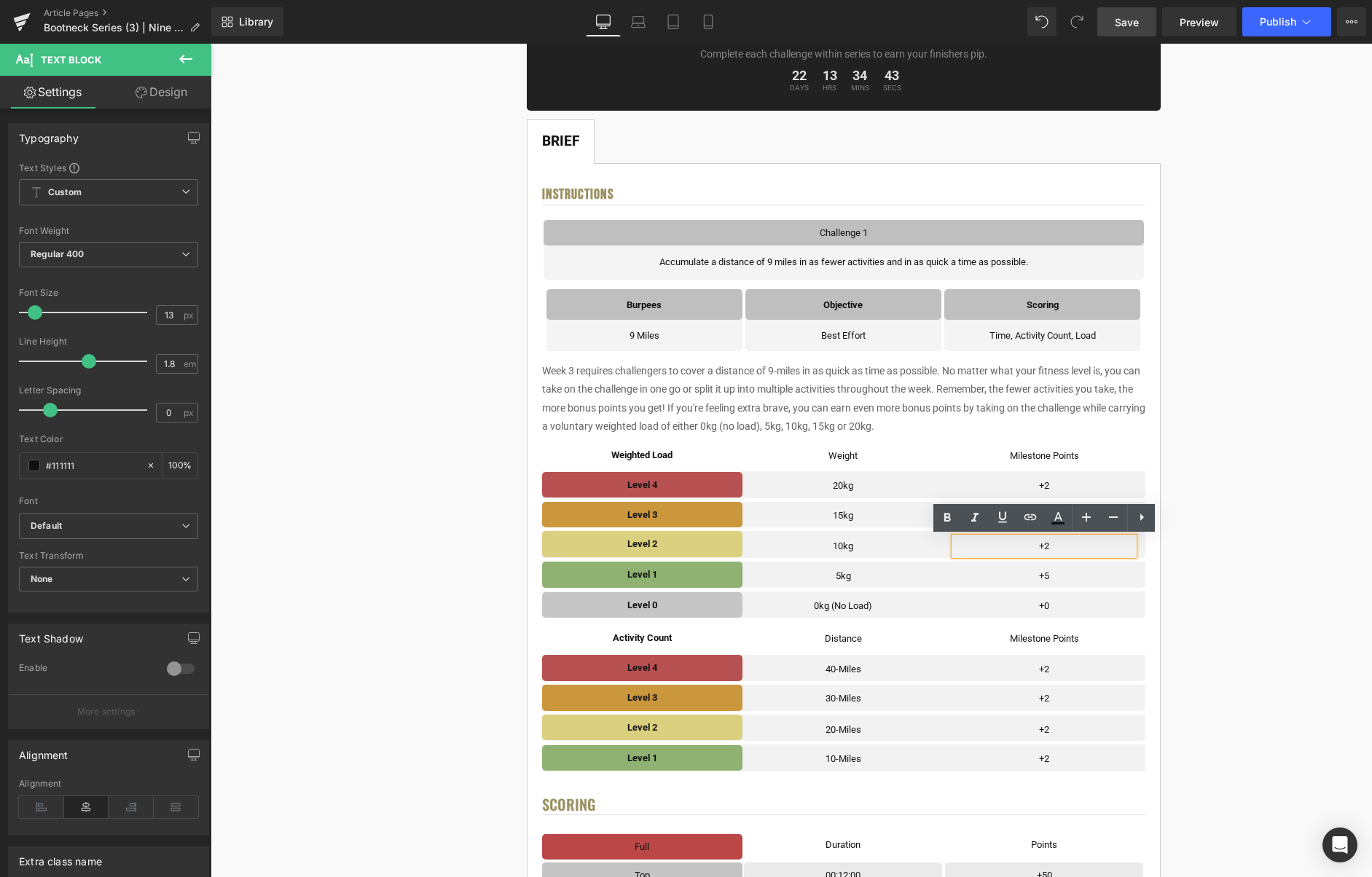
click at [1064, 548] on p "+2" at bounding box center [1044, 546] width 179 height 17
click at [1063, 513] on link at bounding box center [1068, 516] width 16 height 18
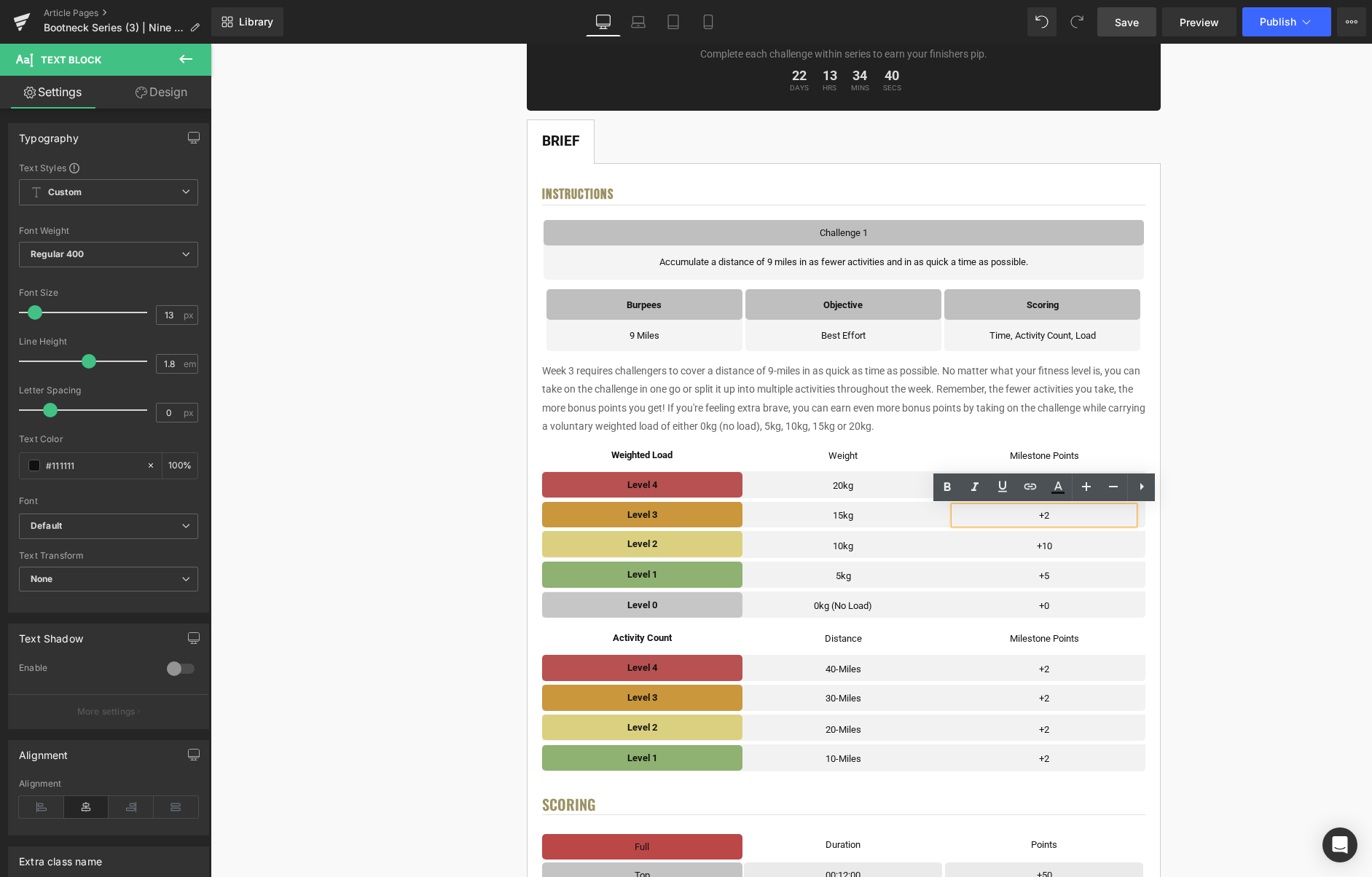
click at [1068, 514] on p "+2" at bounding box center [1044, 515] width 179 height 17
click at [1068, 486] on icon at bounding box center [1068, 486] width 7 height 7
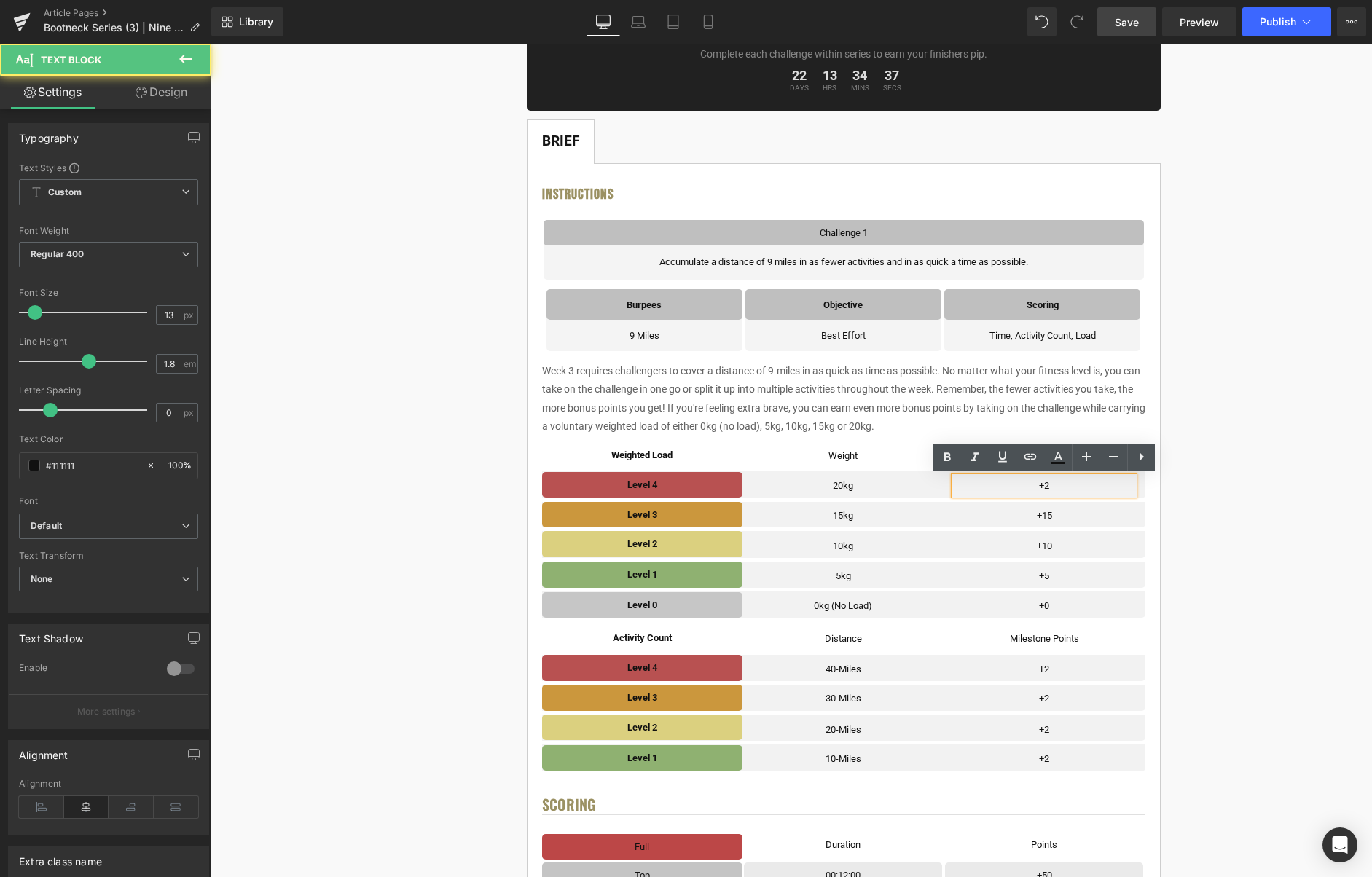
click at [1067, 486] on p "+2" at bounding box center [1044, 485] width 179 height 17
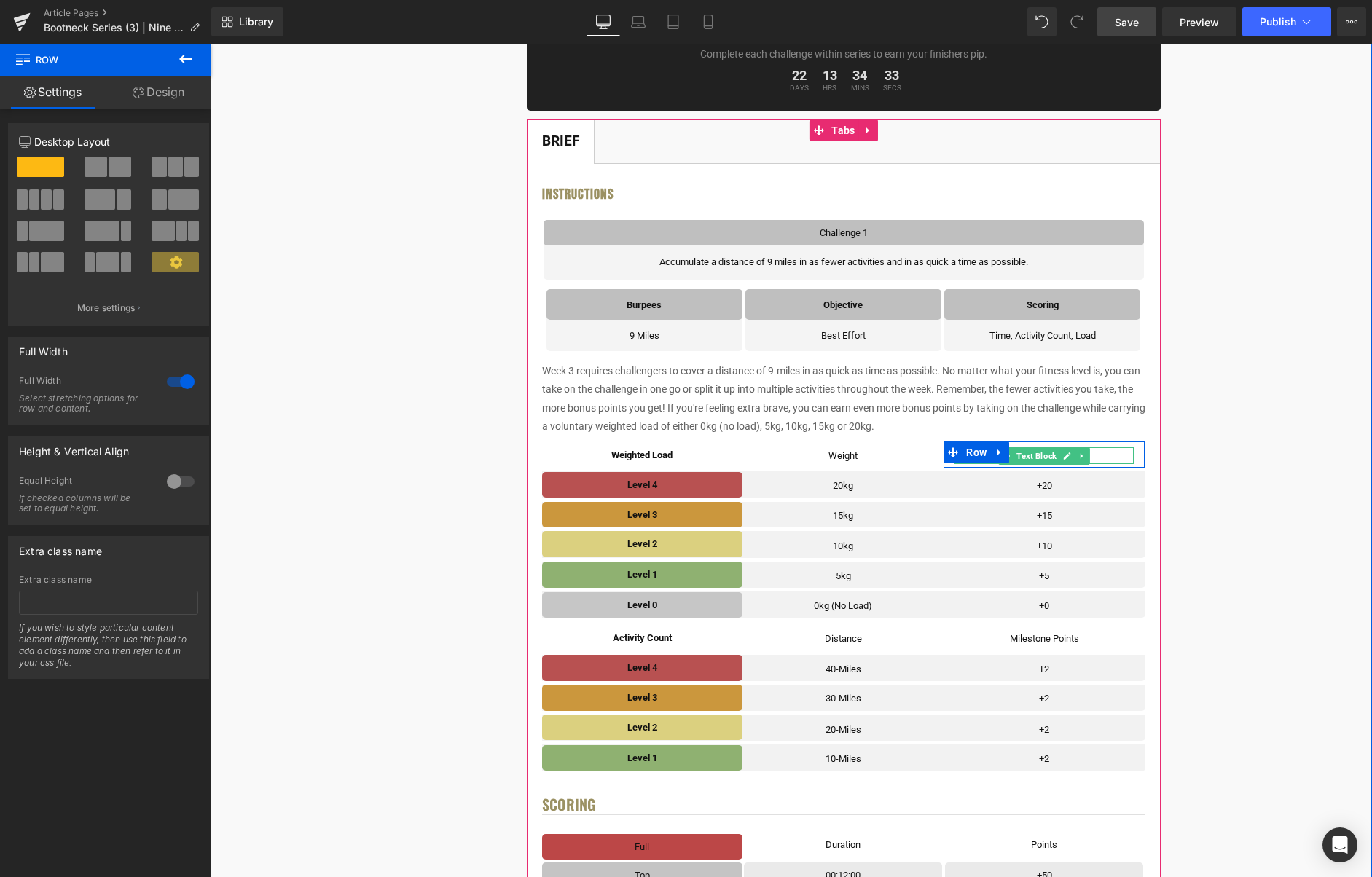
click at [1063, 458] on link at bounding box center [1068, 456] width 16 height 18
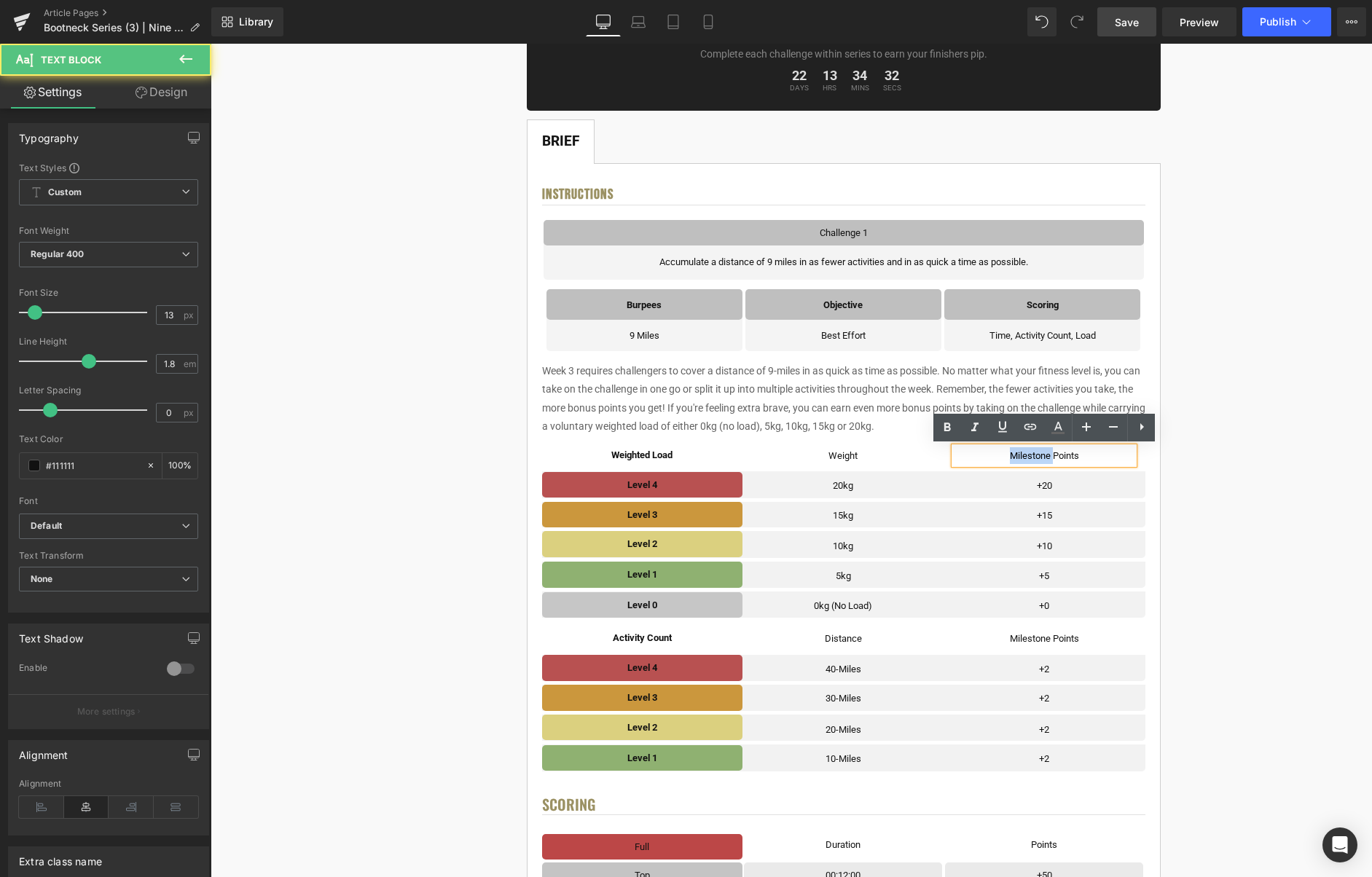
drag, startPoint x: 1026, startPoint y: 456, endPoint x: 989, endPoint y: 456, distance: 37.0
click at [989, 456] on div "Milestone Points Text Block Row" at bounding box center [1044, 455] width 201 height 27
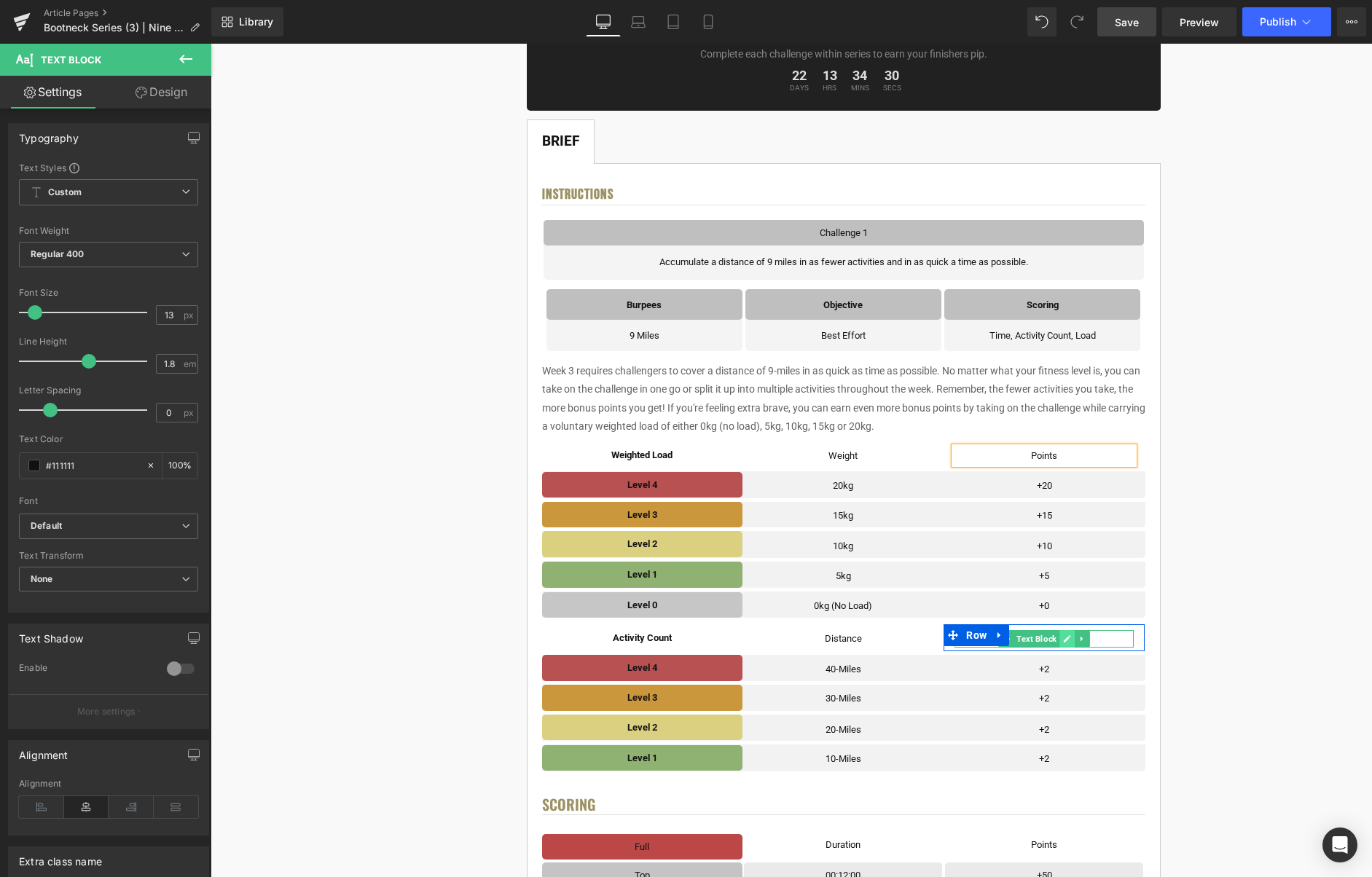
click at [1063, 639] on link at bounding box center [1068, 639] width 16 height 18
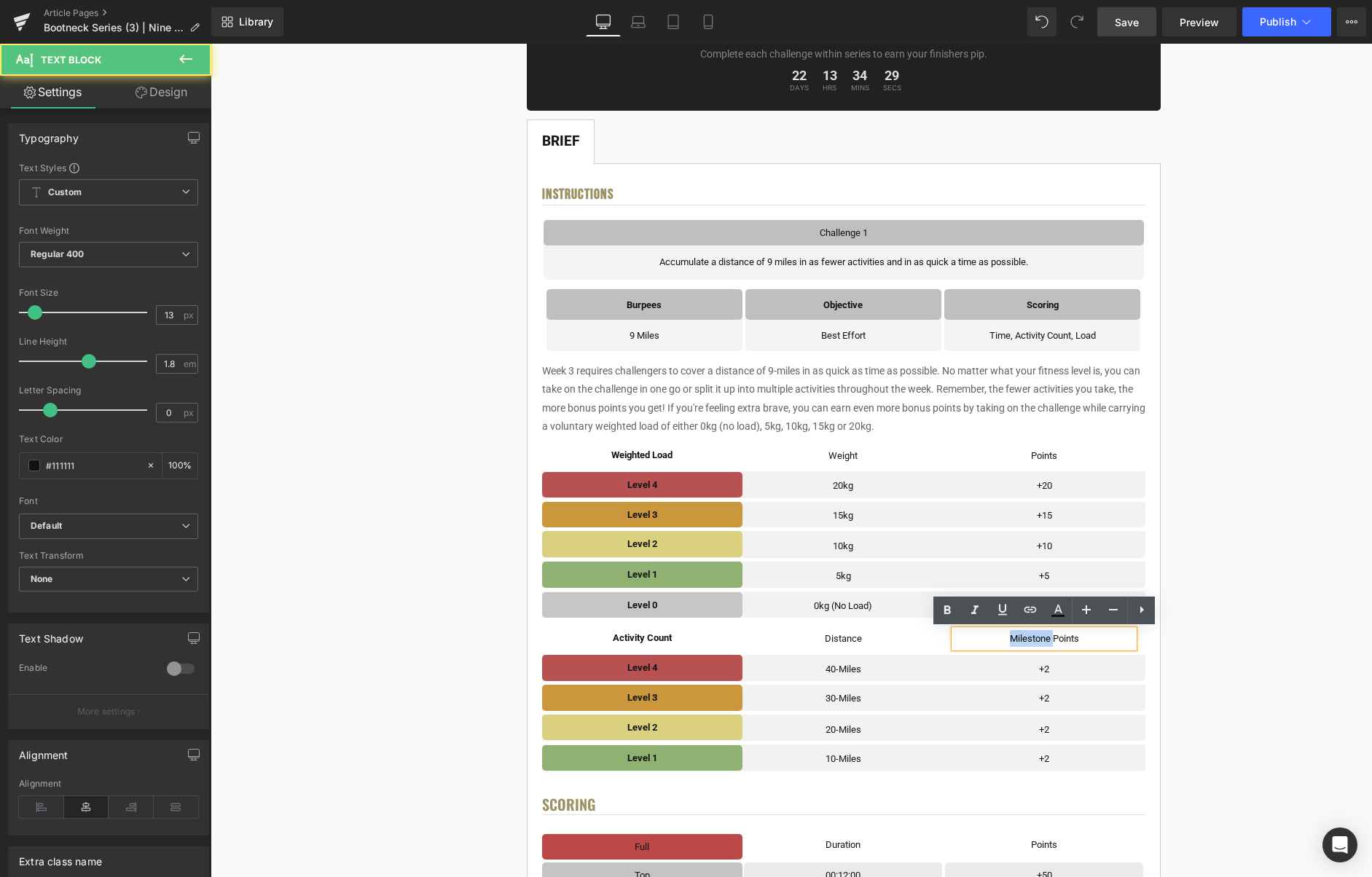
drag, startPoint x: 1054, startPoint y: 639, endPoint x: 991, endPoint y: 638, distance: 63.0
click at [991, 638] on div "Milestone Points Text Block Row" at bounding box center [1044, 638] width 201 height 27
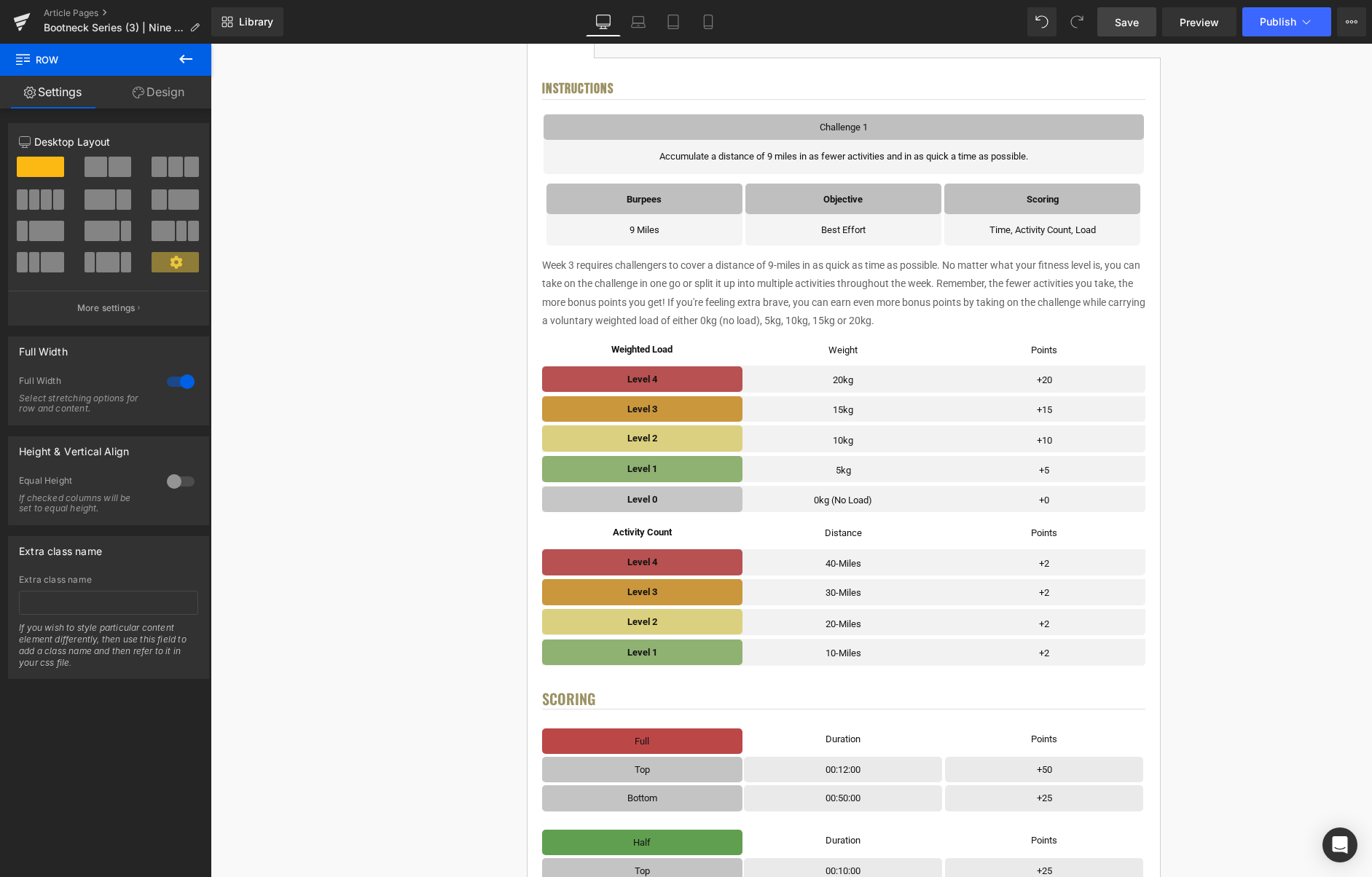
scroll to position [354, 0]
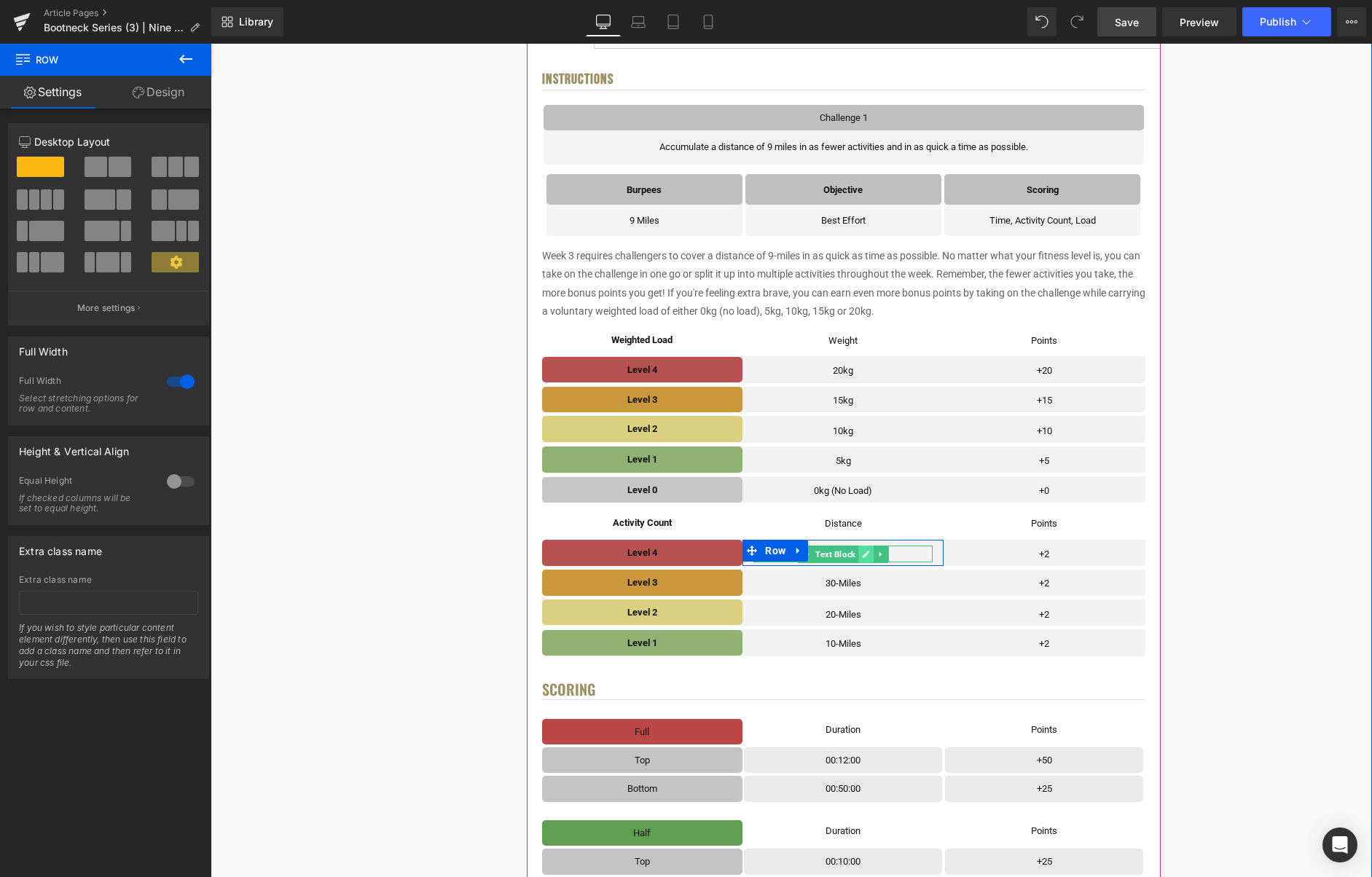
click at [868, 557] on icon at bounding box center [865, 554] width 8 height 9
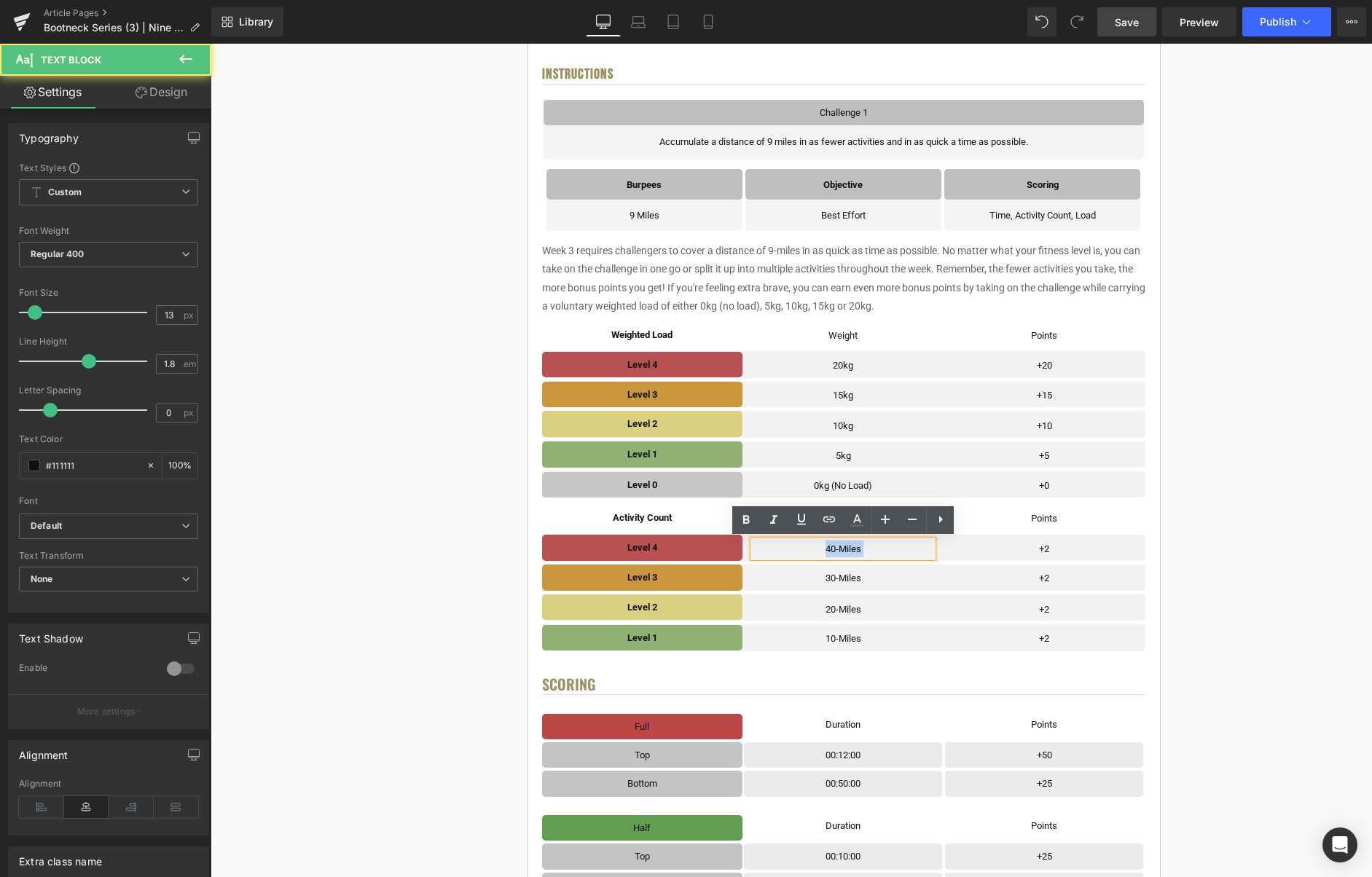
scroll to position [358, 0]
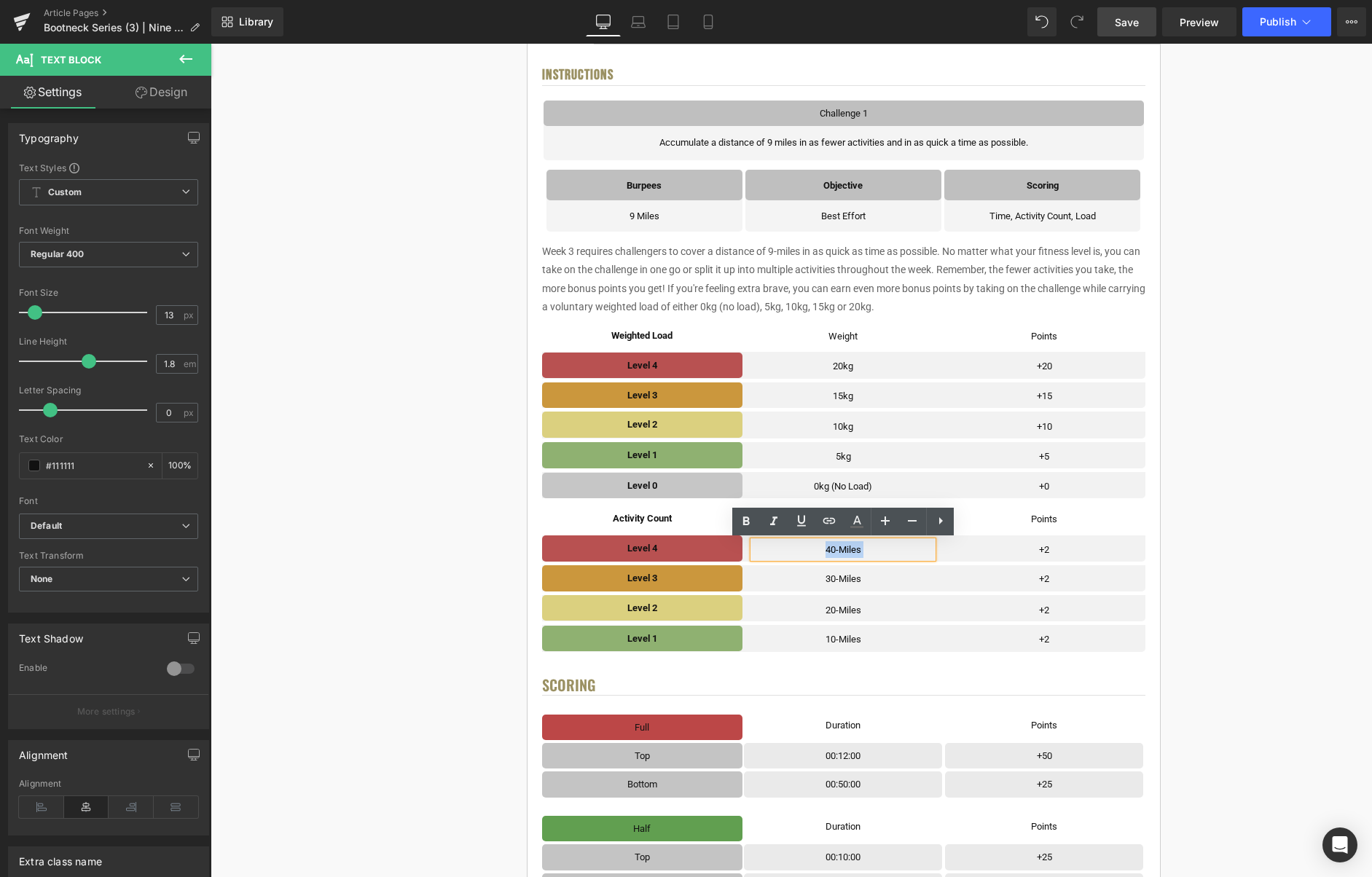
drag, startPoint x: 868, startPoint y: 557, endPoint x: 822, endPoint y: 548, distance: 46.9
click at [822, 548] on p "40-Miles" at bounding box center [843, 549] width 179 height 17
click at [837, 548] on p "40-Miles" at bounding box center [843, 549] width 179 height 17
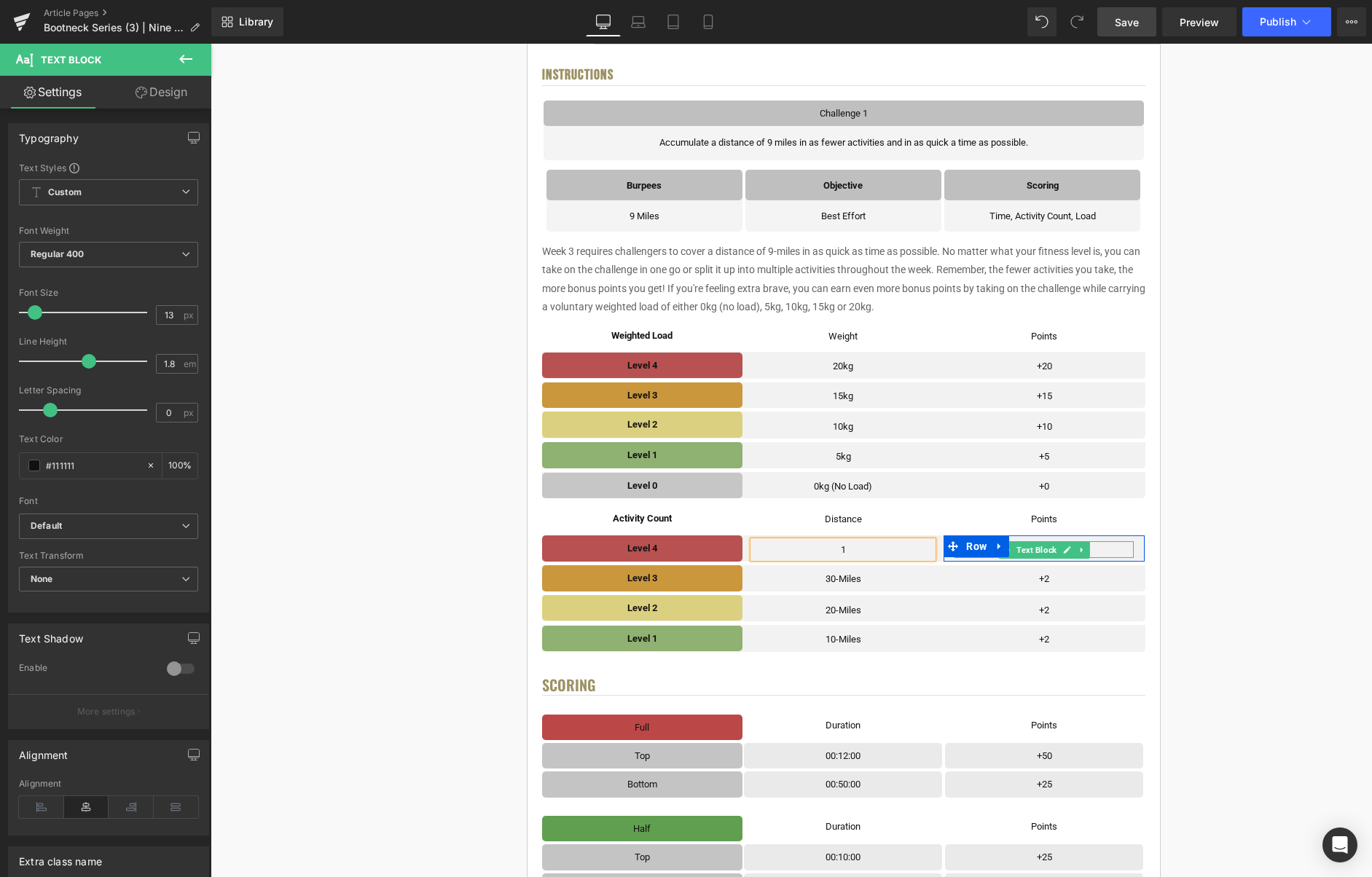
click at [1068, 551] on icon at bounding box center [1068, 550] width 7 height 7
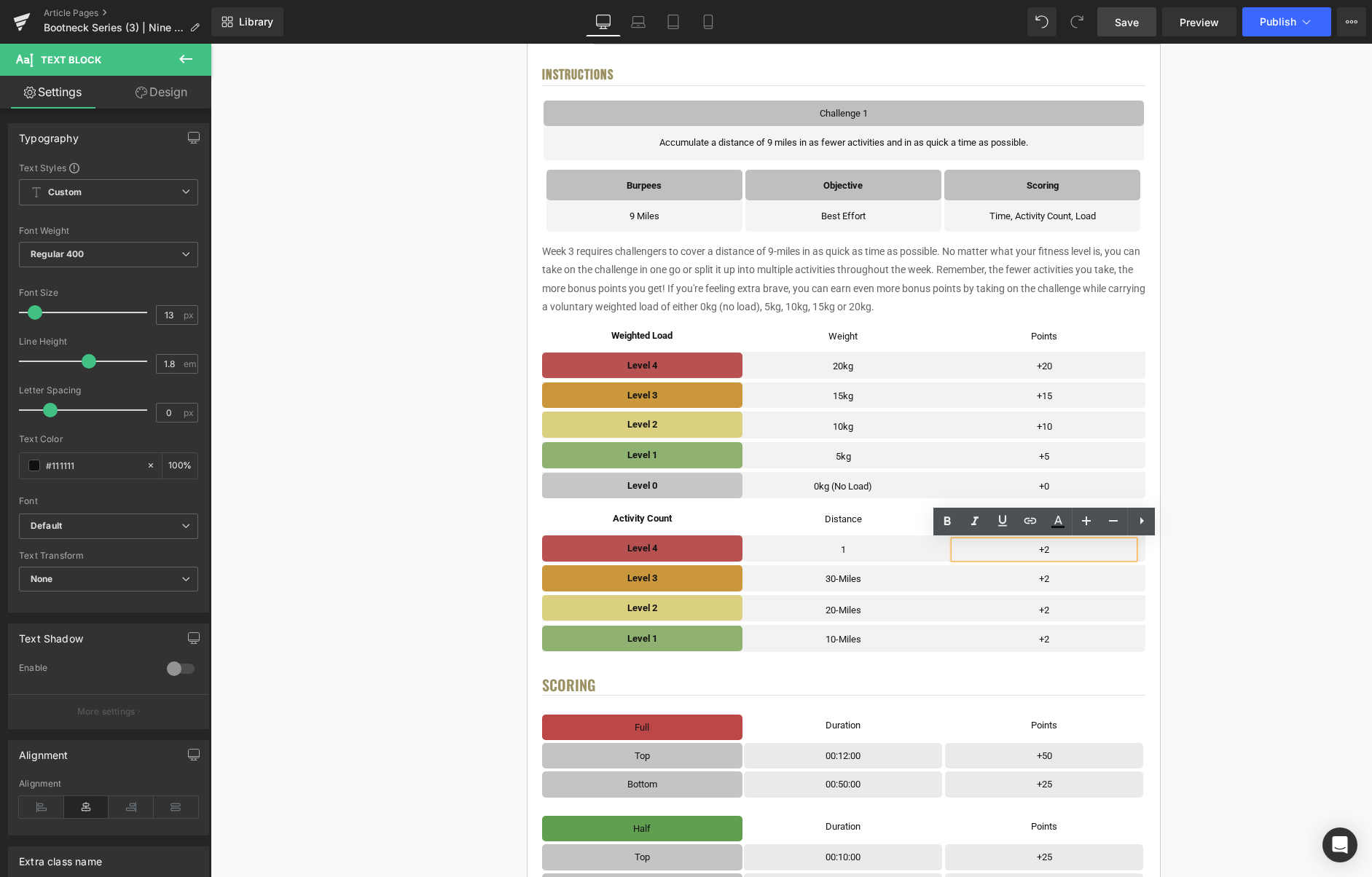
click at [1063, 551] on p "+2" at bounding box center [1044, 549] width 179 height 17
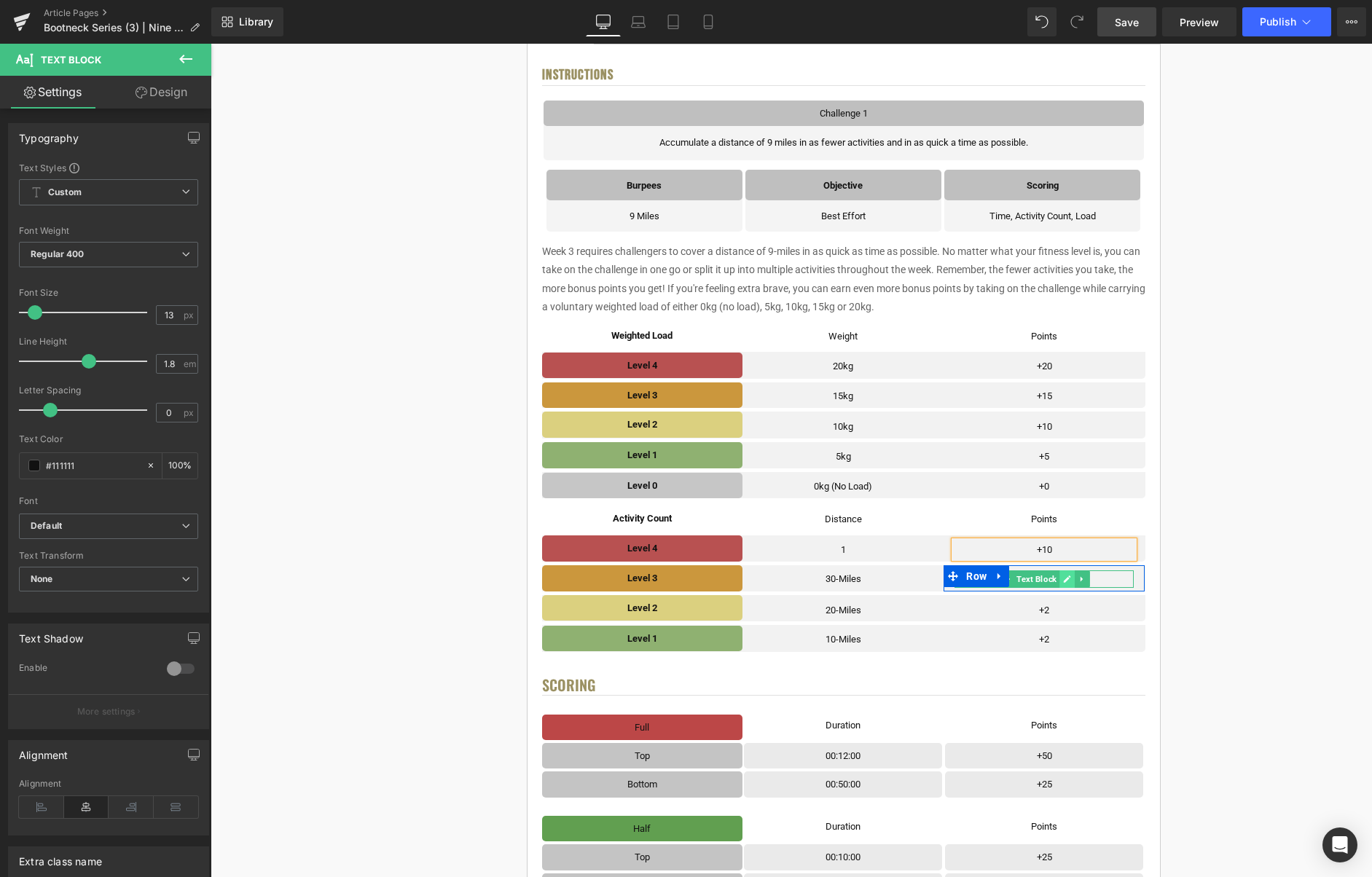
click at [1068, 579] on icon at bounding box center [1068, 579] width 7 height 7
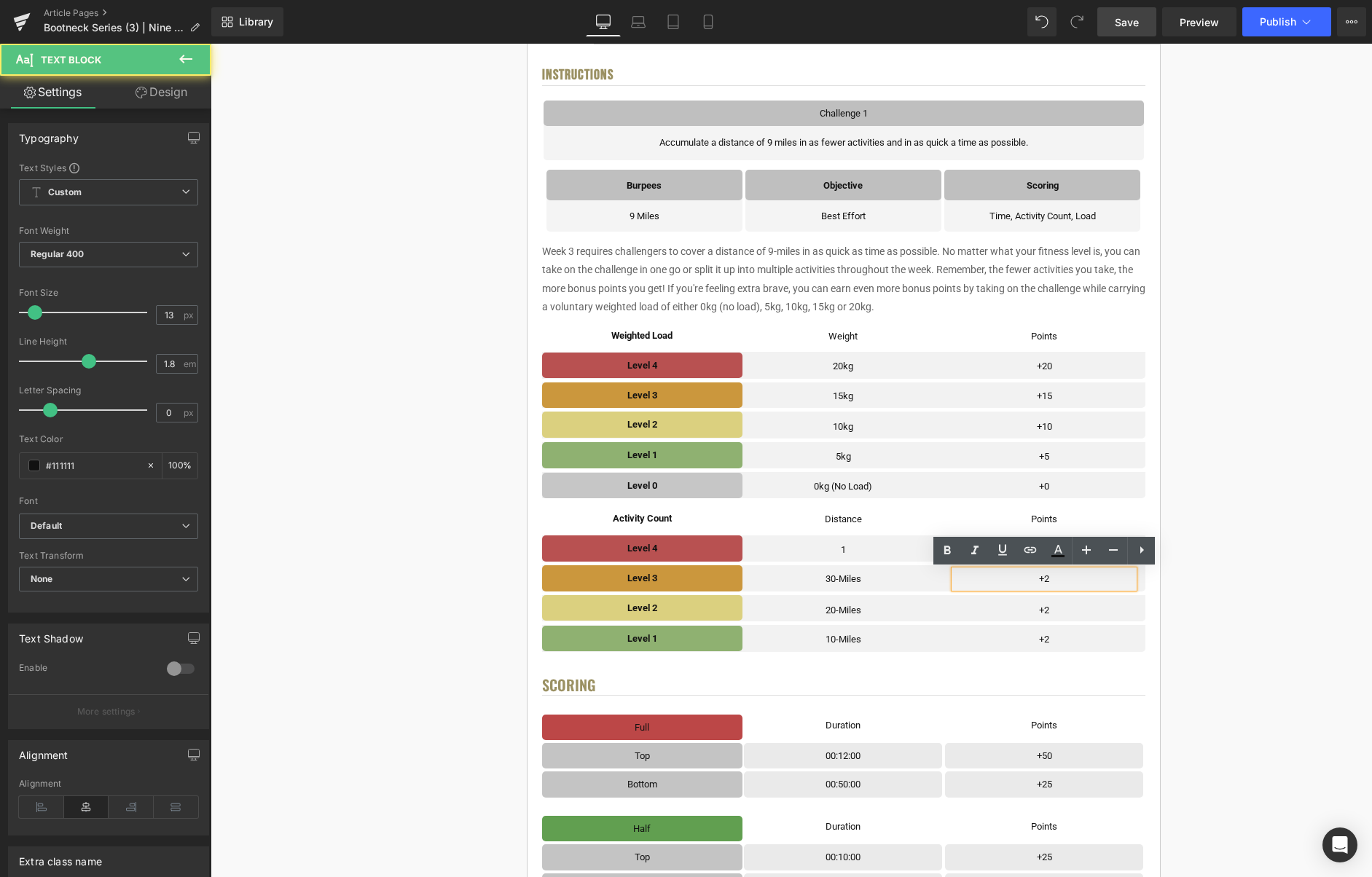
click at [1067, 579] on p "+2" at bounding box center [1044, 579] width 179 height 17
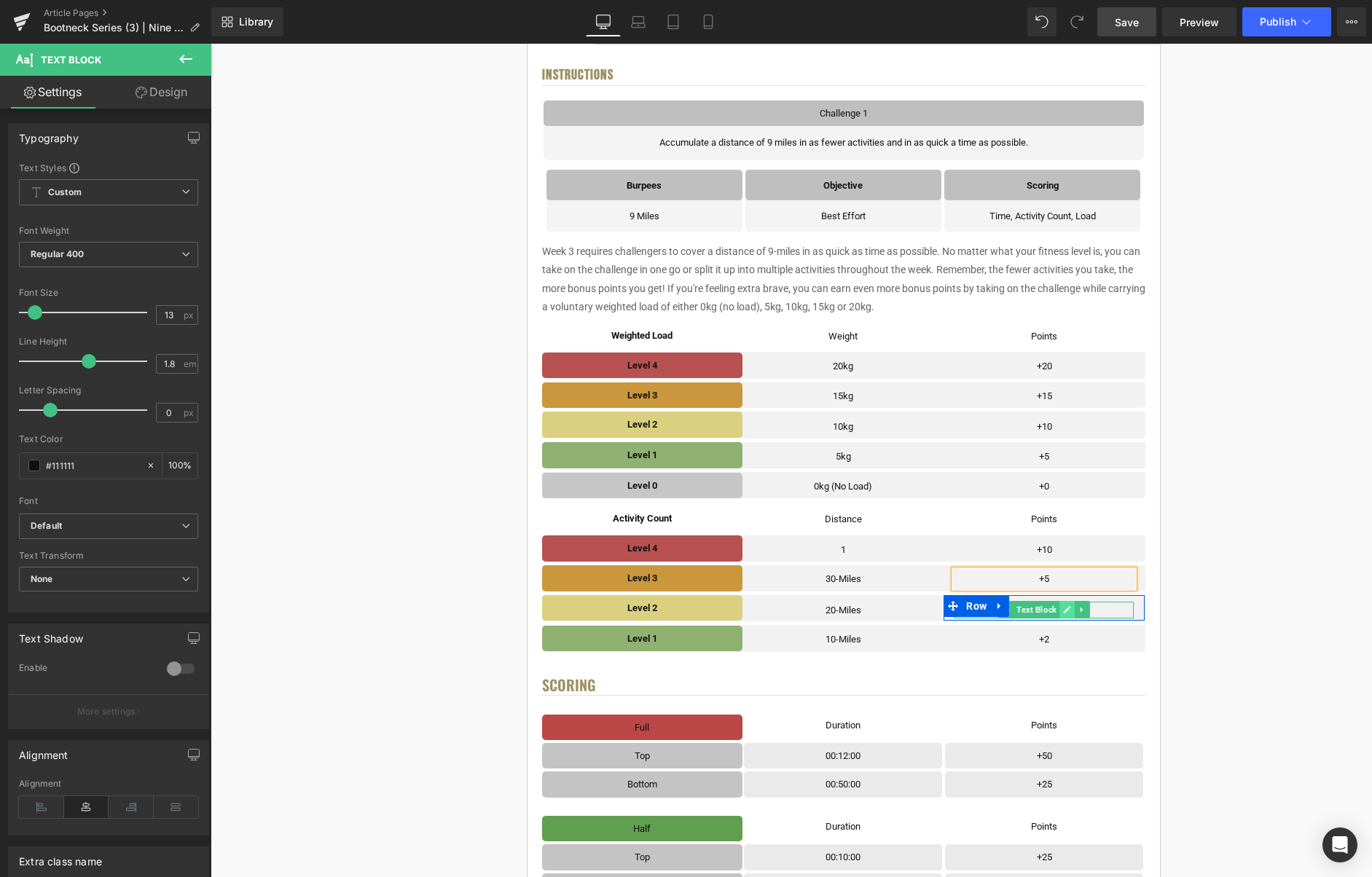
click at [1066, 610] on icon at bounding box center [1067, 610] width 8 height 9
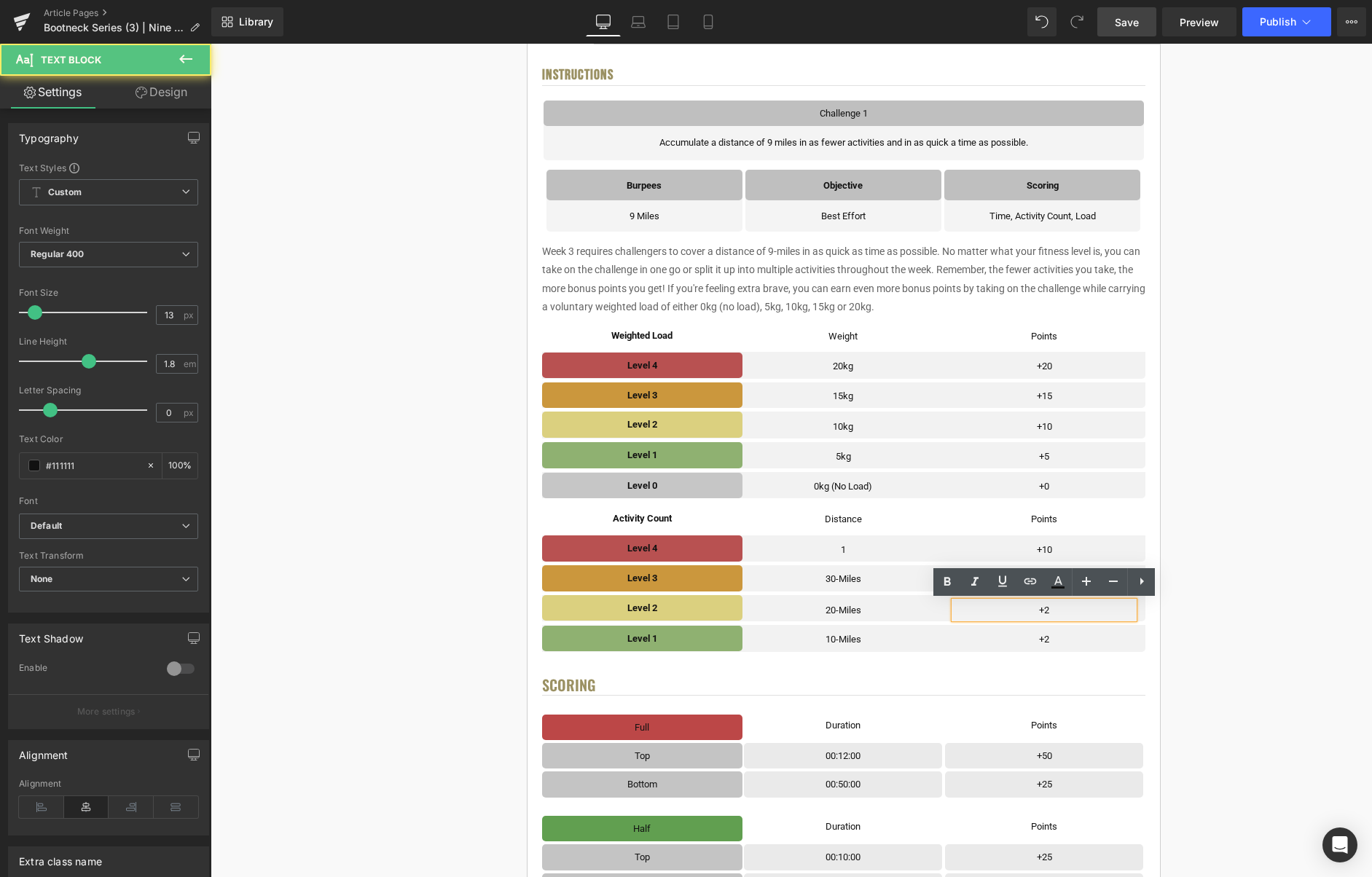
click at [1066, 611] on p "+2" at bounding box center [1044, 610] width 179 height 17
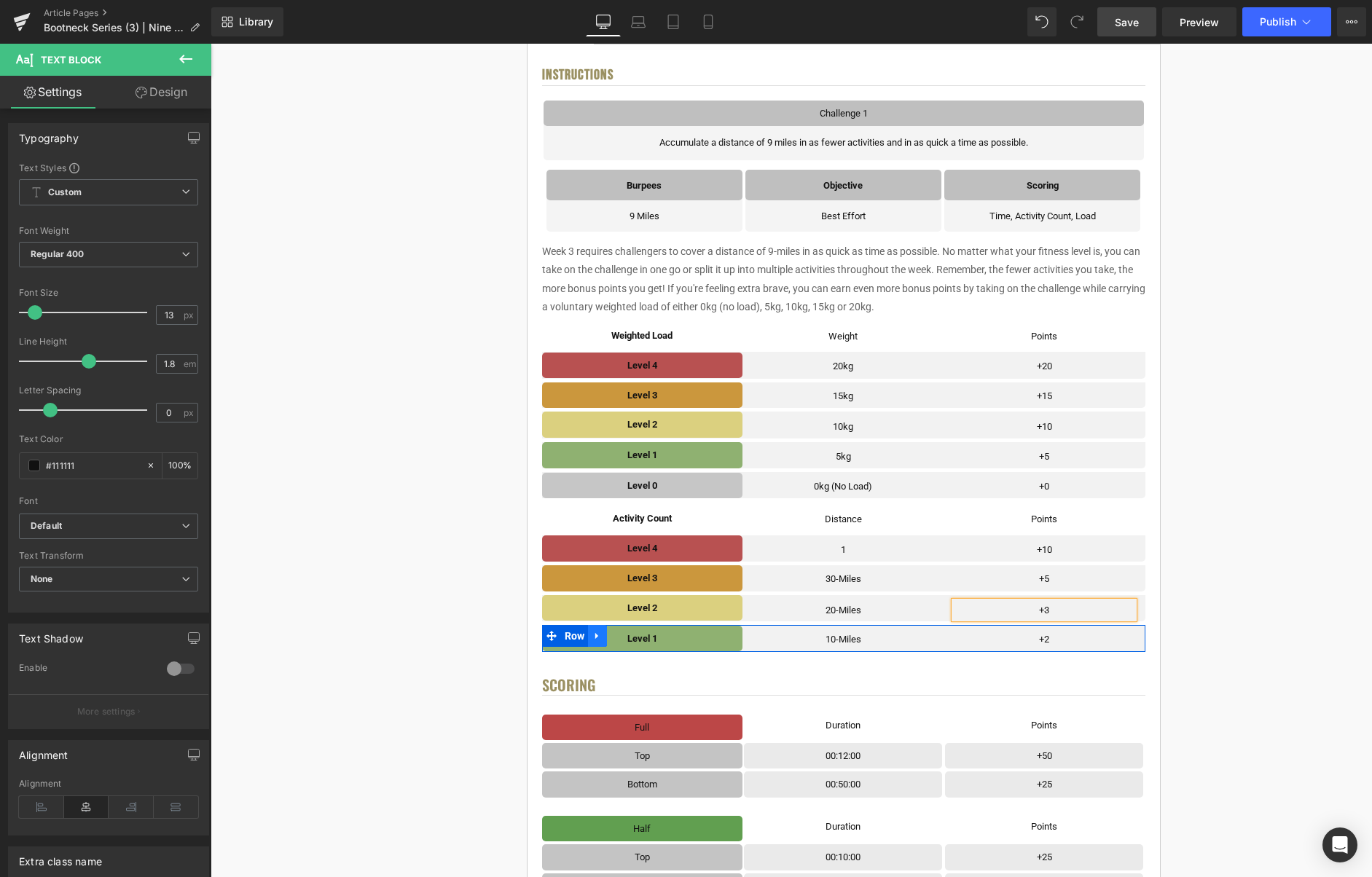
click at [600, 634] on icon at bounding box center [597, 636] width 10 height 11
click at [625, 634] on link at bounding box center [617, 636] width 19 height 22
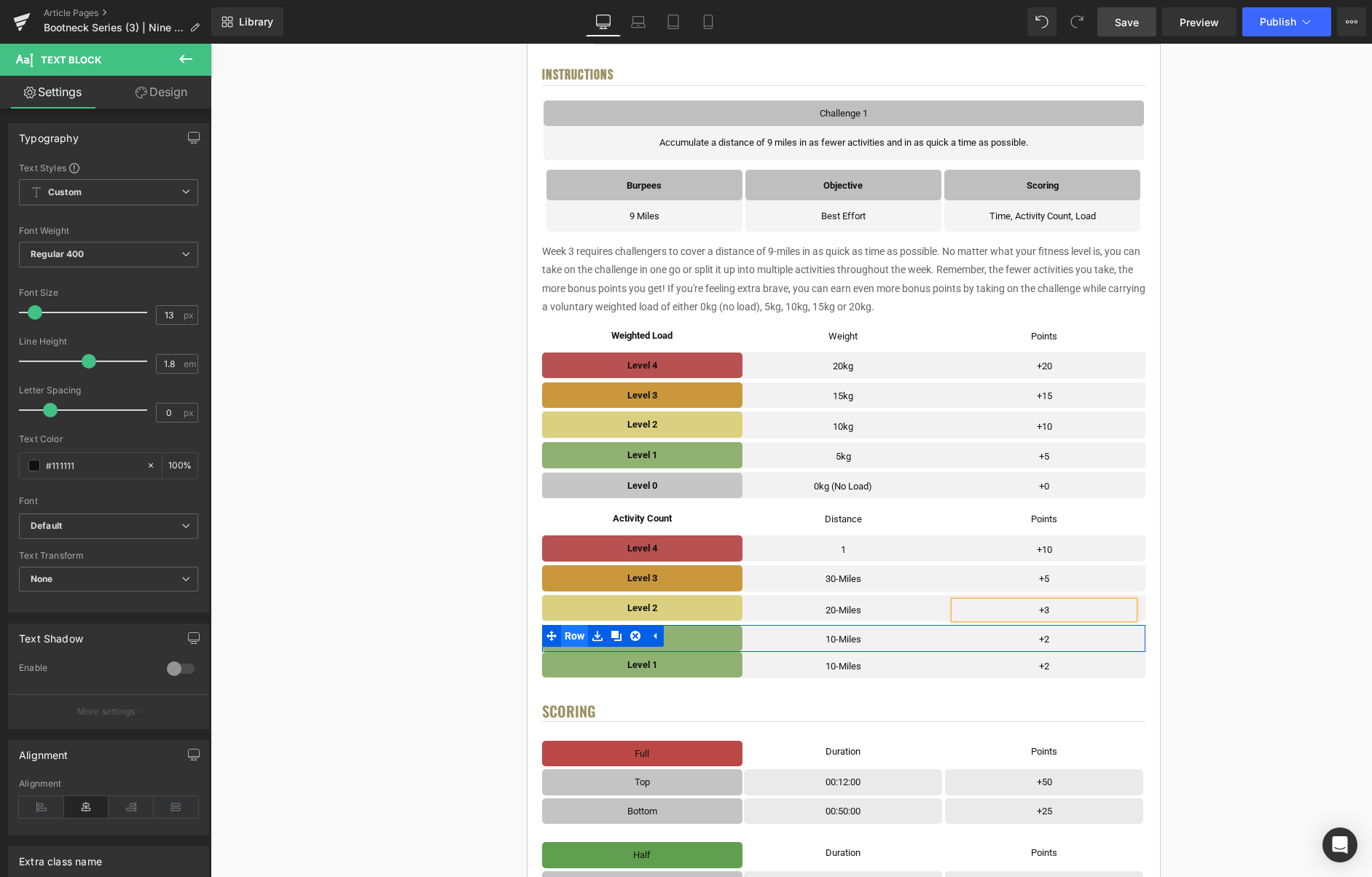
click at [579, 638] on span "Row" at bounding box center [574, 636] width 27 height 22
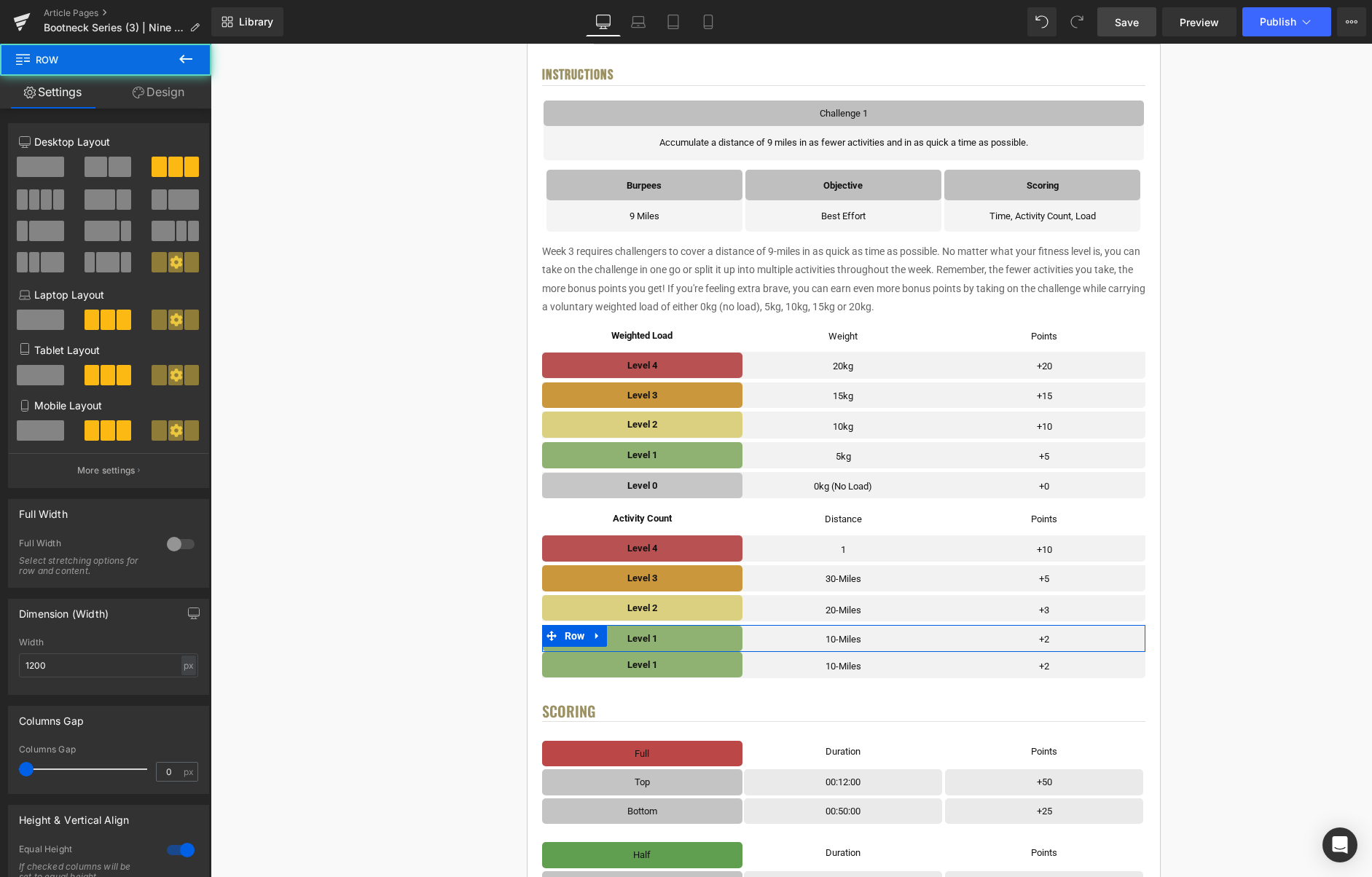
drag, startPoint x: 153, startPoint y: 99, endPoint x: 80, endPoint y: 202, distance: 126.2
click at [153, 99] on link "Design" at bounding box center [158, 92] width 106 height 32
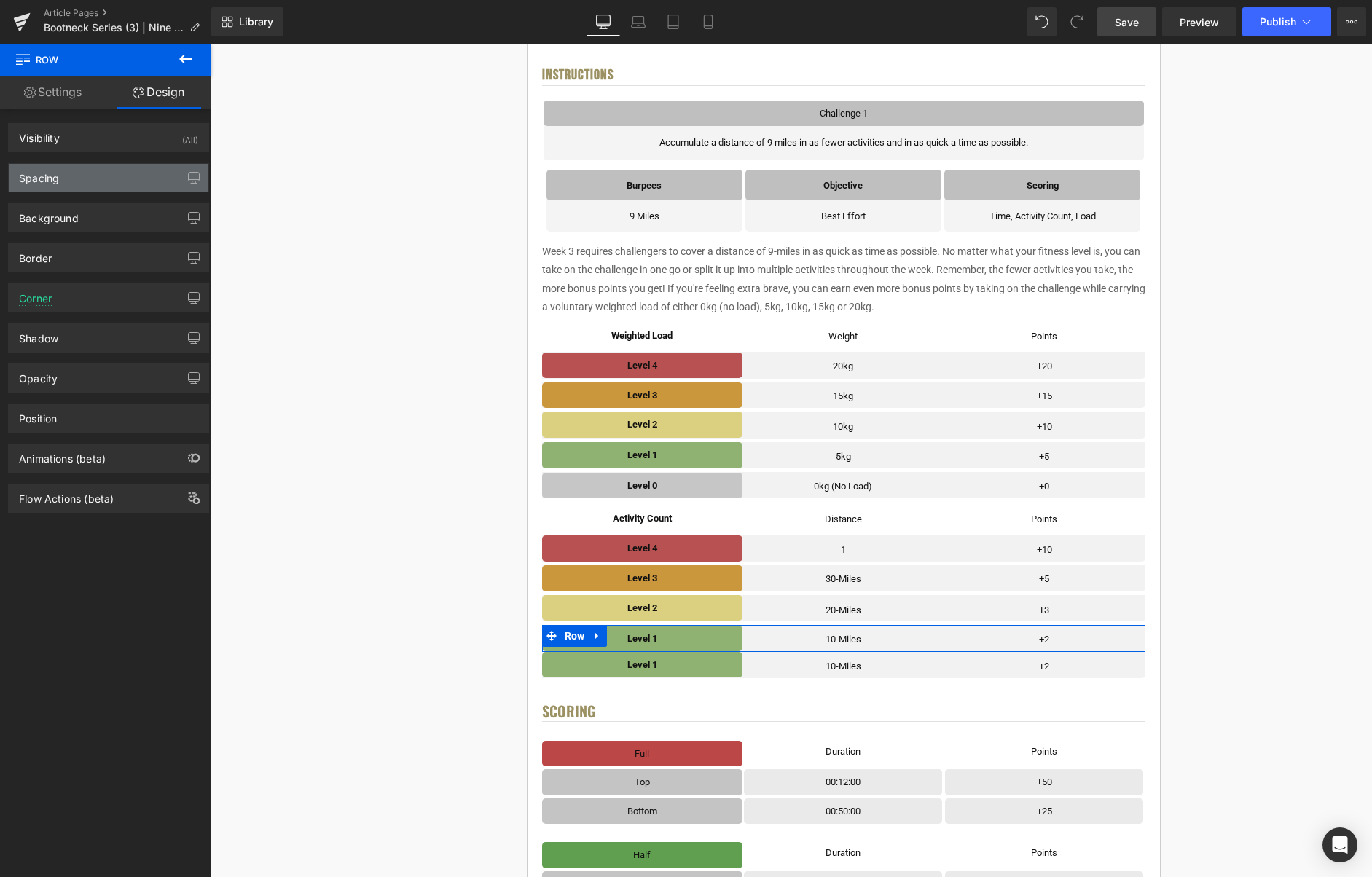
click at [87, 186] on div "Spacing" at bounding box center [109, 177] width 199 height 27
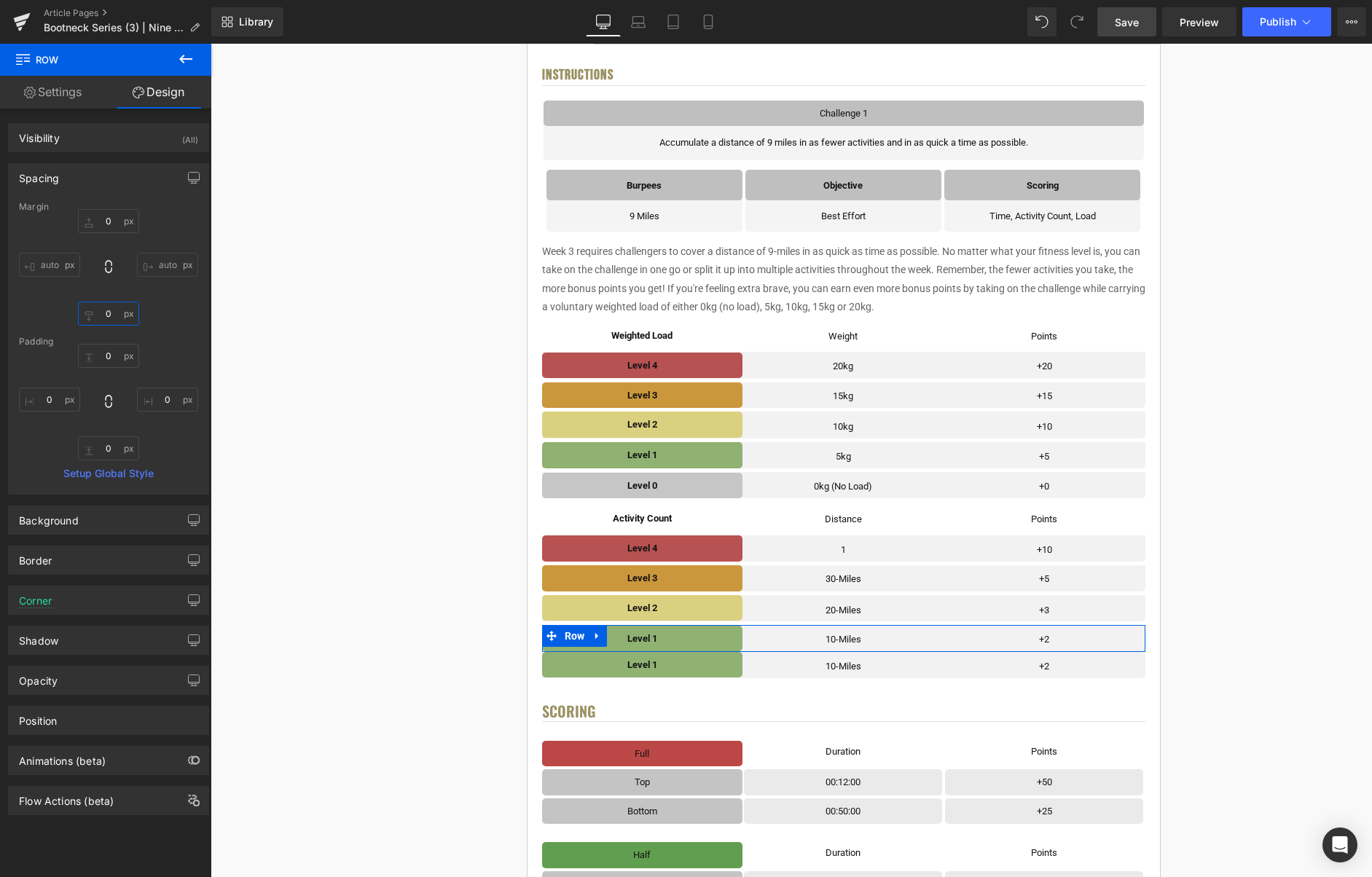
click at [108, 317] on input "0" at bounding box center [109, 314] width 61 height 24
type input "5"
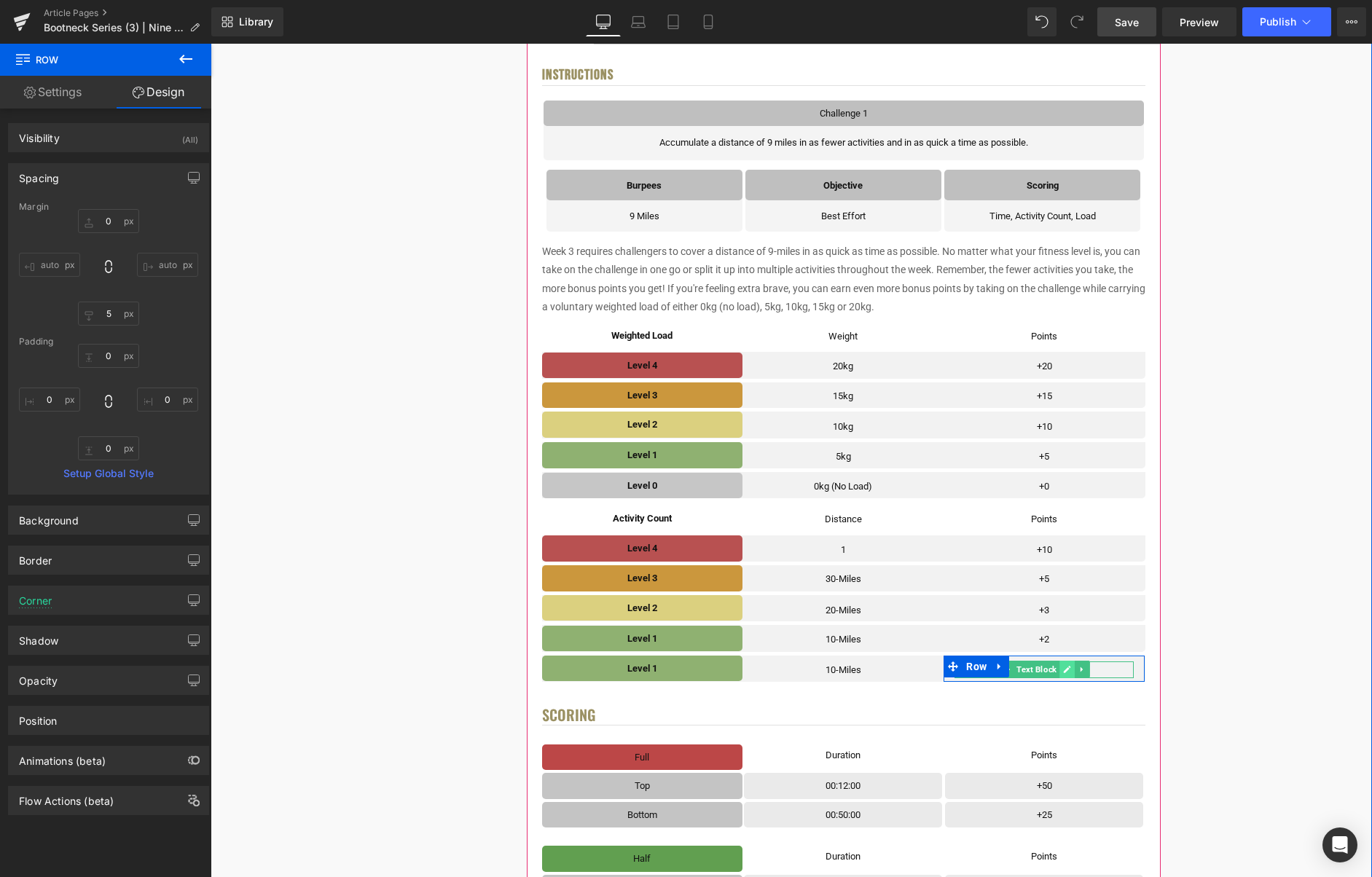
click at [1066, 672] on icon at bounding box center [1068, 670] width 7 height 7
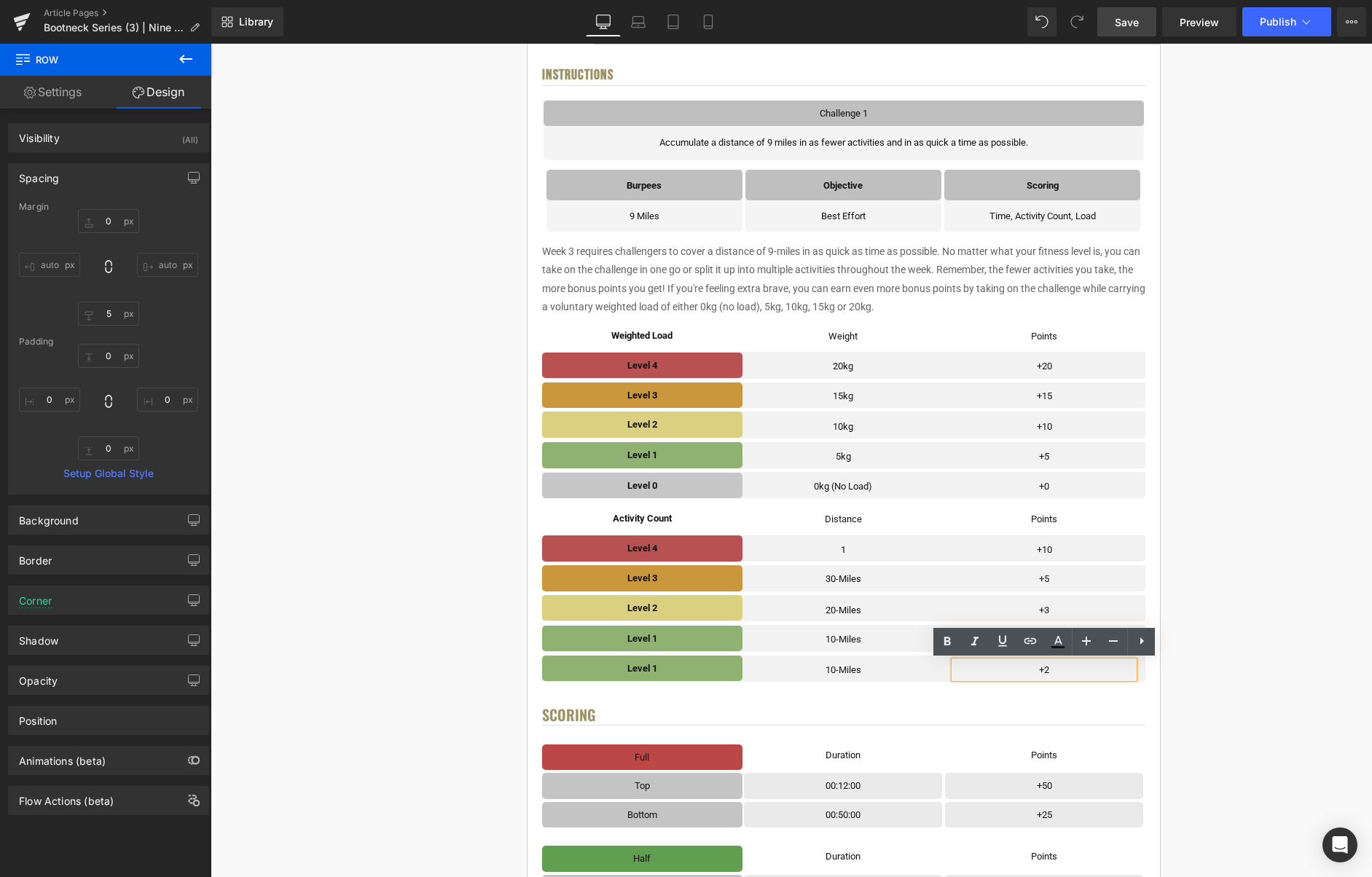
click at [1066, 672] on p "+2" at bounding box center [1044, 670] width 179 height 17
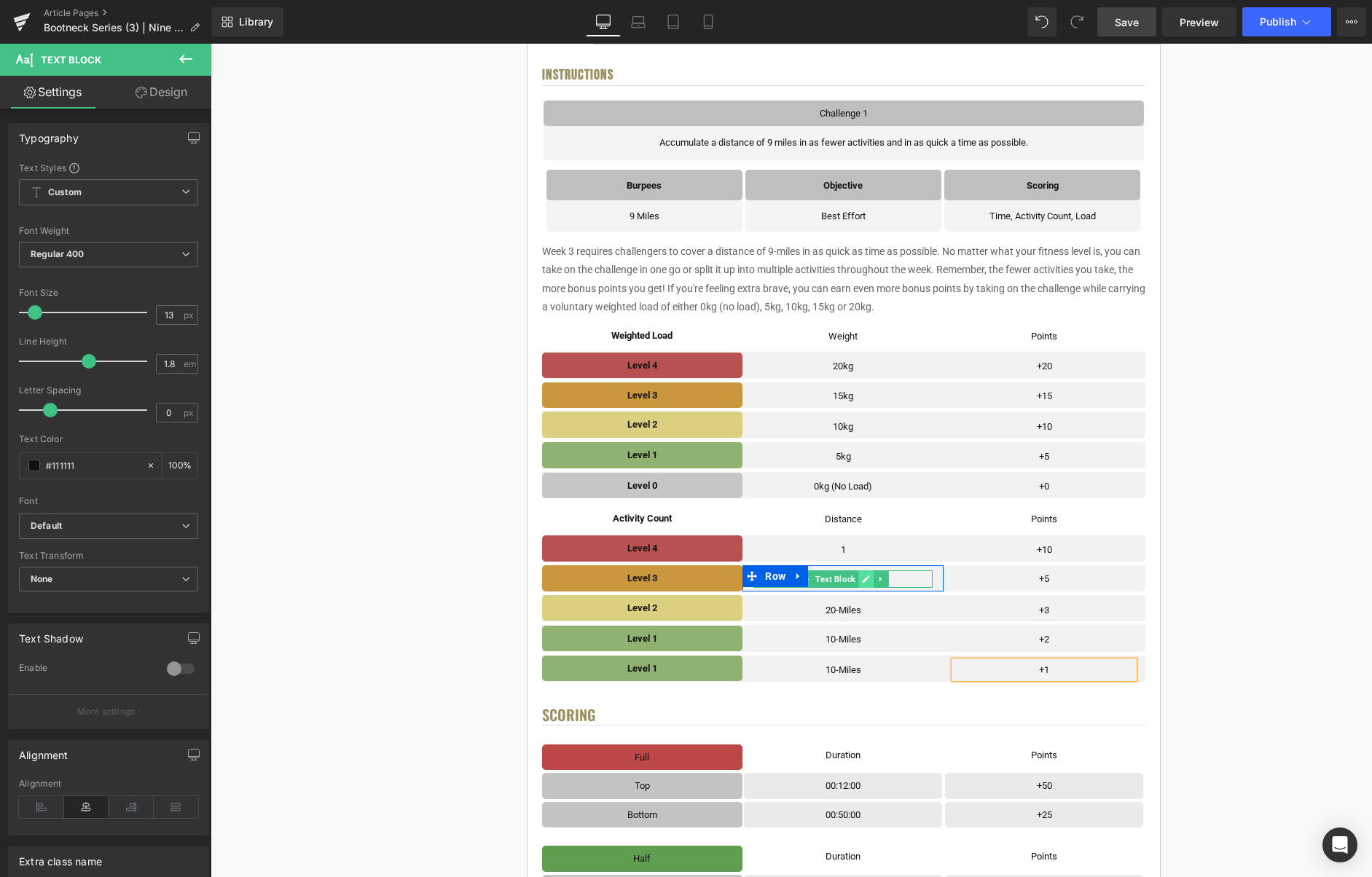
click at [865, 579] on icon at bounding box center [865, 579] width 8 height 9
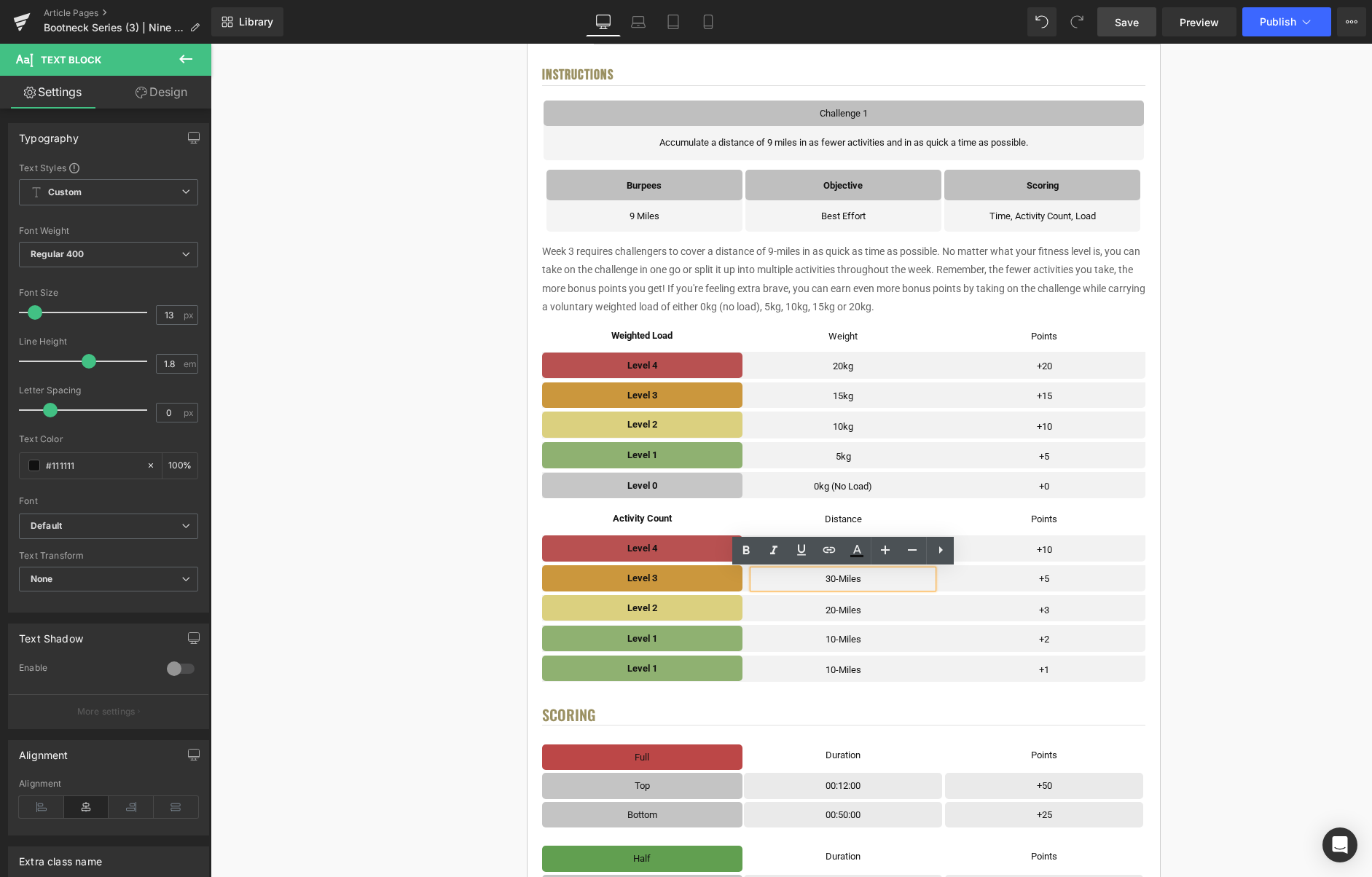
click at [865, 580] on p "30-Miles" at bounding box center [843, 579] width 179 height 17
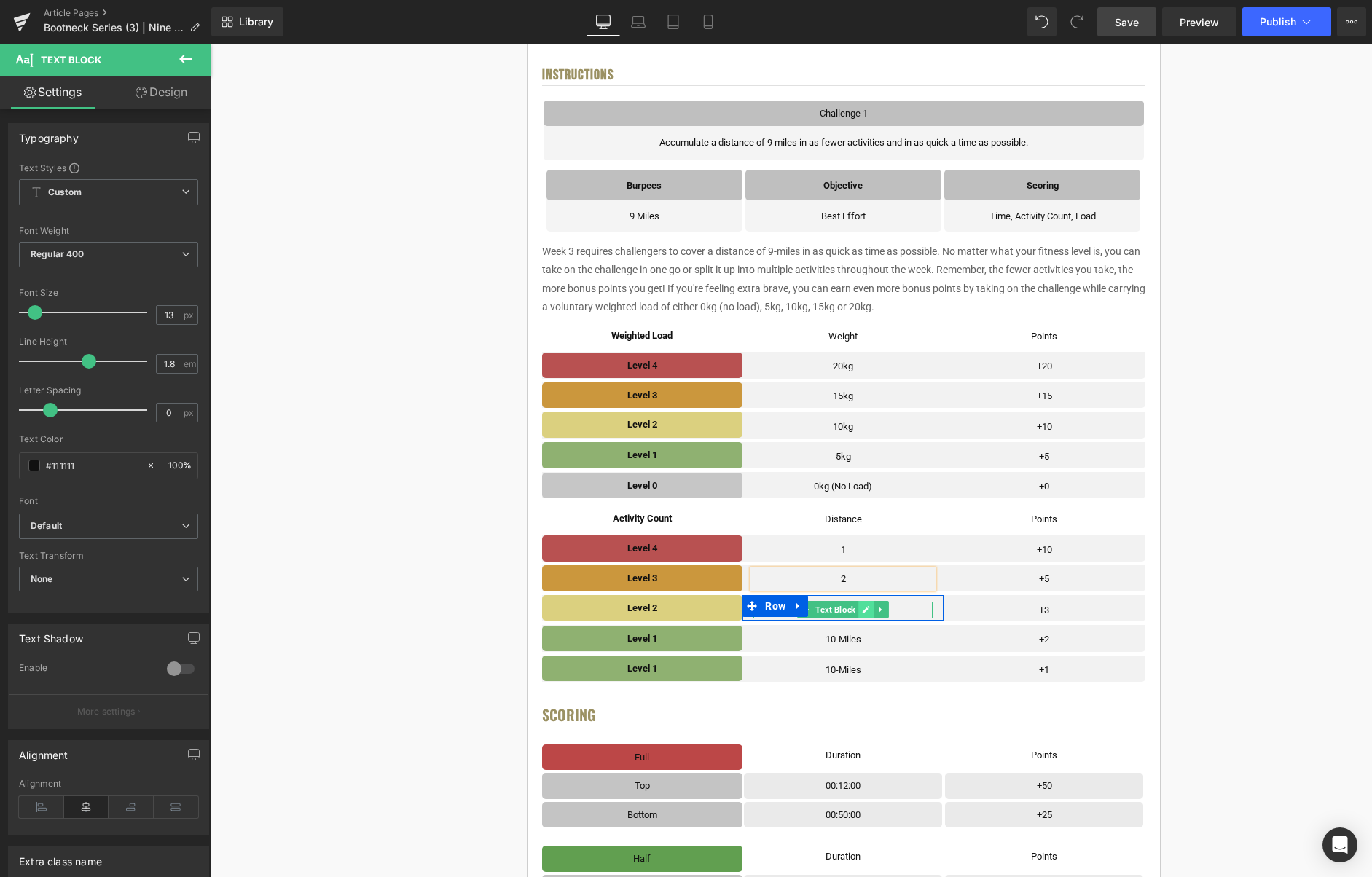
click at [868, 608] on icon at bounding box center [866, 611] width 7 height 7
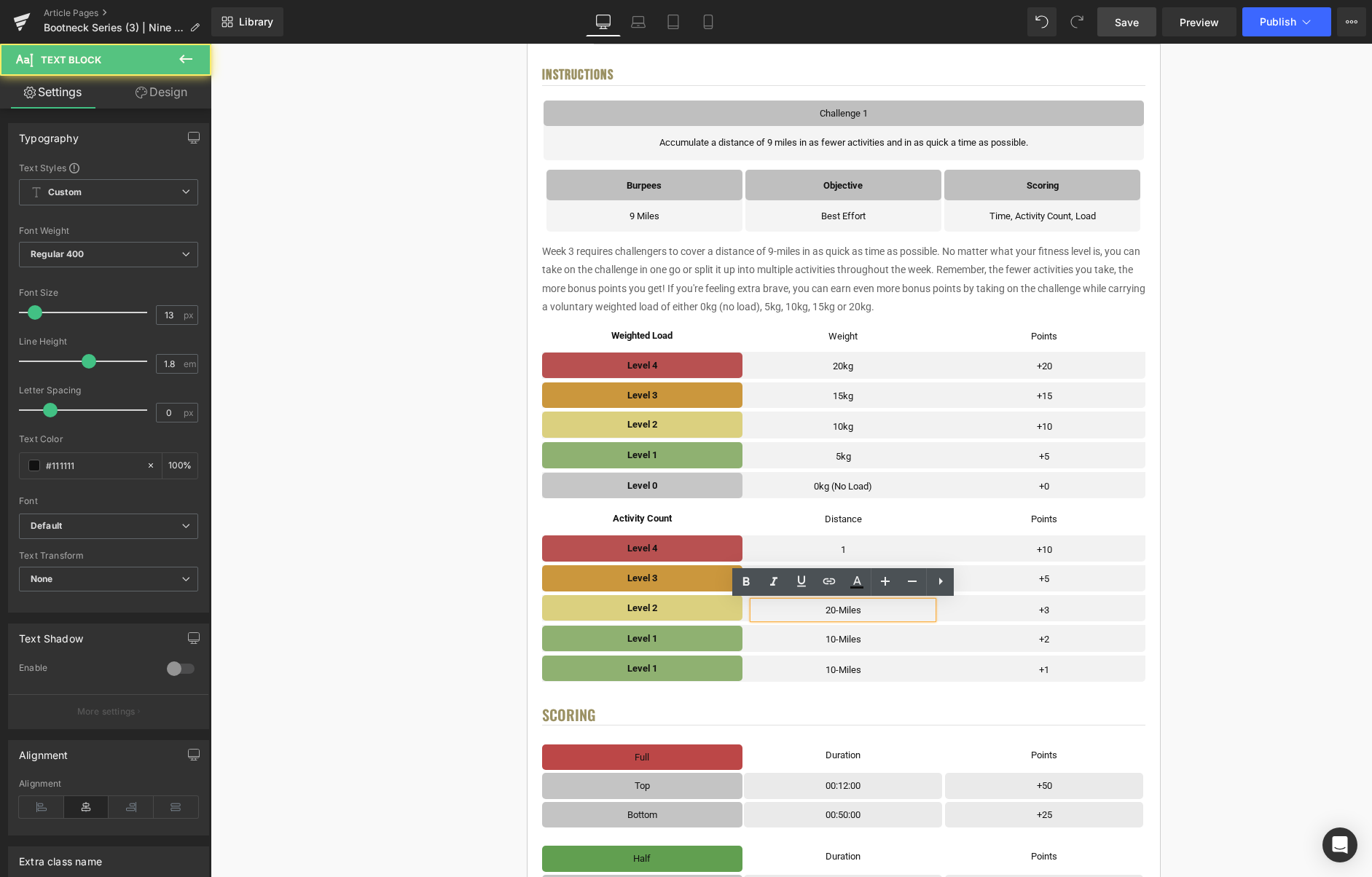
click at [866, 610] on p "20-Miles" at bounding box center [843, 610] width 179 height 17
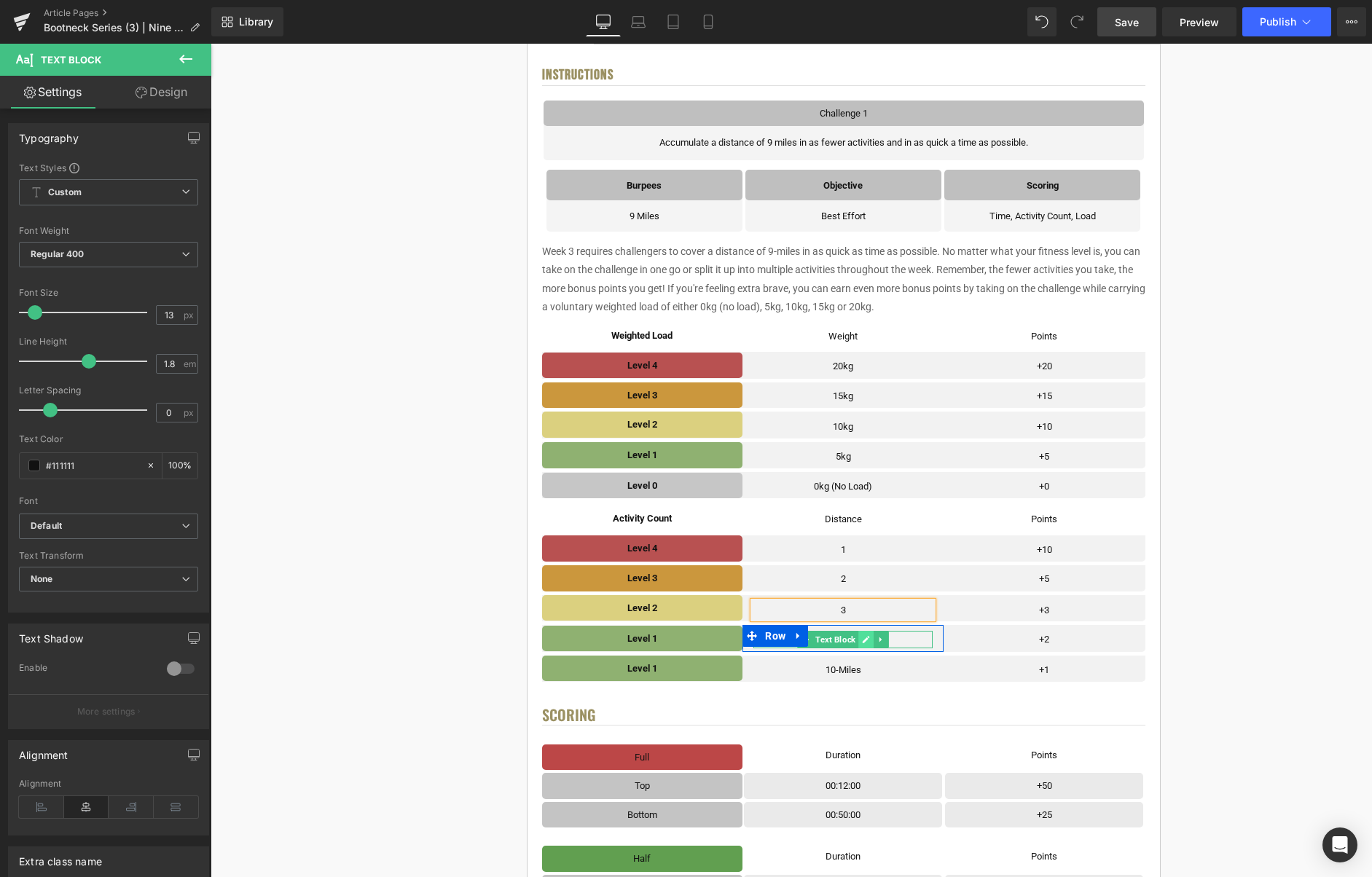
click at [868, 639] on icon at bounding box center [866, 639] width 7 height 7
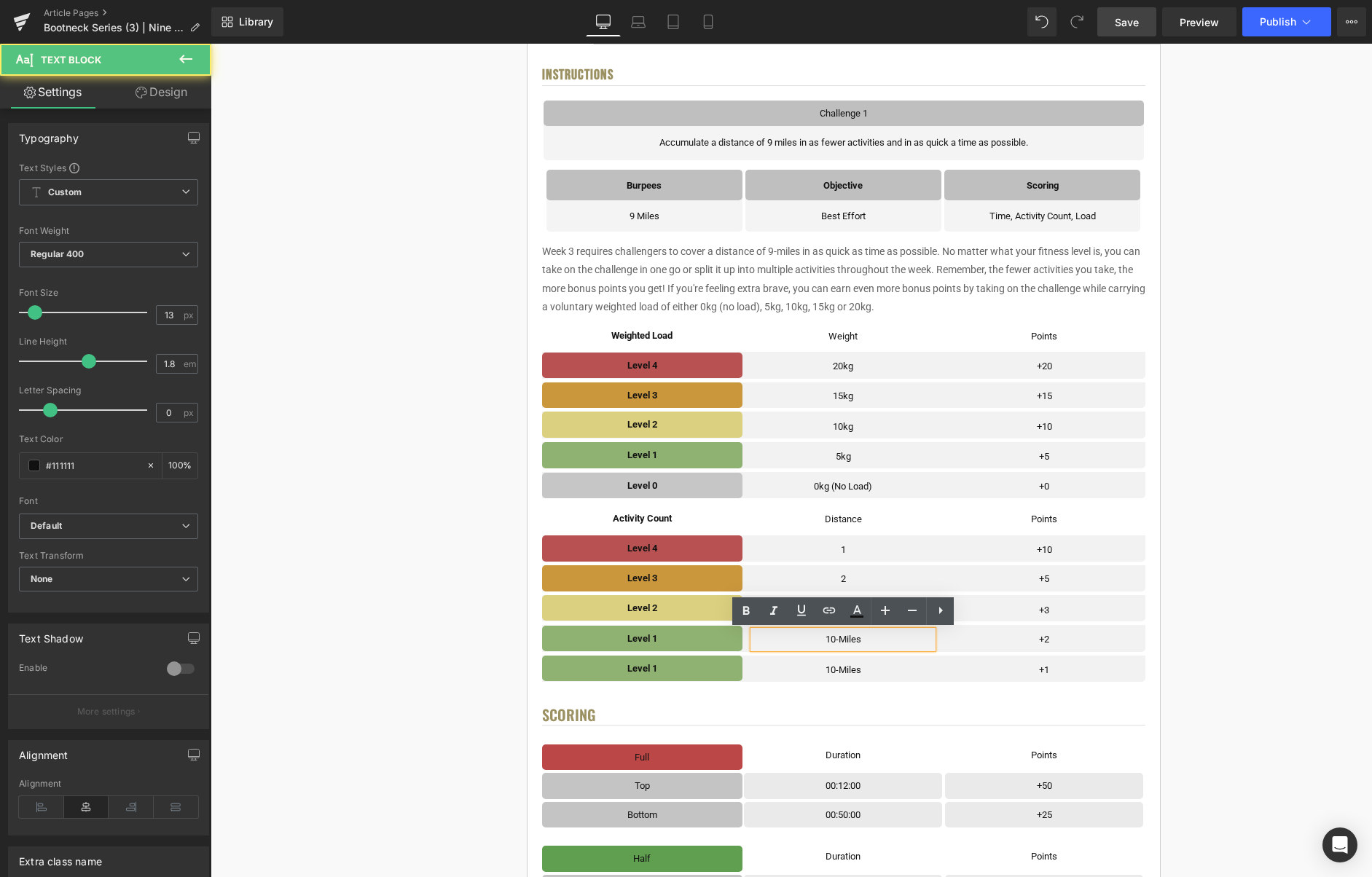
click at [867, 640] on p "10-Miles" at bounding box center [843, 639] width 179 height 17
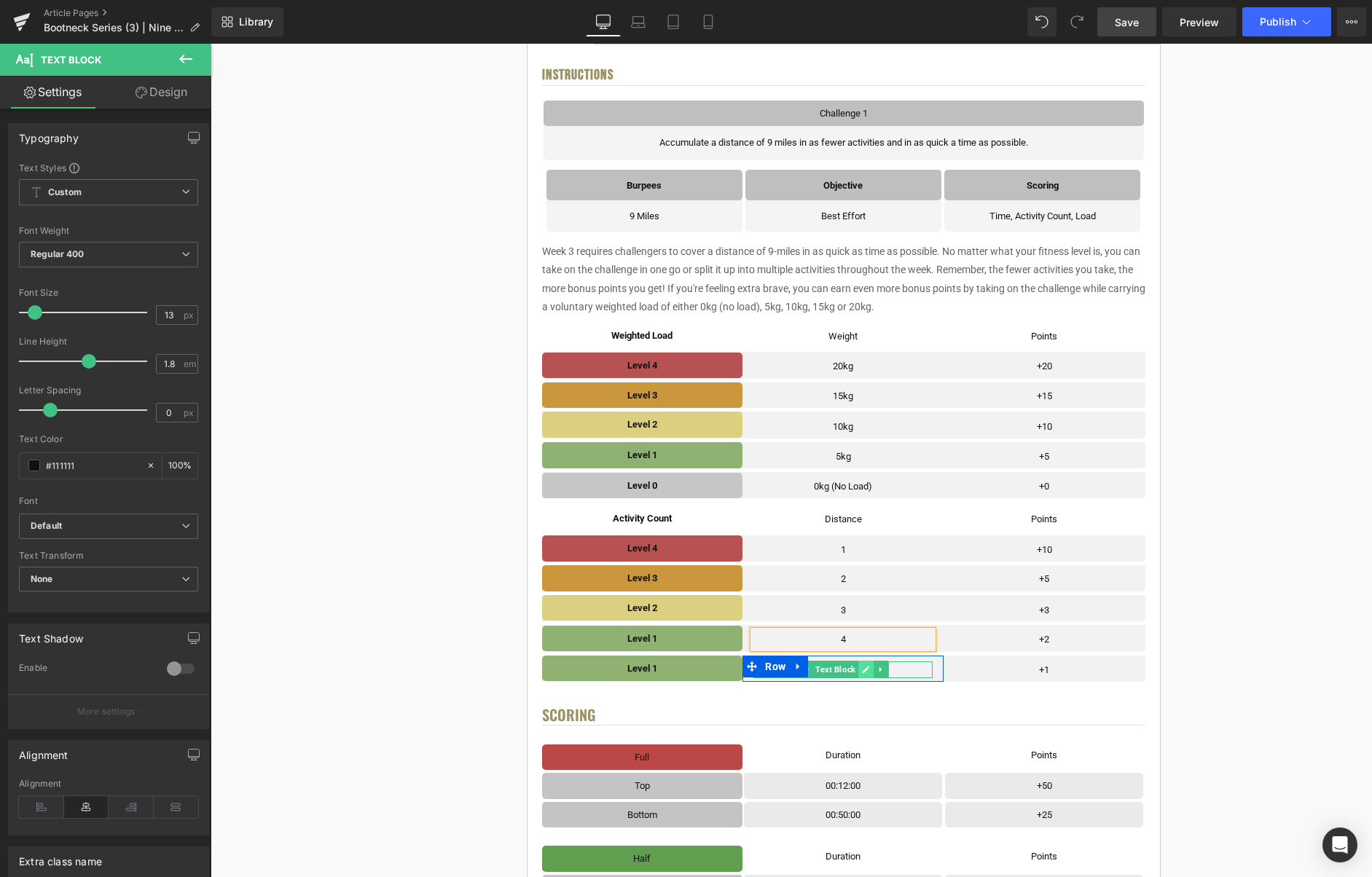
click at [866, 673] on icon at bounding box center [865, 670] width 8 height 9
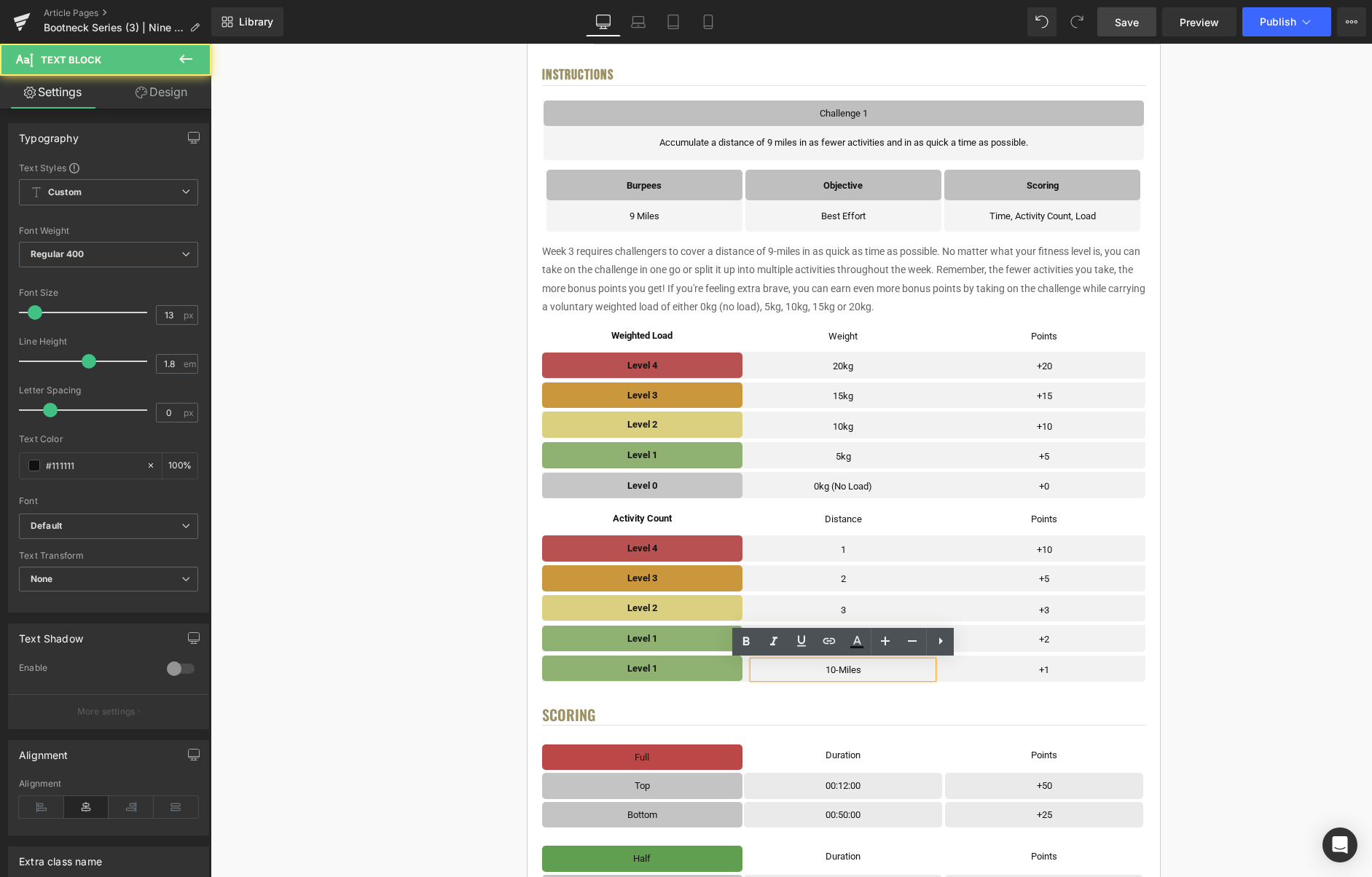
click at [866, 673] on p "10-Miles" at bounding box center [843, 670] width 179 height 17
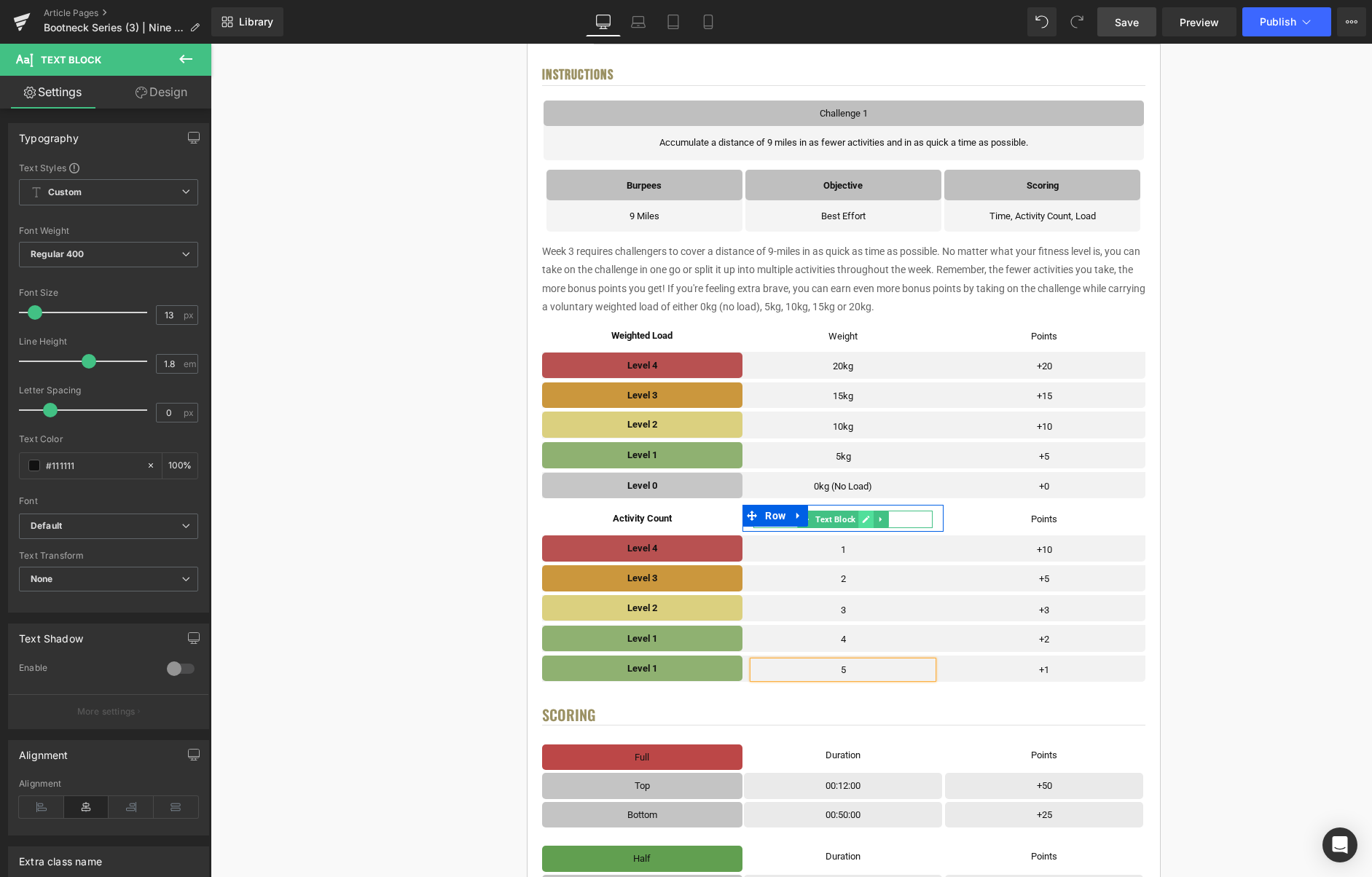
click at [865, 520] on icon at bounding box center [866, 520] width 7 height 7
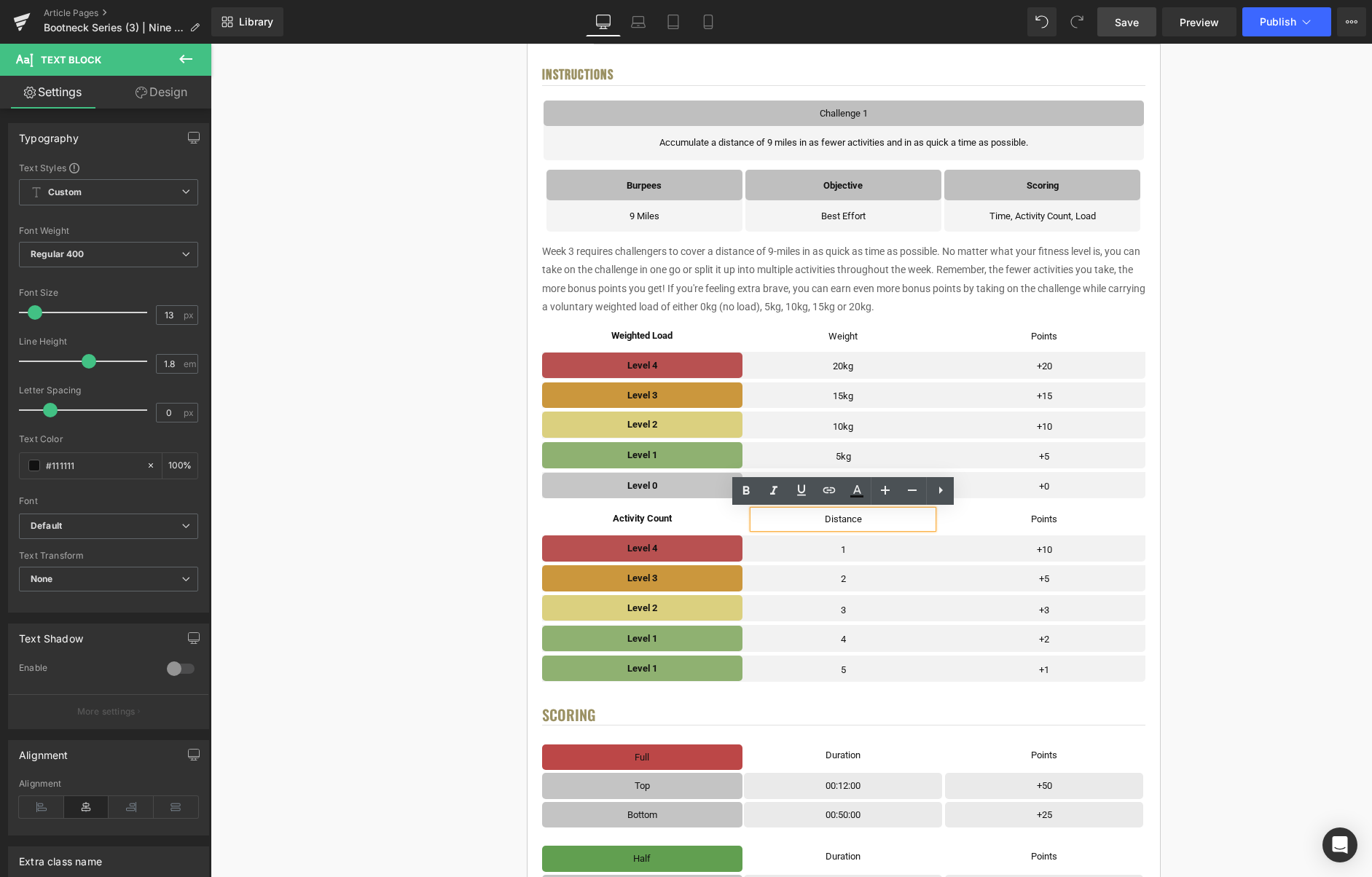
click at [865, 520] on p "Distance" at bounding box center [843, 519] width 179 height 17
click at [1197, 520] on div "< User Home Text Block Row Image Bootneck Challenge Series Heading Complete eac…" at bounding box center [843, 844] width 1047 height 2130
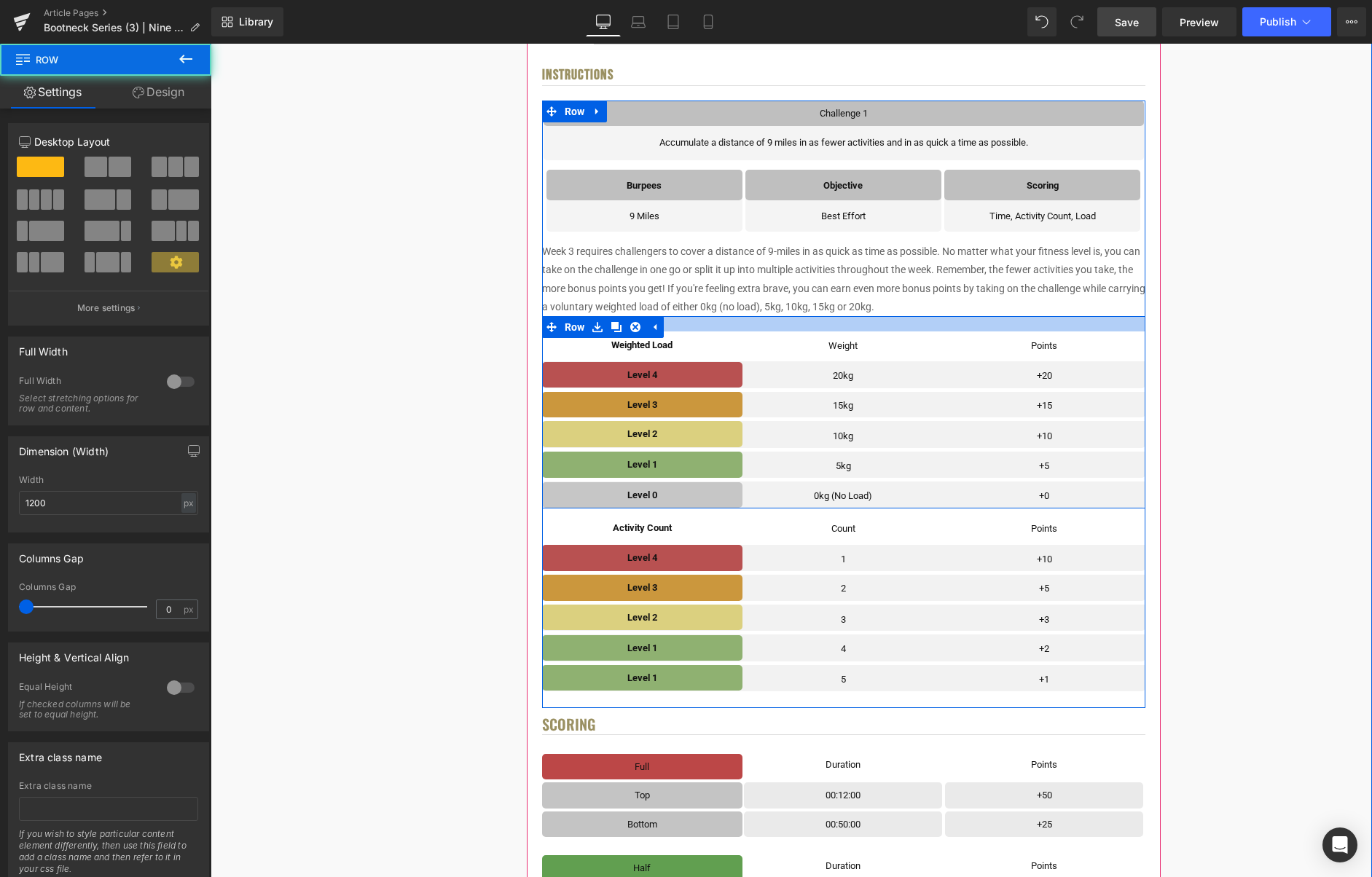
drag, startPoint x: 927, startPoint y: 316, endPoint x: 926, endPoint y: 326, distance: 10.0
click at [926, 326] on div at bounding box center [843, 323] width 603 height 16
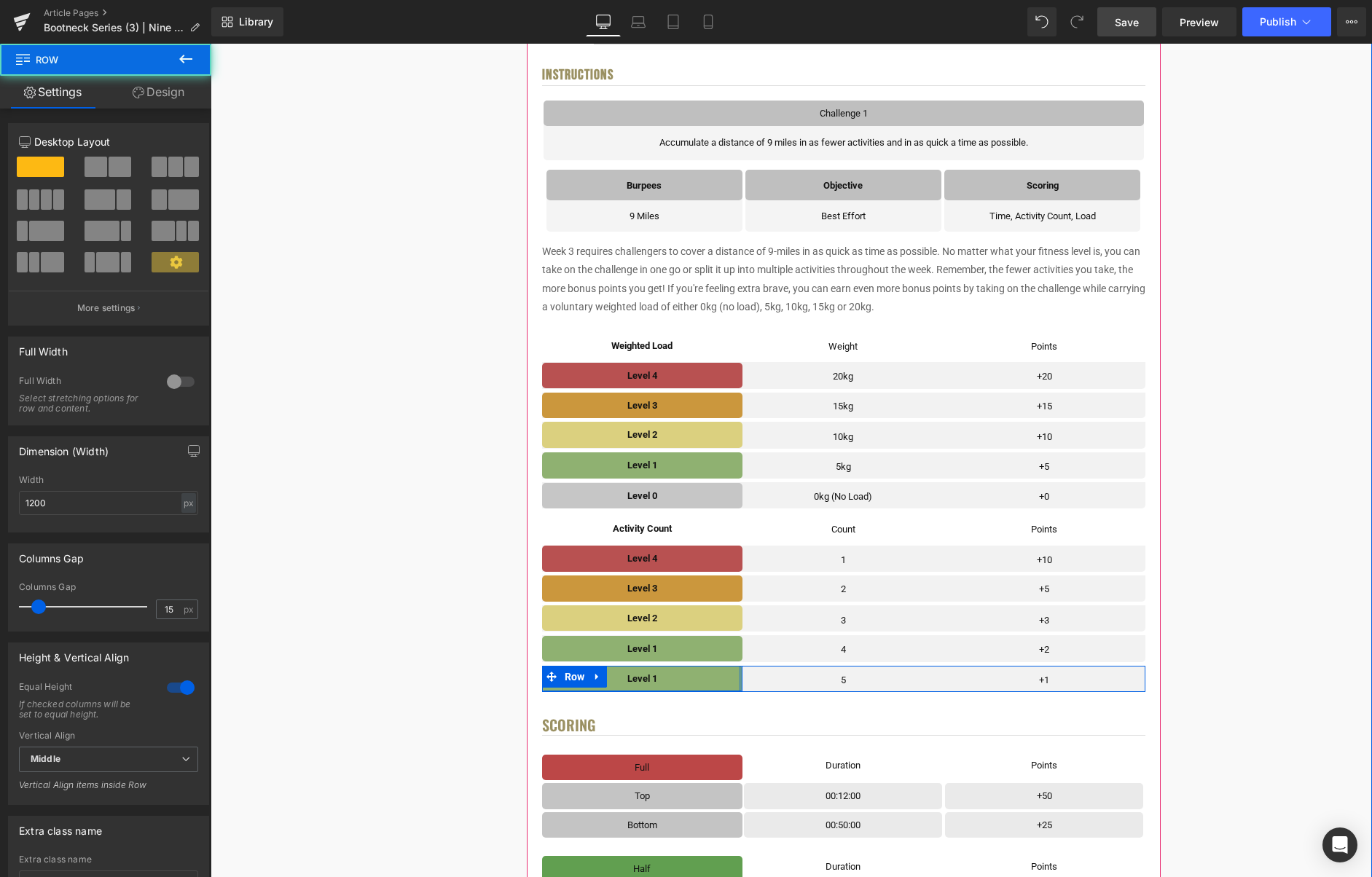
click at [741, 680] on div "Level 1 Text Block Row" at bounding box center [642, 678] width 201 height 26
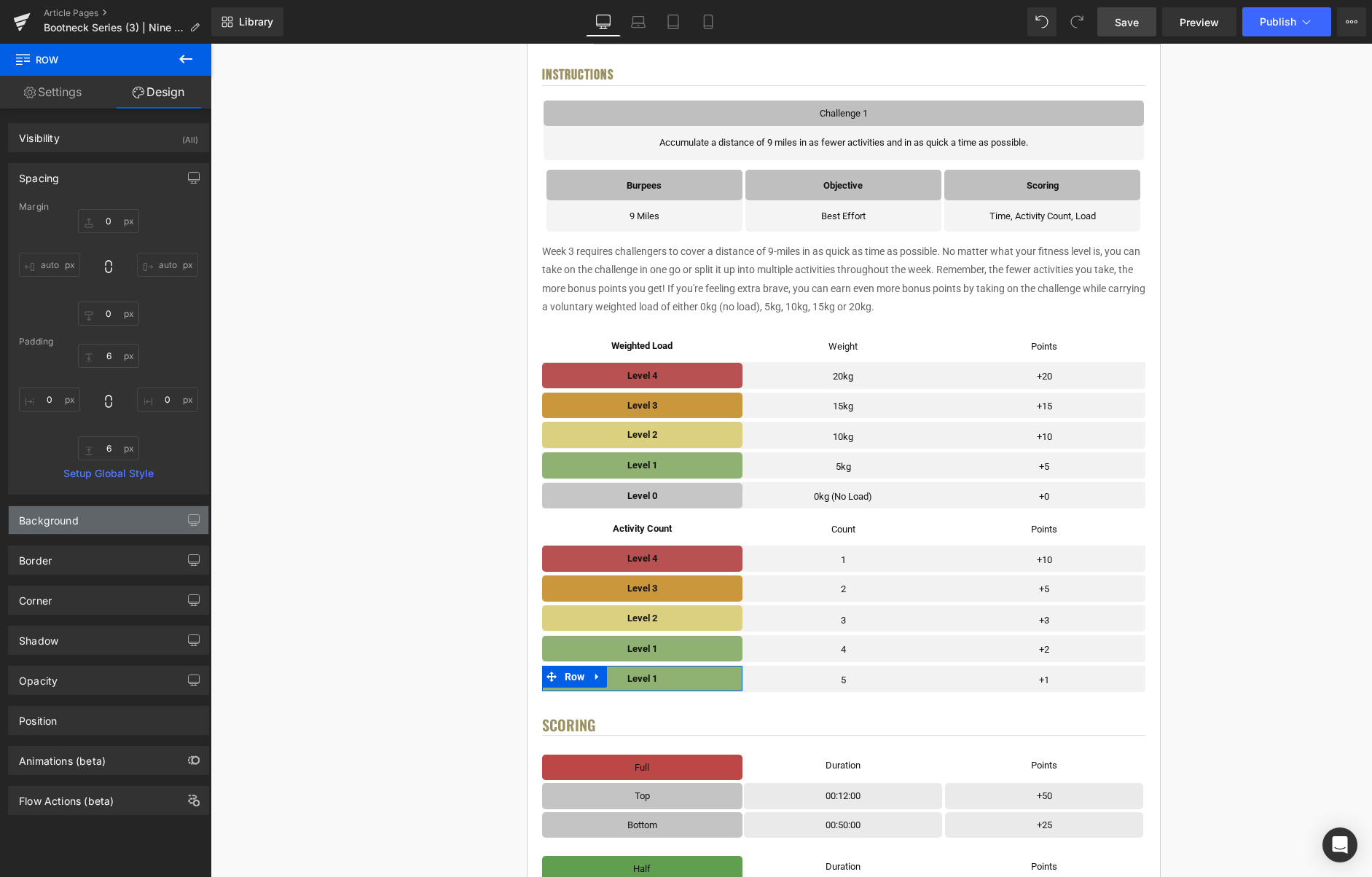
click at [78, 521] on div "Background" at bounding box center [49, 517] width 60 height 21
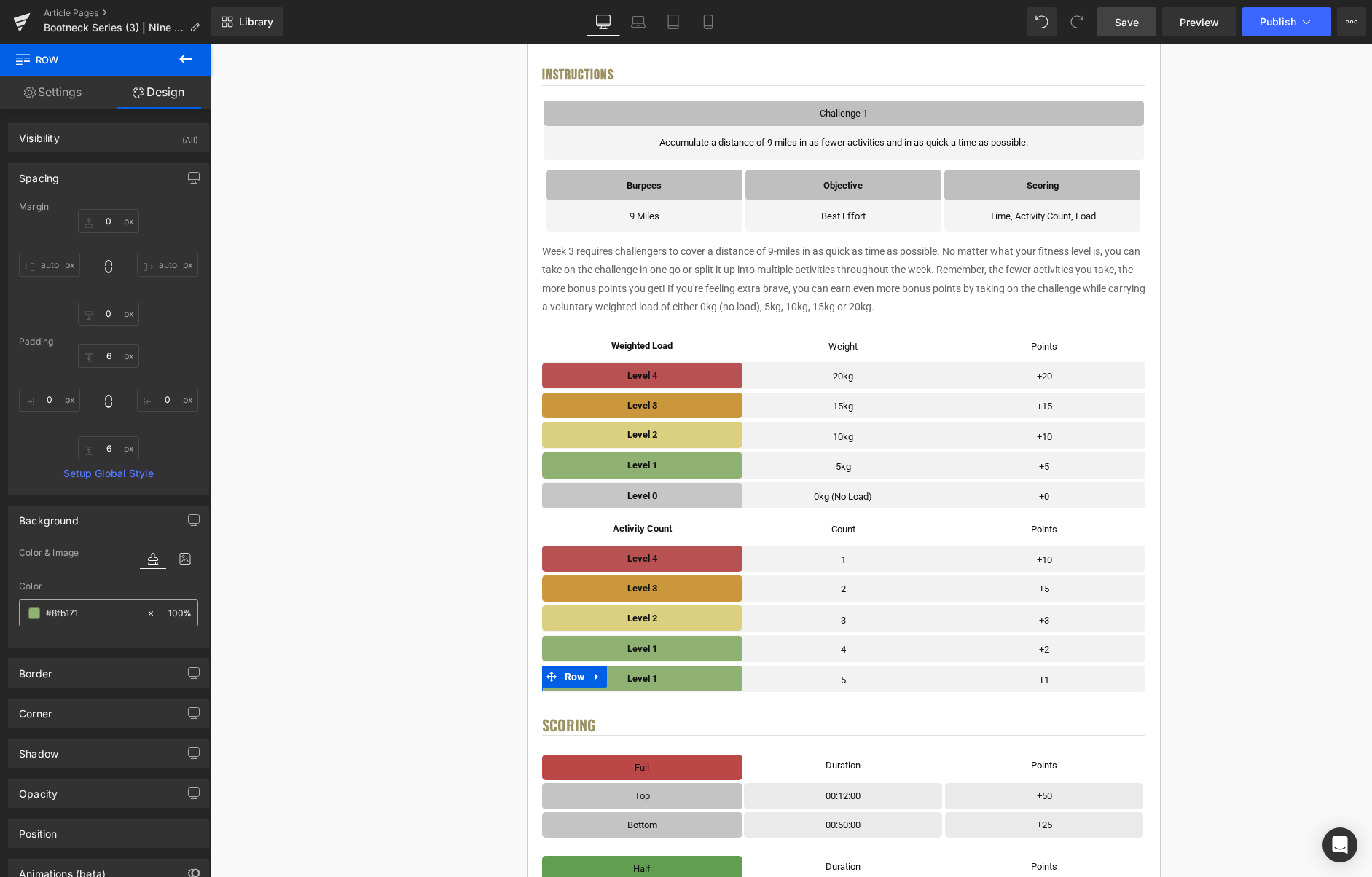
click at [38, 615] on span at bounding box center [34, 613] width 12 height 12
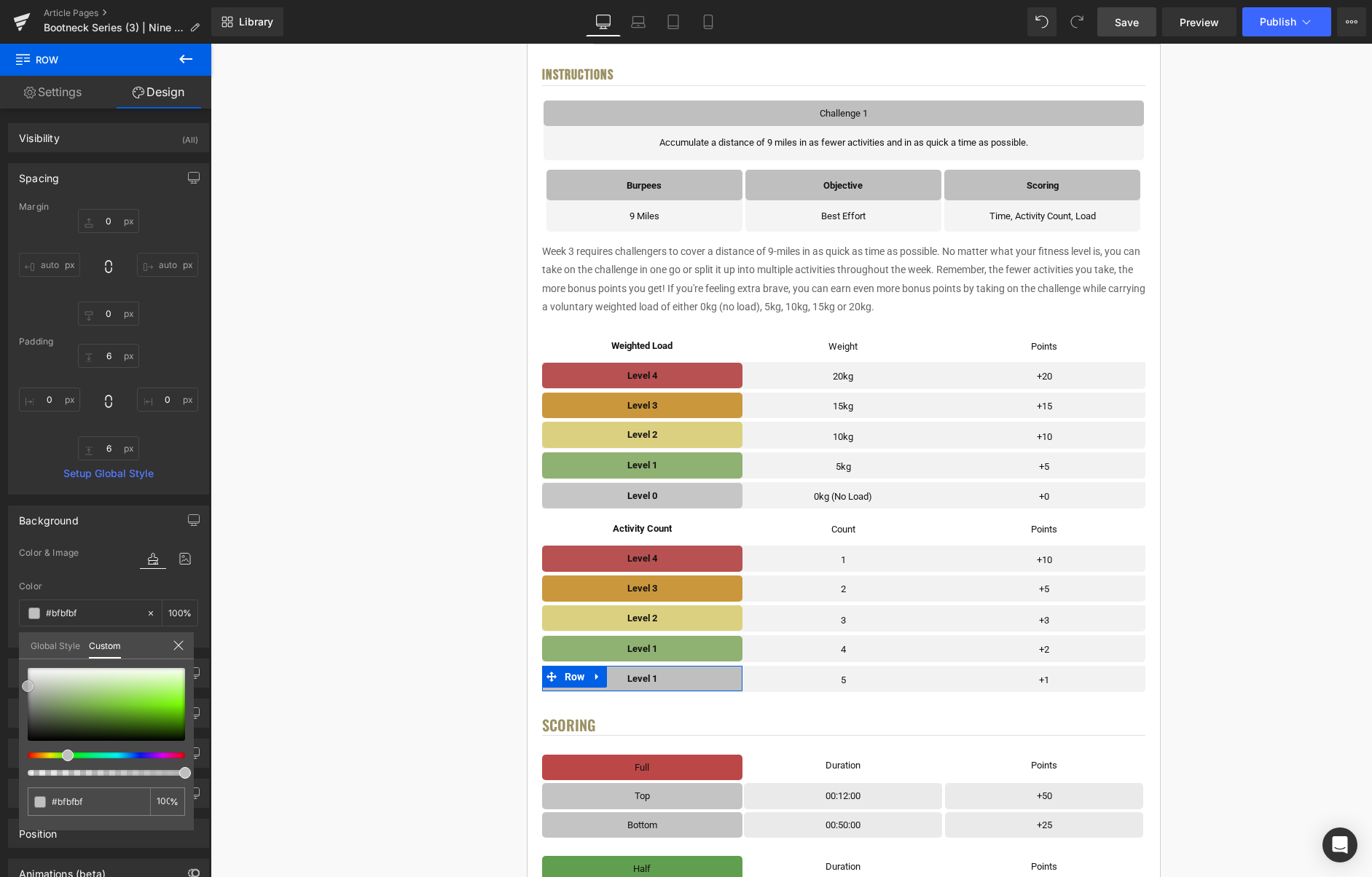
drag, startPoint x: 36, startPoint y: 701, endPoint x: 27, endPoint y: 687, distance: 16.6
click at [27, 687] on div at bounding box center [106, 704] width 157 height 73
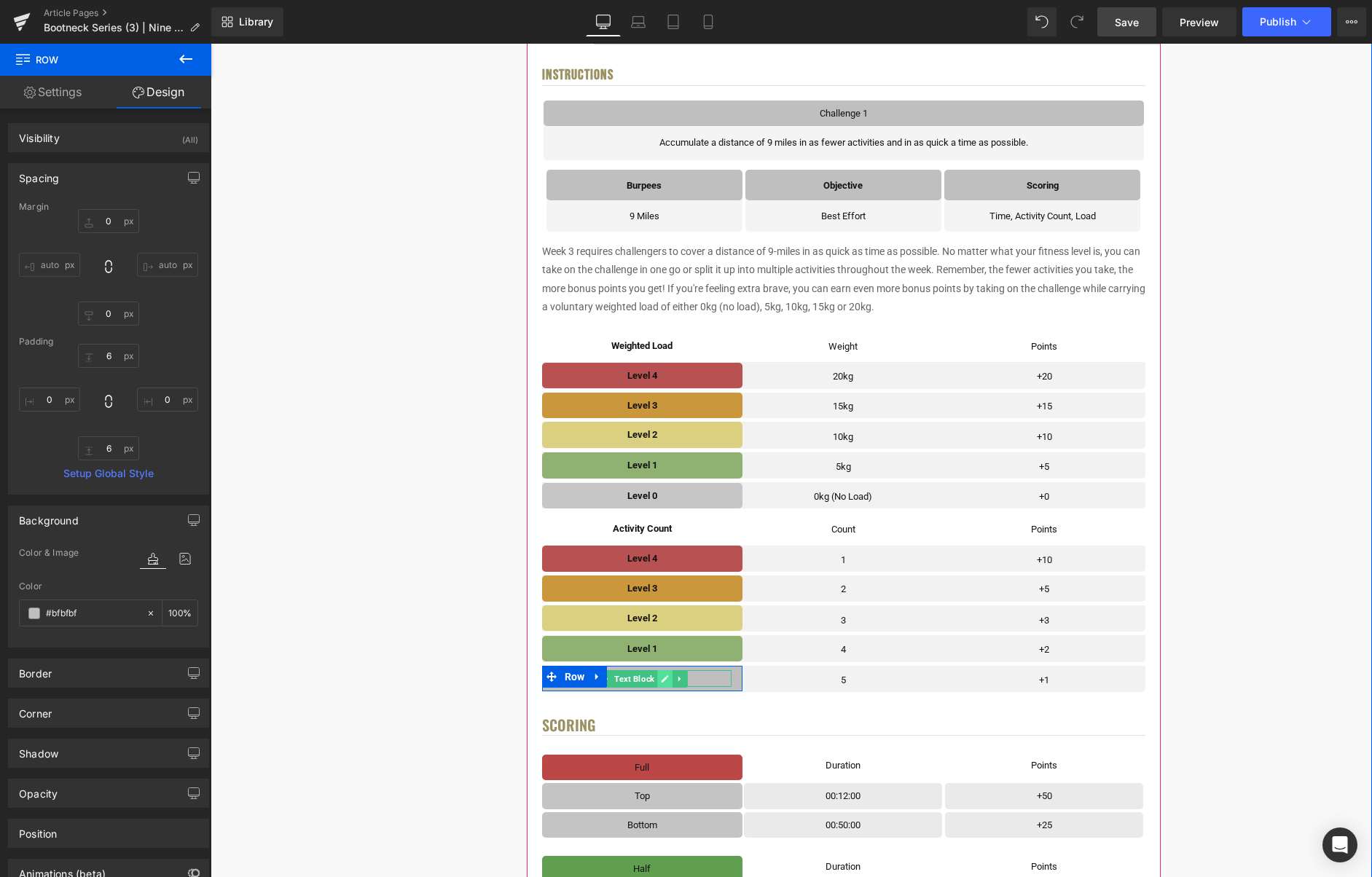
click at [660, 680] on link at bounding box center [665, 679] width 16 height 18
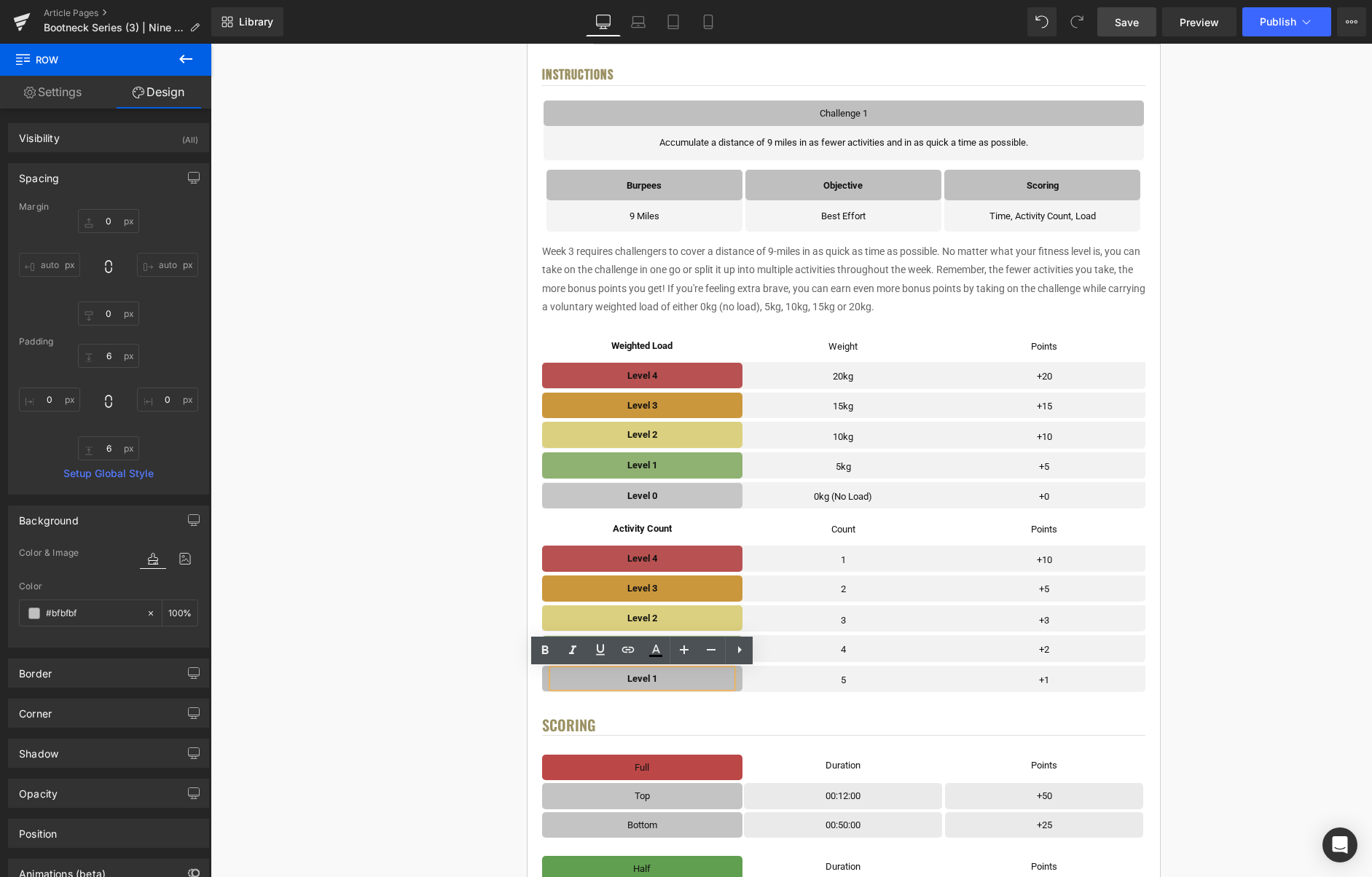
click at [666, 681] on p "Level 1" at bounding box center [642, 678] width 179 height 17
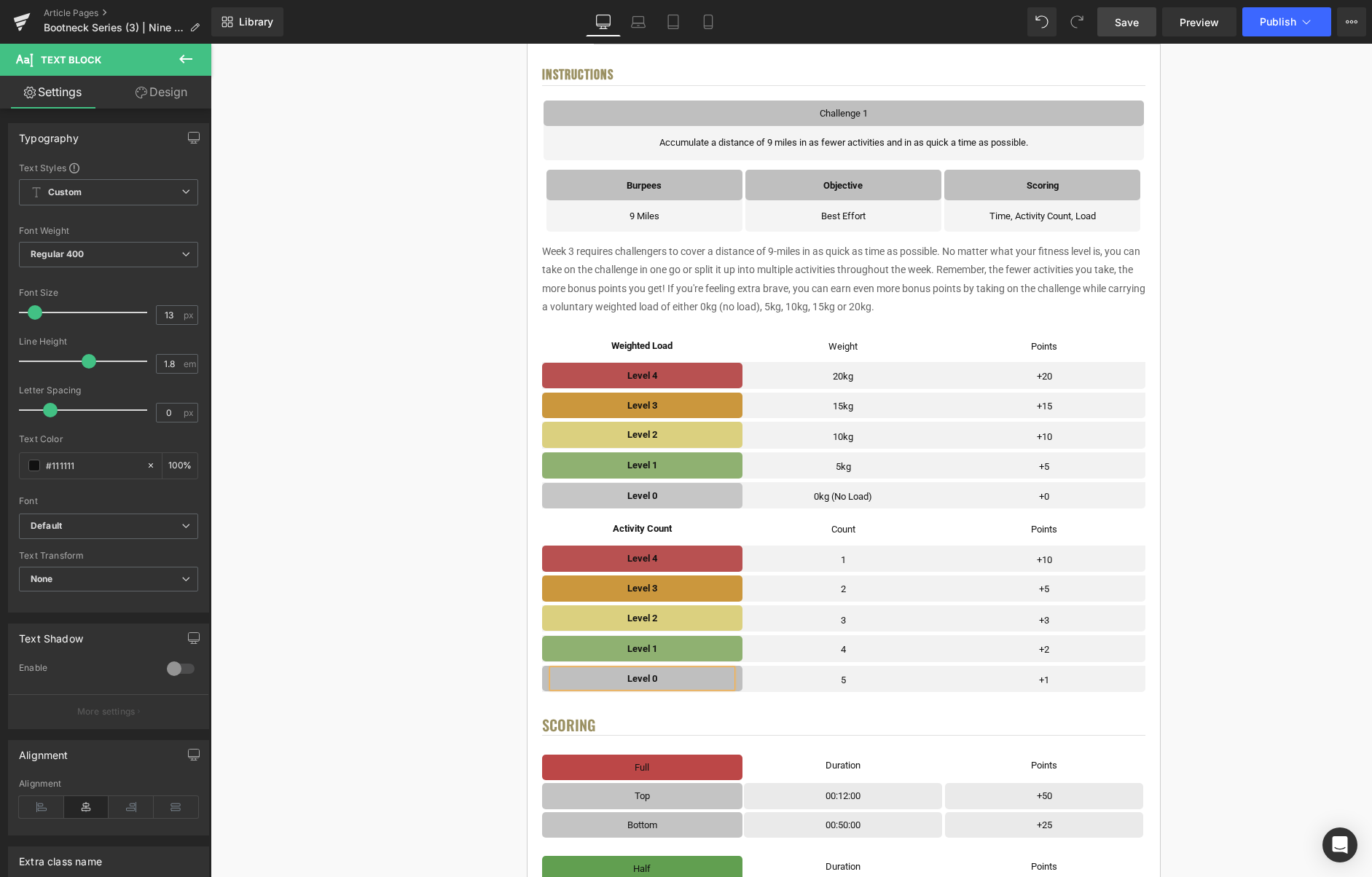
click at [1227, 557] on div "< User Home Text Block Row Image Bootneck Challenge Series Heading Complete eac…" at bounding box center [843, 849] width 1047 height 2140
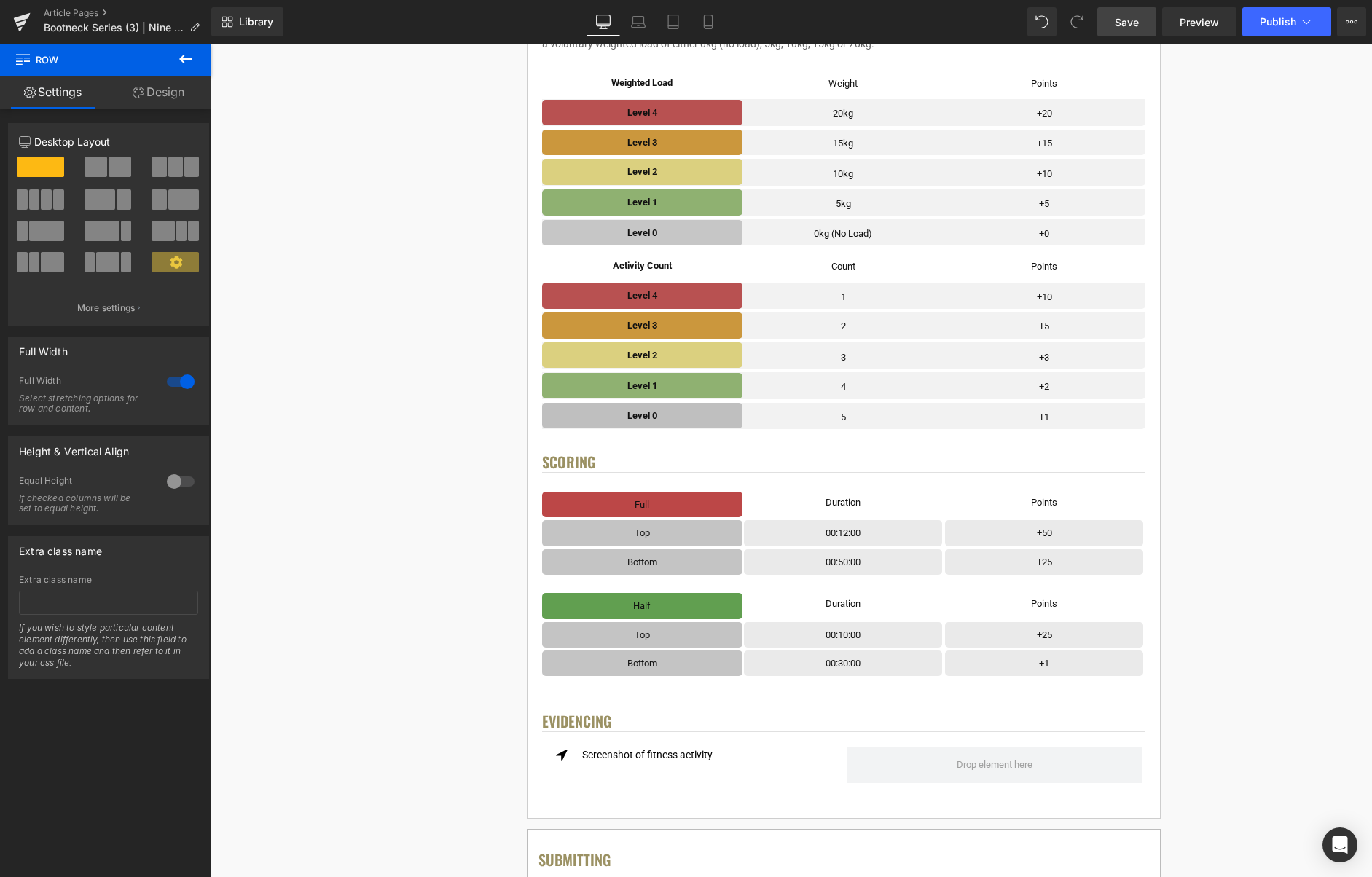
scroll to position [616, 0]
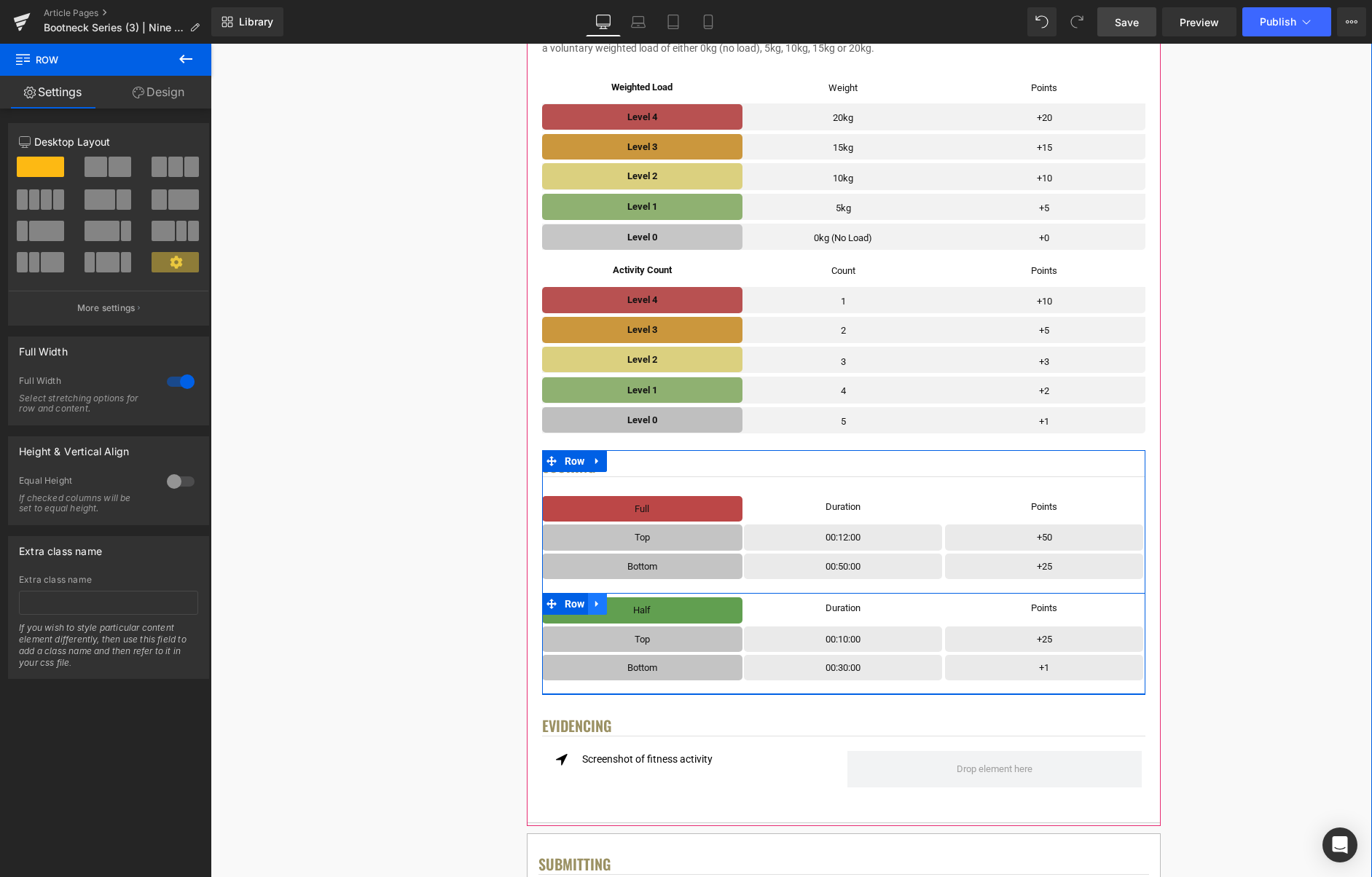
click at [598, 604] on icon at bounding box center [597, 604] width 3 height 7
click at [634, 606] on icon at bounding box center [636, 604] width 10 height 10
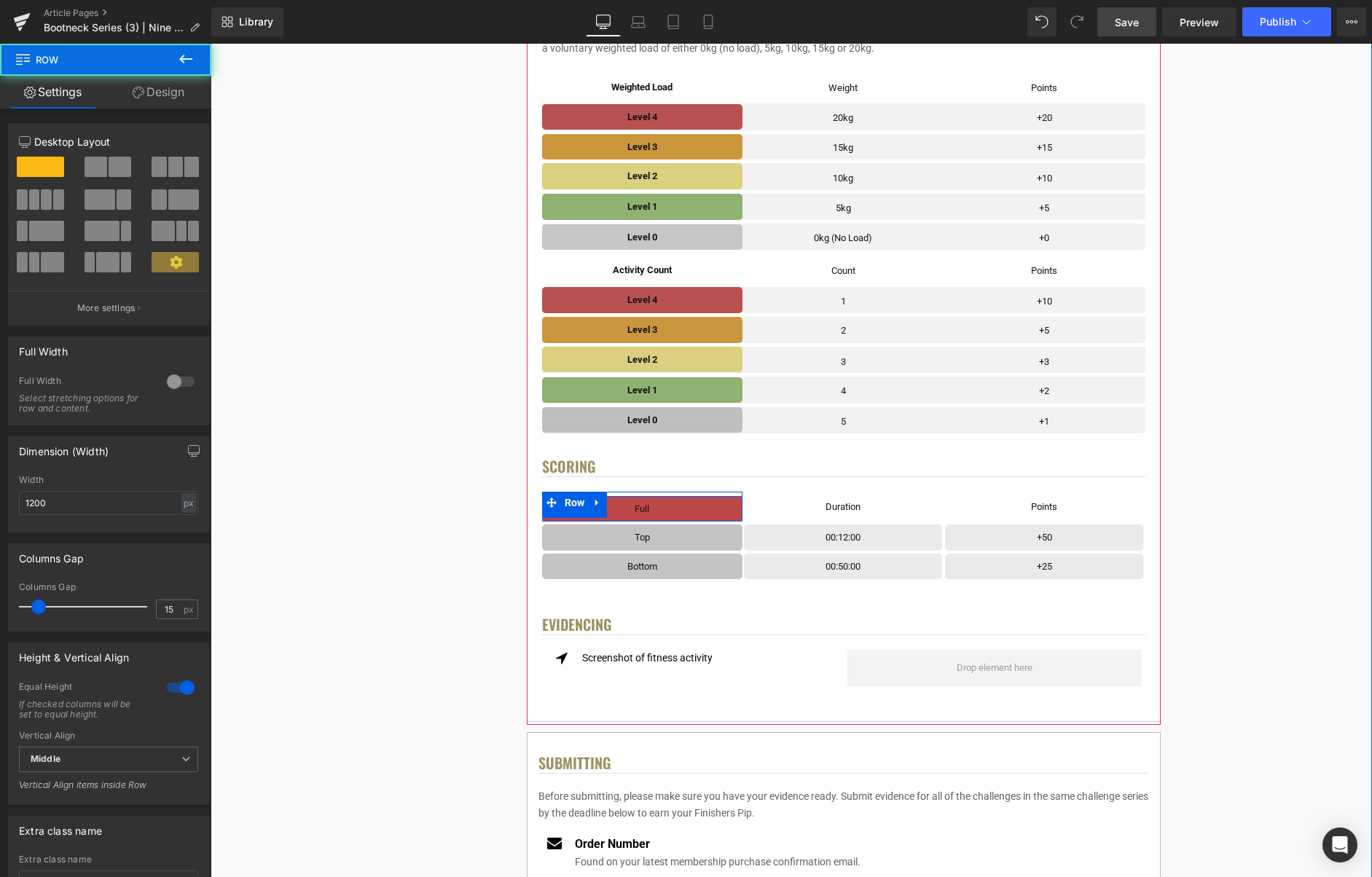
click at [733, 509] on div "Full Text Block" at bounding box center [642, 509] width 201 height 17
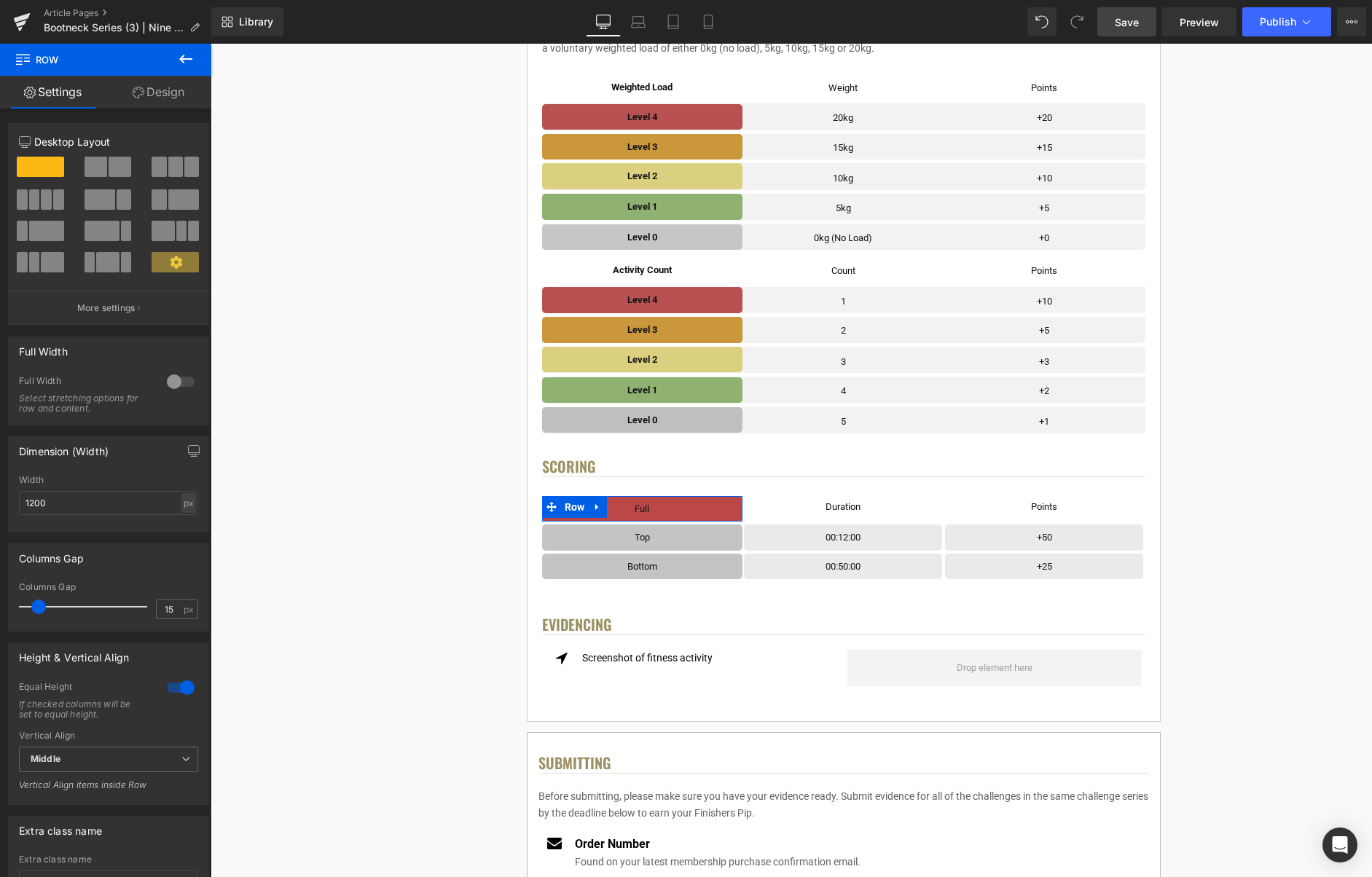
click at [172, 92] on link "Design" at bounding box center [158, 92] width 106 height 32
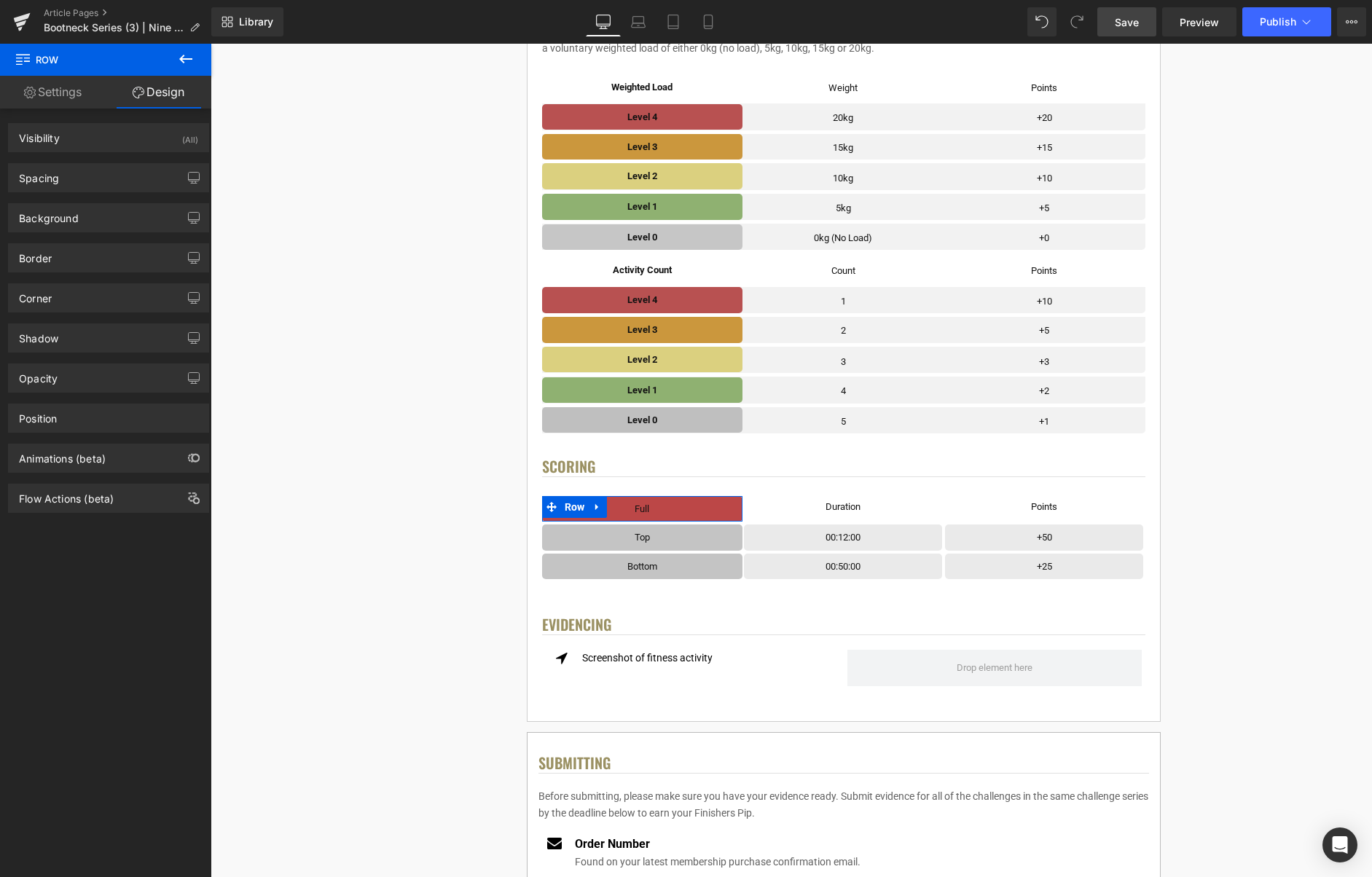
drag, startPoint x: 64, startPoint y: 219, endPoint x: 76, endPoint y: 252, distance: 35.1
click at [64, 219] on div "Background" at bounding box center [49, 214] width 60 height 21
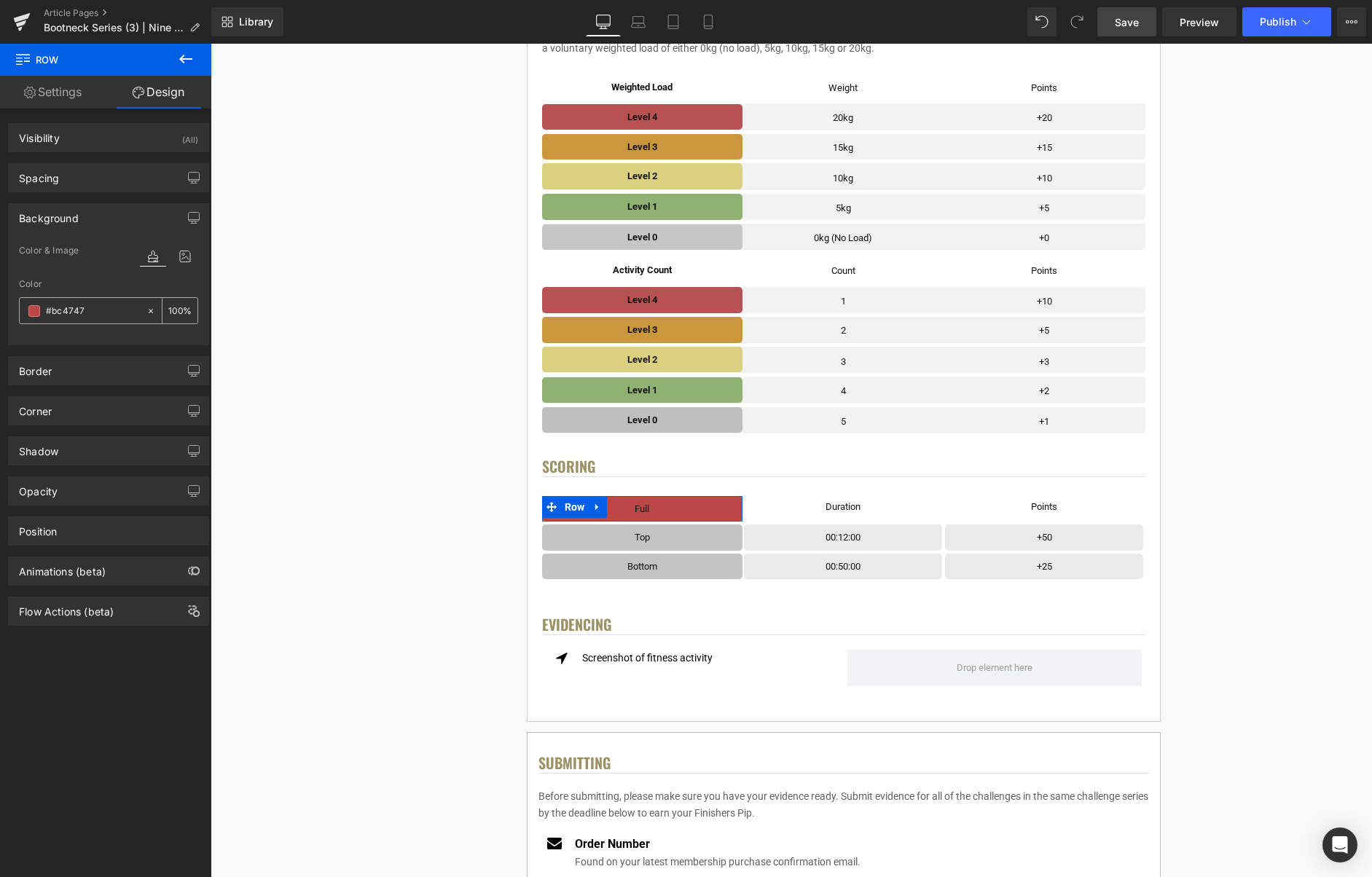
click at [145, 313] on icon at bounding box center [151, 311] width 10 height 10
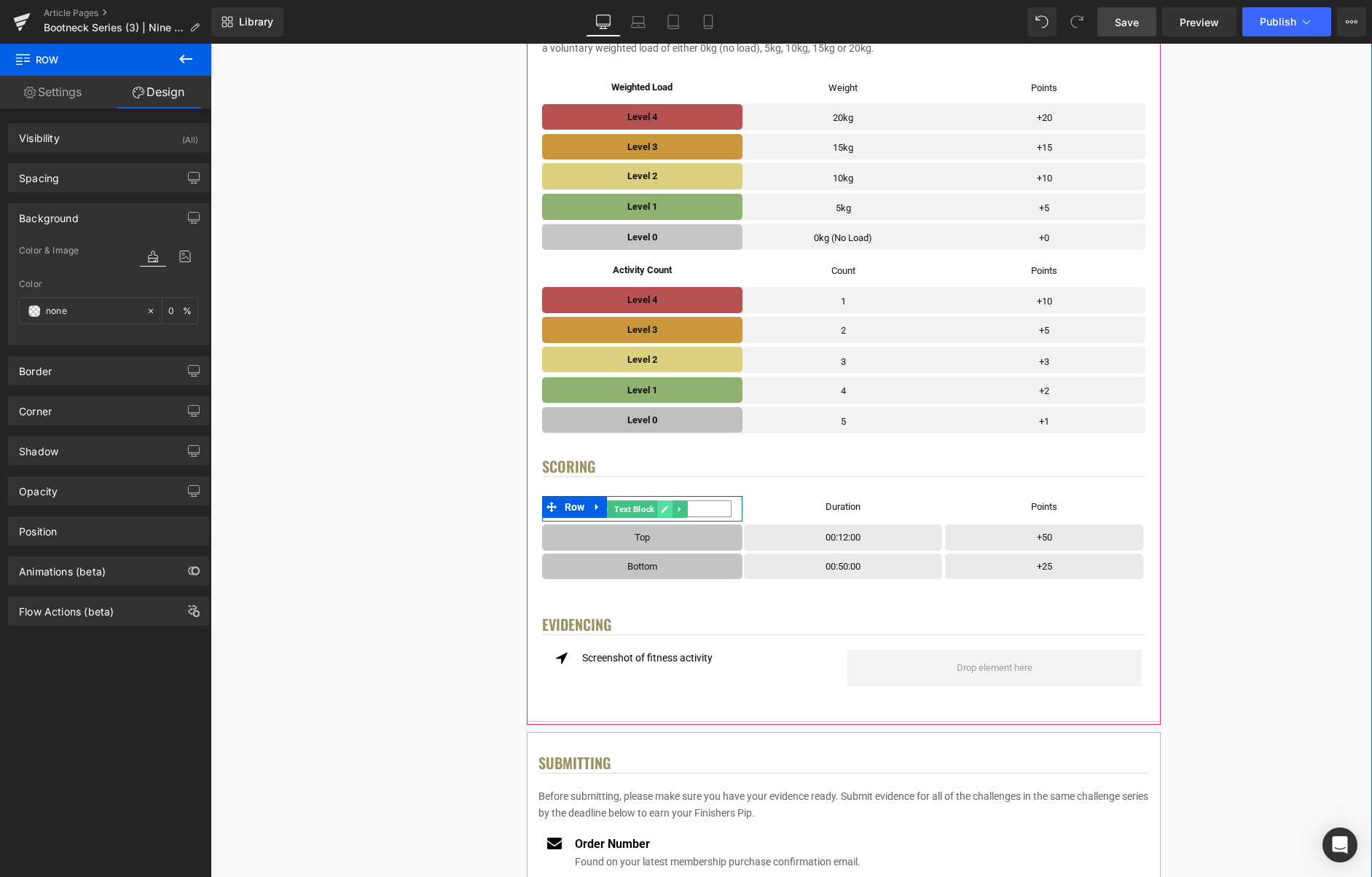
click at [665, 510] on icon at bounding box center [665, 509] width 7 height 7
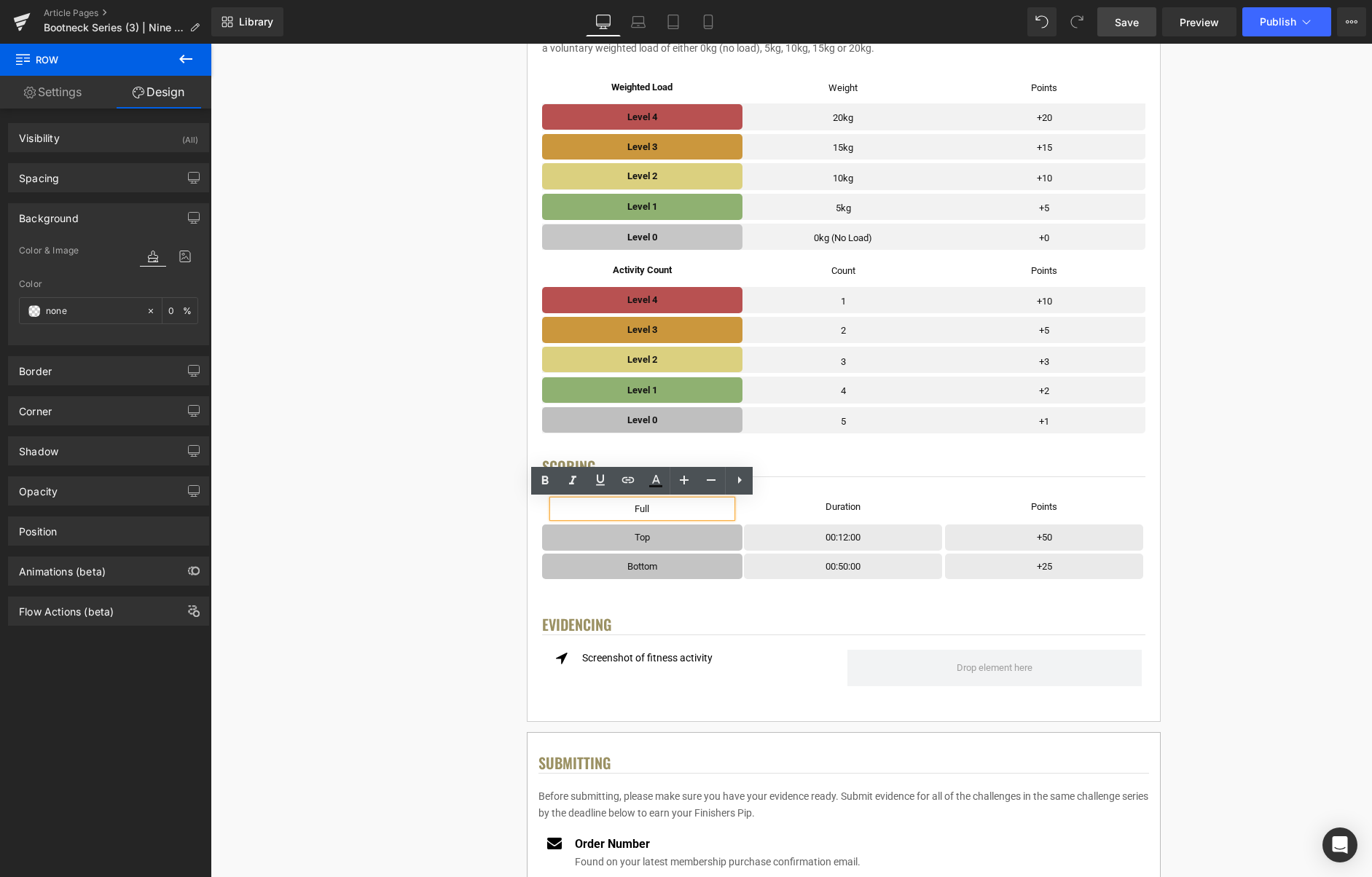
click at [665, 512] on p "Full" at bounding box center [642, 509] width 179 height 17
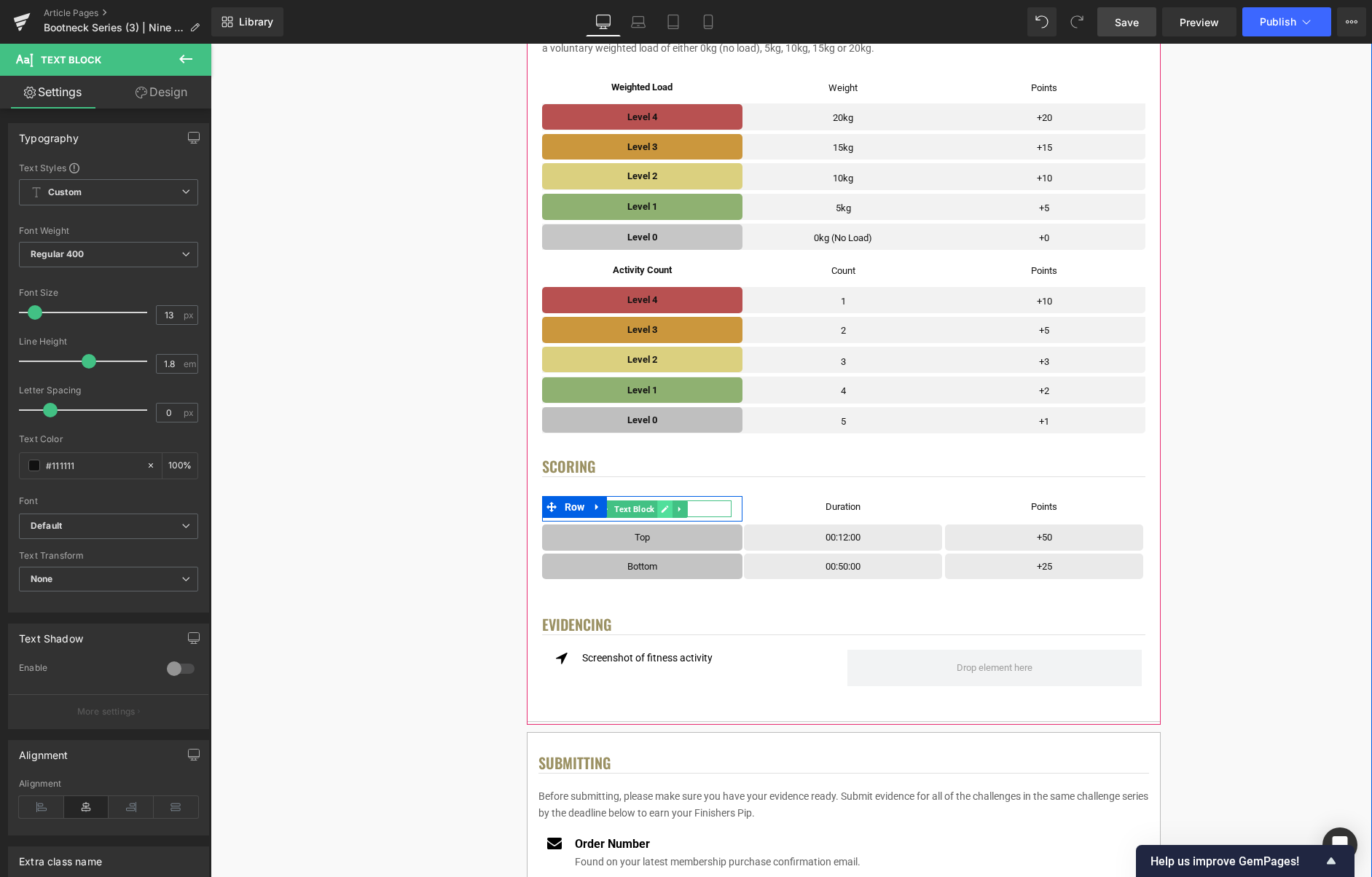
click at [659, 509] on link at bounding box center [665, 509] width 16 height 18
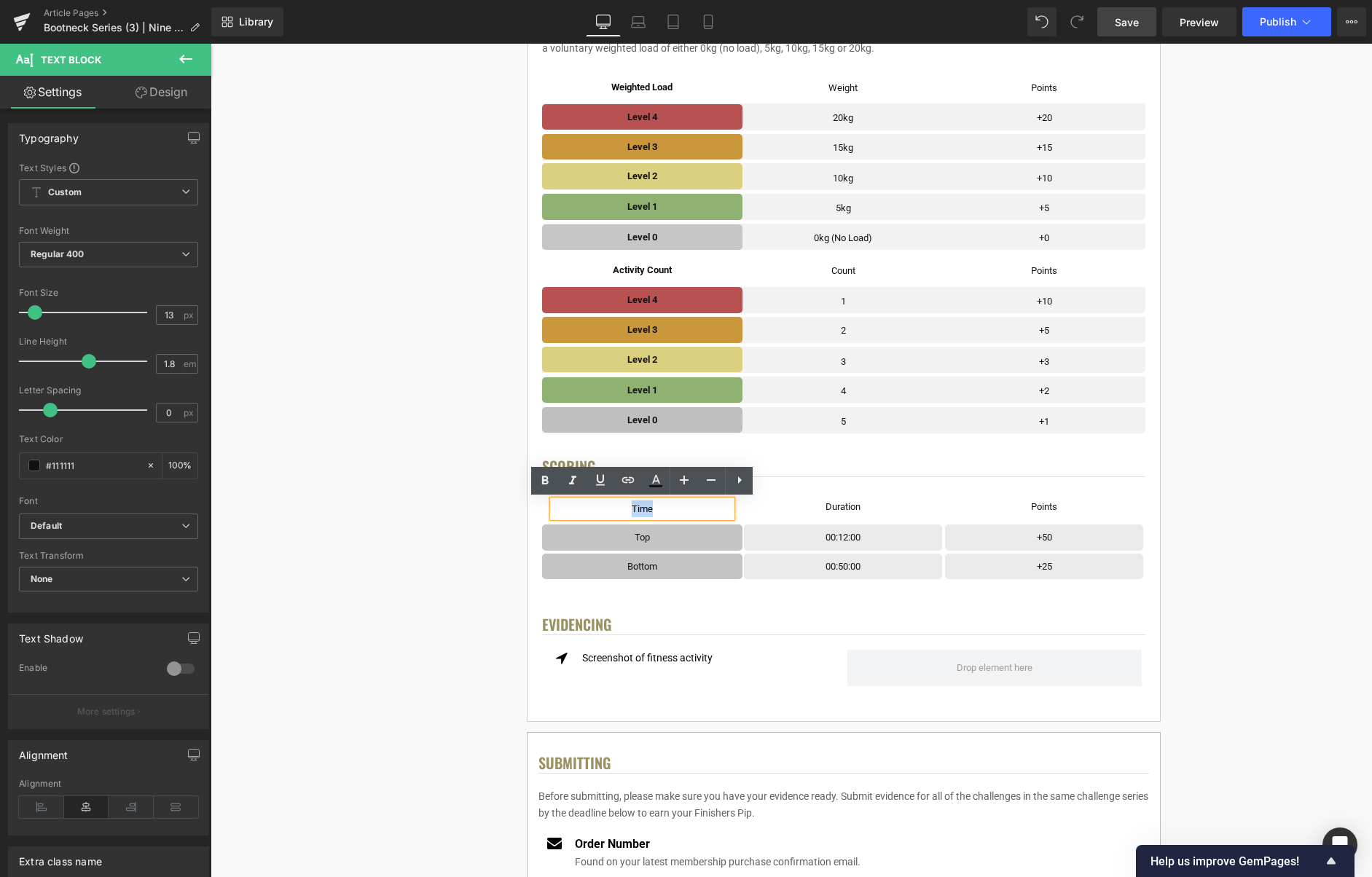
click at [660, 509] on p "Time" at bounding box center [642, 509] width 179 height 17
drag, startPoint x: 656, startPoint y: 510, endPoint x: 609, endPoint y: 503, distance: 47.5
click at [631, 509] on p "Time" at bounding box center [642, 509] width 179 height 17
click at [540, 478] on icon at bounding box center [545, 481] width 18 height 18
click at [864, 537] on icon at bounding box center [865, 537] width 8 height 9
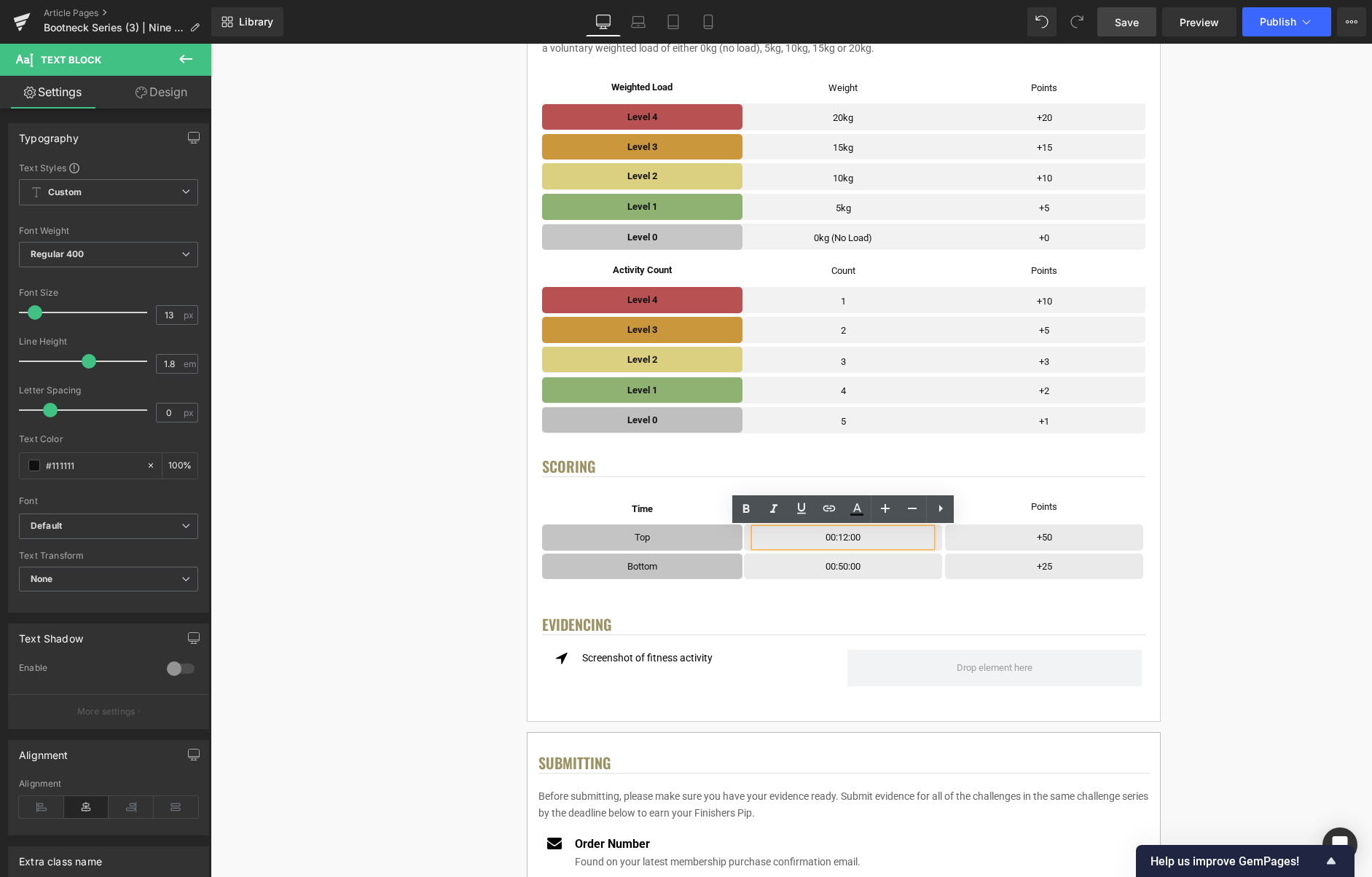
click at [847, 537] on p "00:12:00" at bounding box center [843, 537] width 176 height 17
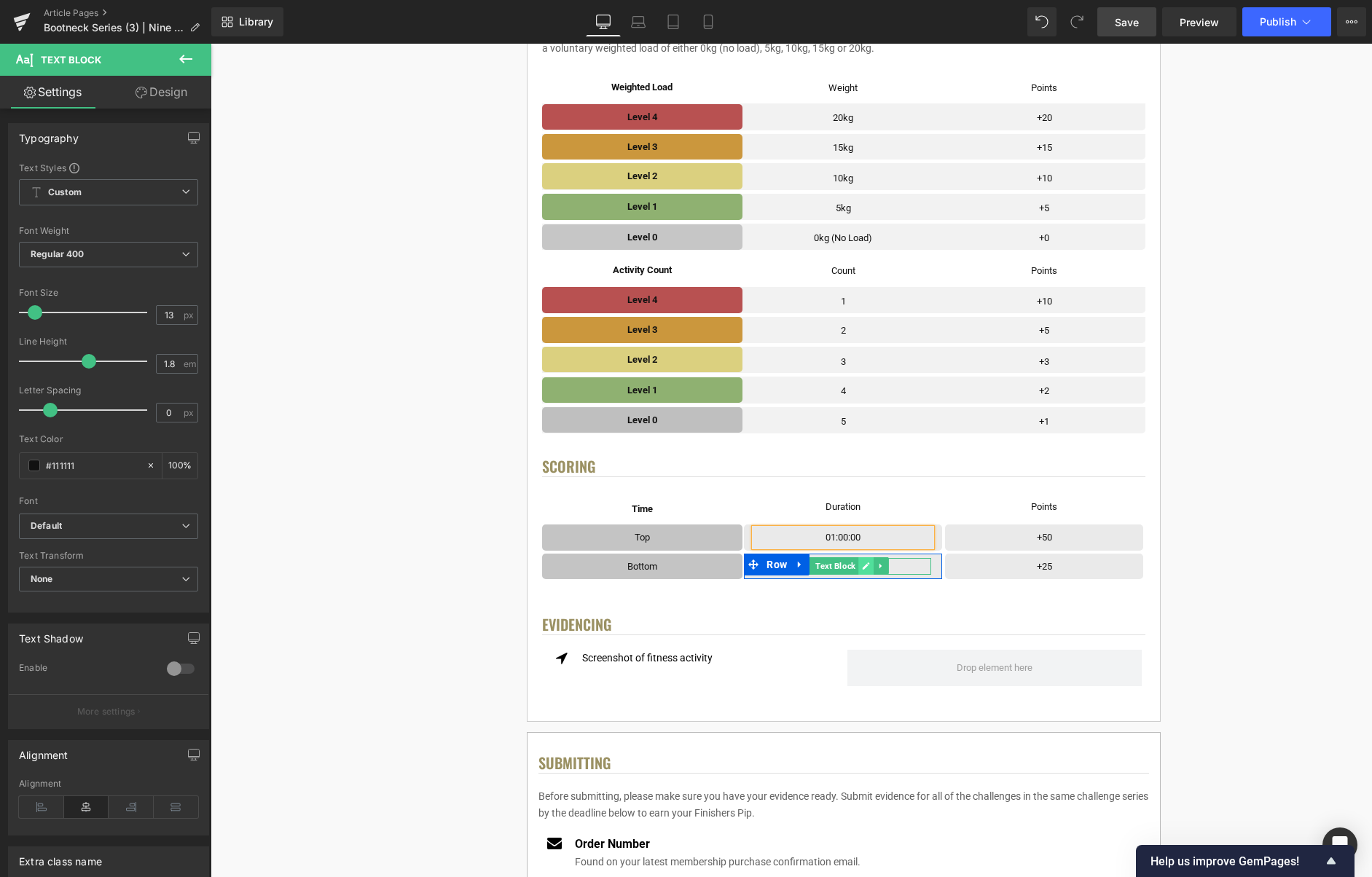
click at [865, 568] on icon at bounding box center [866, 567] width 7 height 7
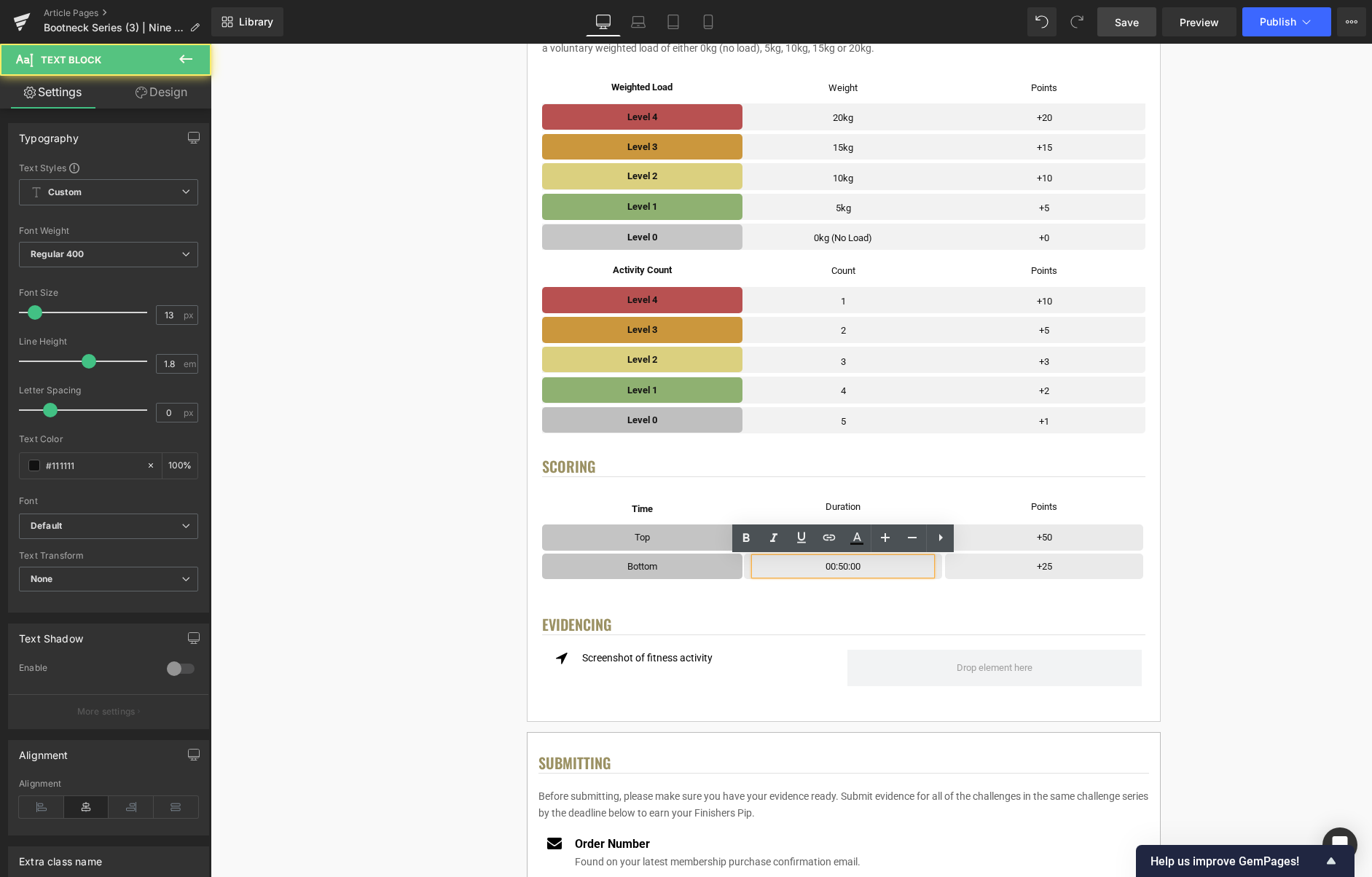
click at [846, 567] on p "00:50:00" at bounding box center [843, 566] width 176 height 17
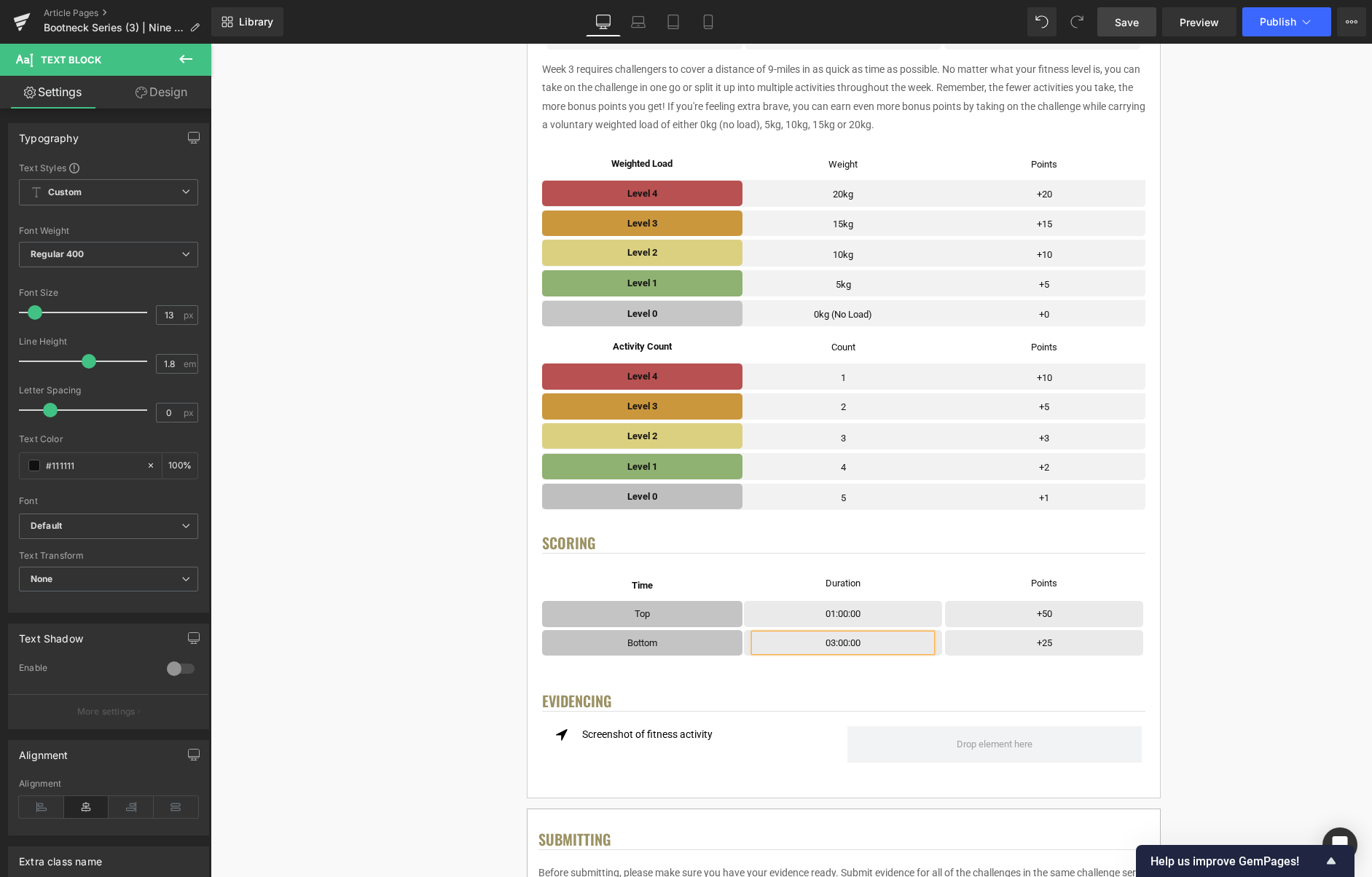
scroll to position [543, 0]
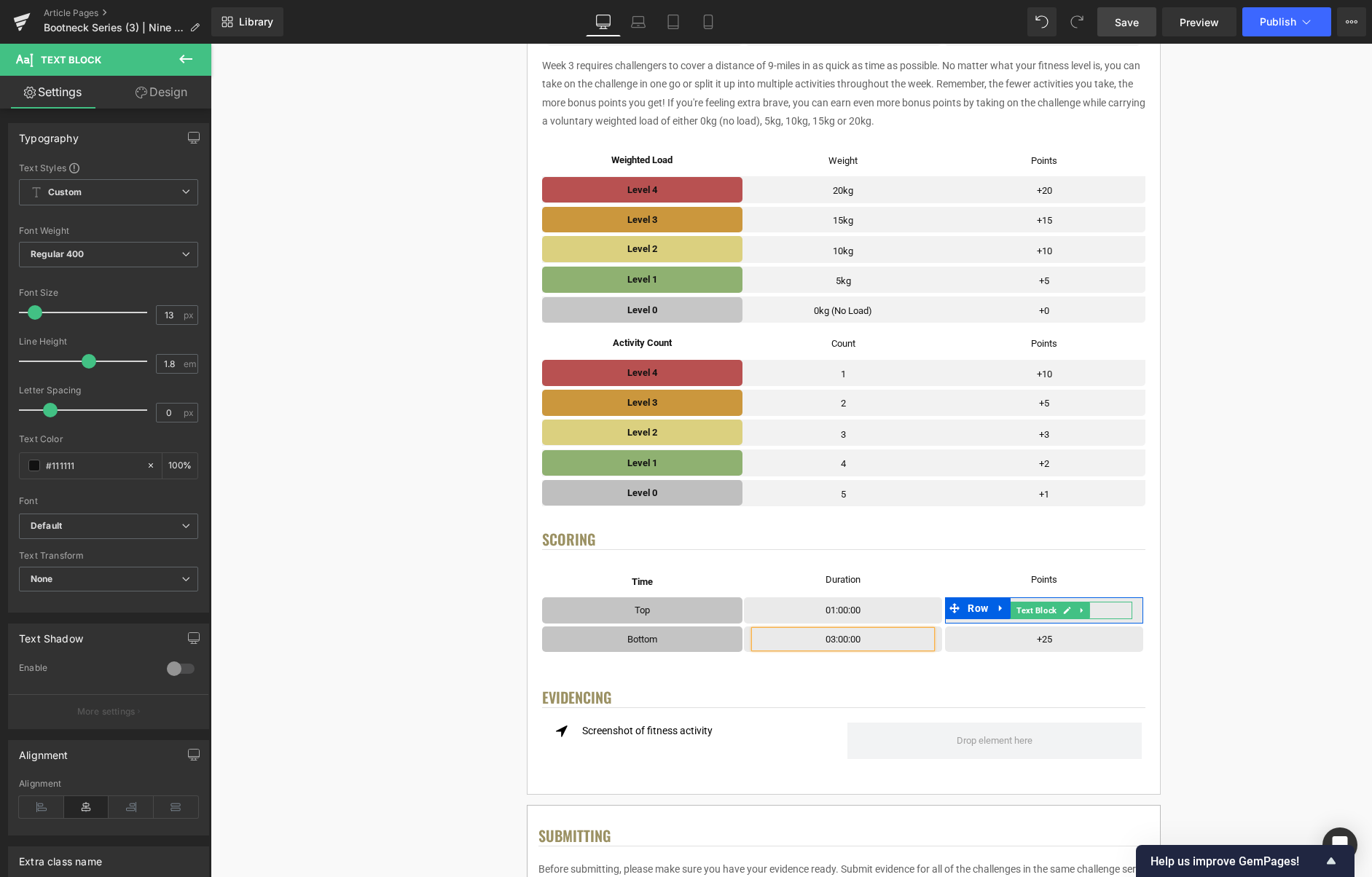
click at [1066, 609] on icon at bounding box center [1067, 611] width 8 height 9
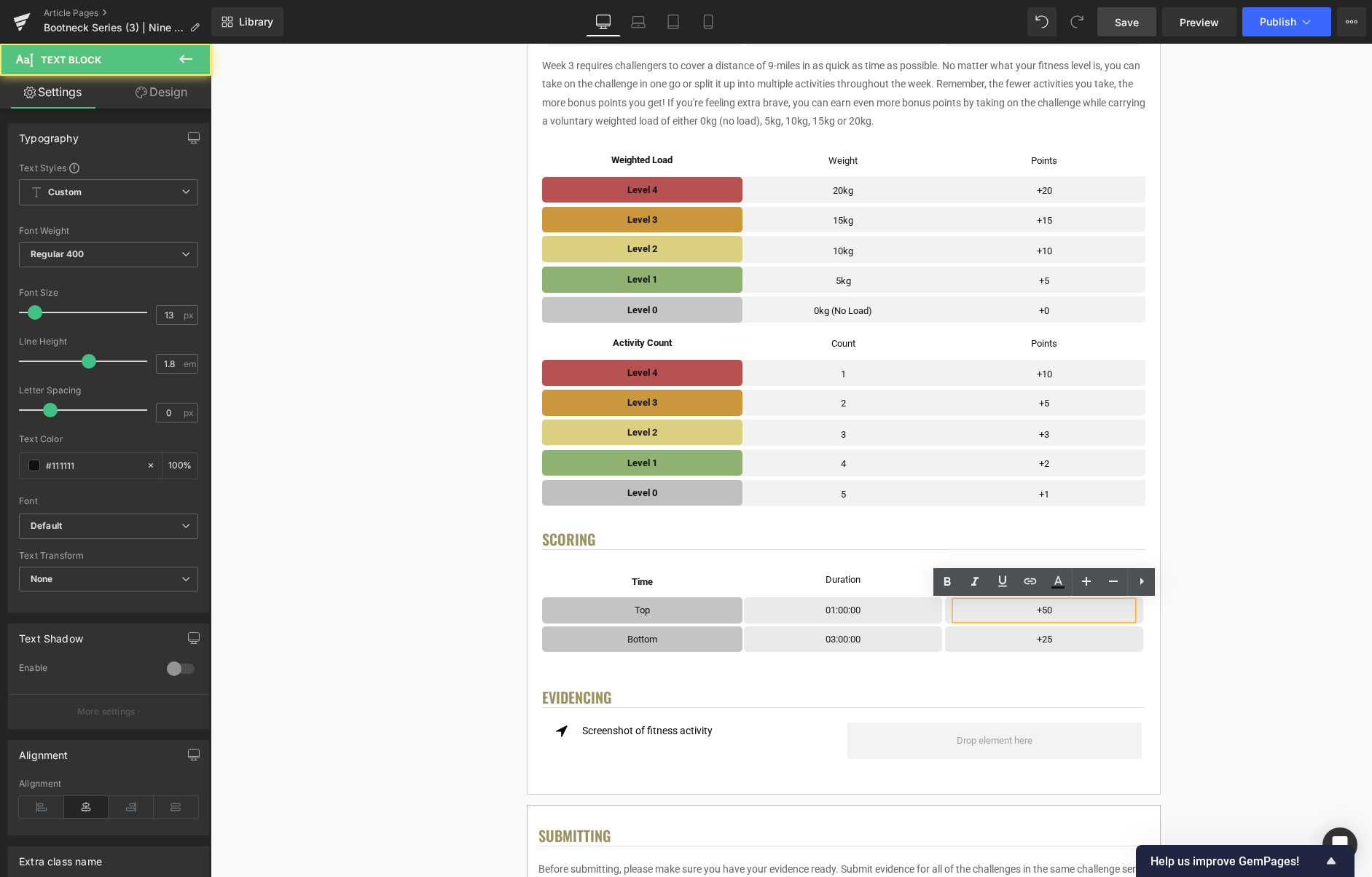
click at [1066, 611] on p "+50" at bounding box center [1044, 610] width 176 height 17
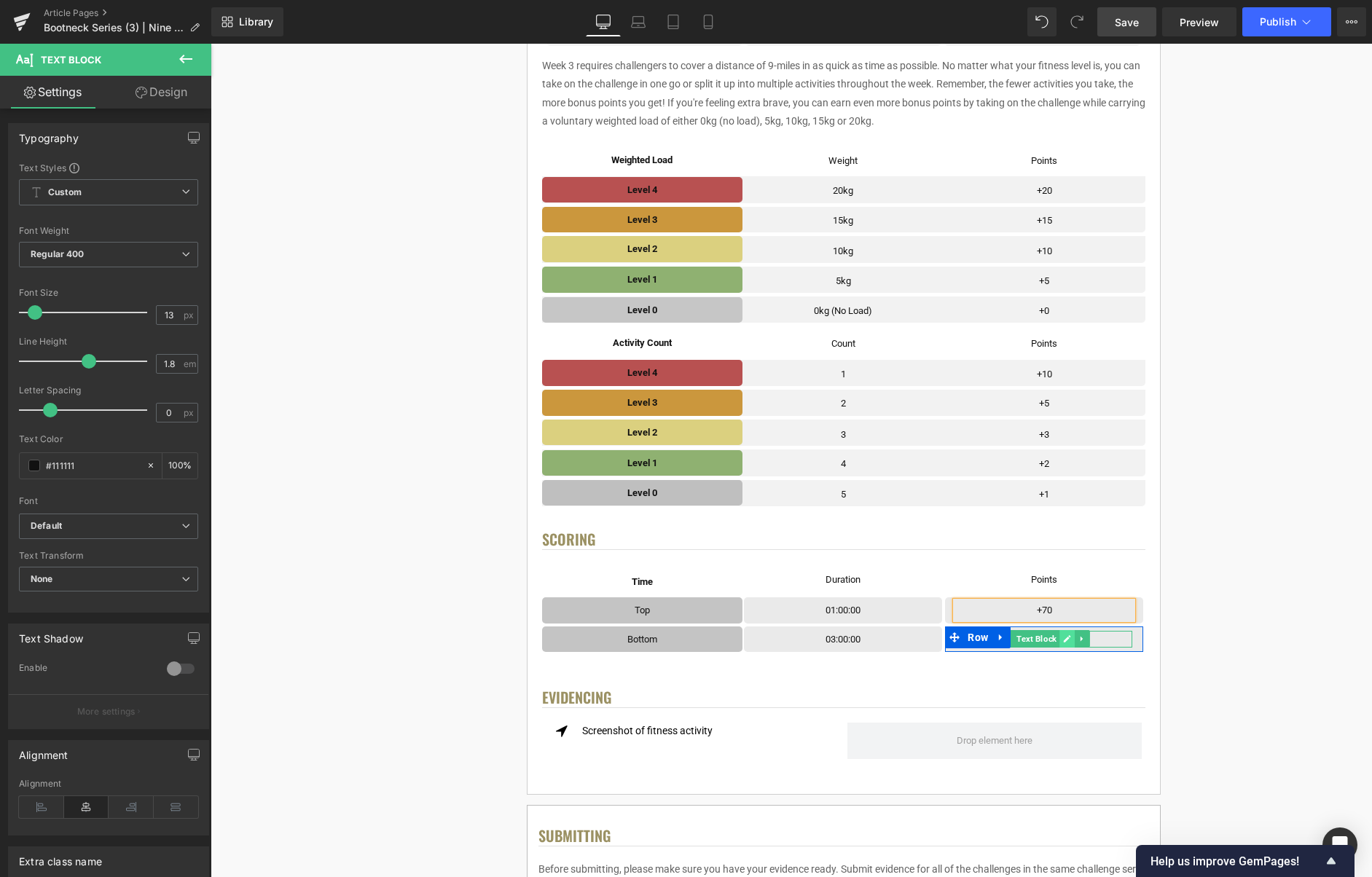
click at [1068, 639] on icon at bounding box center [1068, 639] width 7 height 7
click at [1063, 640] on p "+25" at bounding box center [1044, 639] width 176 height 17
click at [1238, 464] on div "< User Home Text Block Row Image Bootneck Challenge Series Heading Complete eac…" at bounding box center [843, 613] width 1047 height 2039
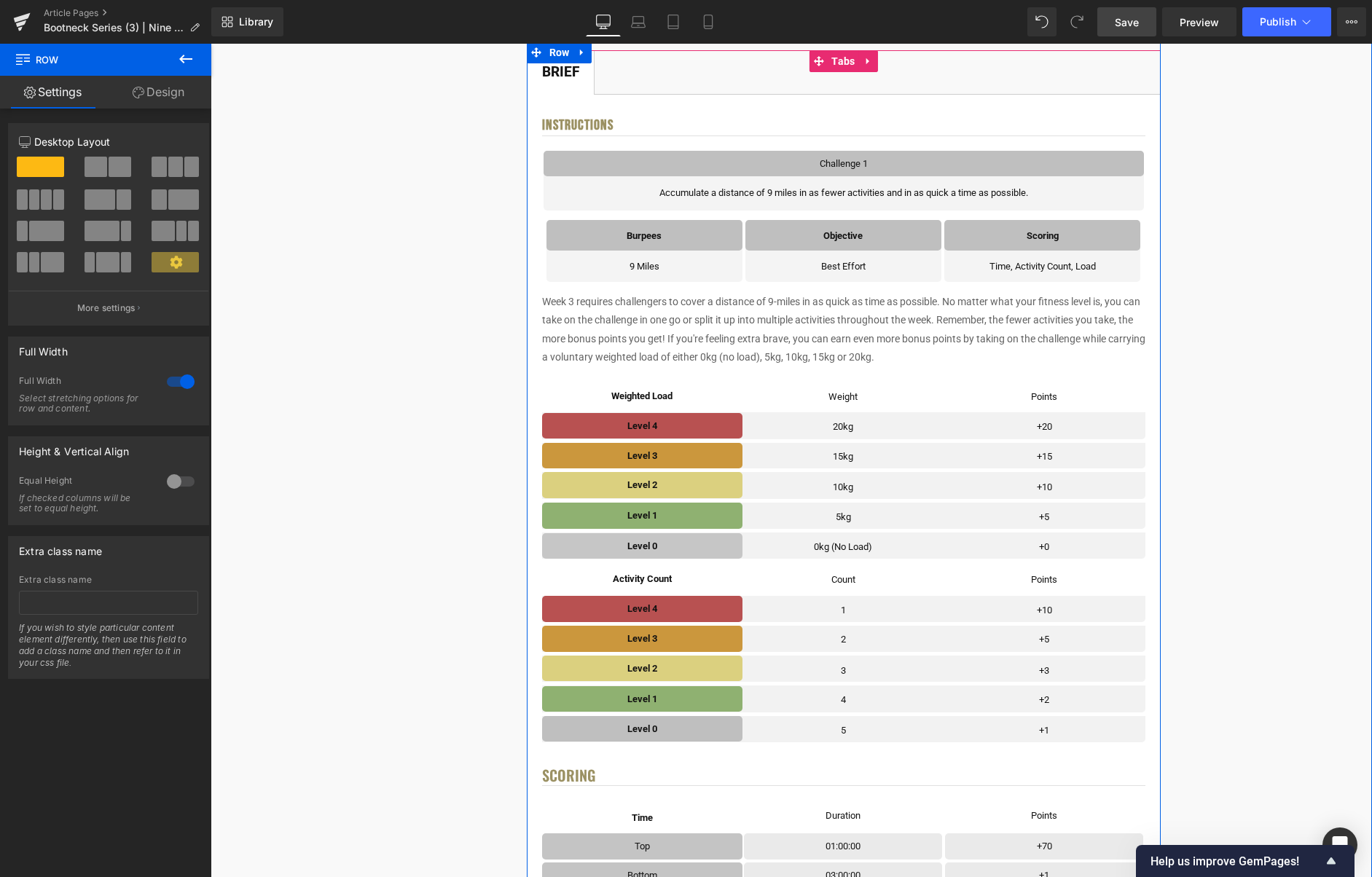
scroll to position [723, 0]
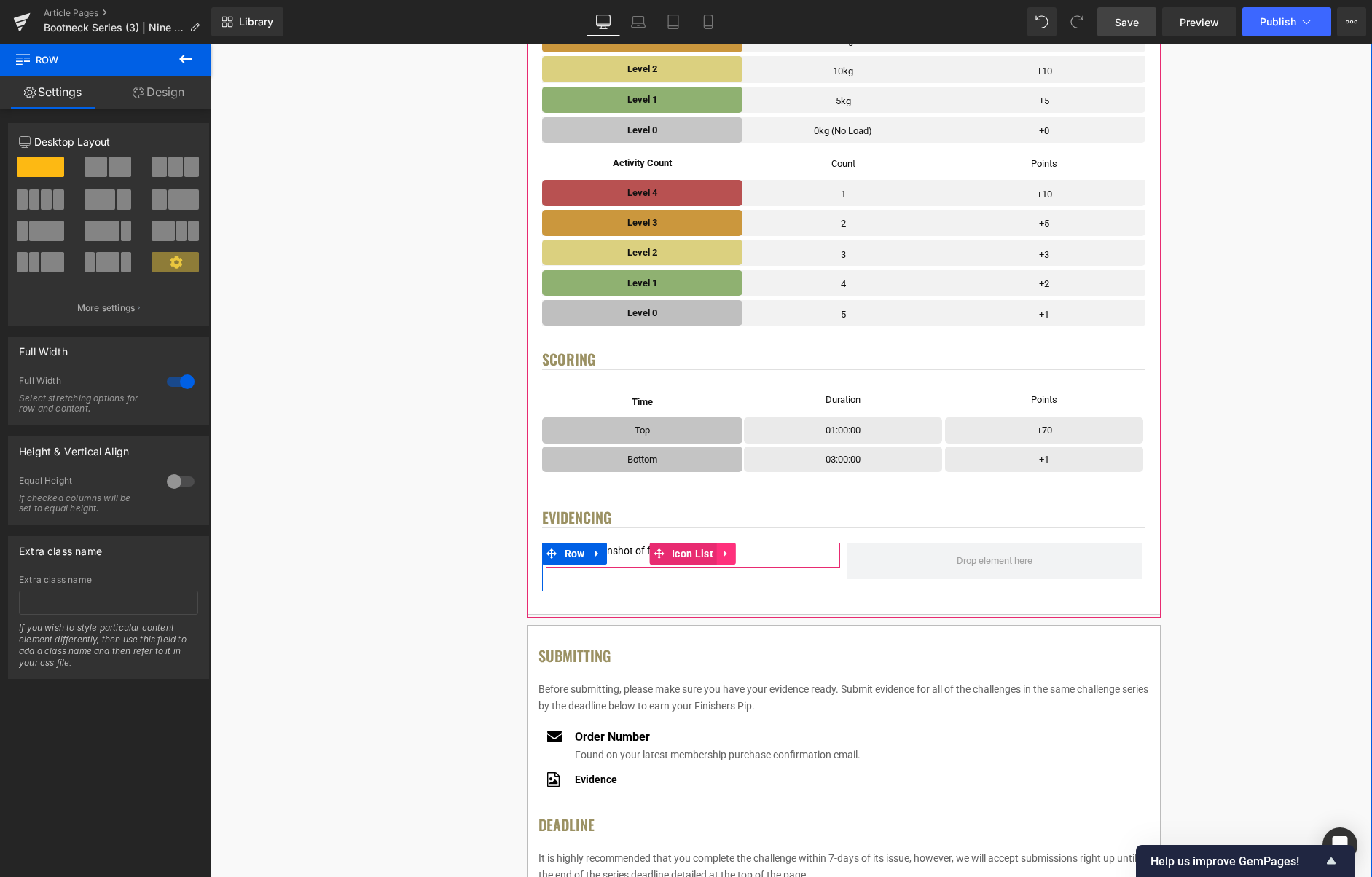
click at [725, 555] on icon at bounding box center [726, 554] width 3 height 7
click at [720, 554] on icon at bounding box center [717, 554] width 10 height 10
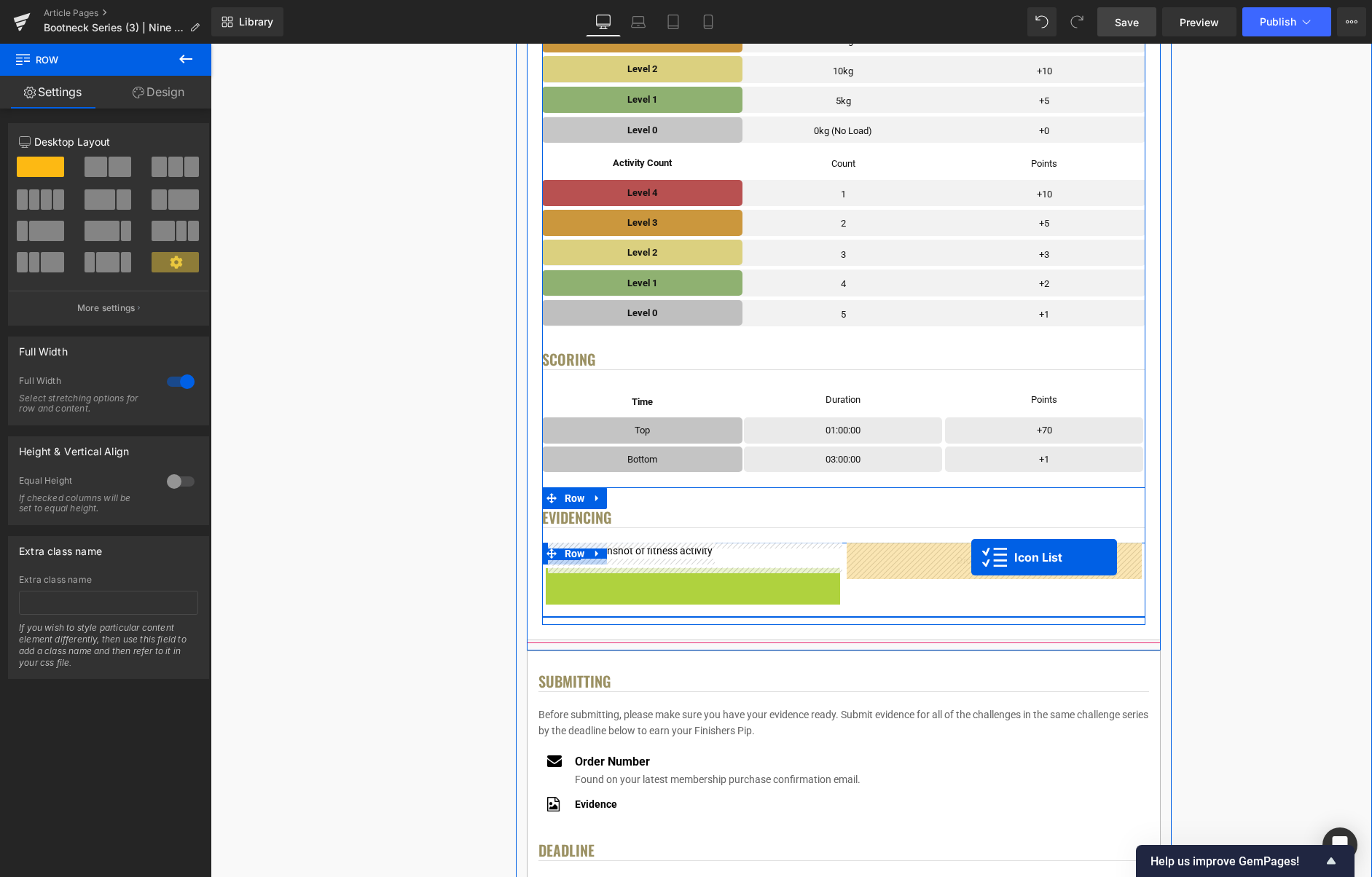
drag, startPoint x: 689, startPoint y: 579, endPoint x: 971, endPoint y: 557, distance: 282.9
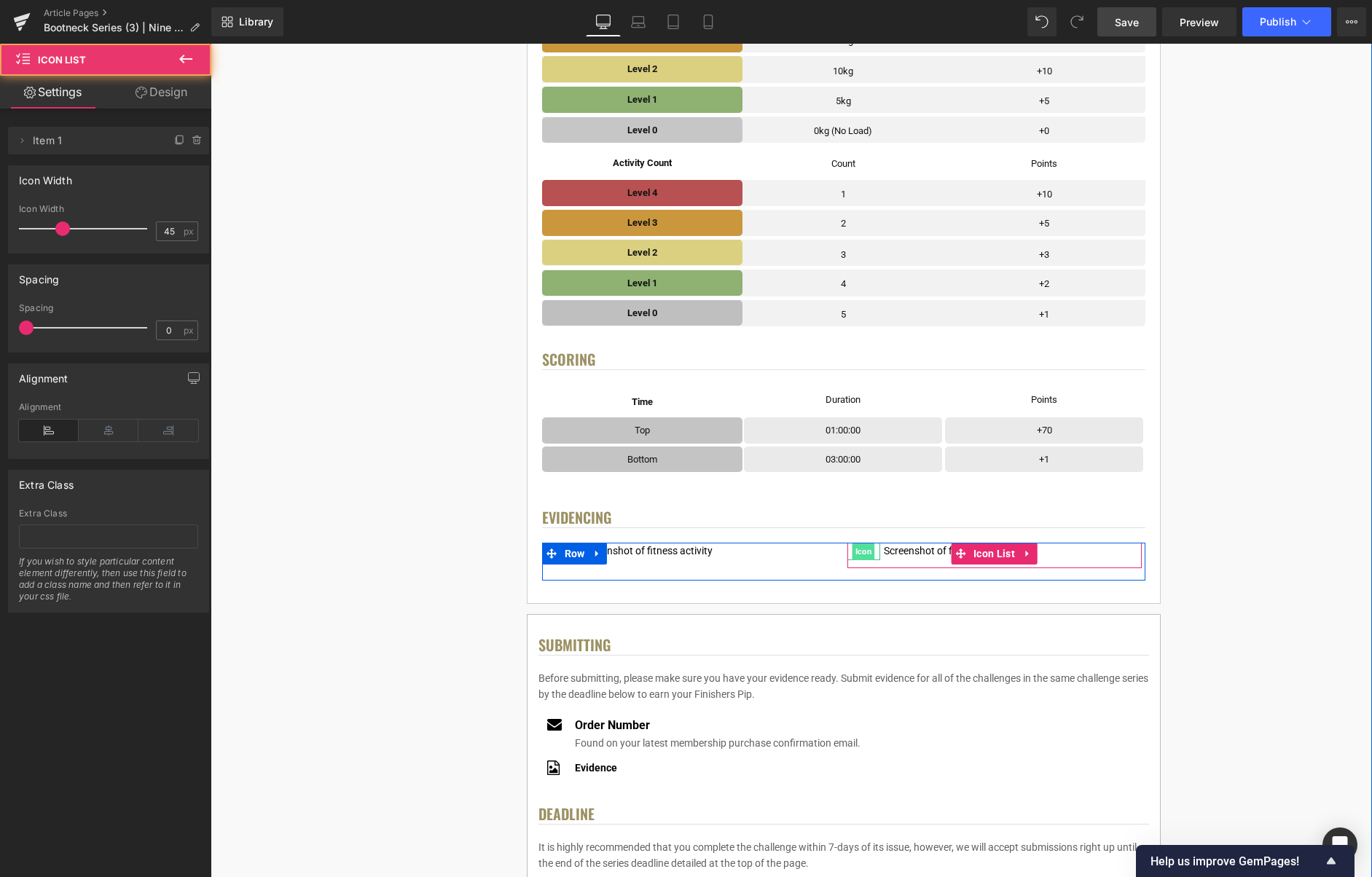
click at [862, 553] on span "Icon" at bounding box center [864, 551] width 23 height 18
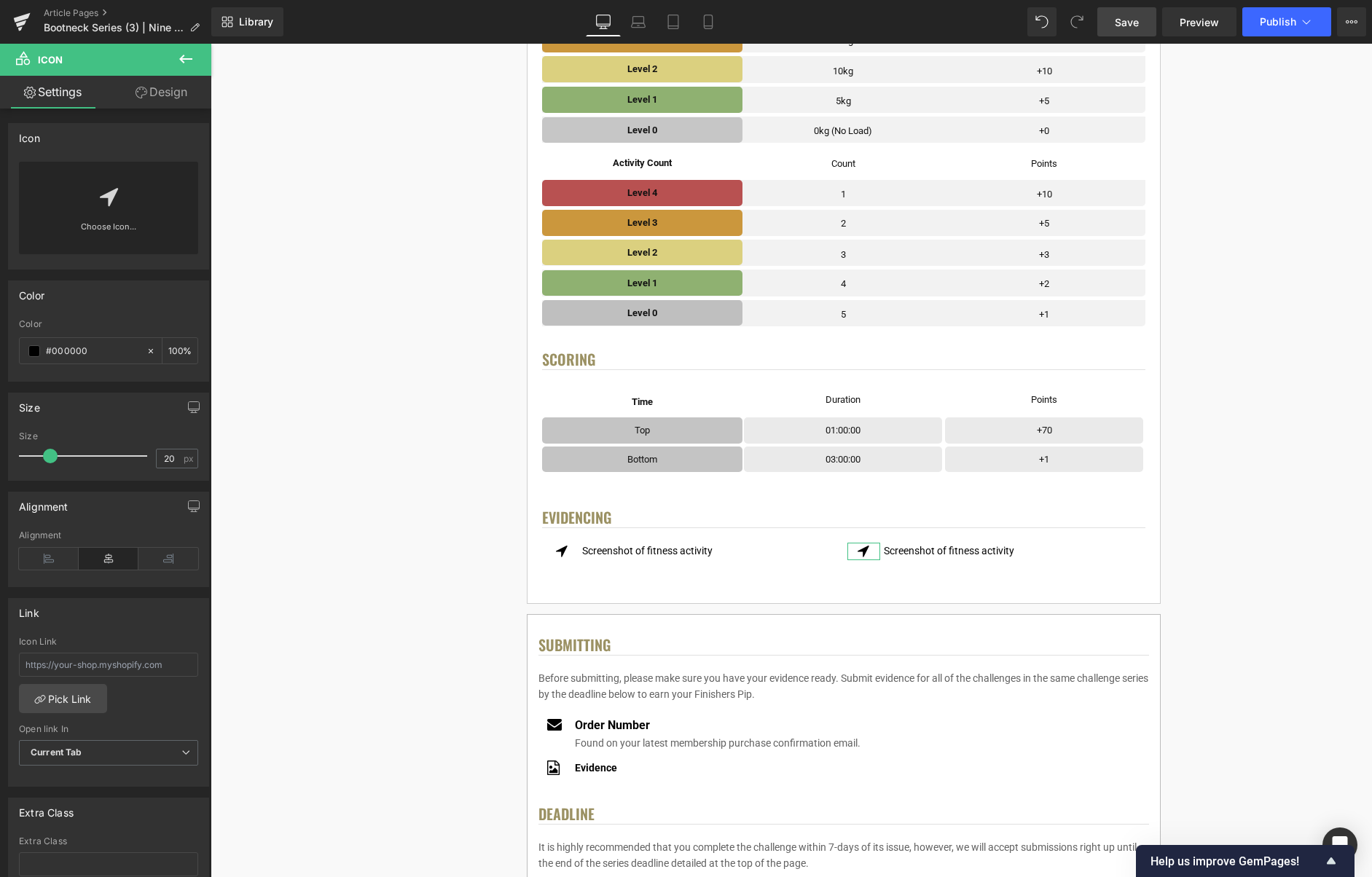
click at [111, 228] on link "Choose Icon..." at bounding box center [109, 237] width 179 height 34
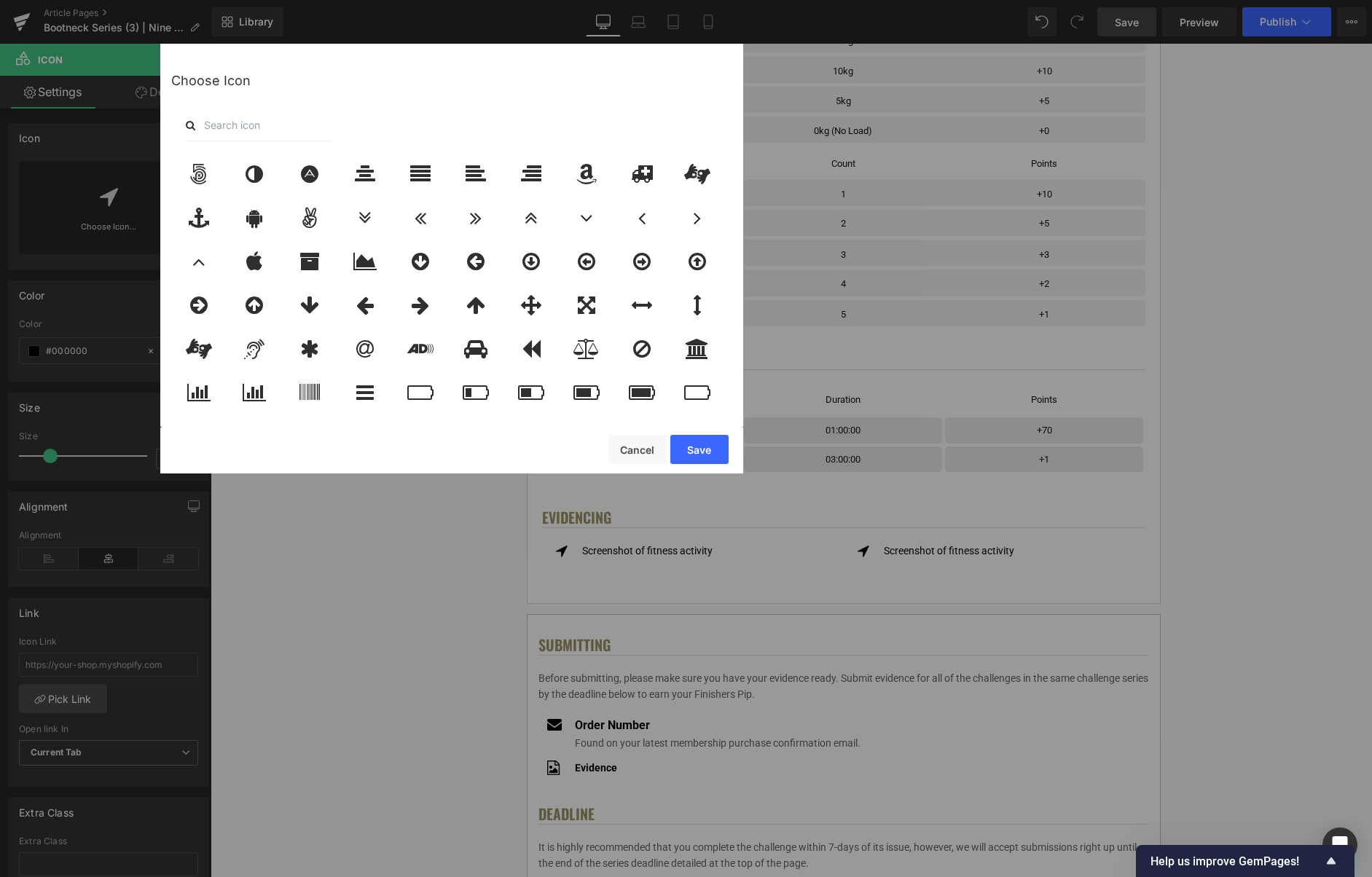
click at [283, 131] on input "text" at bounding box center [258, 125] width 145 height 32
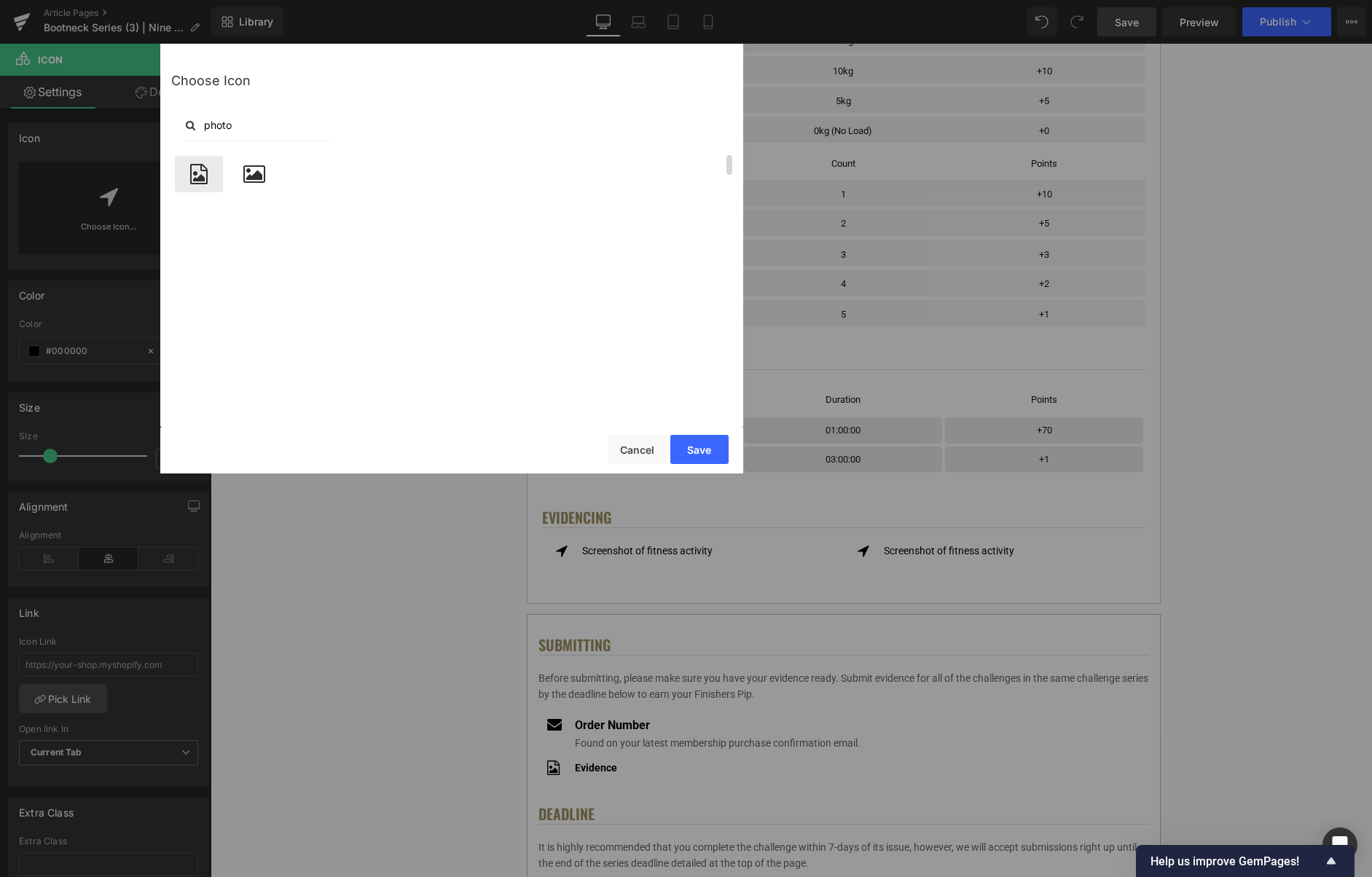
type input "photo"
click at [193, 180] on icon at bounding box center [199, 174] width 18 height 21
click at [695, 444] on button "Save" at bounding box center [699, 449] width 58 height 29
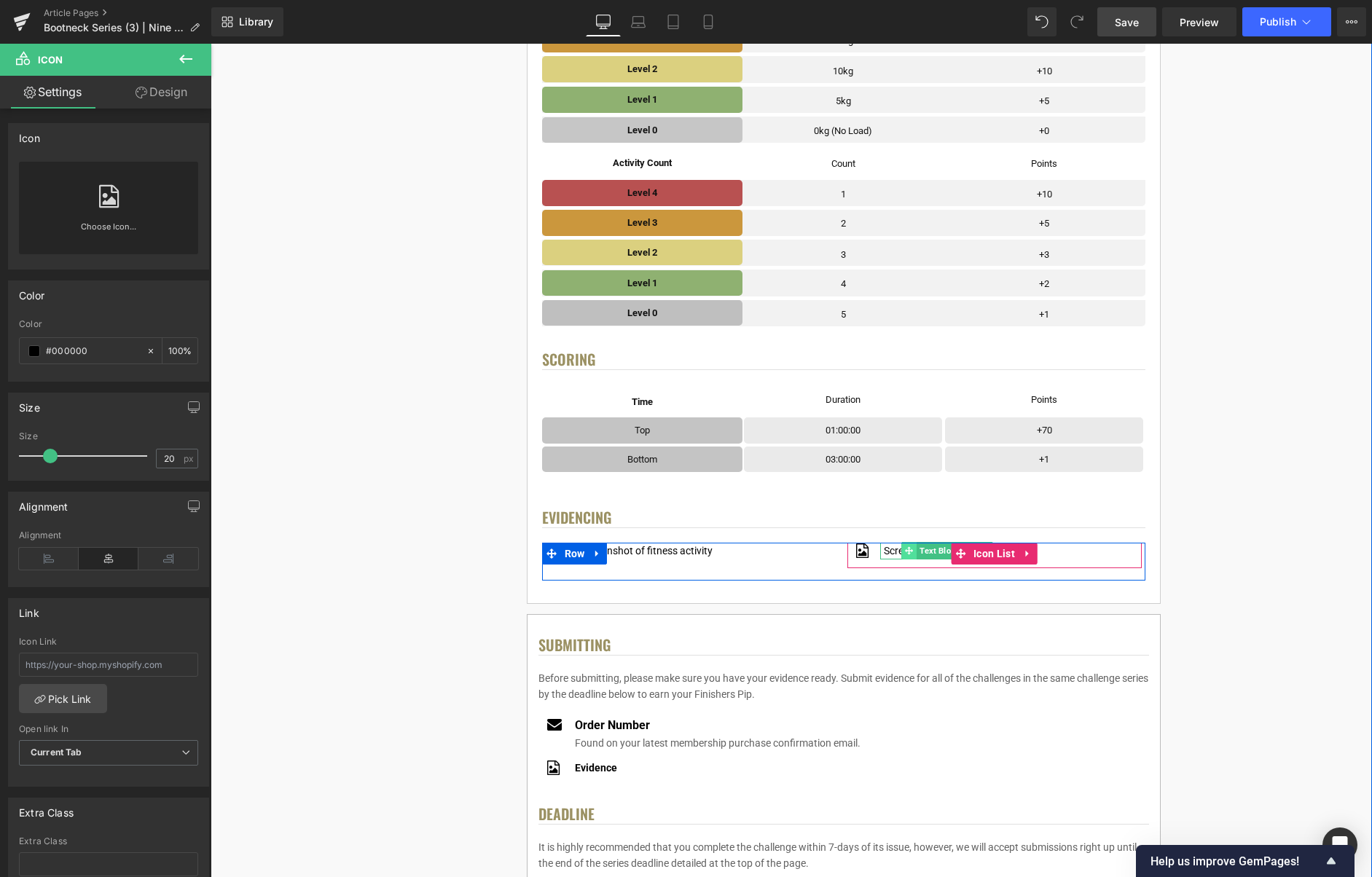
drag, startPoint x: 933, startPoint y: 553, endPoint x: 904, endPoint y: 552, distance: 29.0
click at [933, 553] on span "Text Block" at bounding box center [939, 551] width 46 height 18
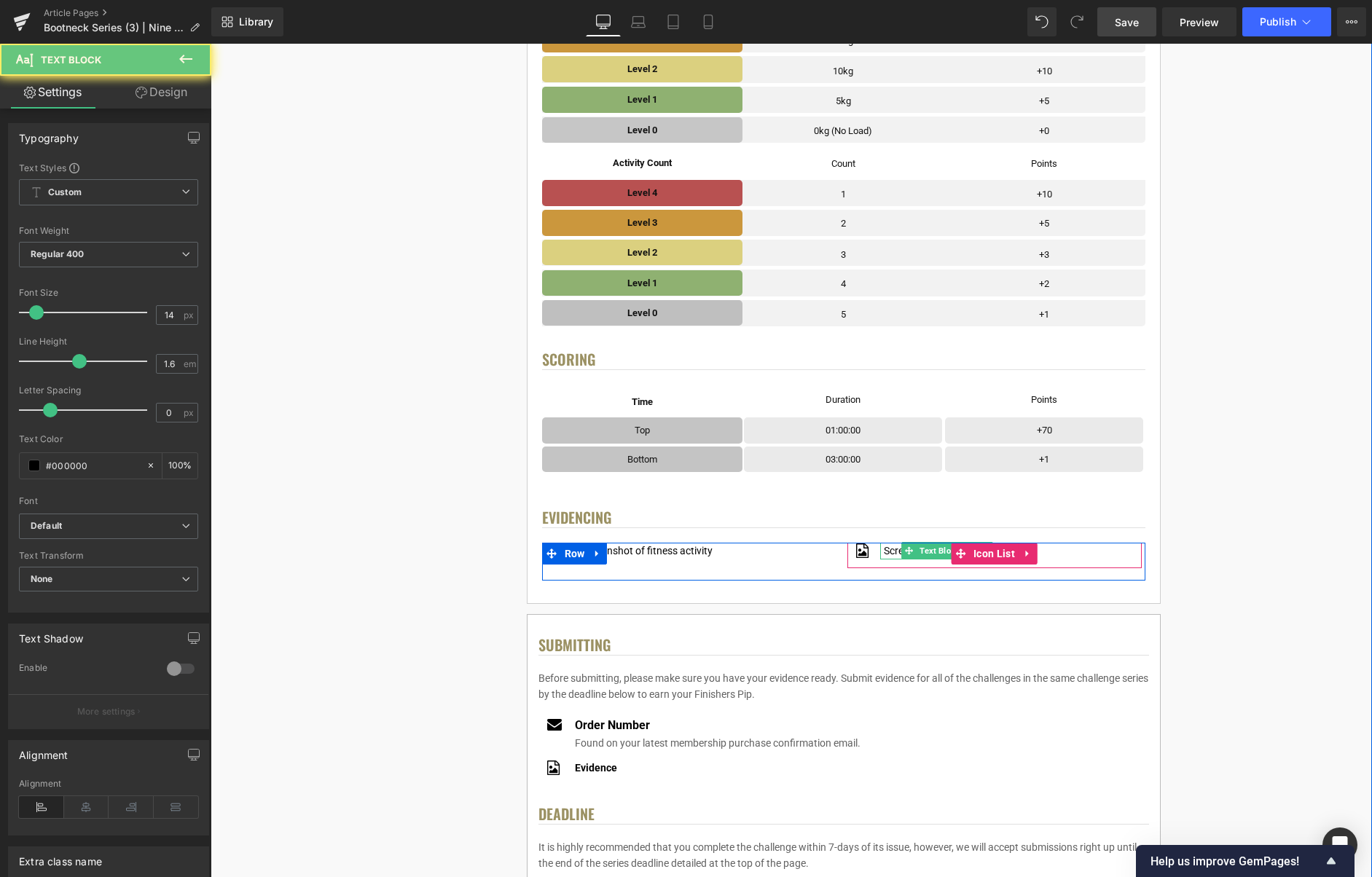
click at [893, 552] on div "Screenshot of fitness activity" at bounding box center [947, 551] width 134 height 16
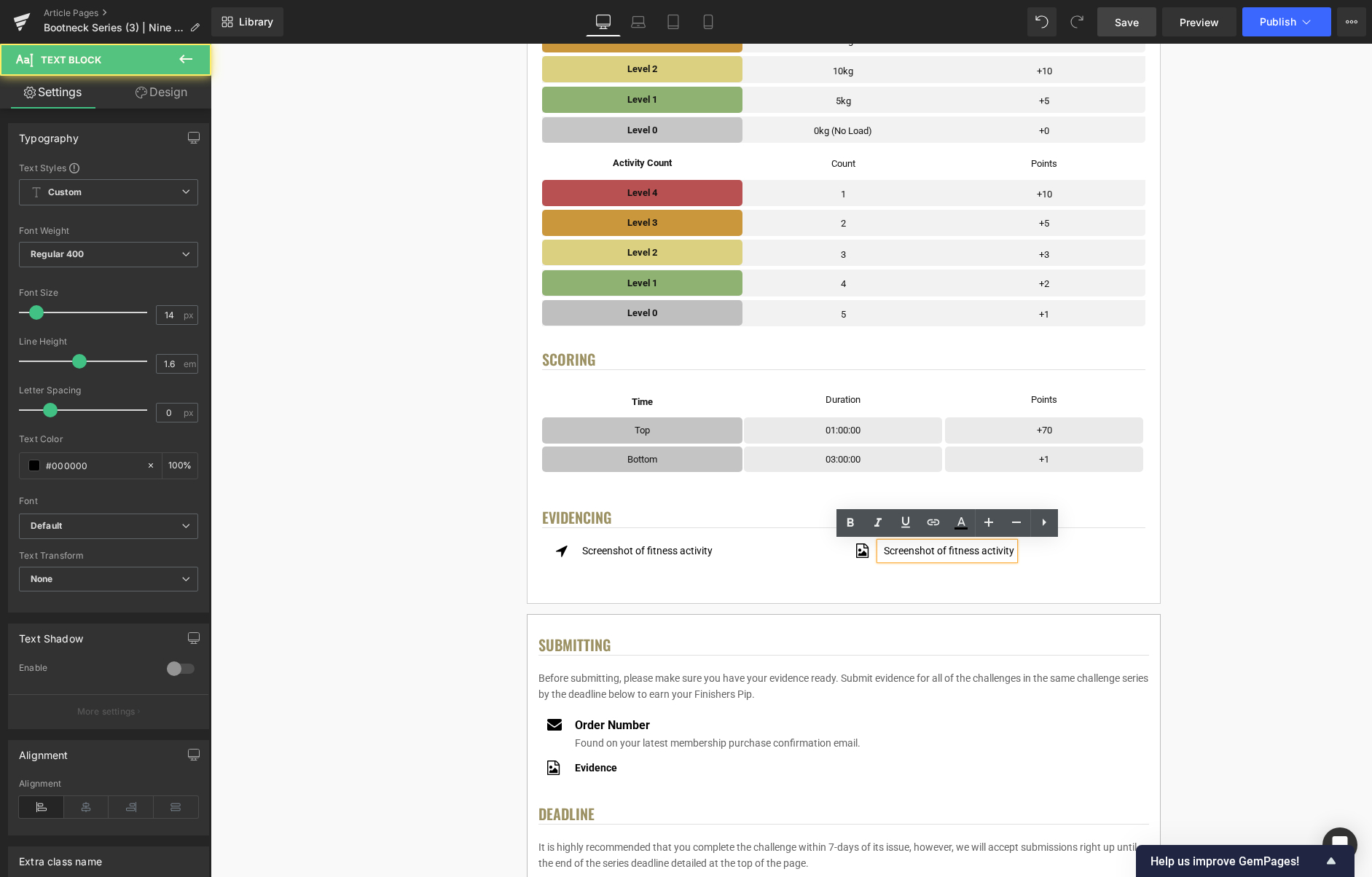
click at [896, 551] on div "Screenshot of fitness activity" at bounding box center [947, 551] width 134 height 16
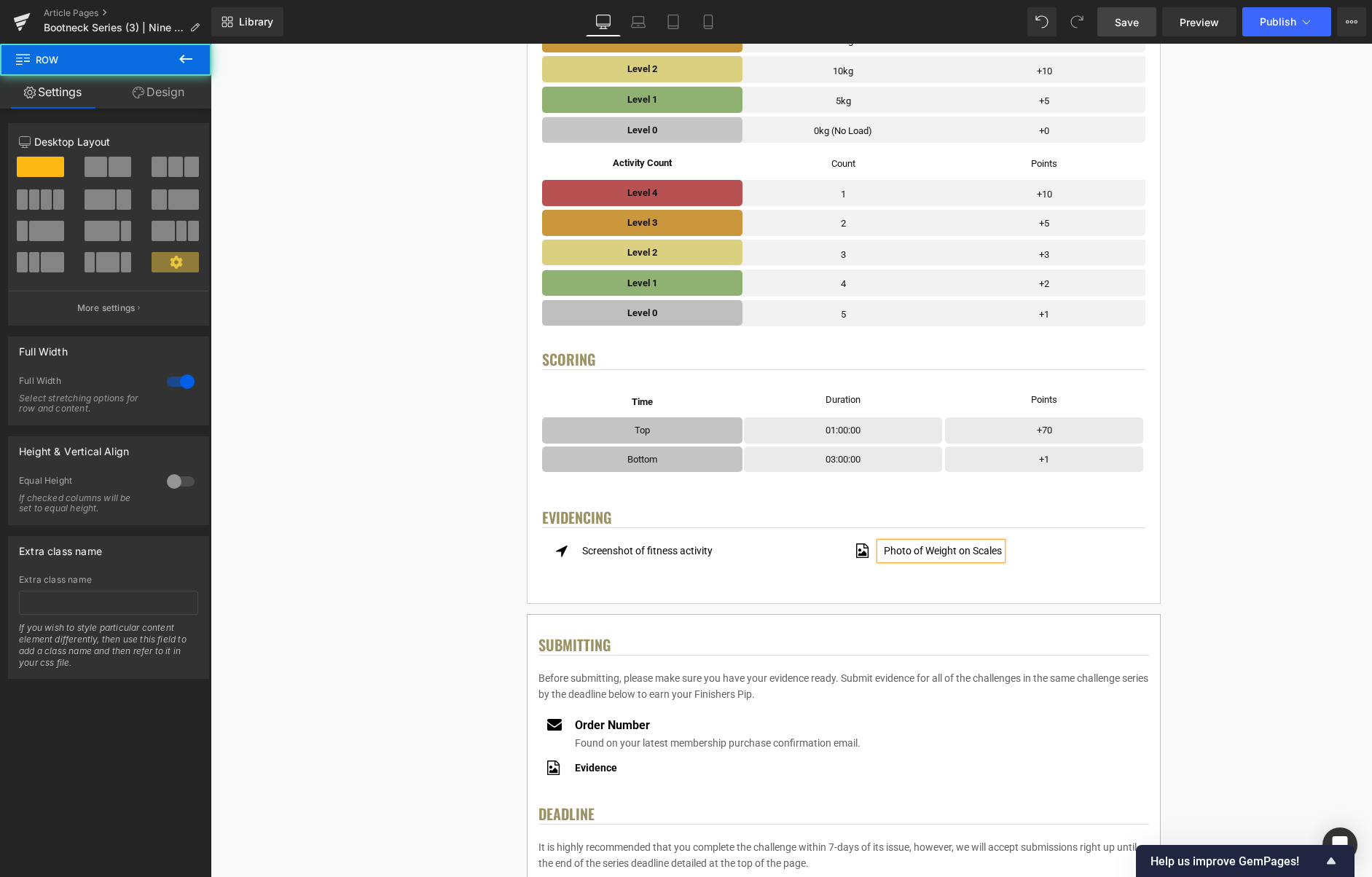
click at [1217, 506] on div "< User Home Text Block Row Image Bootneck Challenge Series Heading Complete eac…" at bounding box center [843, 427] width 1047 height 2028
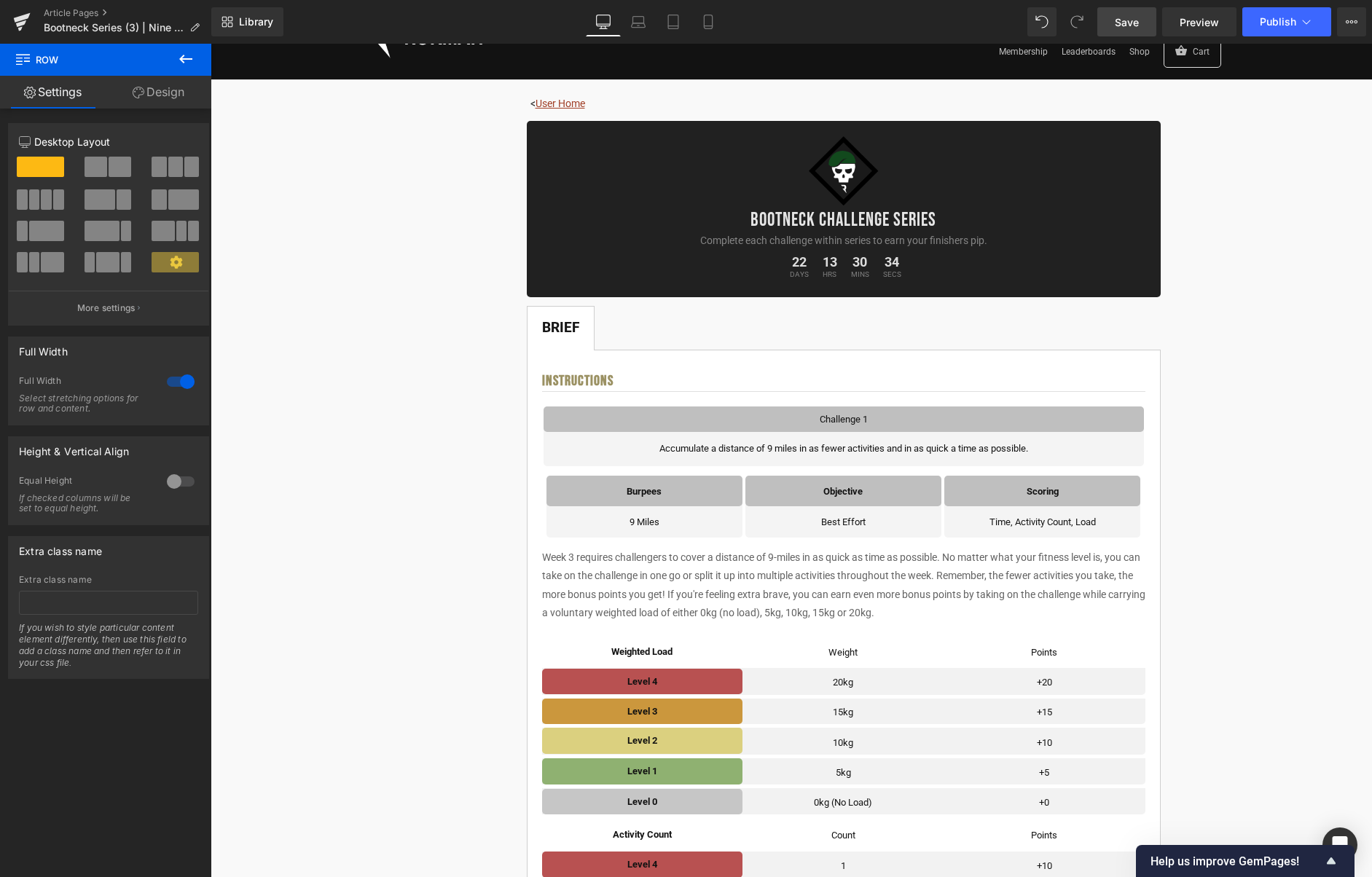
scroll to position [50, 0]
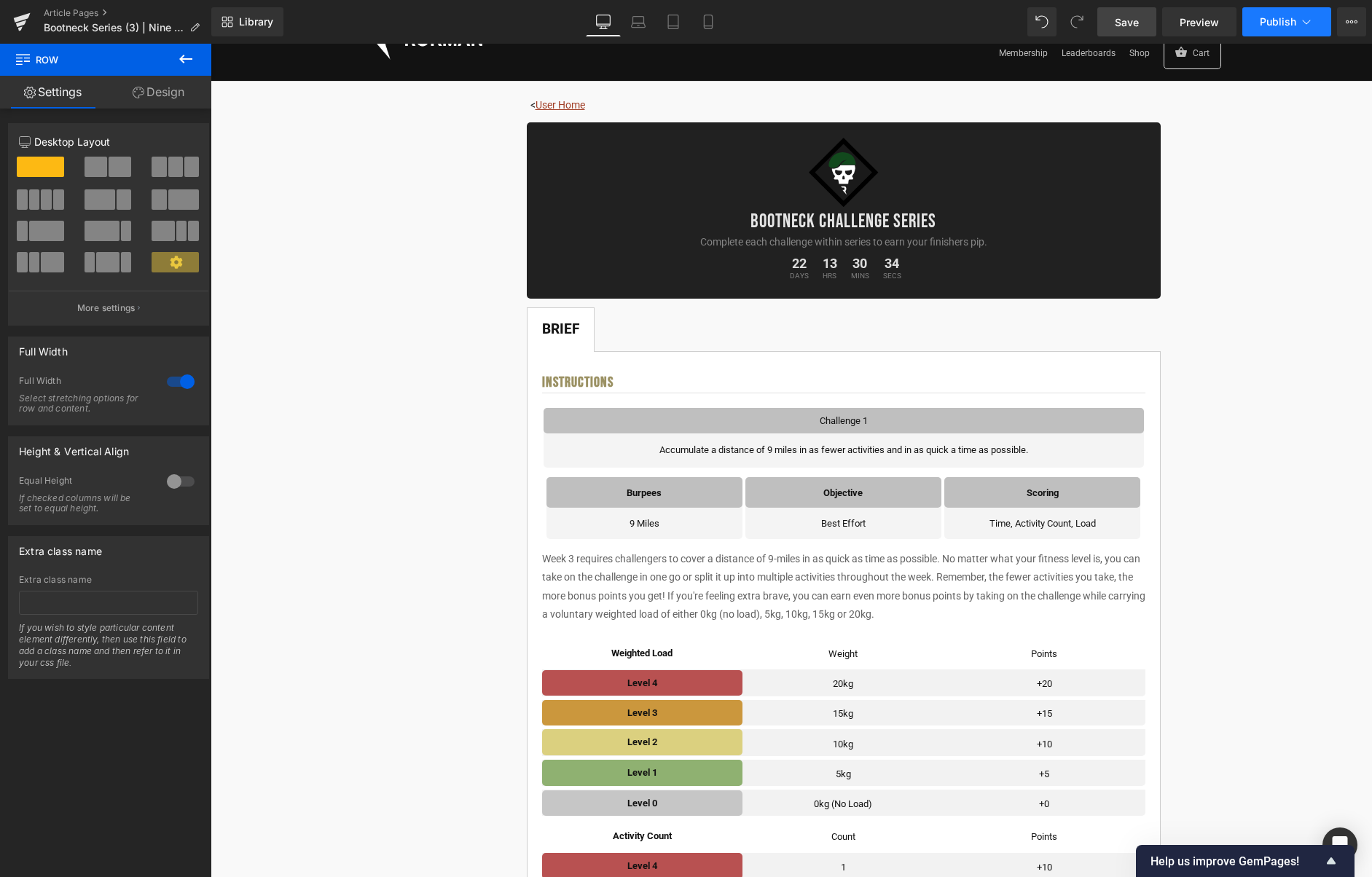
click at [1311, 25] on icon at bounding box center [1306, 22] width 15 height 15
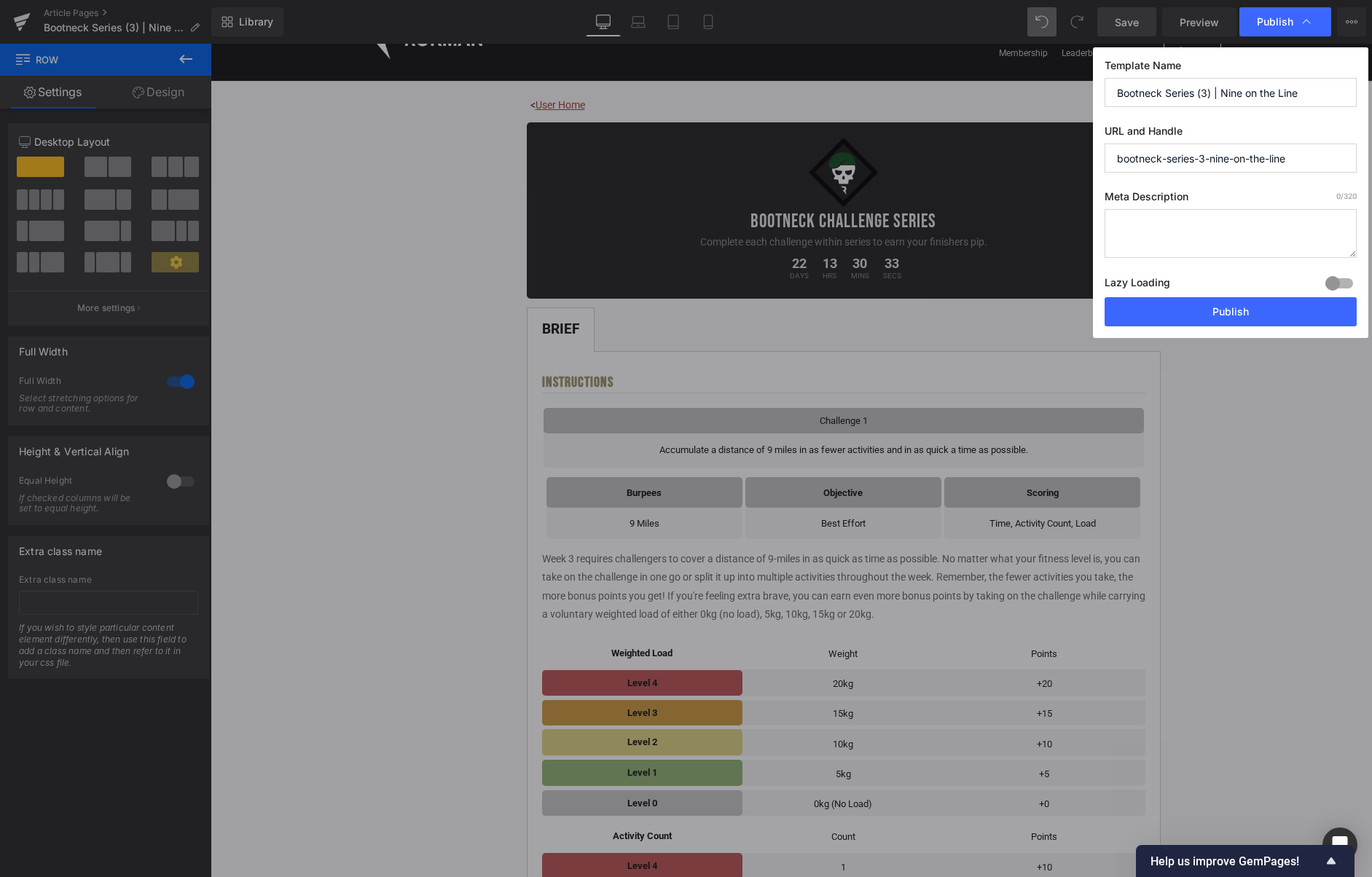
drag, startPoint x: 1245, startPoint y: 301, endPoint x: 1023, endPoint y: 33, distance: 348.0
click at [1245, 301] on button "Publish" at bounding box center [1230, 312] width 252 height 29
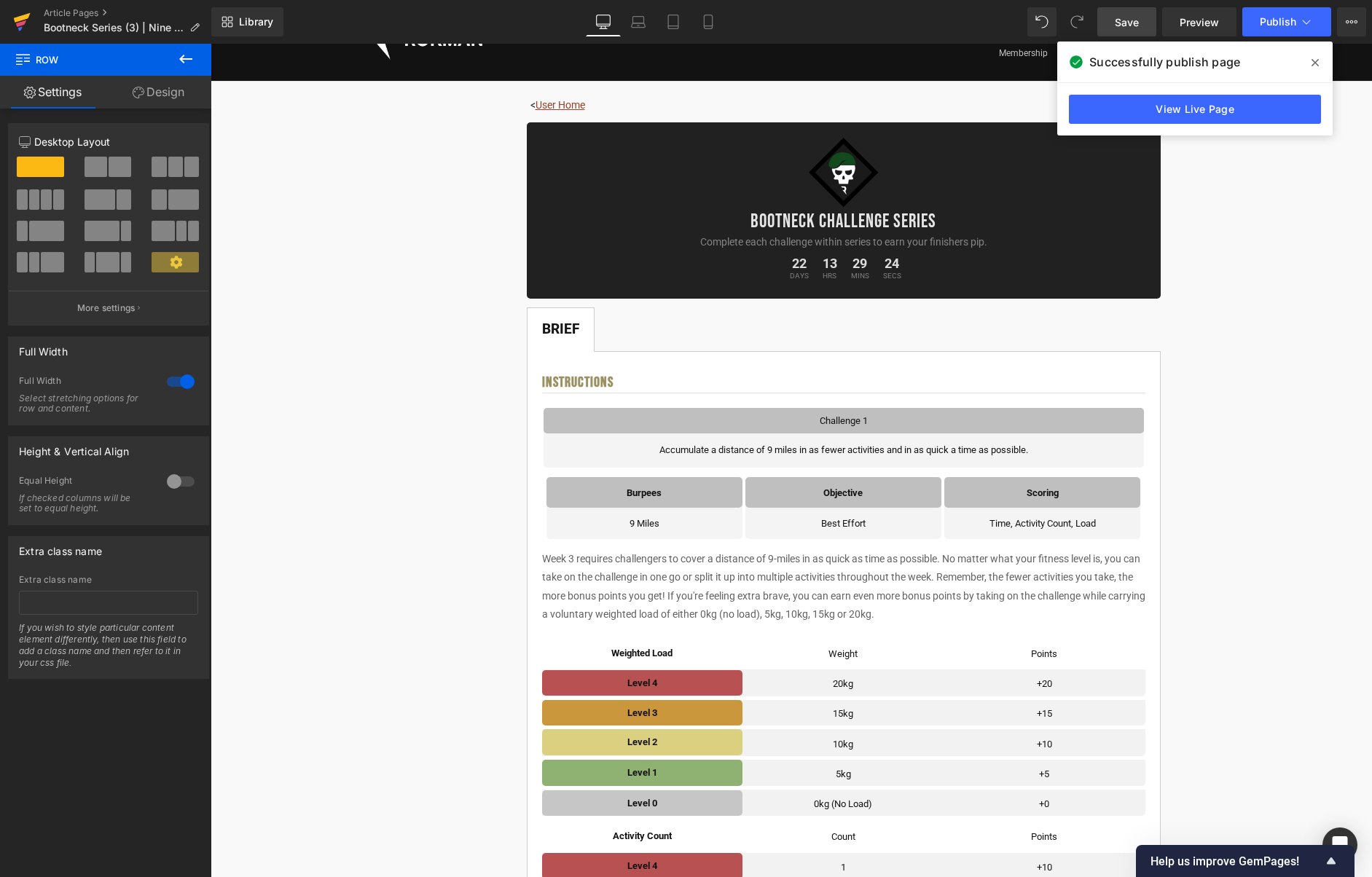
click at [27, 20] on icon at bounding box center [22, 21] width 18 height 36
